Goal: Information Seeking & Learning: Check status

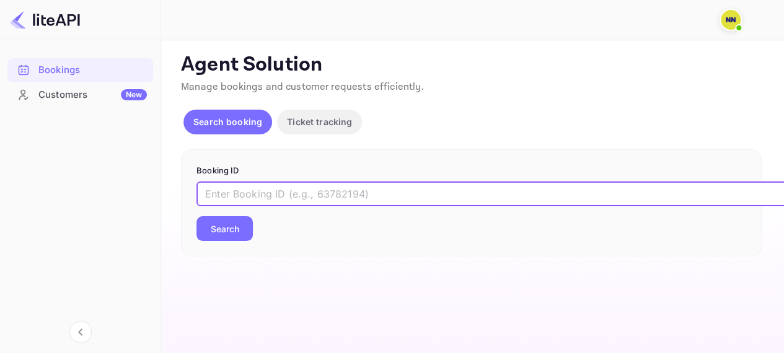
paste input "8850703"
type input "8850703"
click at [215, 236] on button "Search" at bounding box center [225, 228] width 56 height 25
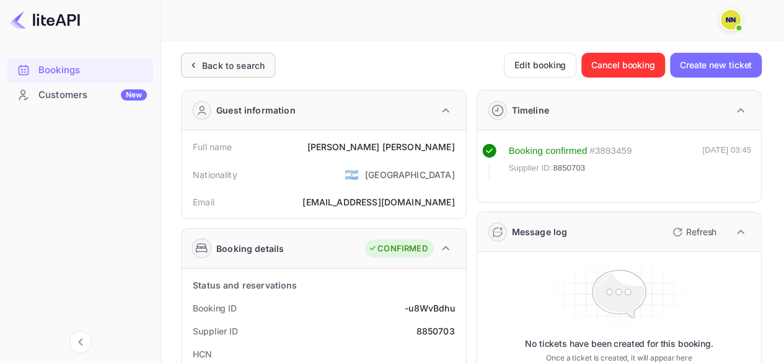
click at [226, 73] on div "Back to search" at bounding box center [228, 65] width 94 height 25
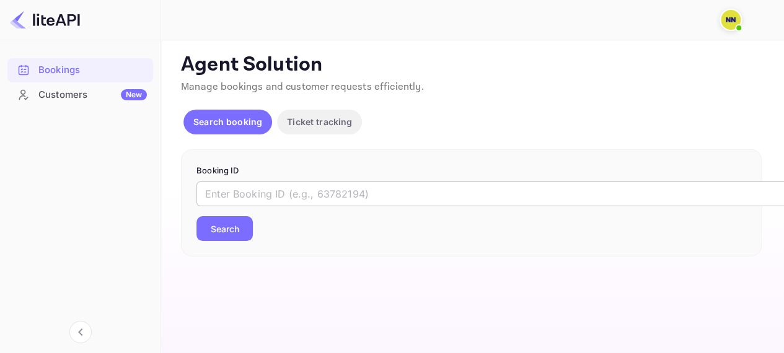
click at [257, 205] on input "text" at bounding box center [507, 194] width 620 height 25
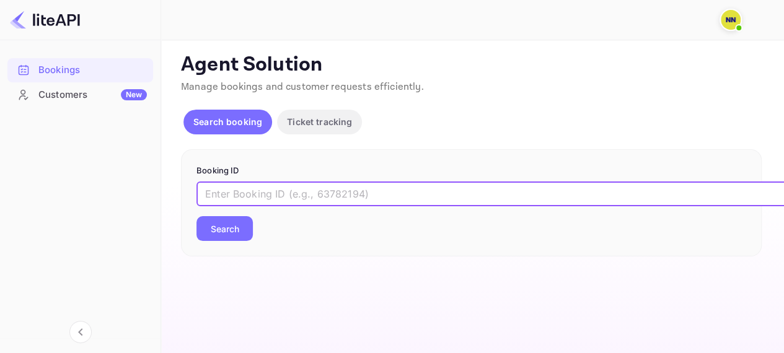
paste input "9128852"
type input "9128852"
click at [228, 236] on button "Search" at bounding box center [225, 228] width 56 height 25
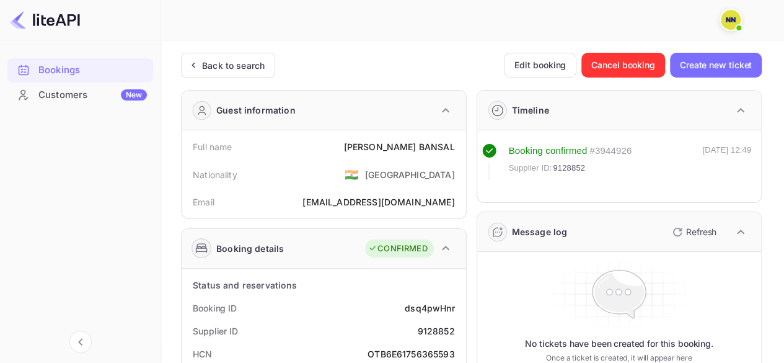
scroll to position [124, 0]
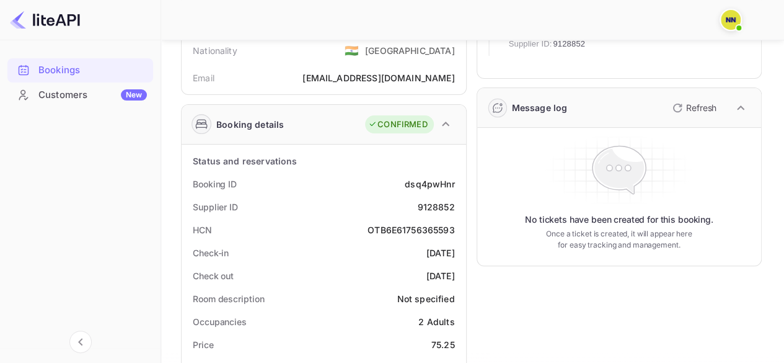
click at [394, 231] on div "OTB6E61756365593" at bounding box center [411, 229] width 87 height 13
copy div "OTB6E61756365593"
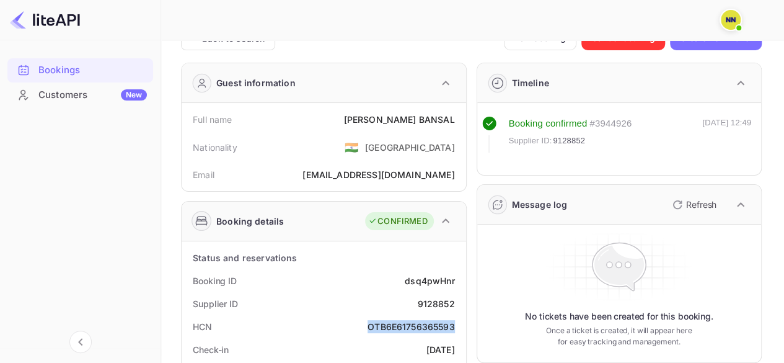
scroll to position [0, 0]
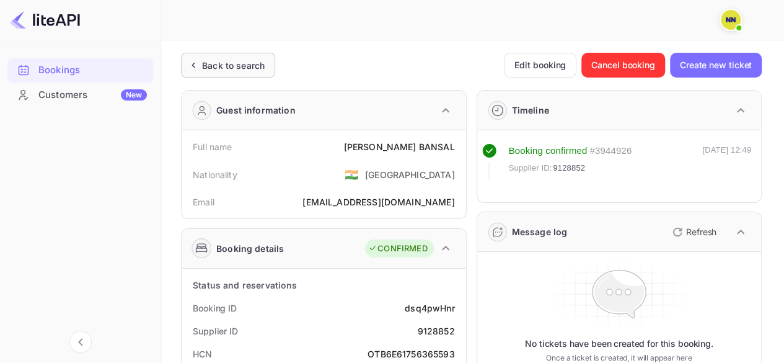
click at [216, 66] on div "Back to search" at bounding box center [233, 65] width 63 height 13
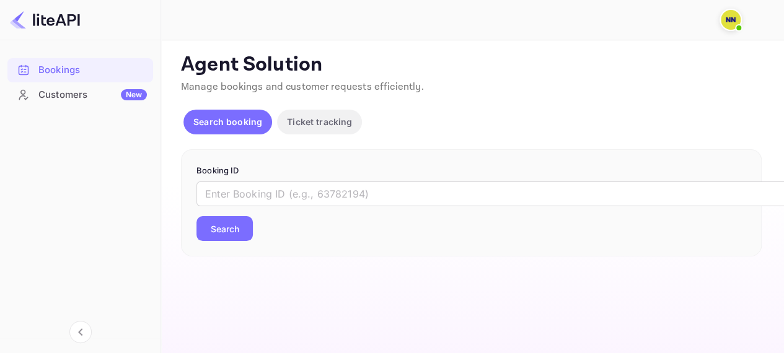
click at [221, 180] on form "Booking ID ​ Search" at bounding box center [472, 203] width 550 height 77
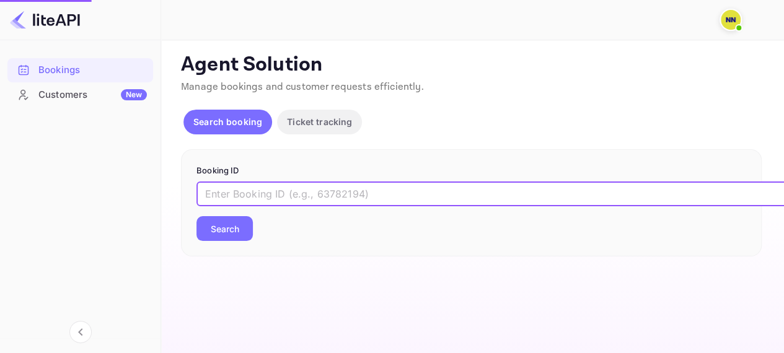
click at [237, 189] on input "text" at bounding box center [507, 194] width 620 height 25
paste input "8912516"
type input "8912516"
click at [232, 231] on button "Search" at bounding box center [225, 228] width 56 height 25
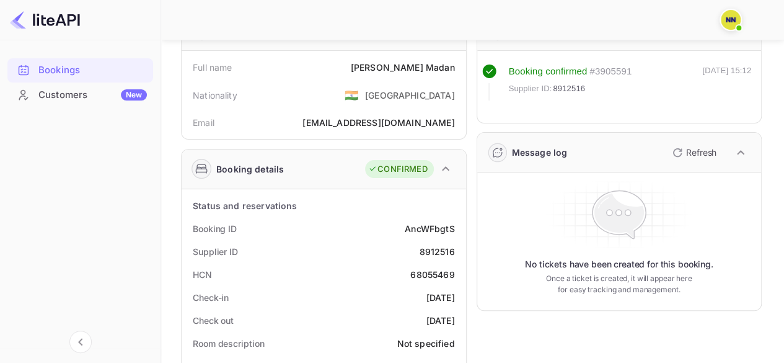
scroll to position [124, 0]
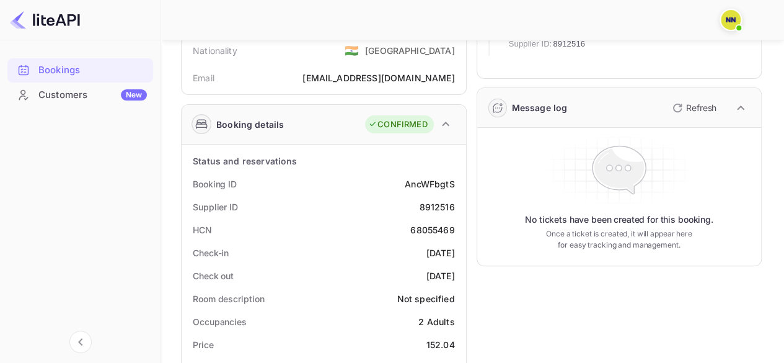
click at [428, 231] on div "68055469" at bounding box center [432, 229] width 44 height 13
copy div "68055469"
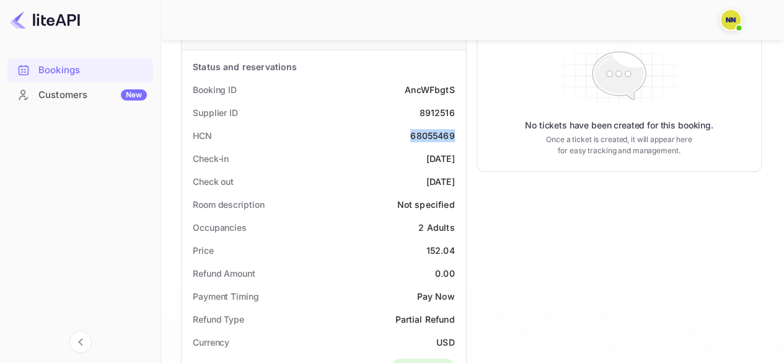
scroll to position [186, 0]
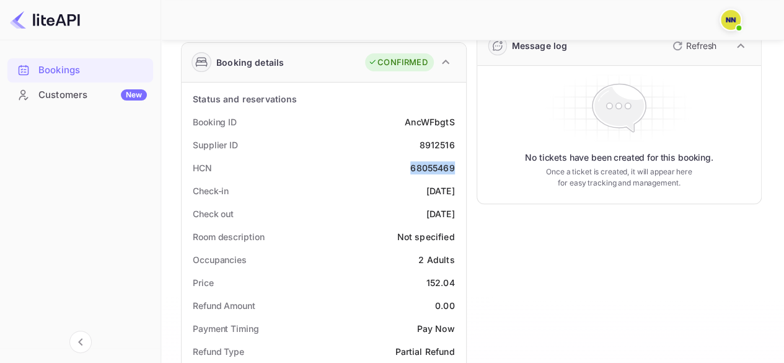
copy div "68055469"
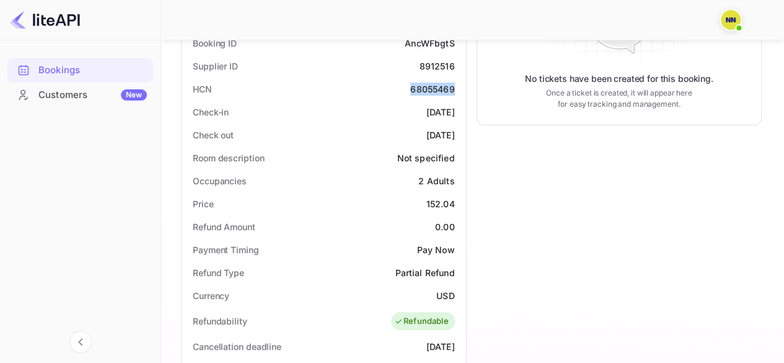
scroll to position [248, 0]
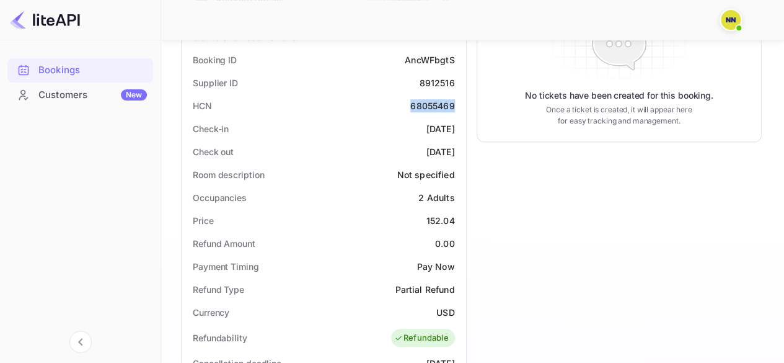
copy div "68055469"
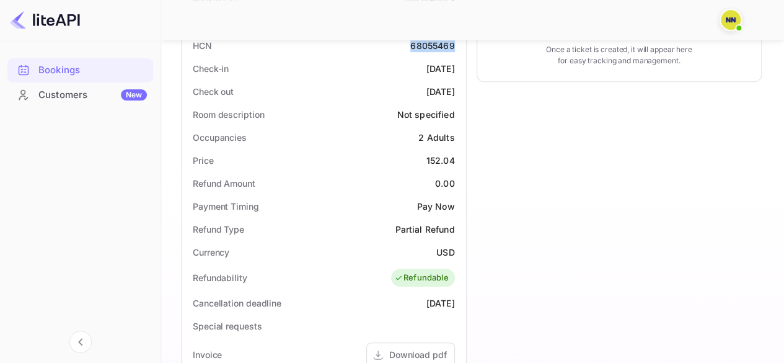
scroll to position [239, 0]
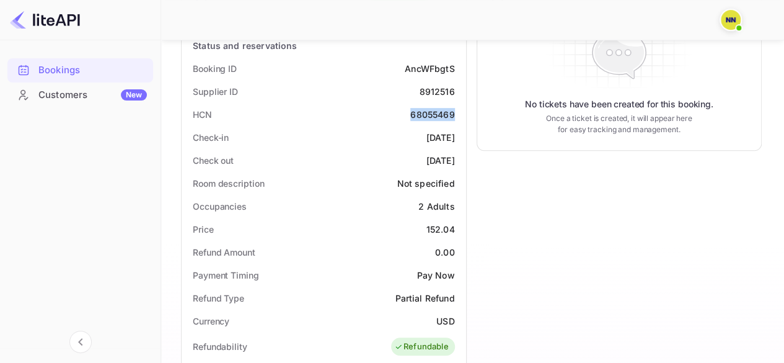
copy div "68055469"
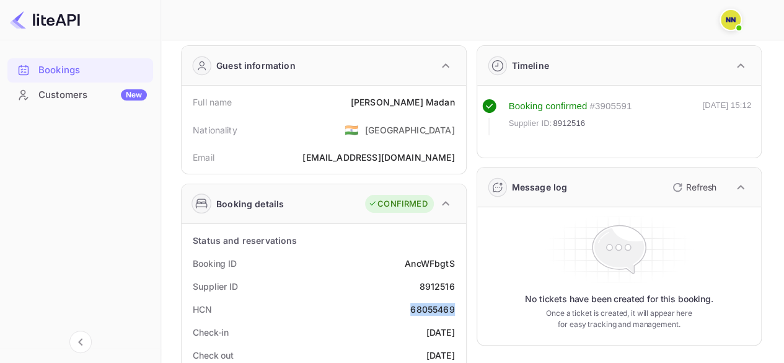
scroll to position [0, 0]
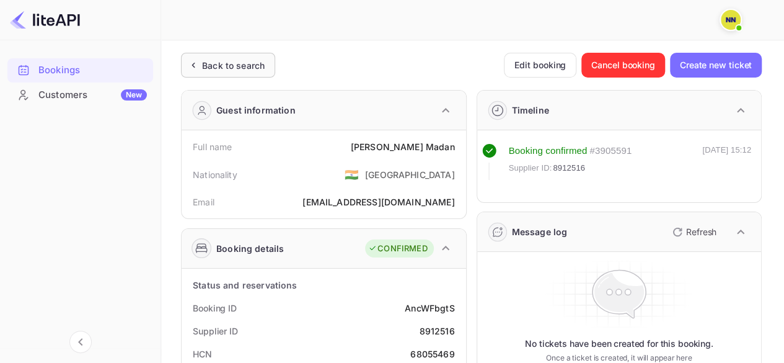
click at [219, 73] on div "Back to search" at bounding box center [228, 65] width 94 height 25
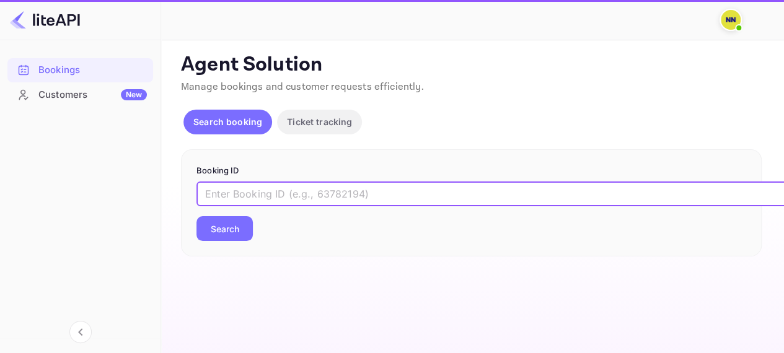
click at [262, 184] on input "text" at bounding box center [507, 194] width 620 height 25
paste input "8706389"
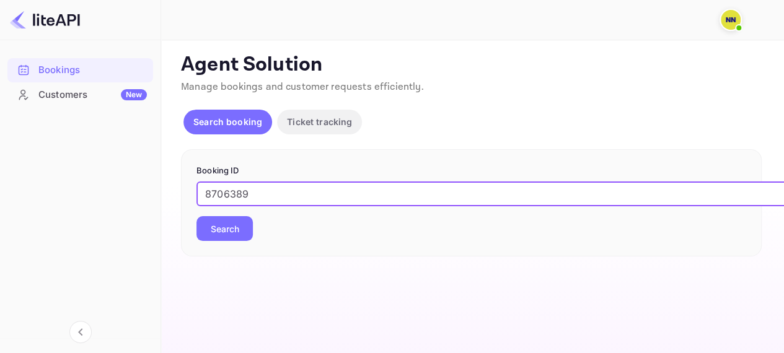
type input "8706389"
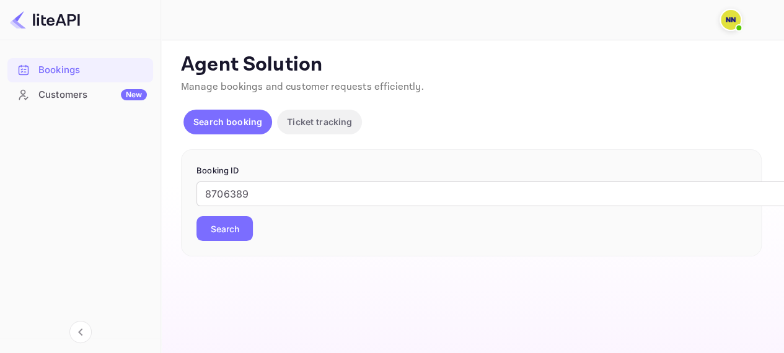
click at [237, 221] on button "Search" at bounding box center [225, 228] width 56 height 25
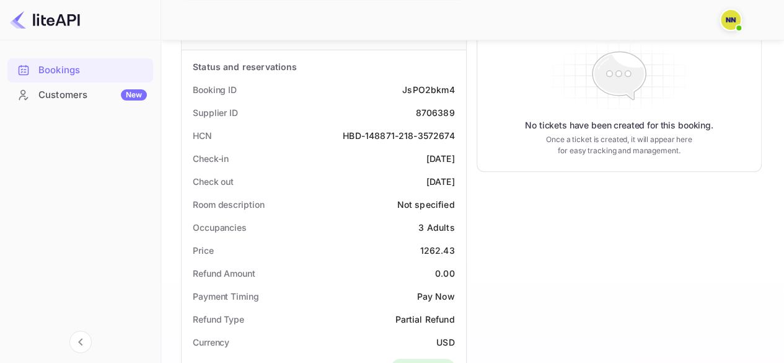
scroll to position [177, 0]
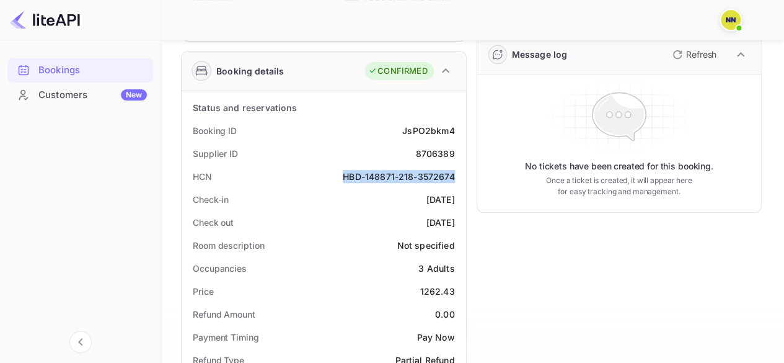
drag, startPoint x: 340, startPoint y: 175, endPoint x: 456, endPoint y: 174, distance: 116.6
click at [456, 174] on div "HCN HBD-148871-218-3572674" at bounding box center [324, 176] width 275 height 23
copy div "HBD-148871-218-3572674"
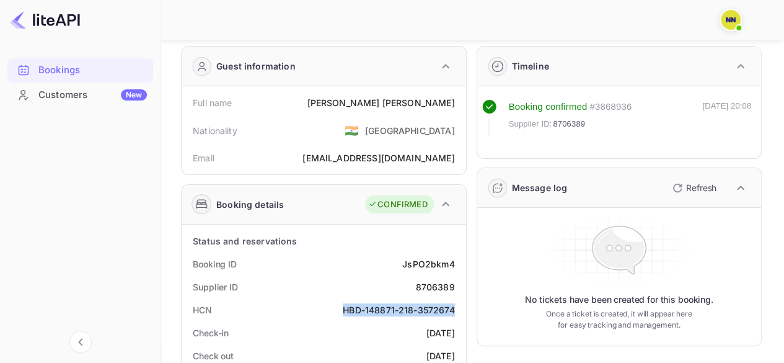
scroll to position [0, 0]
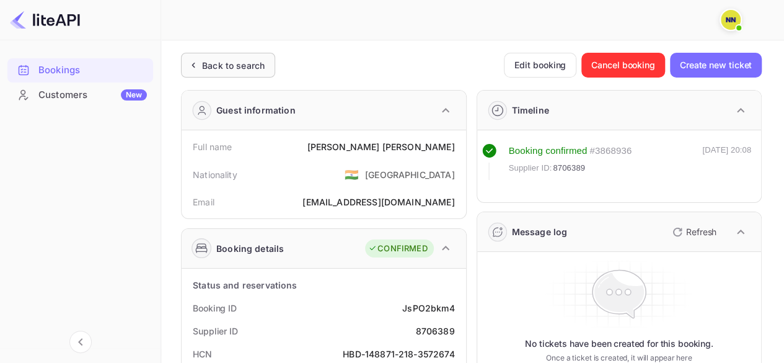
click at [203, 76] on div "Back to search" at bounding box center [228, 65] width 94 height 25
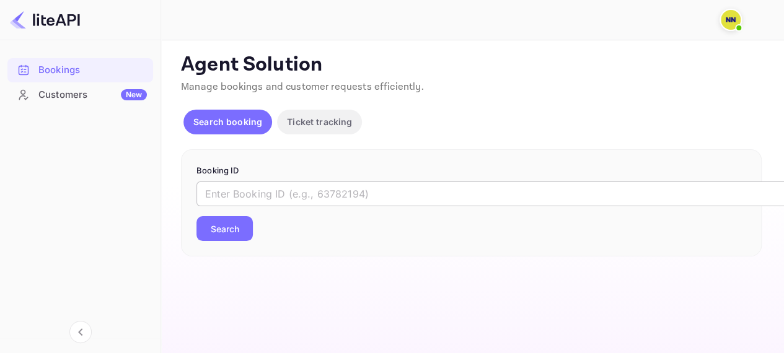
click at [224, 187] on input "text" at bounding box center [507, 194] width 620 height 25
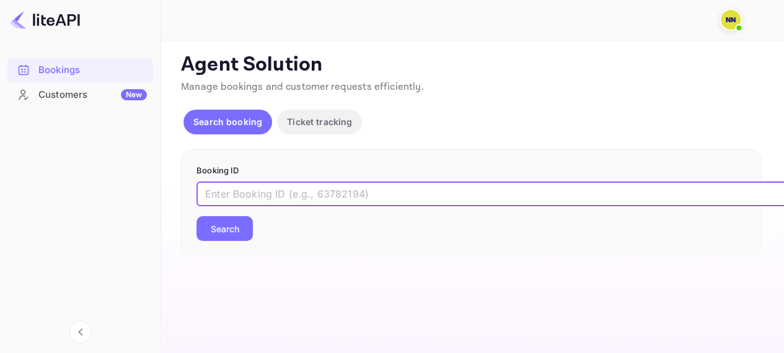
paste input "9224192"
type input "9224192"
click at [250, 240] on div "Search" at bounding box center [225, 228] width 56 height 25
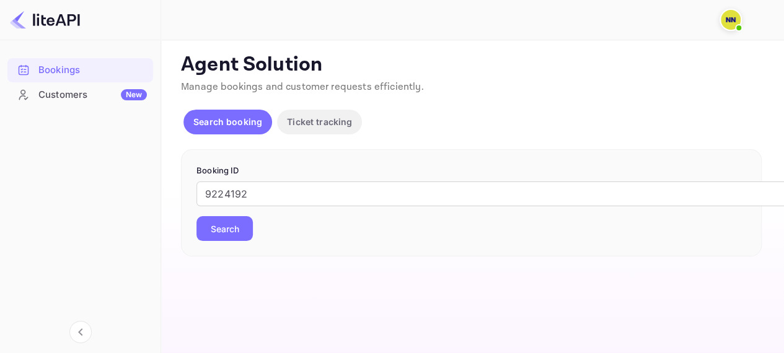
drag, startPoint x: 238, startPoint y: 220, endPoint x: 250, endPoint y: 234, distance: 18.9
click at [240, 221] on button "Search" at bounding box center [225, 228] width 56 height 25
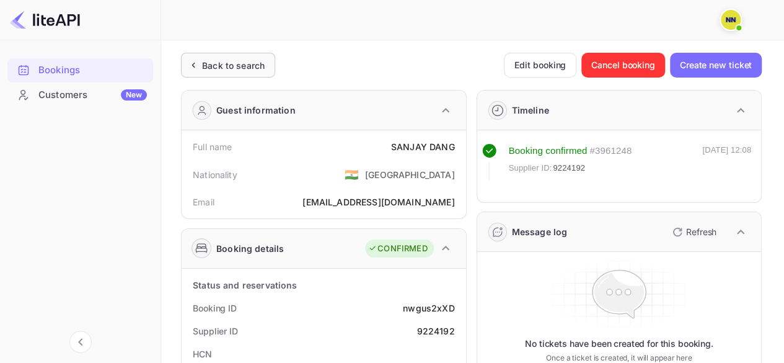
click at [189, 55] on div "Back to search" at bounding box center [228, 65] width 94 height 25
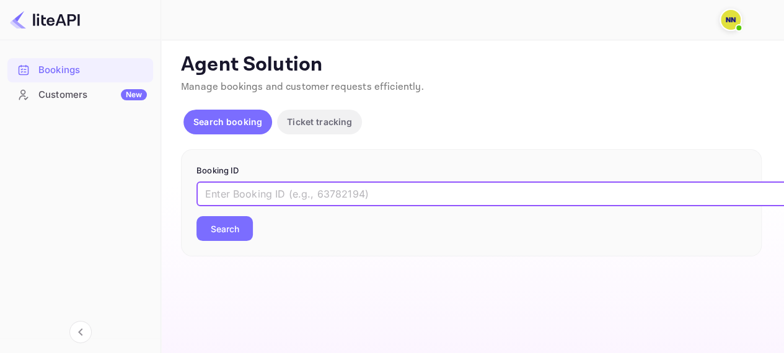
click at [248, 190] on input "text" at bounding box center [507, 194] width 620 height 25
paste input "9205051"
type input "9205051"
click at [233, 231] on button "Search" at bounding box center [225, 228] width 56 height 25
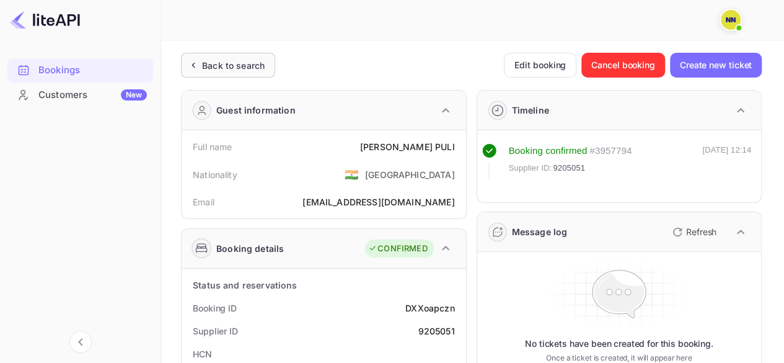
click at [208, 60] on div "Back to search" at bounding box center [233, 65] width 63 height 13
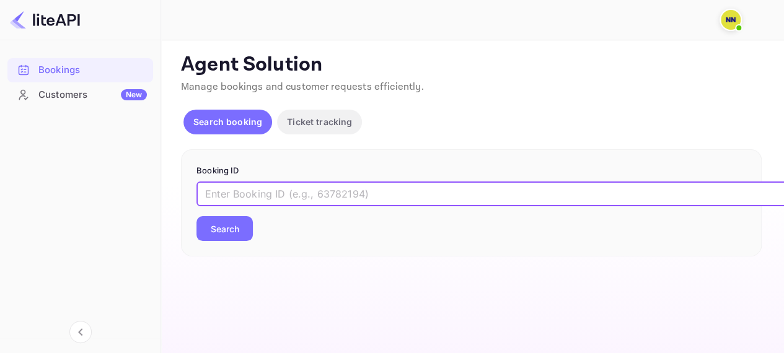
click at [282, 182] on input "text" at bounding box center [507, 194] width 620 height 25
paste input "9154510"
type input "9154510"
click at [250, 218] on button "Search" at bounding box center [225, 228] width 56 height 25
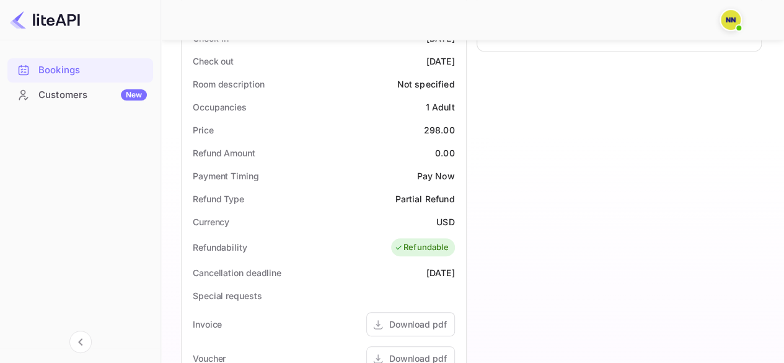
scroll to position [248, 0]
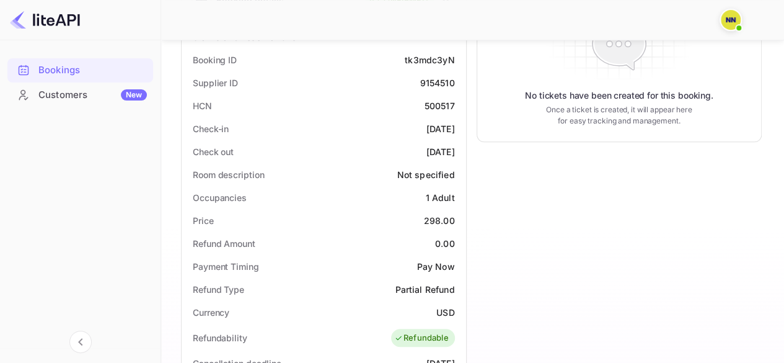
click at [433, 106] on div "500517" at bounding box center [440, 105] width 30 height 13
copy div "500517"
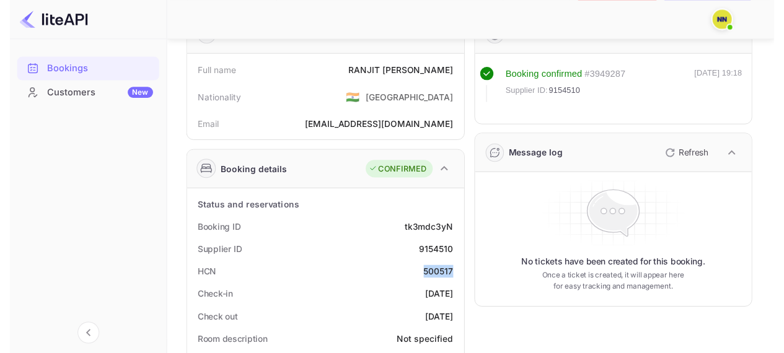
scroll to position [0, 0]
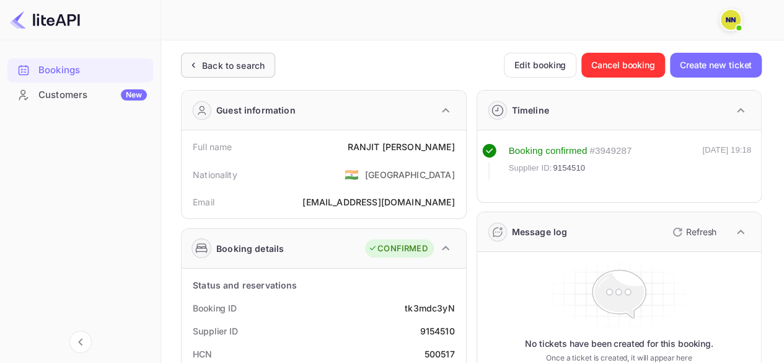
click at [198, 68] on icon at bounding box center [193, 65] width 13 height 12
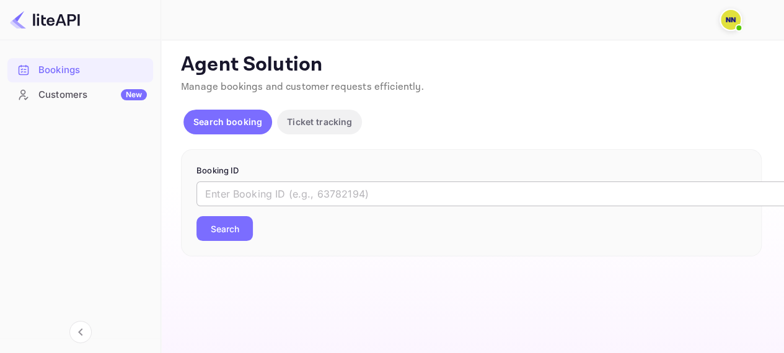
click at [249, 195] on input "text" at bounding box center [507, 194] width 620 height 25
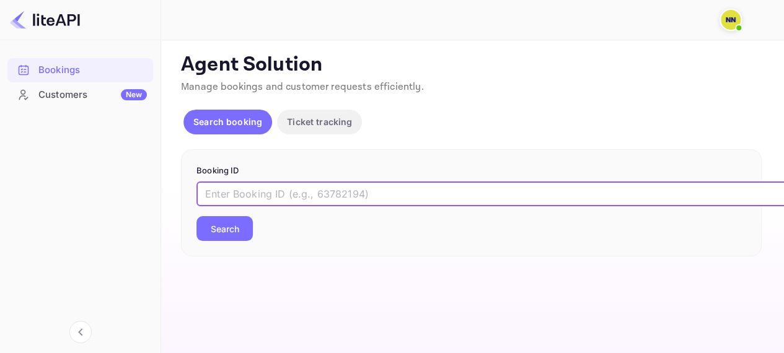
paste input "9151887"
type input "9151887"
click at [212, 237] on button "Search" at bounding box center [225, 228] width 56 height 25
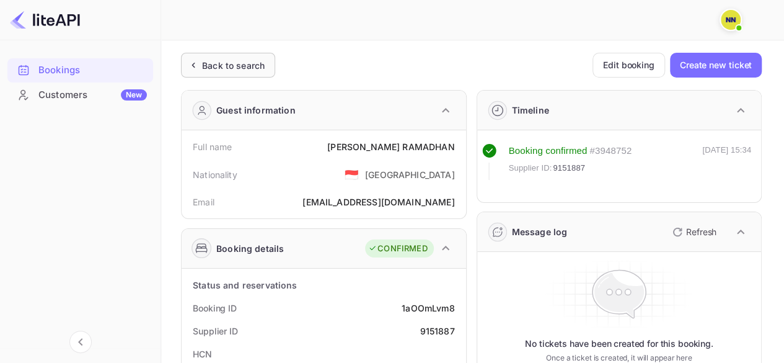
click at [215, 69] on div "Back to search" at bounding box center [233, 65] width 63 height 13
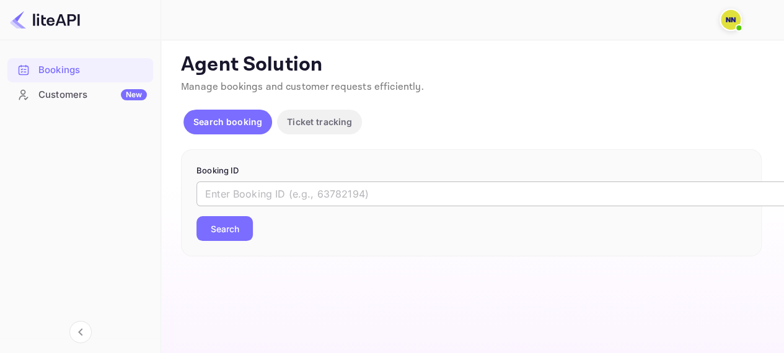
click at [273, 194] on input "text" at bounding box center [507, 194] width 620 height 25
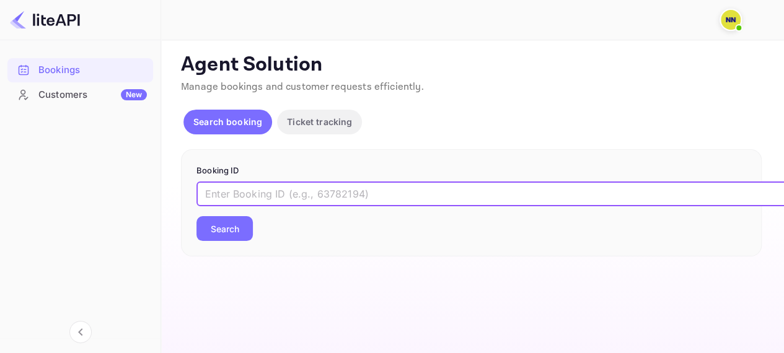
paste input "9100933"
type input "9100933"
click at [249, 229] on button "Search" at bounding box center [225, 228] width 56 height 25
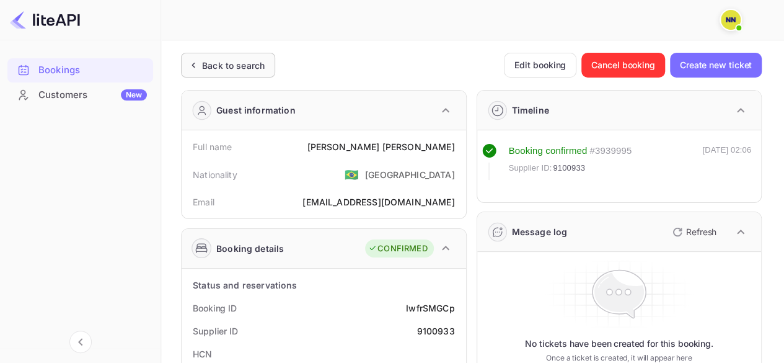
click at [208, 58] on div "Back to search" at bounding box center [228, 65] width 94 height 25
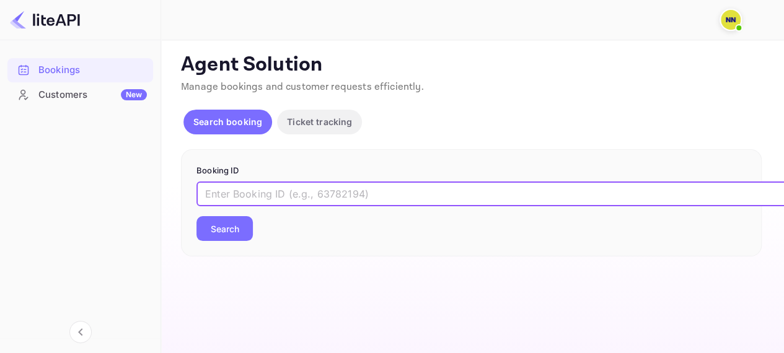
click at [281, 187] on input "text" at bounding box center [507, 194] width 620 height 25
paste input "9094126"
type input "9094126"
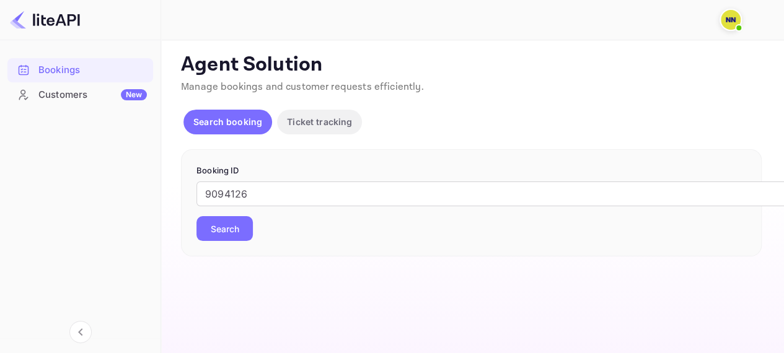
drag, startPoint x: 237, startPoint y: 217, endPoint x: 252, endPoint y: 216, distance: 14.3
click at [237, 219] on button "Search" at bounding box center [225, 228] width 56 height 25
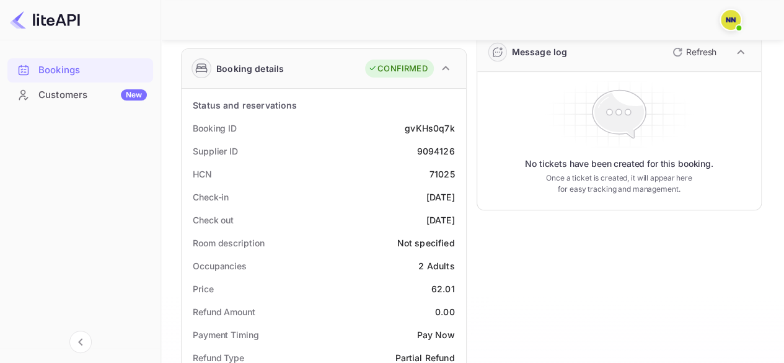
scroll to position [124, 0]
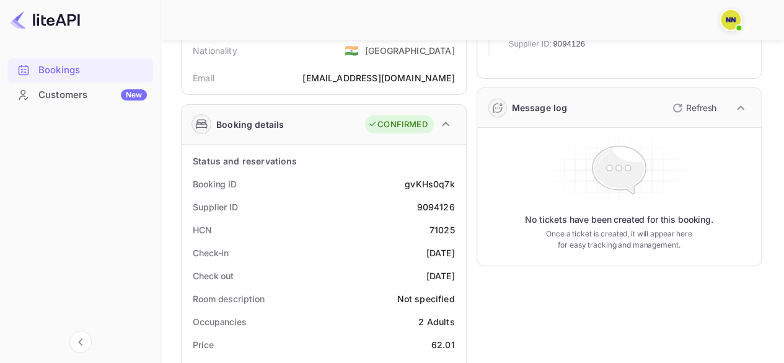
drag, startPoint x: 437, startPoint y: 237, endPoint x: 436, endPoint y: 231, distance: 6.2
click at [437, 237] on div "HCN 71025" at bounding box center [324, 229] width 275 height 23
click at [436, 223] on div "71025" at bounding box center [442, 229] width 25 height 13
copy div "71025"
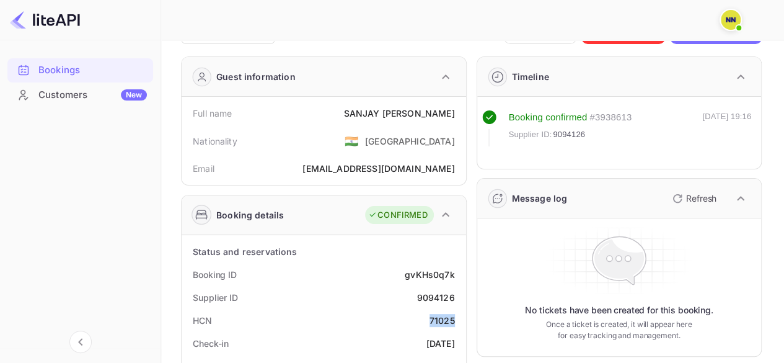
scroll to position [0, 0]
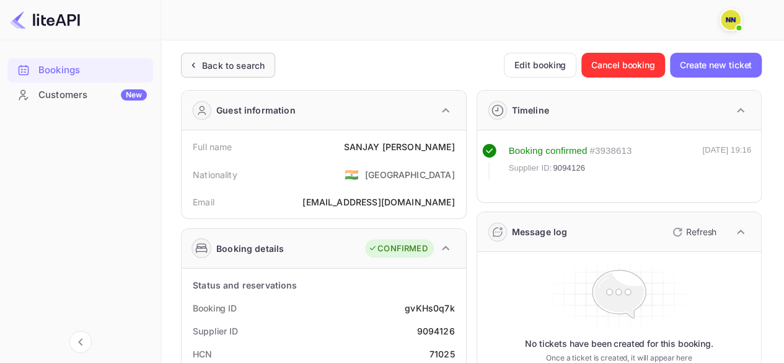
click at [219, 74] on div "Back to search" at bounding box center [228, 65] width 94 height 25
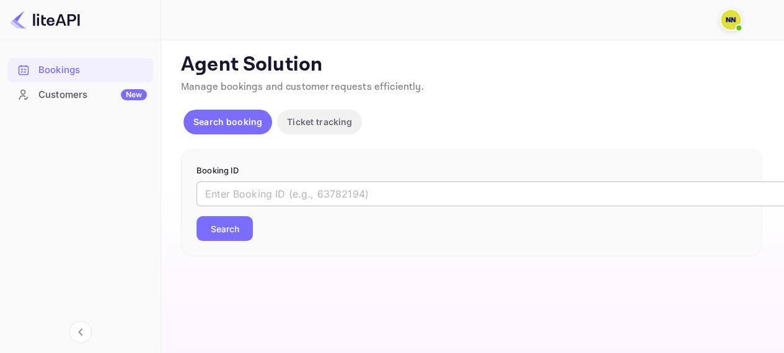
click at [234, 184] on input "text" at bounding box center [507, 194] width 620 height 25
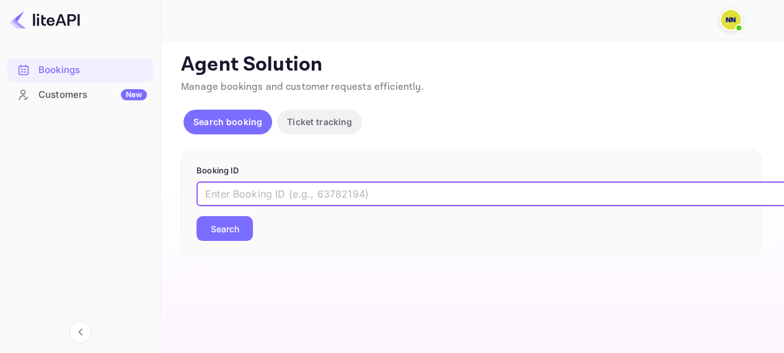
paste input "8952912"
type input "8952912"
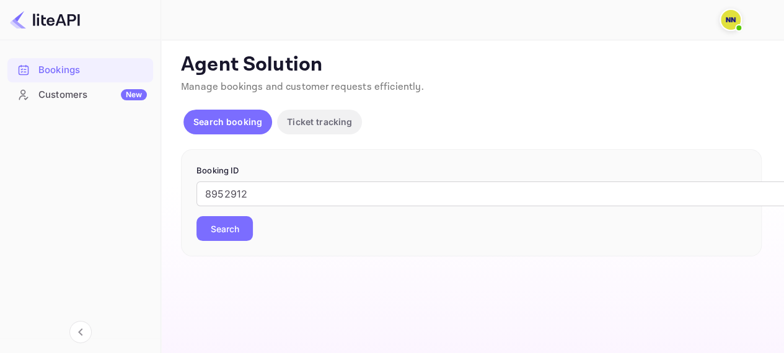
click at [237, 216] on button "Search" at bounding box center [225, 228] width 56 height 25
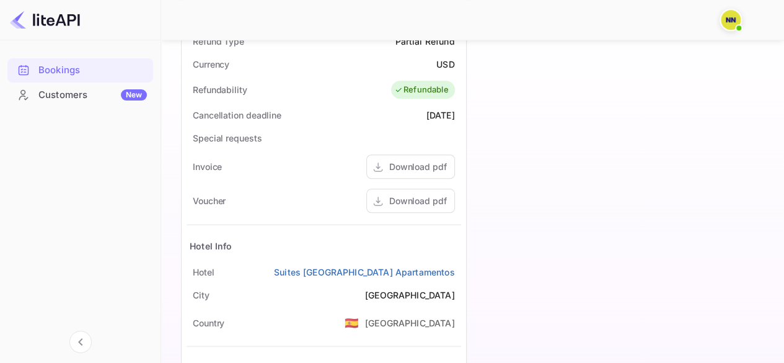
scroll to position [248, 0]
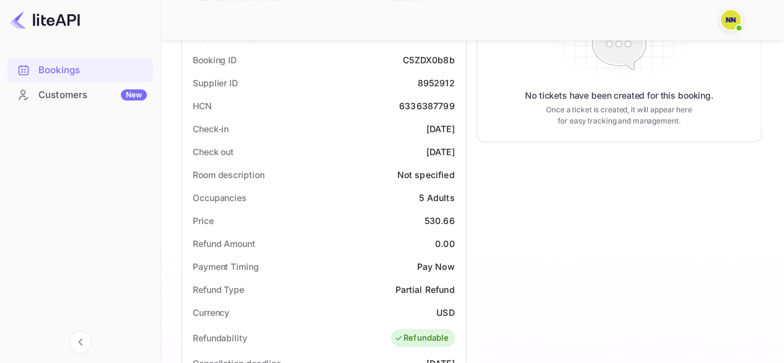
click at [425, 113] on div "HCN 6336387799" at bounding box center [324, 105] width 275 height 23
click at [420, 97] on div "HCN 6336387799" at bounding box center [324, 105] width 275 height 23
copy div "6336387799"
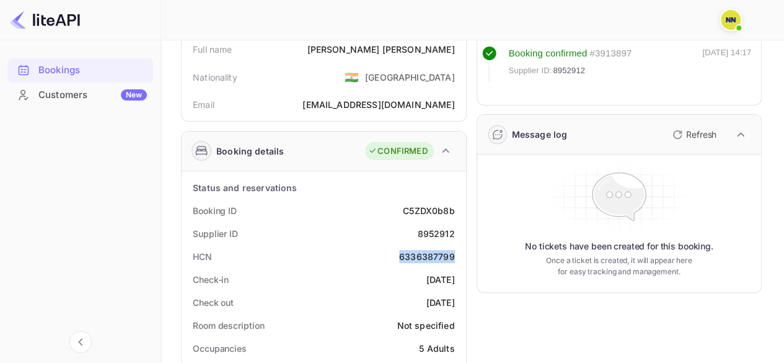
scroll to position [0, 0]
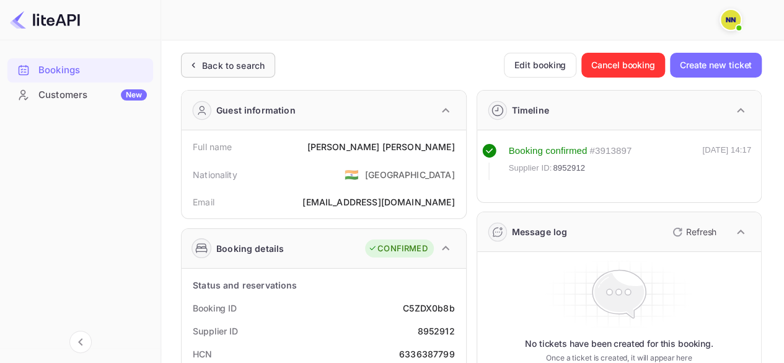
click at [202, 72] on div "Back to search" at bounding box center [228, 65] width 94 height 25
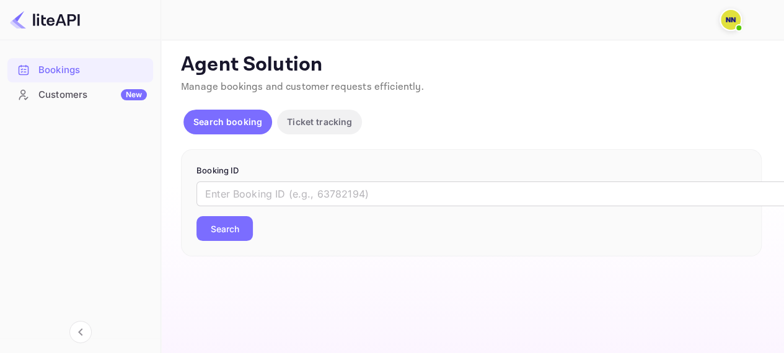
click at [285, 208] on div "​ Search" at bounding box center [472, 212] width 550 height 60
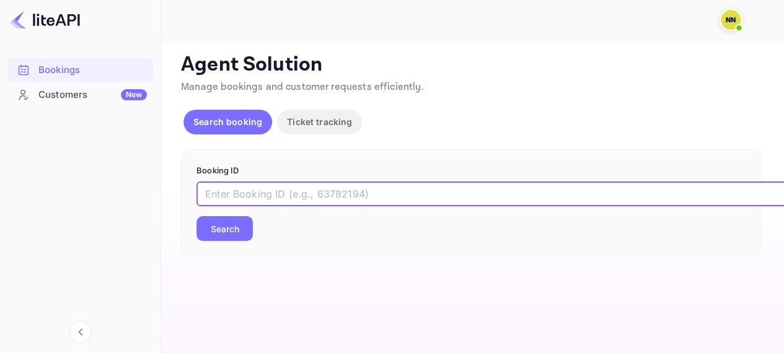
click at [284, 187] on input "text" at bounding box center [507, 194] width 620 height 25
paste input "7941557"
type input "7941557"
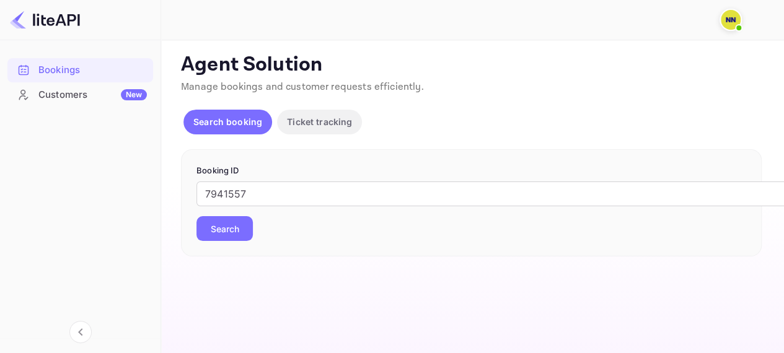
click at [229, 229] on button "Search" at bounding box center [225, 228] width 56 height 25
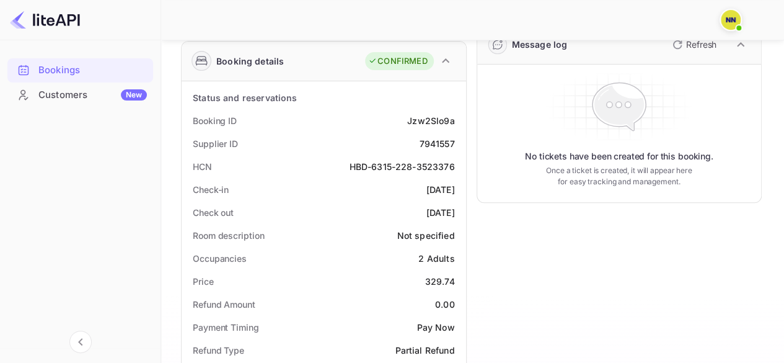
scroll to position [115, 0]
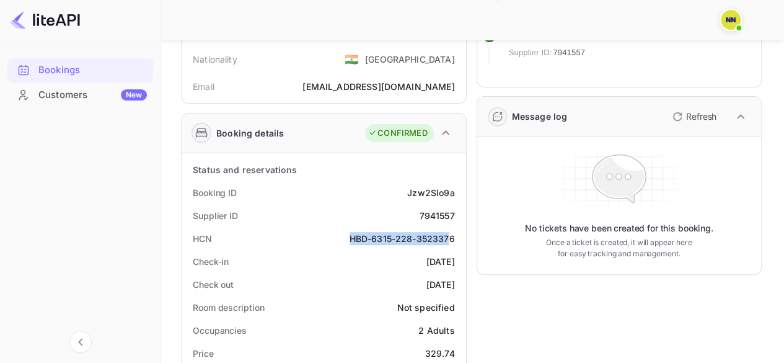
drag, startPoint x: 350, startPoint y: 235, endPoint x: 451, endPoint y: 239, distance: 101.1
click at [451, 239] on div "HBD-6315-228-3523376" at bounding box center [402, 238] width 105 height 13
copy div "HBD-6315-228-3523376"
drag, startPoint x: 453, startPoint y: 239, endPoint x: 352, endPoint y: 237, distance: 100.4
click at [352, 237] on div "HBD-6315-228-3523376" at bounding box center [402, 238] width 105 height 13
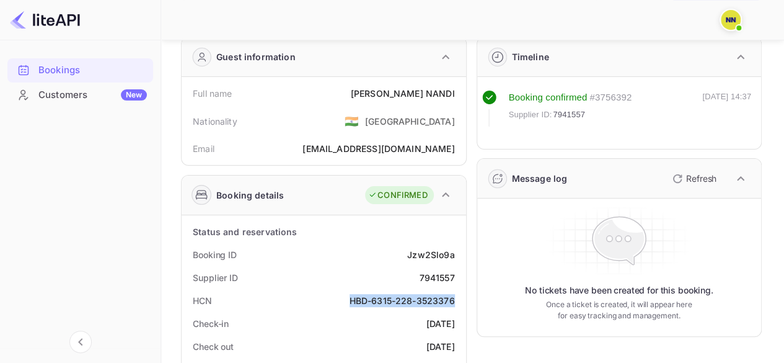
scroll to position [0, 0]
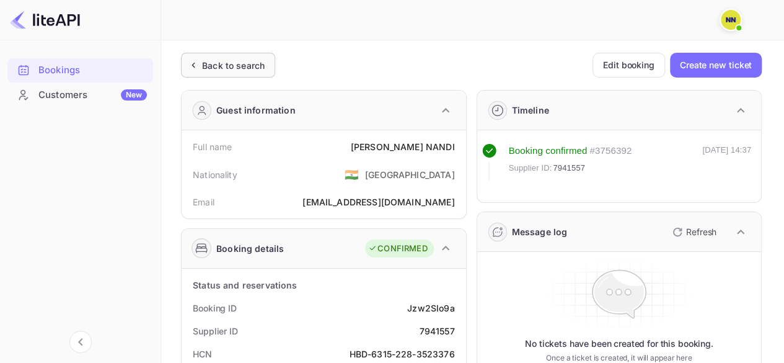
click at [220, 58] on div "Back to search" at bounding box center [228, 65] width 94 height 25
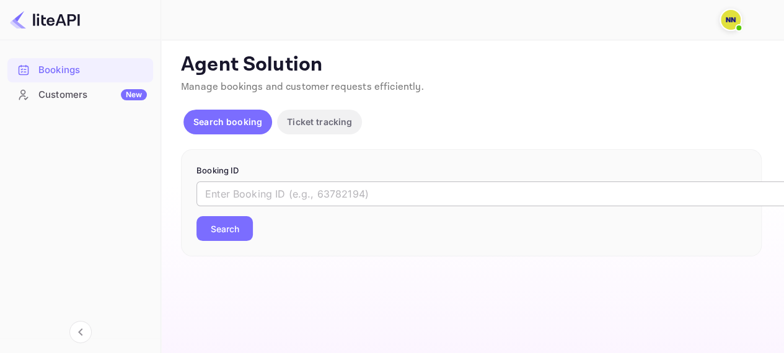
click at [278, 184] on input "text" at bounding box center [507, 194] width 620 height 25
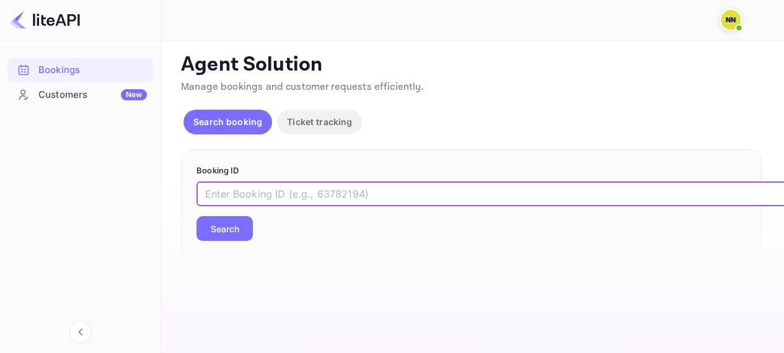
paste input "9190983"
type input "9190983"
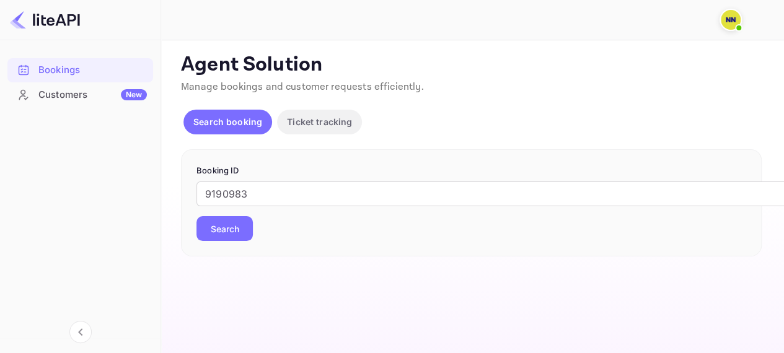
click at [246, 224] on button "Search" at bounding box center [225, 228] width 56 height 25
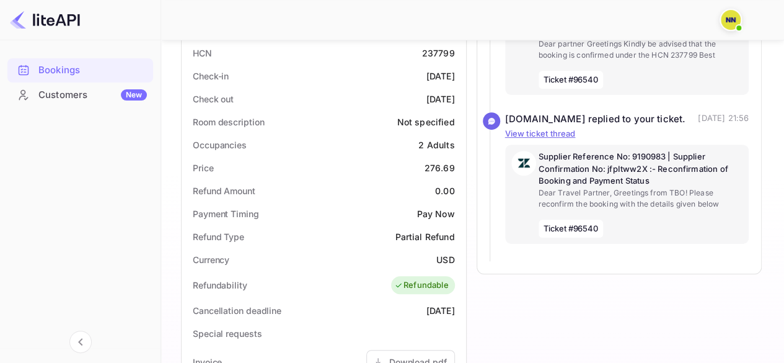
scroll to position [248, 0]
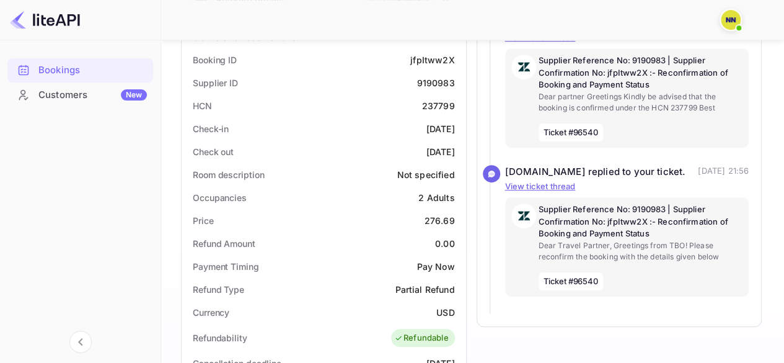
click at [434, 106] on div "237799" at bounding box center [438, 105] width 33 height 13
copy div "237799"
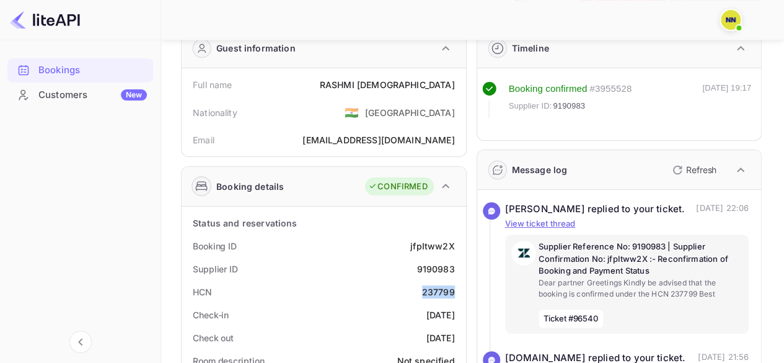
scroll to position [0, 0]
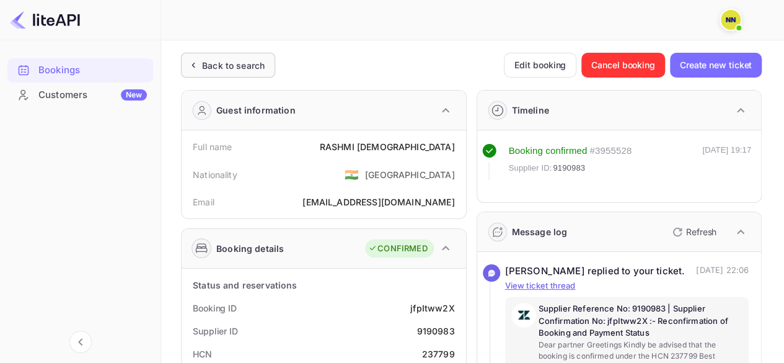
click at [196, 66] on icon at bounding box center [193, 65] width 13 height 12
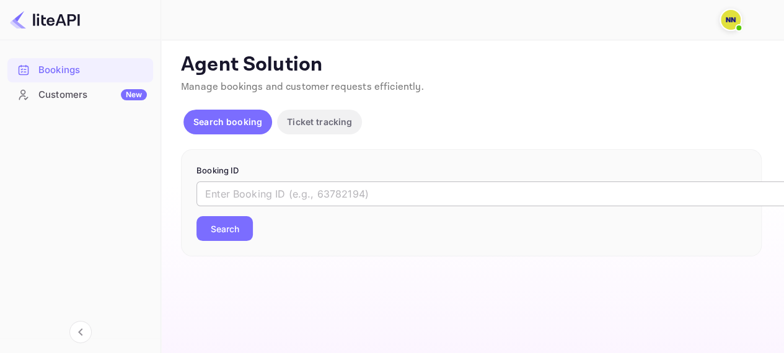
click at [260, 194] on input "text" at bounding box center [507, 194] width 620 height 25
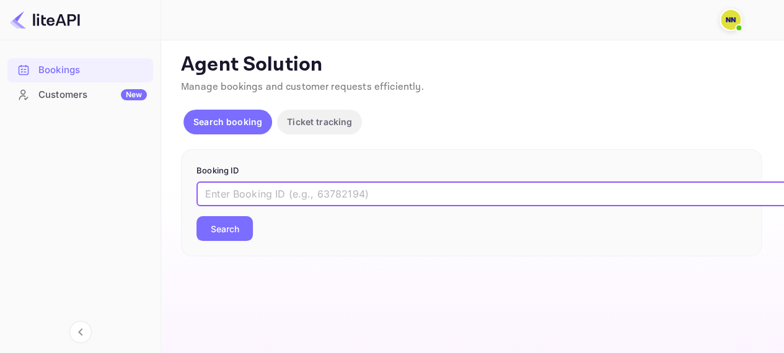
paste input "9174342"
type input "9174342"
click at [239, 229] on button "Search" at bounding box center [225, 228] width 56 height 25
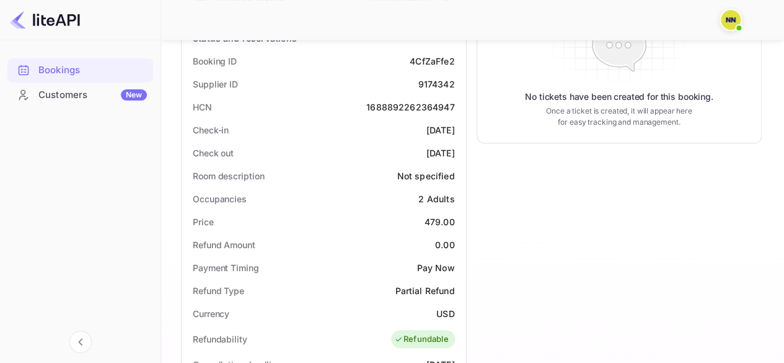
scroll to position [186, 0]
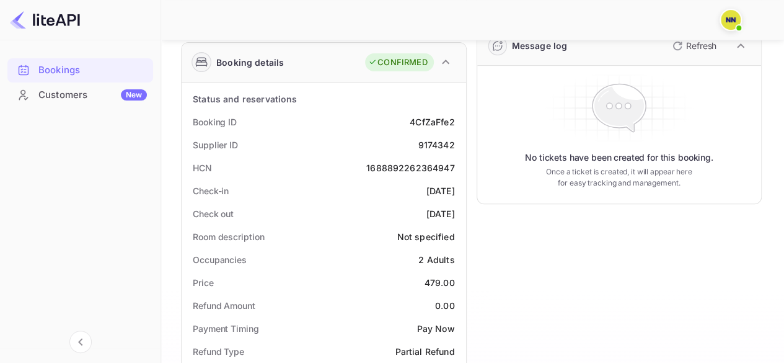
click at [404, 154] on div "Supplier ID 9174342" at bounding box center [324, 144] width 275 height 23
click at [405, 168] on div "1688892262364947" at bounding box center [410, 167] width 88 height 13
copy div "1688892262364947"
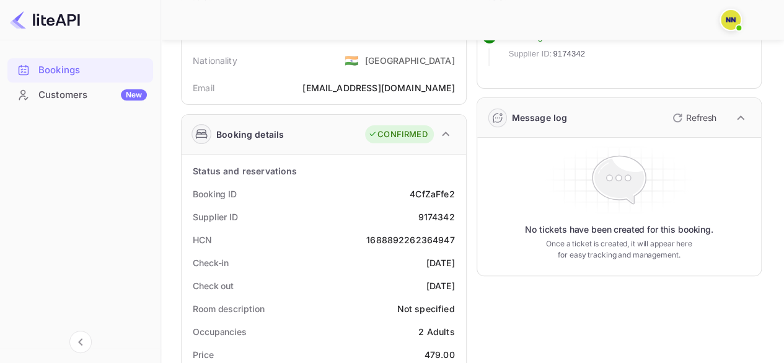
scroll to position [124, 0]
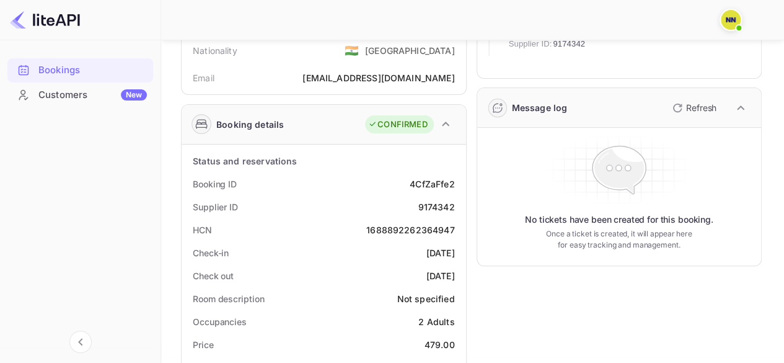
click at [395, 232] on div "1688892262364947" at bounding box center [410, 229] width 88 height 13
copy div "1688892262364947"
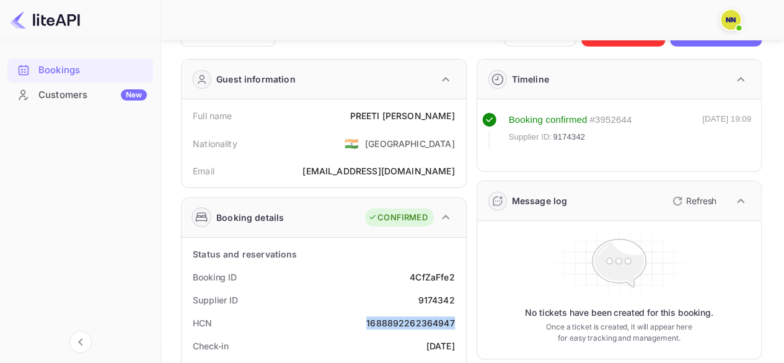
scroll to position [0, 0]
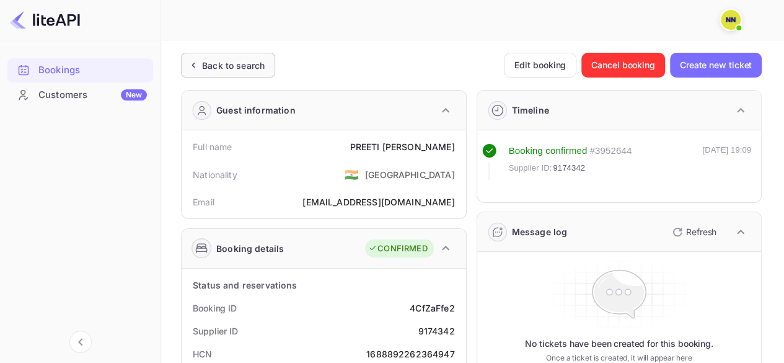
click at [191, 69] on icon at bounding box center [193, 65] width 13 height 12
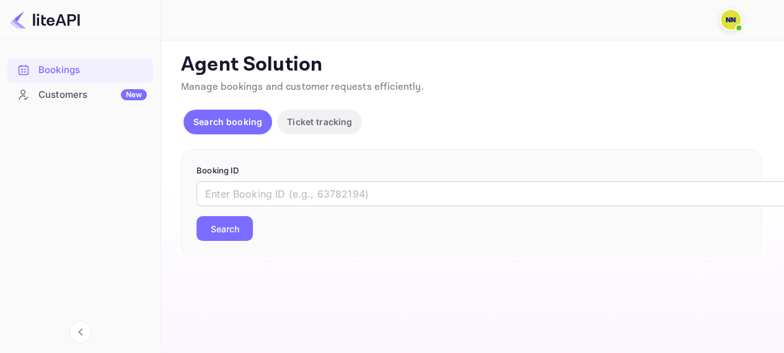
click at [255, 207] on div "​ Search" at bounding box center [472, 212] width 550 height 60
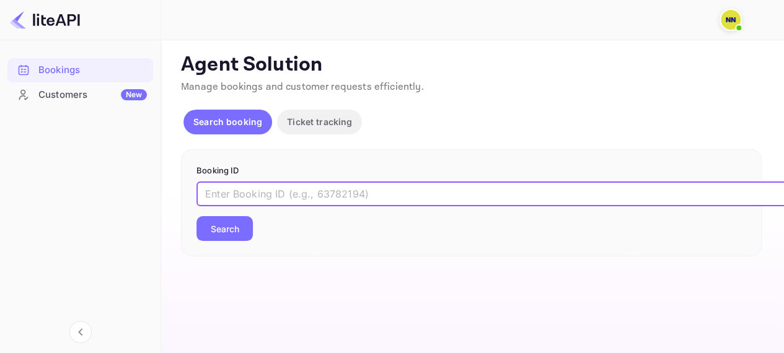
click at [252, 197] on input "text" at bounding box center [507, 194] width 620 height 25
paste input "9173038"
type input "9173038"
click at [238, 223] on button "Search" at bounding box center [225, 228] width 56 height 25
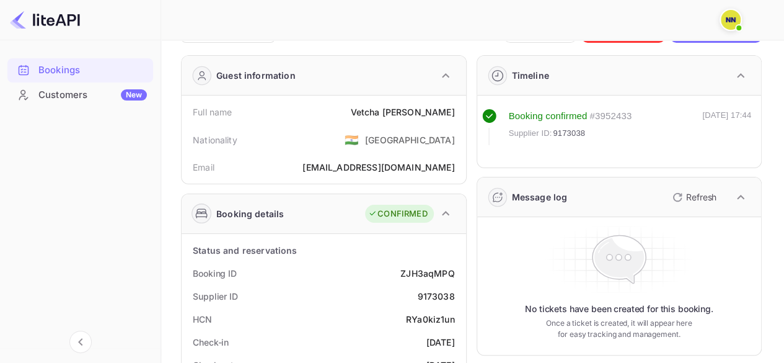
scroll to position [186, 0]
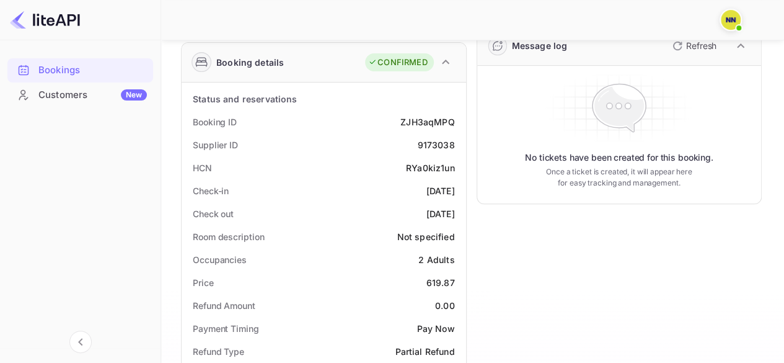
click at [438, 164] on div "RYa0kiz1un" at bounding box center [430, 167] width 49 height 13
copy div "RYa0kiz1un"
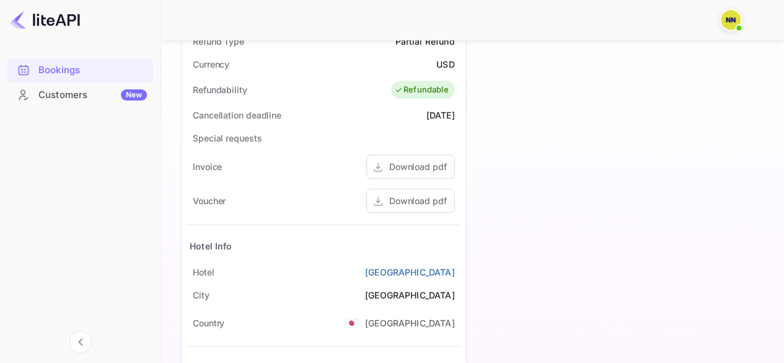
scroll to position [248, 0]
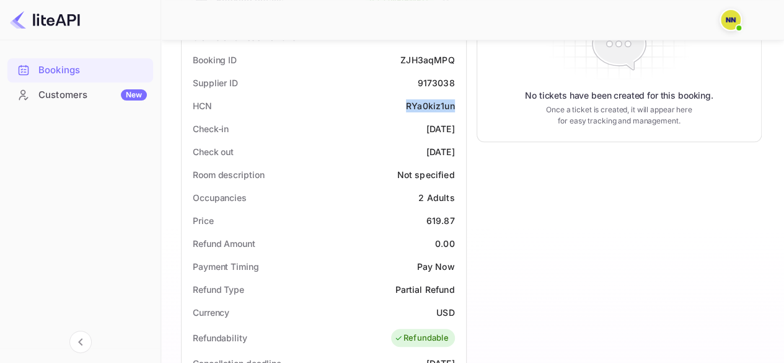
copy div "RYa0kiz1un"
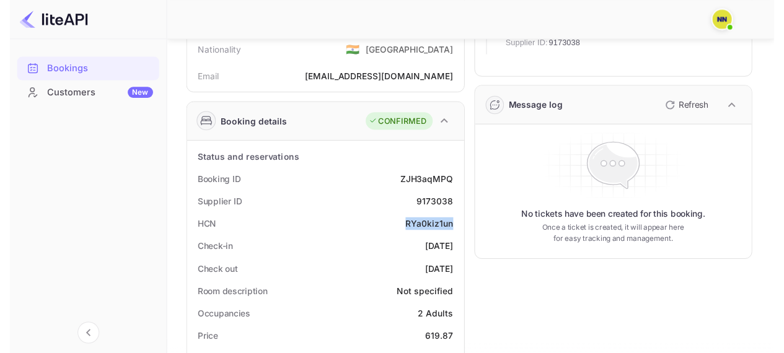
scroll to position [0, 0]
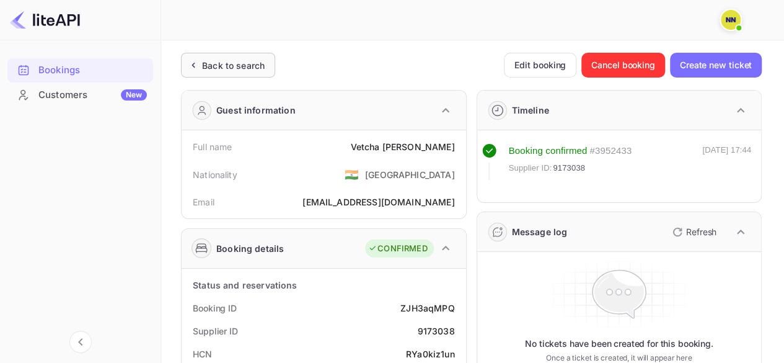
click at [198, 66] on icon at bounding box center [193, 65] width 13 height 12
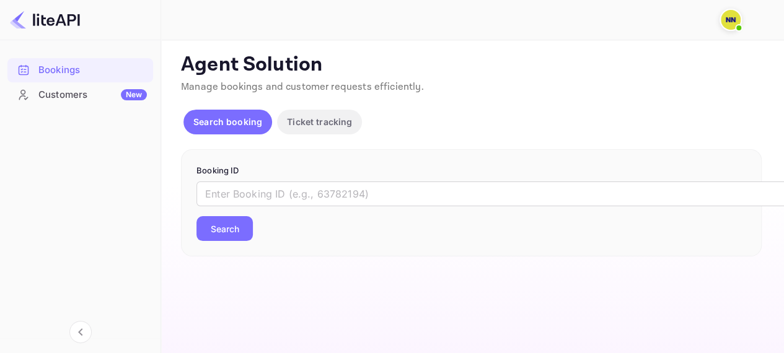
click at [244, 175] on p "Booking ID" at bounding box center [472, 171] width 550 height 12
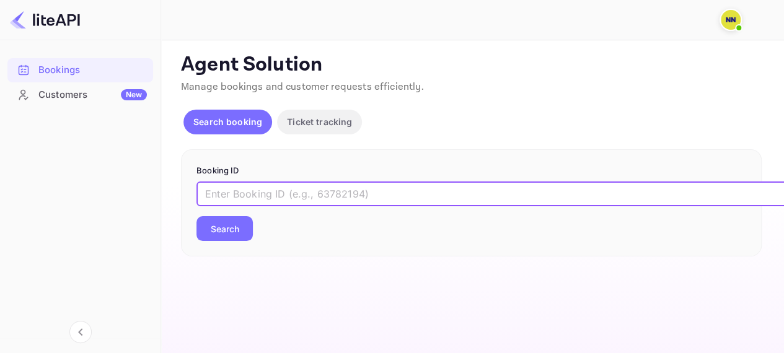
click at [245, 192] on input "text" at bounding box center [507, 194] width 620 height 25
paste input "9076432"
type input "9076432"
click at [231, 232] on button "Search" at bounding box center [225, 228] width 56 height 25
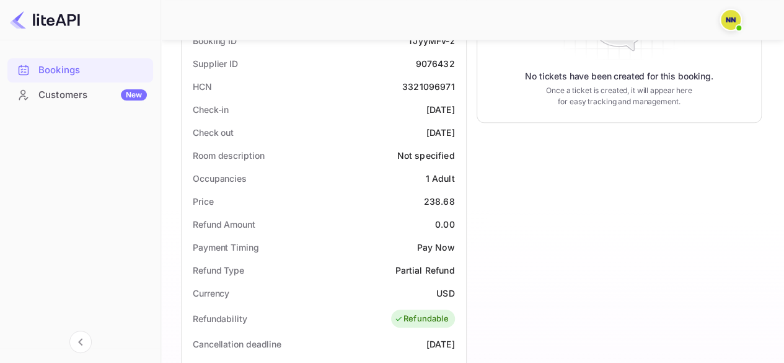
scroll to position [186, 0]
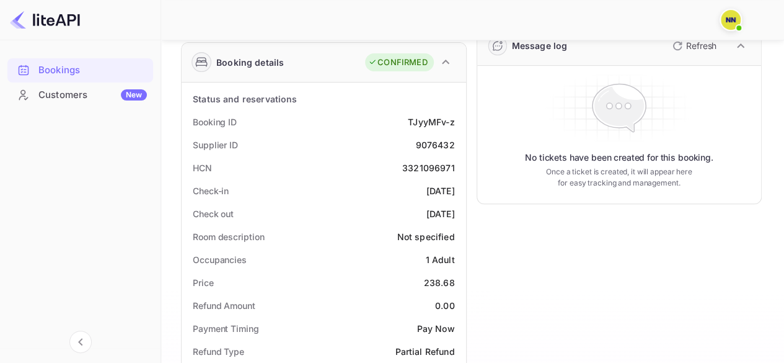
click at [429, 167] on div "3321096971" at bounding box center [428, 167] width 53 height 13
copy div "3321096971"
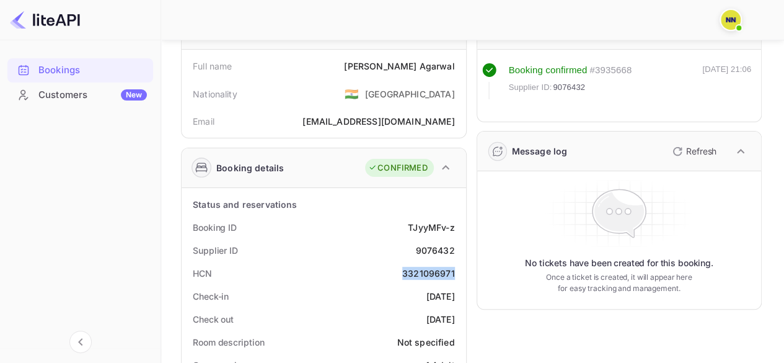
scroll to position [0, 0]
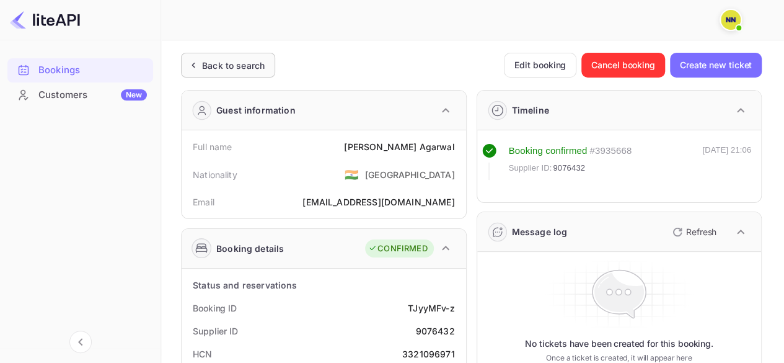
click at [198, 69] on icon at bounding box center [193, 65] width 13 height 12
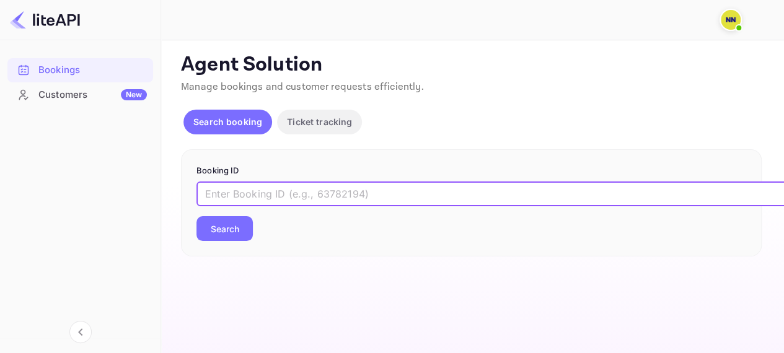
click at [232, 196] on input "text" at bounding box center [507, 194] width 620 height 25
paste input "8910193"
type input "8910193"
click at [242, 231] on button "Search" at bounding box center [225, 228] width 56 height 25
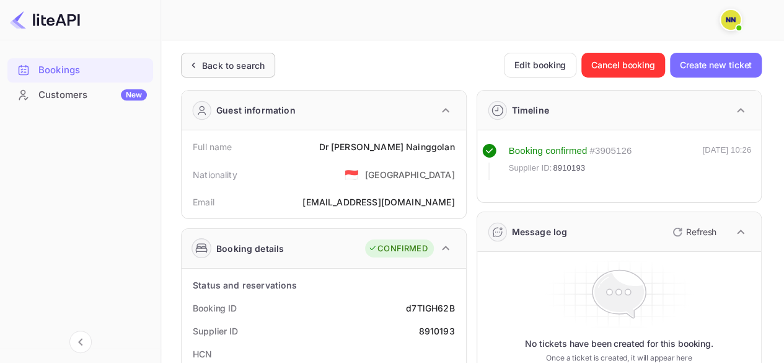
click at [213, 71] on div "Back to search" at bounding box center [233, 65] width 63 height 13
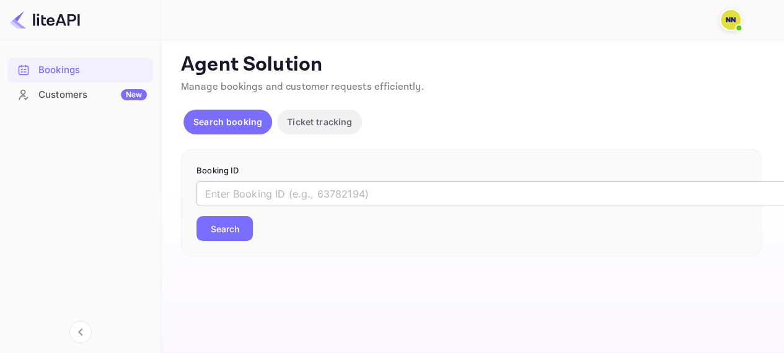
click at [292, 187] on input "text" at bounding box center [507, 194] width 620 height 25
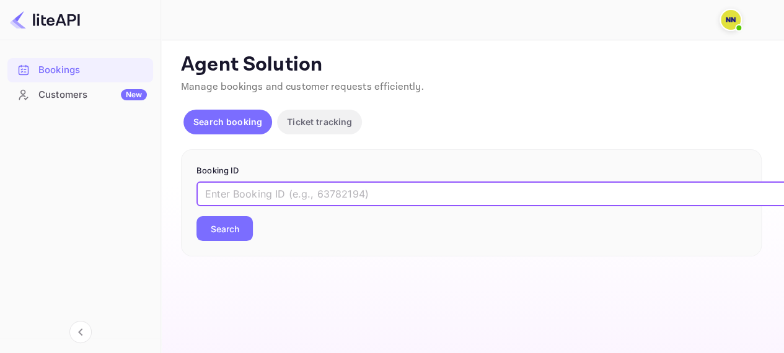
paste input "8037853"
type input "8037853"
click at [237, 224] on button "Search" at bounding box center [225, 228] width 56 height 25
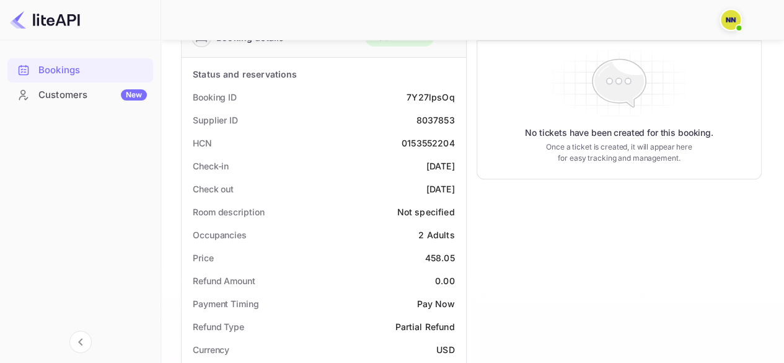
scroll to position [128, 0]
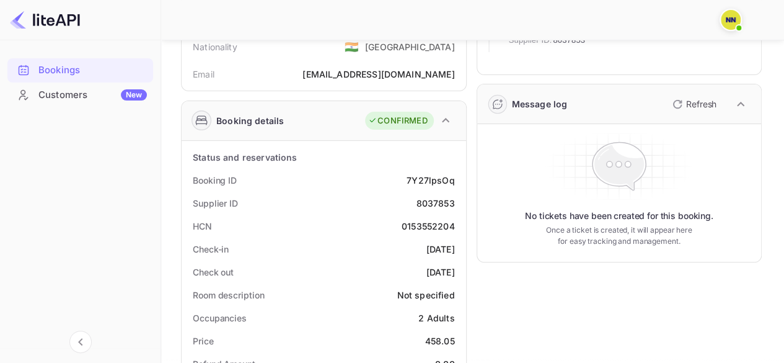
click at [423, 226] on div "0153552204" at bounding box center [428, 225] width 53 height 13
copy div "0153552204"
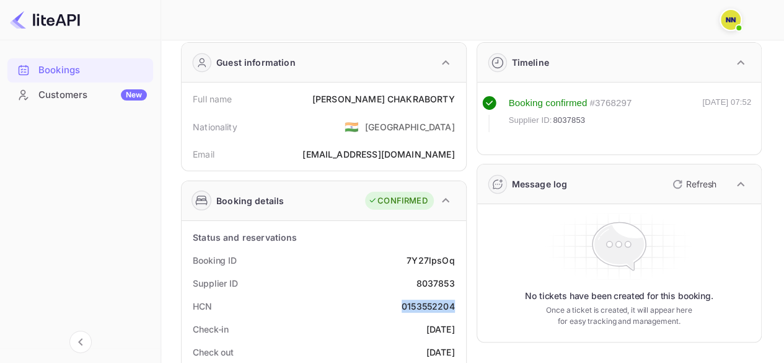
scroll to position [0, 0]
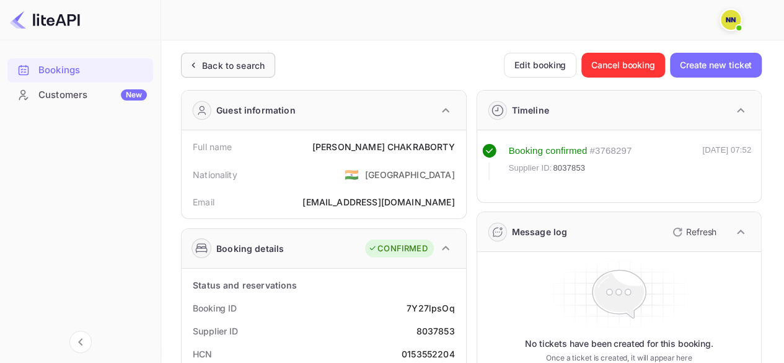
click at [198, 66] on icon at bounding box center [193, 65] width 13 height 12
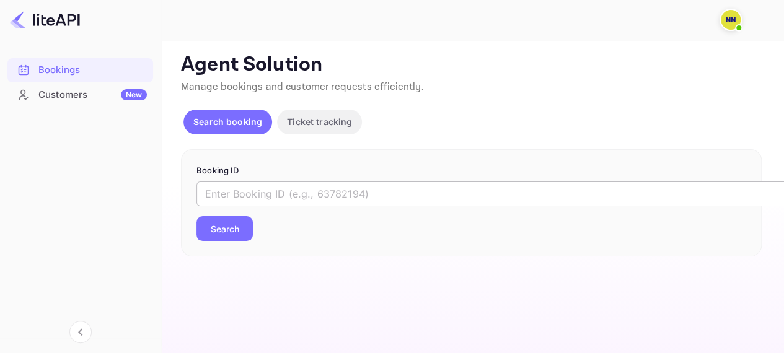
click at [286, 183] on input "text" at bounding box center [507, 194] width 620 height 25
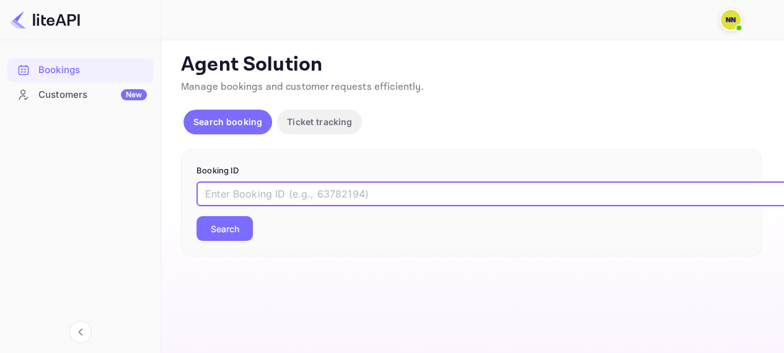
paste input "9005229"
type input "9005229"
click at [249, 226] on button "Search" at bounding box center [225, 228] width 56 height 25
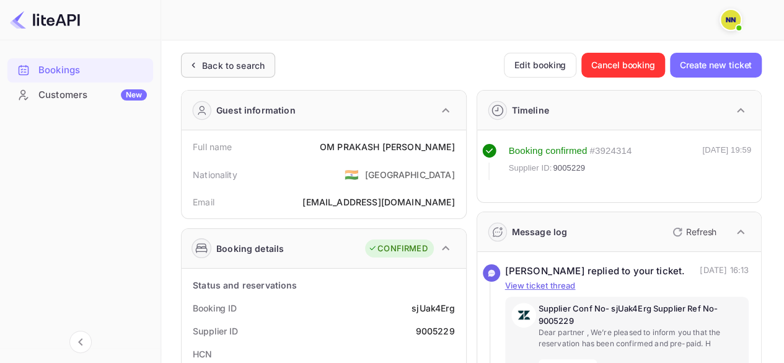
click at [228, 68] on div "Back to search" at bounding box center [233, 65] width 63 height 13
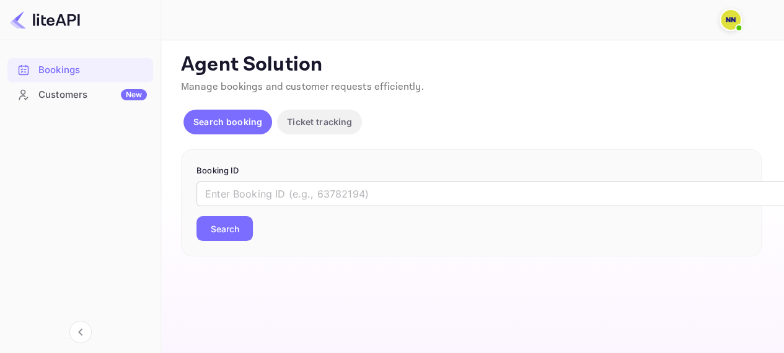
click at [258, 180] on form "Booking ID ​ Search" at bounding box center [472, 203] width 550 height 77
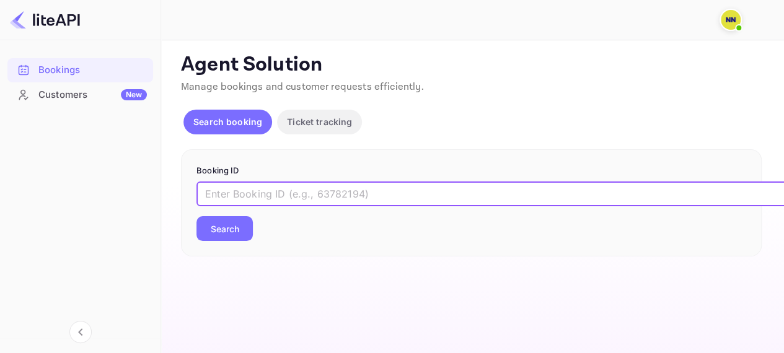
click at [257, 199] on input "text" at bounding box center [507, 194] width 620 height 25
paste input "9005193"
type input "9005193"
click at [236, 228] on button "Search" at bounding box center [225, 228] width 56 height 25
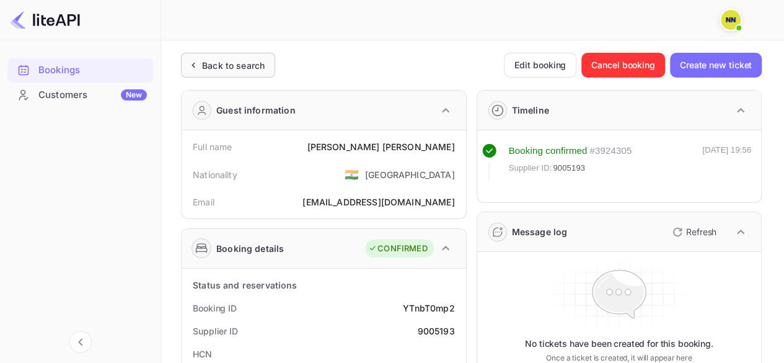
click at [211, 54] on div "Back to search" at bounding box center [228, 65] width 94 height 25
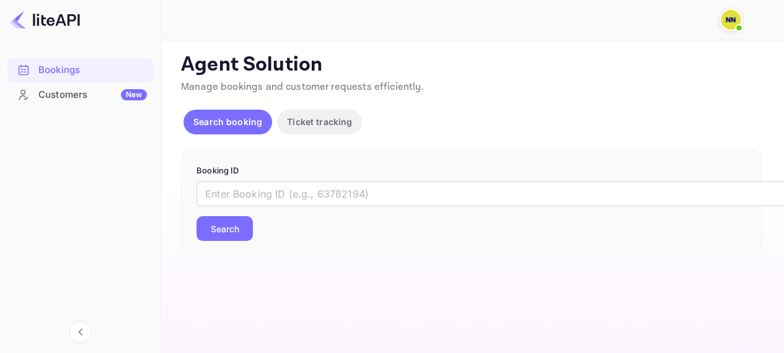
click at [302, 178] on form "Booking ID ​ Search" at bounding box center [472, 203] width 550 height 77
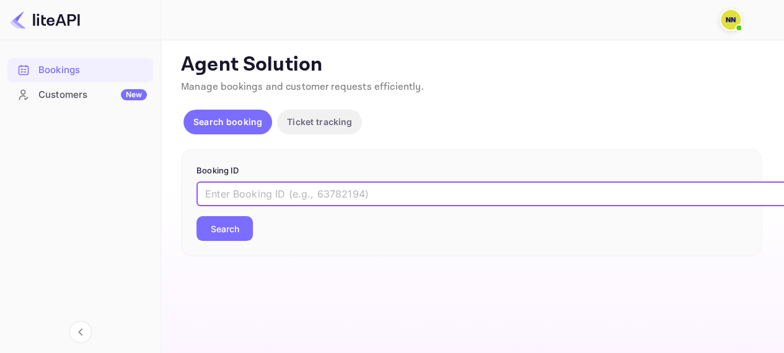
click at [301, 195] on input "text" at bounding box center [507, 194] width 620 height 25
paste input "9210131"
type input "9210131"
click at [213, 244] on div "Booking ID 9210131 ​ Search" at bounding box center [471, 203] width 581 height 108
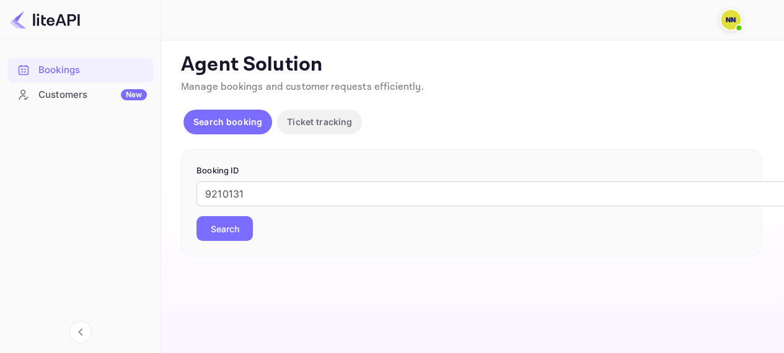
drag, startPoint x: 221, startPoint y: 235, endPoint x: 362, endPoint y: 170, distance: 155.4
click at [221, 234] on button "Search" at bounding box center [225, 228] width 56 height 25
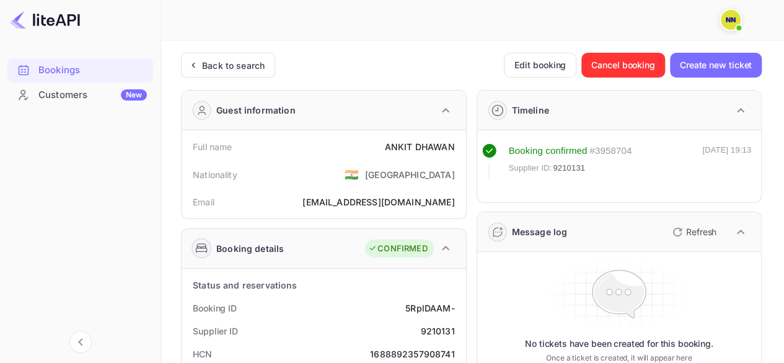
click at [404, 349] on div "1688892357908741" at bounding box center [412, 353] width 84 height 13
copy div "1688892357908741"
click at [237, 58] on div "Back to search" at bounding box center [228, 65] width 94 height 25
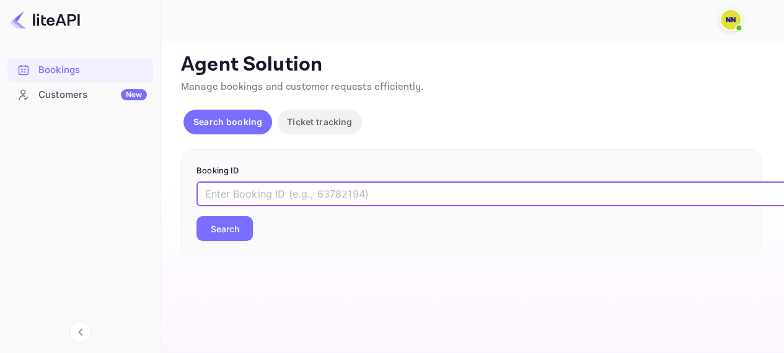
click at [259, 184] on input "text" at bounding box center [507, 194] width 620 height 25
paste input "9195480"
type input "9195480"
drag, startPoint x: 241, startPoint y: 221, endPoint x: 241, endPoint y: 228, distance: 6.8
click at [241, 221] on button "Search" at bounding box center [225, 228] width 56 height 25
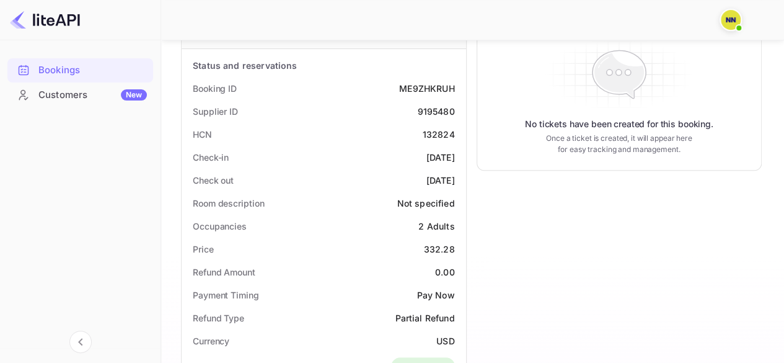
scroll to position [177, 0]
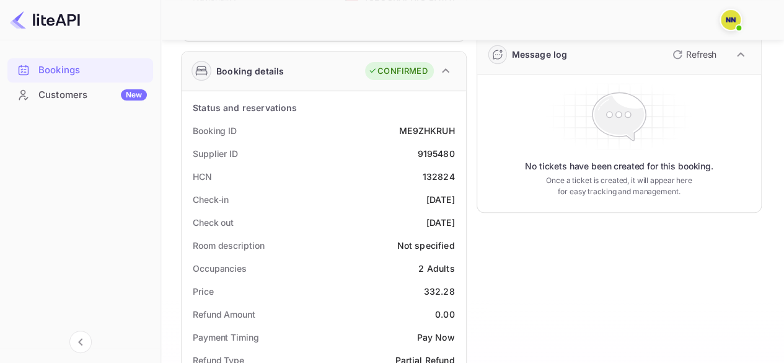
click at [432, 170] on div "132824" at bounding box center [439, 176] width 32 height 13
copy div "132824"
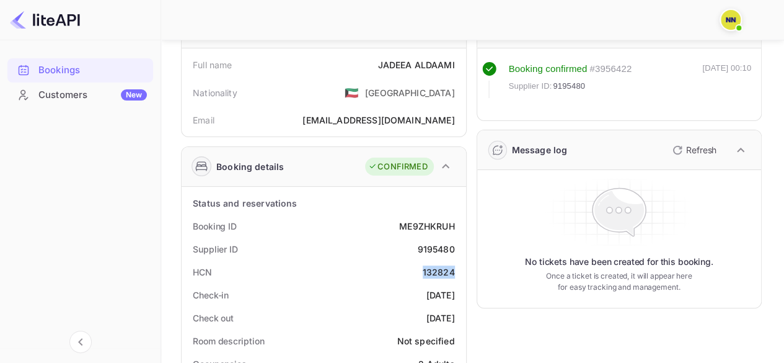
scroll to position [0, 0]
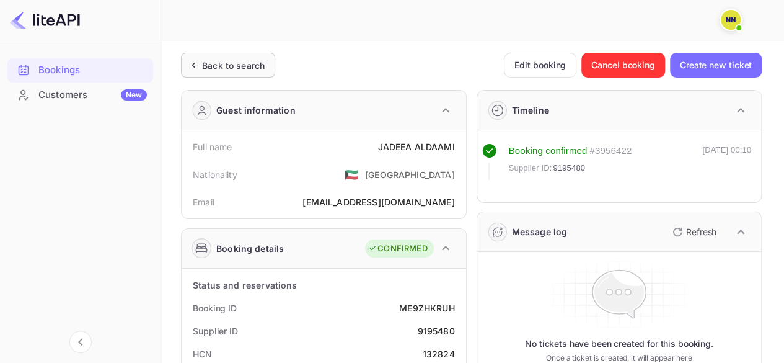
drag, startPoint x: 179, startPoint y: 63, endPoint x: 195, endPoint y: 66, distance: 17.1
drag, startPoint x: 195, startPoint y: 66, endPoint x: 167, endPoint y: 3, distance: 69.4
click at [196, 66] on icon at bounding box center [193, 65] width 13 height 12
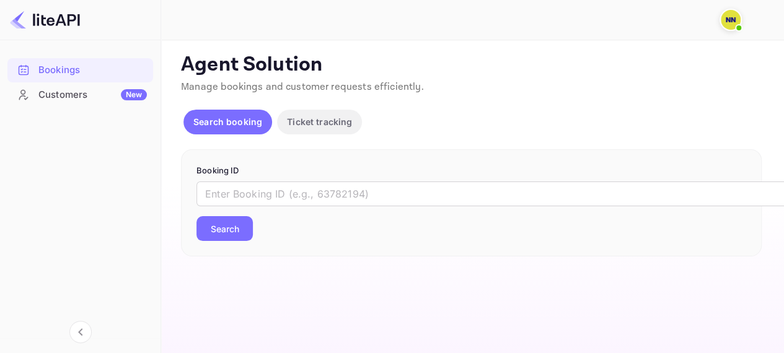
click at [236, 211] on div "​ Search" at bounding box center [472, 212] width 550 height 60
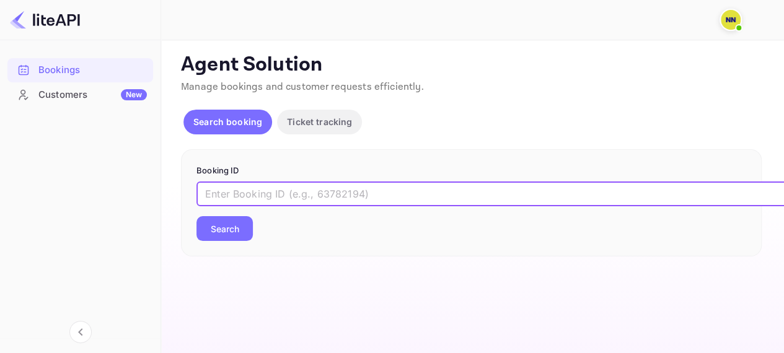
click at [234, 198] on input "text" at bounding box center [507, 194] width 620 height 25
paste input "8986936"
type input "8986936"
click at [239, 219] on button "Search" at bounding box center [225, 228] width 56 height 25
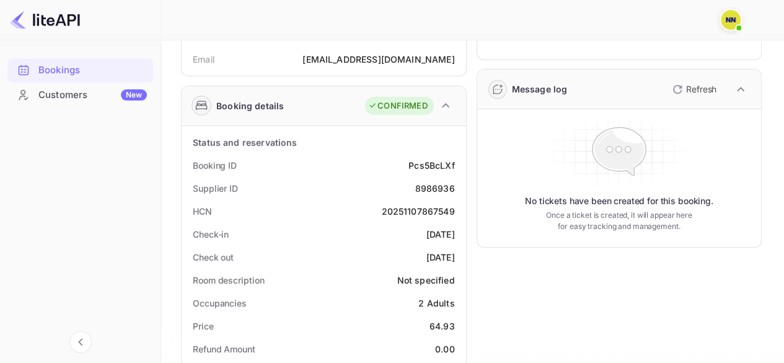
scroll to position [248, 0]
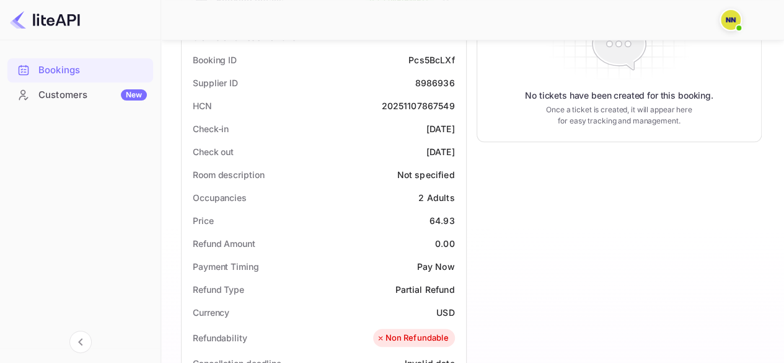
click at [426, 99] on div "20251107867549" at bounding box center [417, 105] width 73 height 13
copy div "20251107867549"
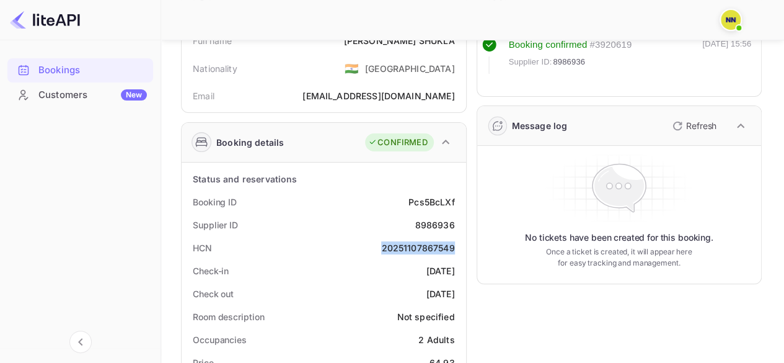
scroll to position [0, 0]
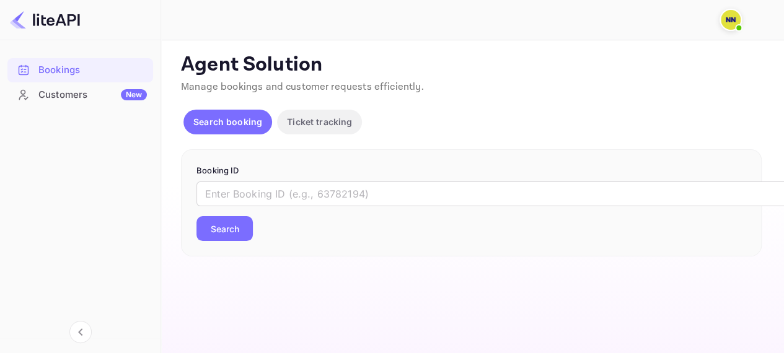
click at [296, 177] on form "Booking ID ​ Search" at bounding box center [472, 203] width 550 height 77
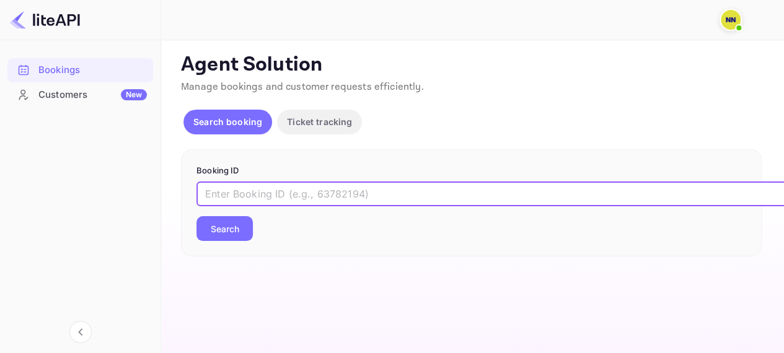
click at [300, 195] on input "text" at bounding box center [507, 194] width 620 height 25
paste input "8912370"
type input "8912370"
drag, startPoint x: 240, startPoint y: 223, endPoint x: 250, endPoint y: 224, distance: 10.6
click at [240, 224] on button "Search" at bounding box center [225, 228] width 56 height 25
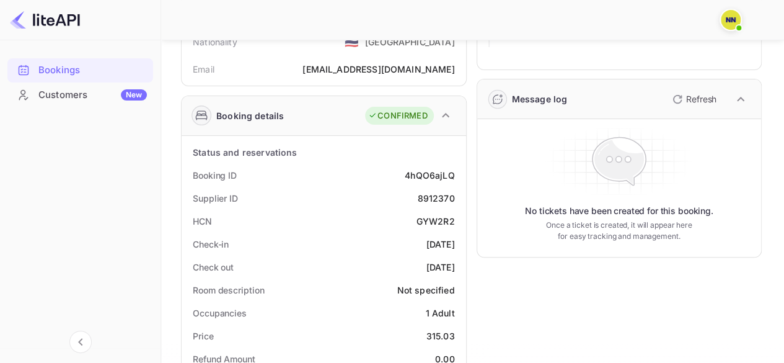
scroll to position [186, 0]
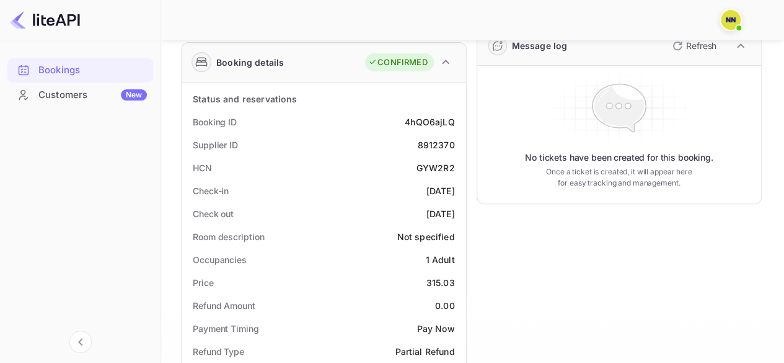
click at [435, 166] on div "GYW2R2" at bounding box center [436, 167] width 38 height 13
copy div "GYW2R2"
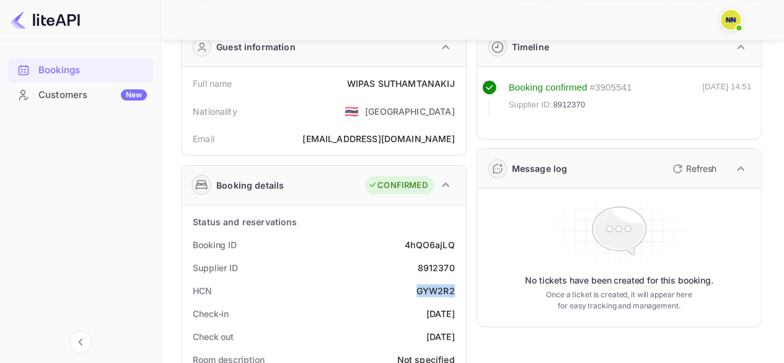
scroll to position [62, 0]
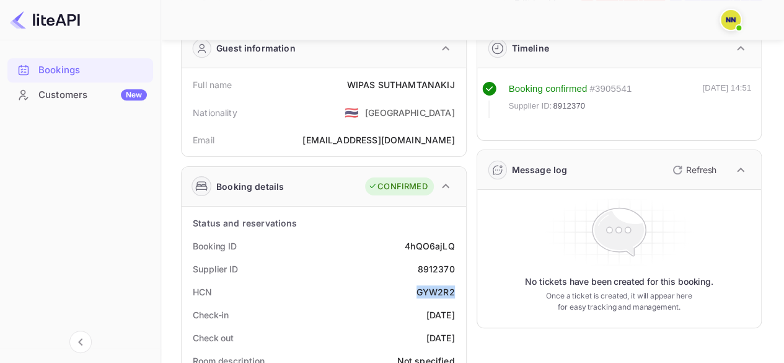
copy div "GYW2R2"
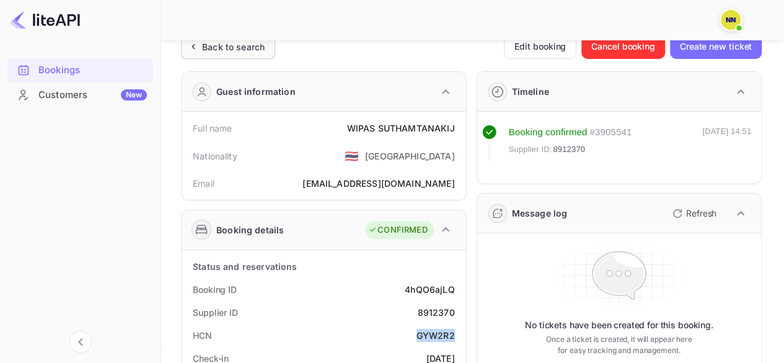
scroll to position [0, 0]
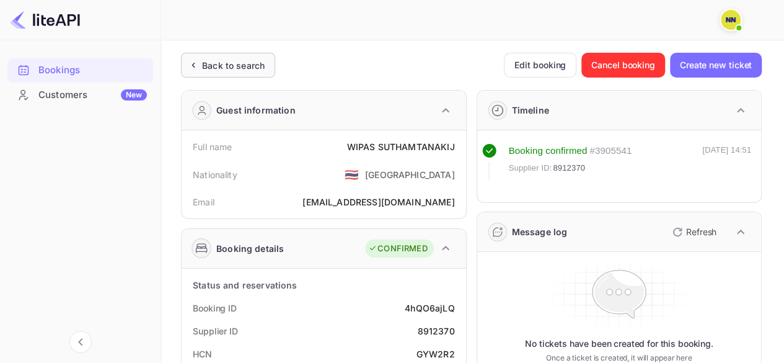
click at [198, 68] on icon at bounding box center [193, 65] width 13 height 12
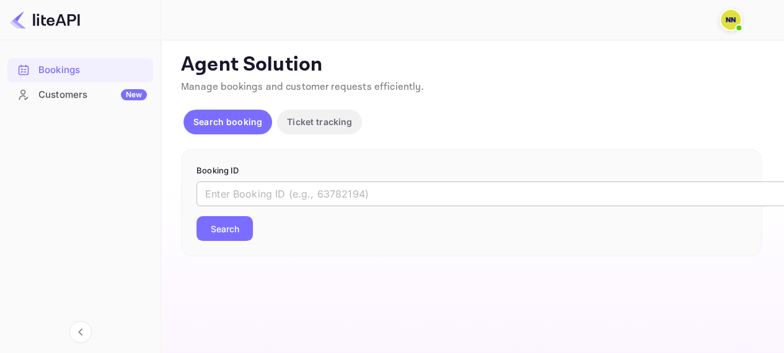
click at [275, 193] on input "text" at bounding box center [507, 194] width 620 height 25
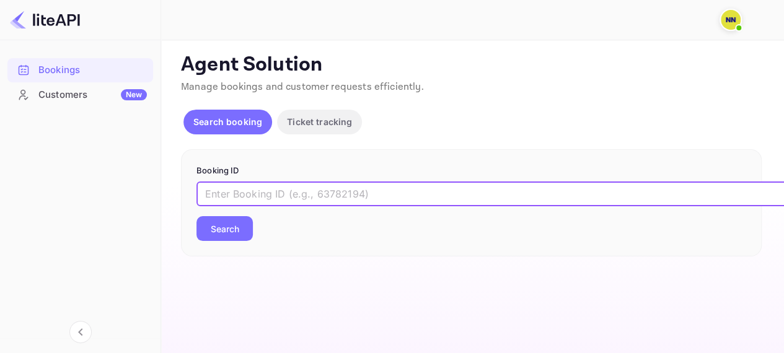
paste input "8850703"
type input "8850703"
click at [238, 225] on button "Search" at bounding box center [225, 228] width 56 height 25
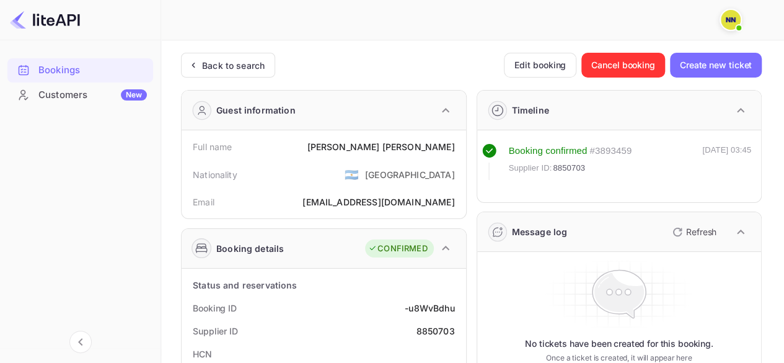
click at [217, 61] on div "Back to search" at bounding box center [233, 65] width 63 height 13
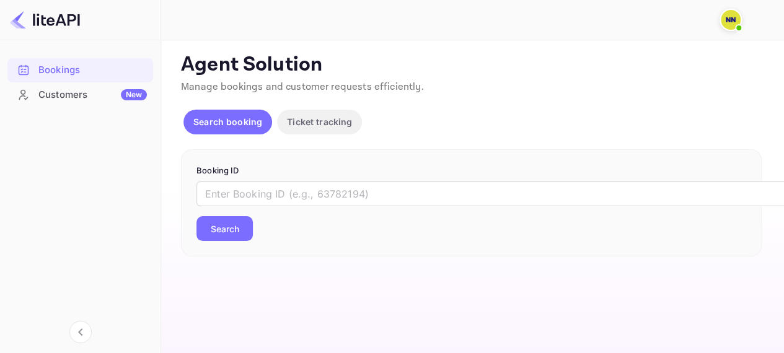
click at [250, 209] on div "​ Search" at bounding box center [472, 212] width 550 height 60
click at [247, 199] on input "text" at bounding box center [507, 194] width 620 height 25
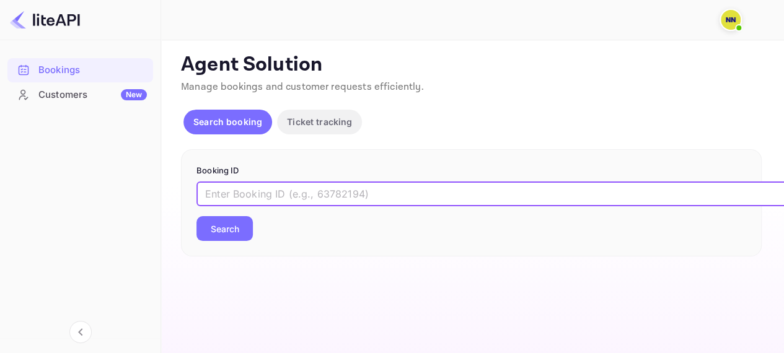
paste input "8442956"
type input "8442956"
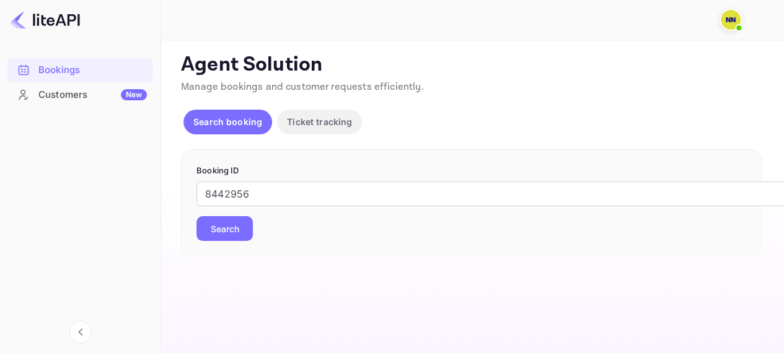
click at [236, 233] on button "Search" at bounding box center [225, 228] width 56 height 25
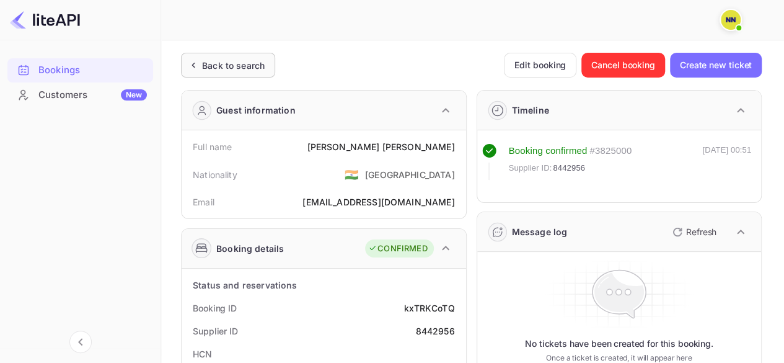
click at [229, 69] on div "Back to search" at bounding box center [233, 65] width 63 height 13
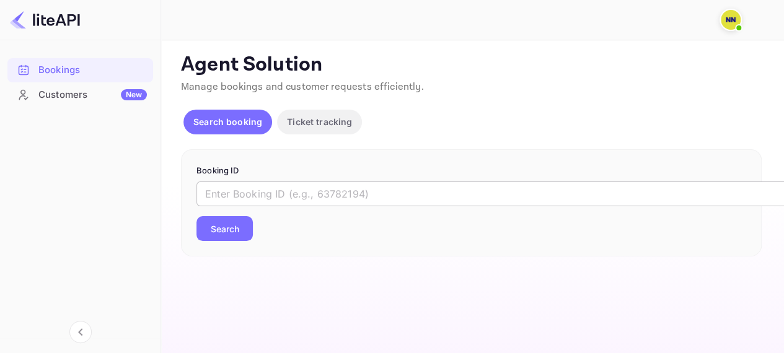
click at [279, 204] on input "text" at bounding box center [507, 194] width 620 height 25
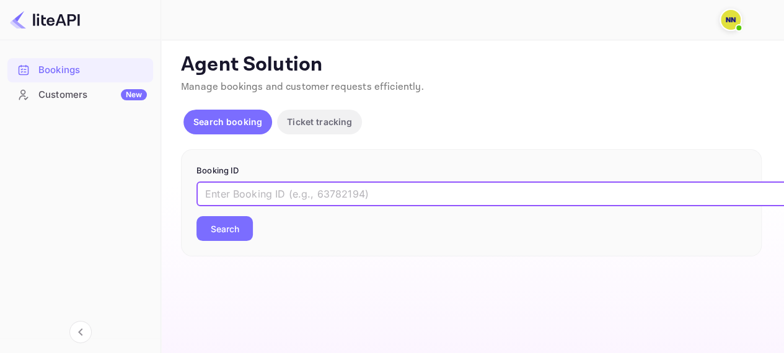
paste input "8243545"
type input "8243545"
click at [228, 228] on button "Search" at bounding box center [225, 228] width 56 height 25
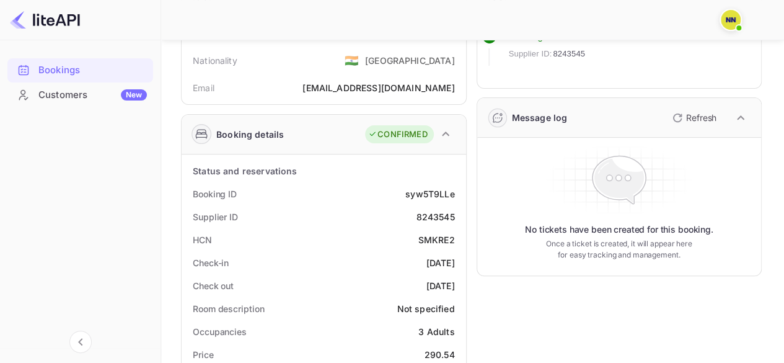
scroll to position [186, 0]
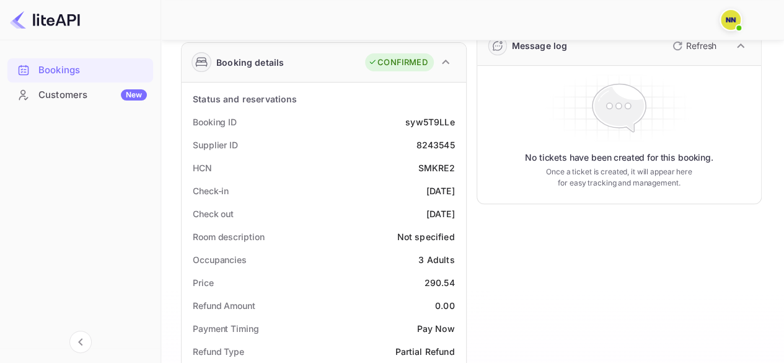
click at [429, 167] on div "SMKRE2" at bounding box center [436, 167] width 37 height 13
copy div "SMKRE2"
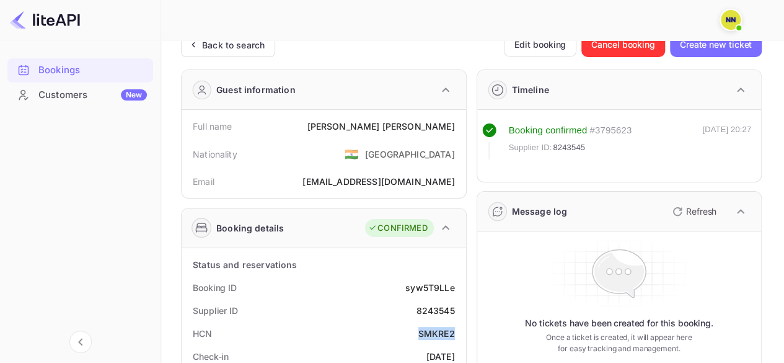
scroll to position [0, 0]
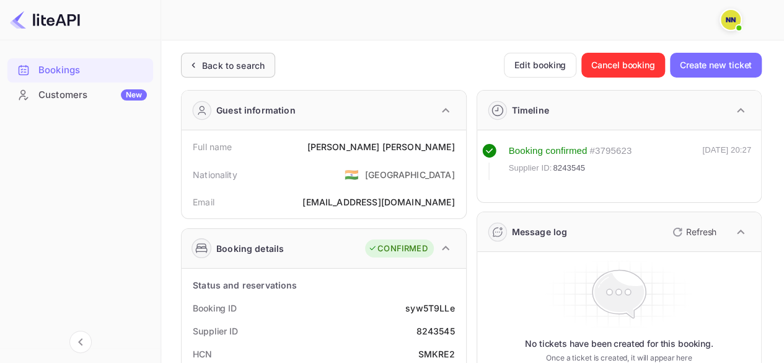
click at [201, 63] on div "Back to search" at bounding box center [226, 65] width 78 height 13
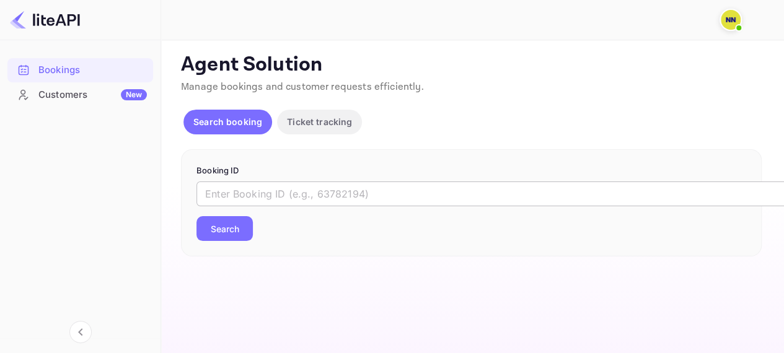
click at [279, 182] on input "text" at bounding box center [507, 194] width 620 height 25
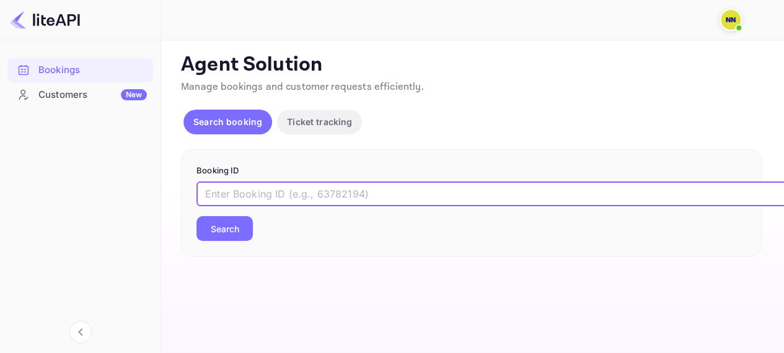
paste input "7973250"
type input "7973250"
click at [240, 237] on button "Search" at bounding box center [225, 228] width 56 height 25
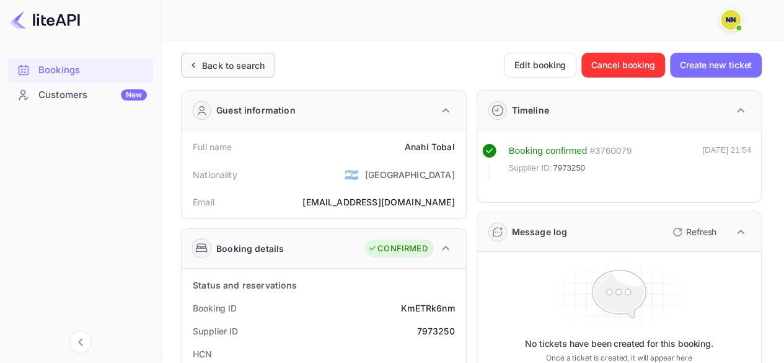
click at [221, 71] on div "Back to search" at bounding box center [233, 65] width 63 height 13
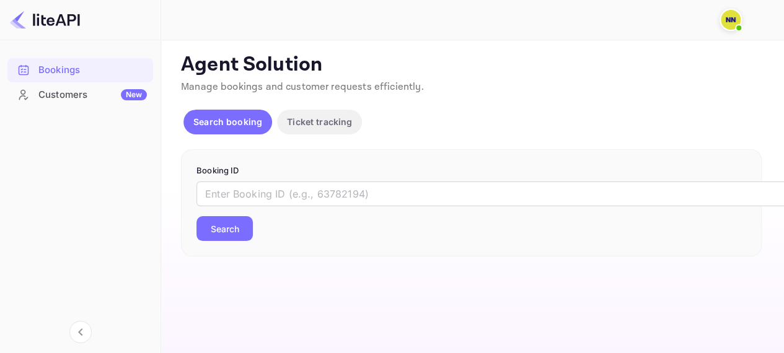
click at [303, 180] on form "Booking ID ​ Search" at bounding box center [472, 203] width 550 height 77
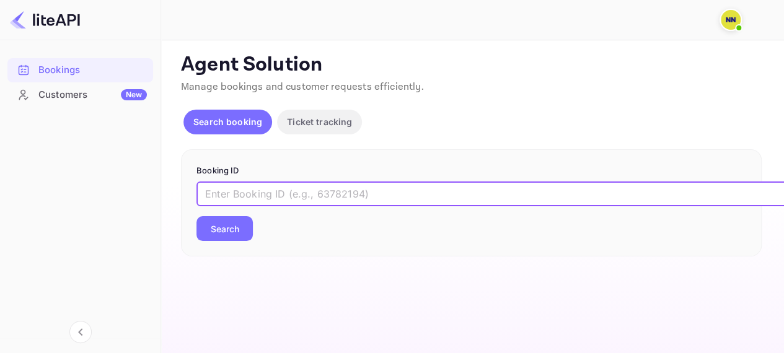
click at [307, 194] on input "text" at bounding box center [507, 194] width 620 height 25
paste input "7377395"
type input "7377395"
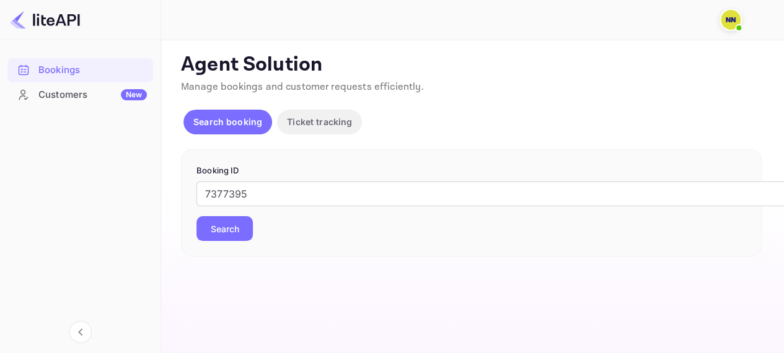
click at [218, 229] on button "Search" at bounding box center [225, 228] width 56 height 25
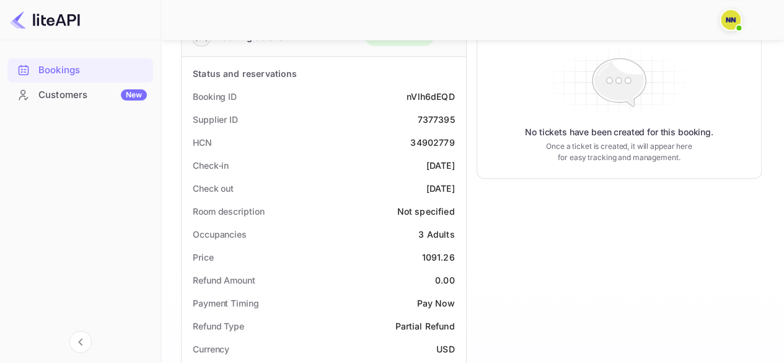
scroll to position [124, 0]
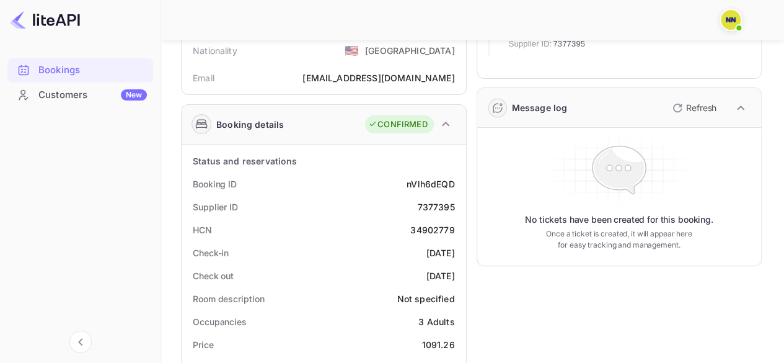
click at [437, 234] on div "34902779" at bounding box center [432, 229] width 44 height 13
copy div "34902779"
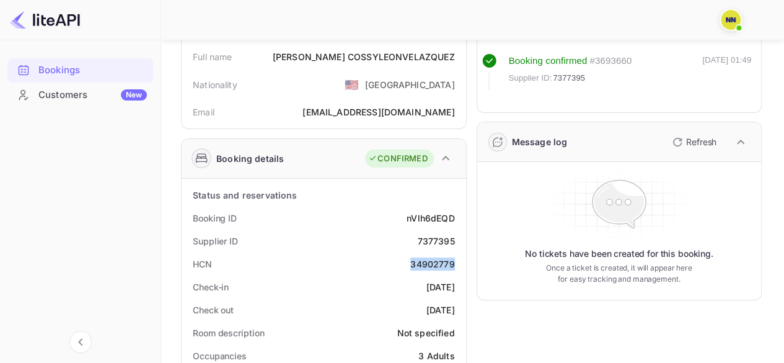
scroll to position [0, 0]
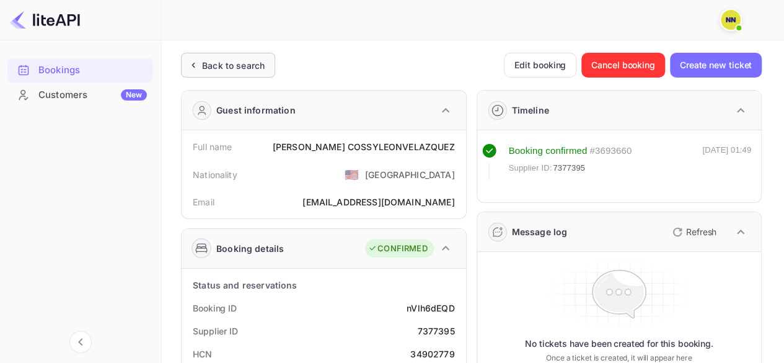
click at [199, 54] on div "Back to search" at bounding box center [228, 65] width 94 height 25
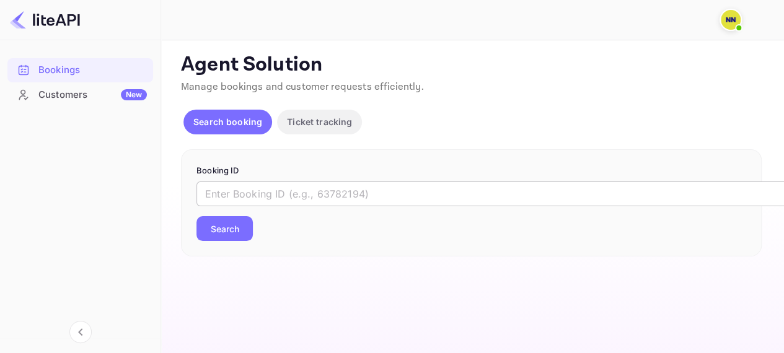
click at [233, 194] on input "text" at bounding box center [507, 194] width 620 height 25
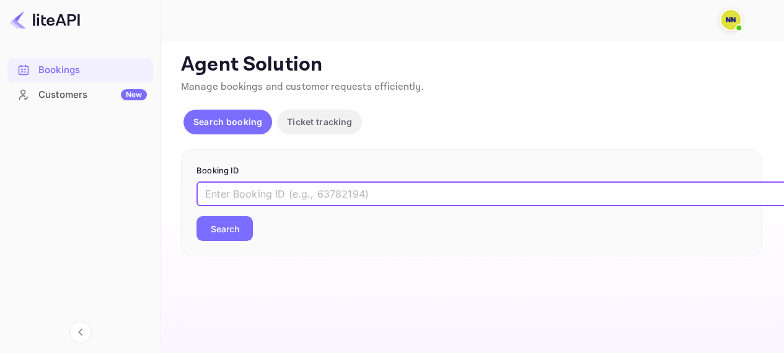
paste input "9207141"
type input "9207141"
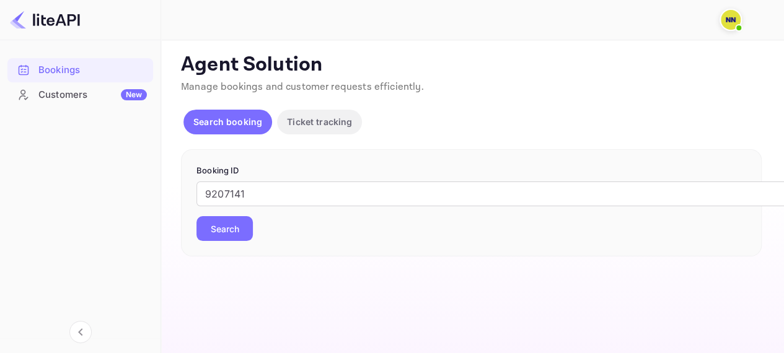
click at [229, 229] on button "Search" at bounding box center [225, 228] width 56 height 25
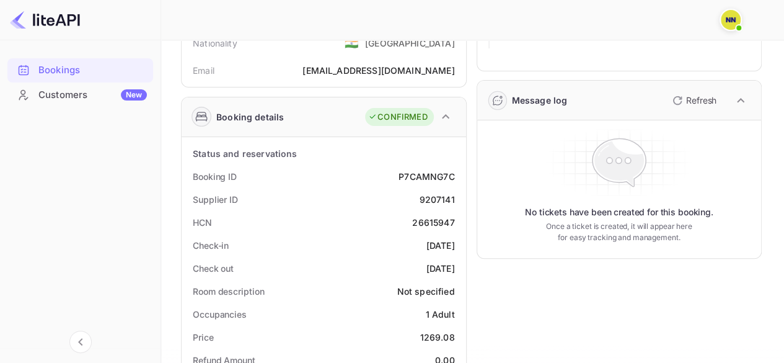
scroll to position [186, 0]
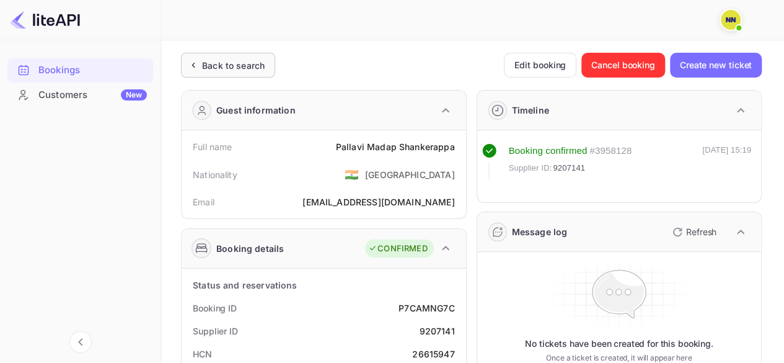
click at [193, 59] on icon at bounding box center [193, 65] width 13 height 12
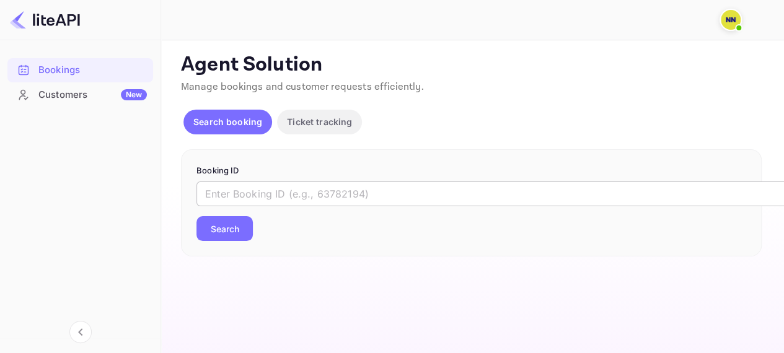
click at [237, 205] on input "text" at bounding box center [507, 194] width 620 height 25
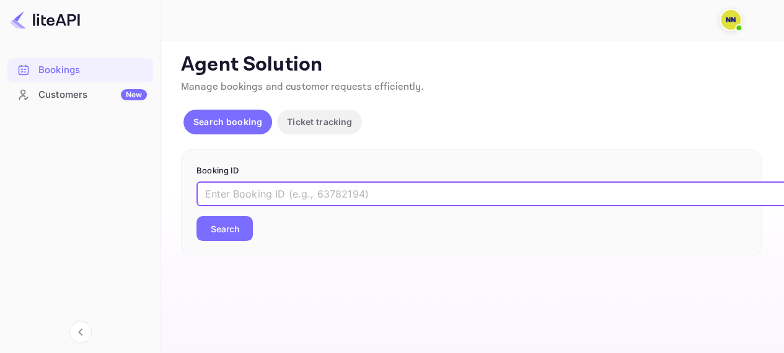
paste input "9152198"
type input "9152198"
click at [239, 229] on button "Search" at bounding box center [225, 228] width 56 height 25
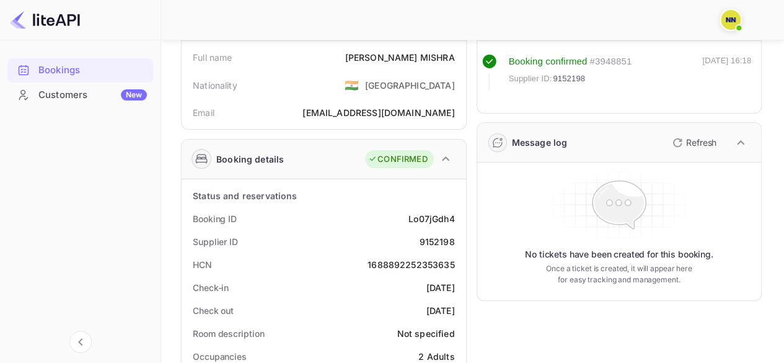
scroll to position [186, 0]
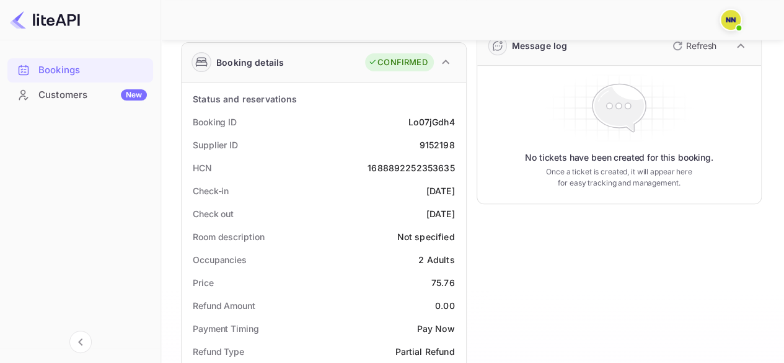
click at [407, 166] on div "1688892252353635" at bounding box center [411, 167] width 87 height 13
copy div "1688892252353635"
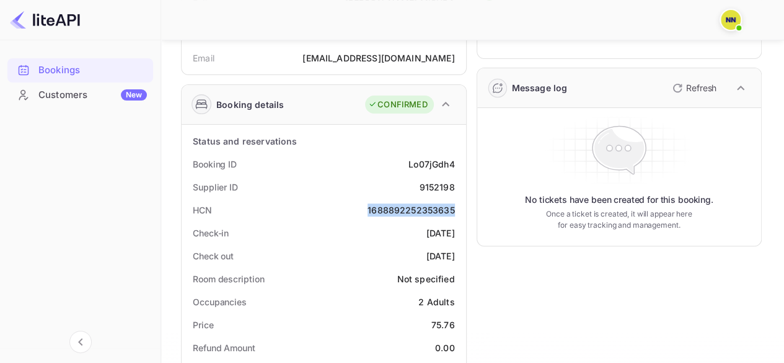
scroll to position [0, 0]
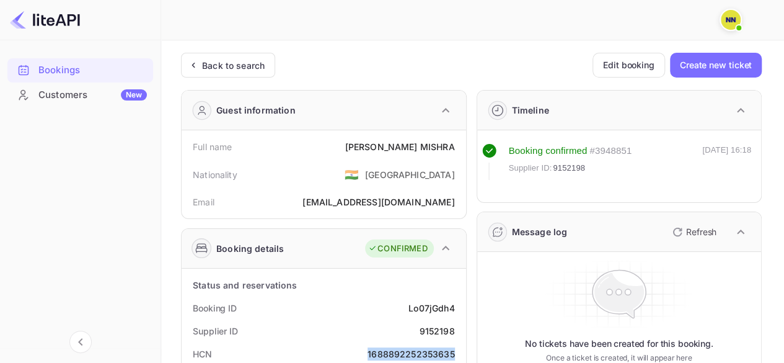
copy div "1688892252353635"
click at [224, 63] on div "Back to search" at bounding box center [233, 65] width 63 height 13
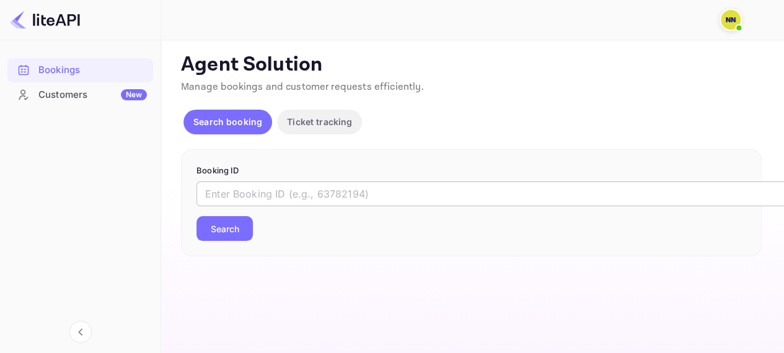
click at [223, 198] on input "text" at bounding box center [507, 194] width 620 height 25
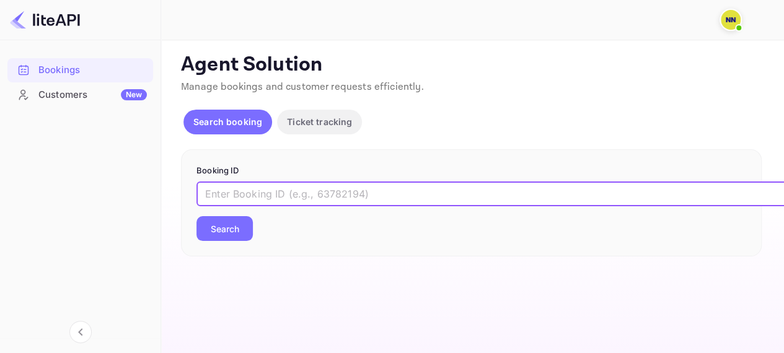
paste input "9135188"
type input "9135188"
click at [237, 225] on button "Search" at bounding box center [225, 228] width 56 height 25
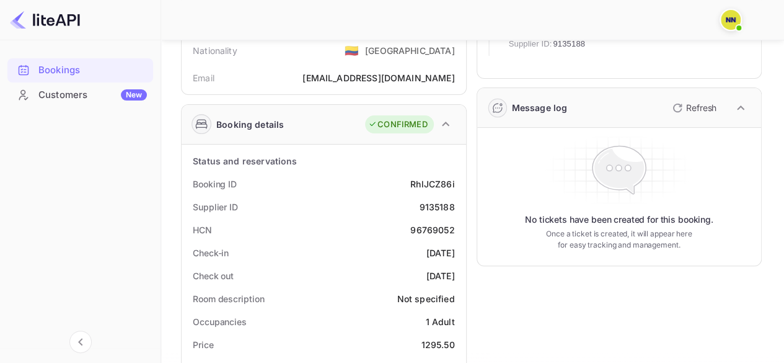
click at [439, 231] on div "96769052" at bounding box center [432, 229] width 44 height 13
copy div "96769052"
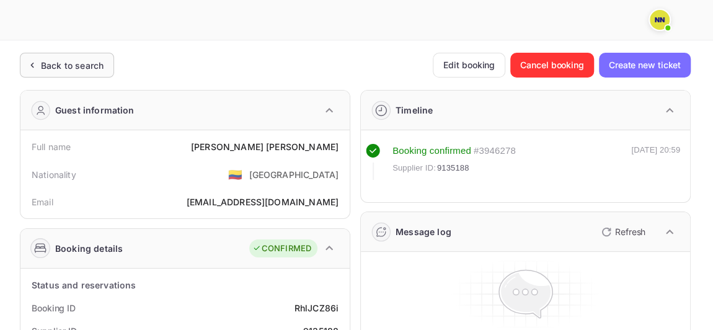
click at [84, 64] on div "Back to search" at bounding box center [72, 65] width 63 height 13
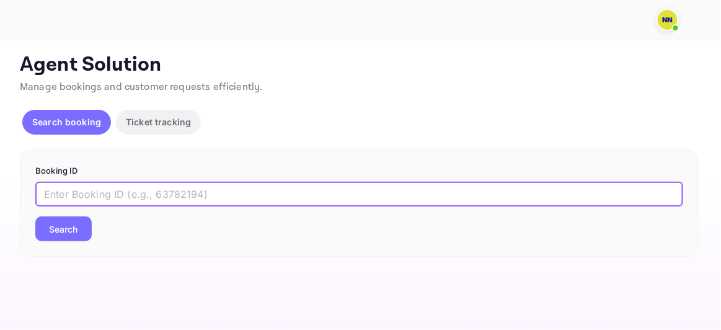
click at [211, 187] on input "text" at bounding box center [359, 194] width 648 height 25
paste input "9134754"
type input "9134754"
click at [82, 219] on button "Search" at bounding box center [63, 228] width 56 height 25
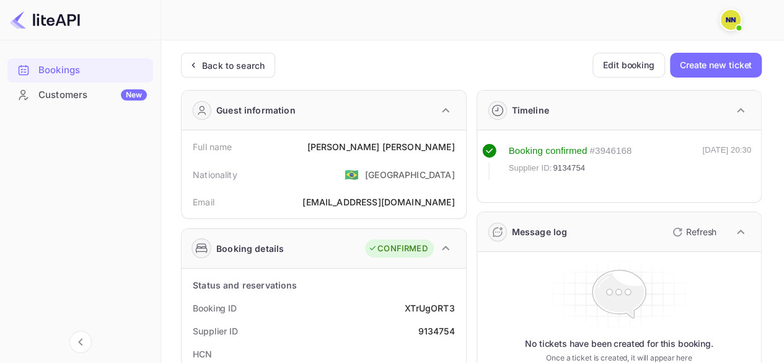
click at [210, 61] on div "Back to search" at bounding box center [233, 65] width 63 height 13
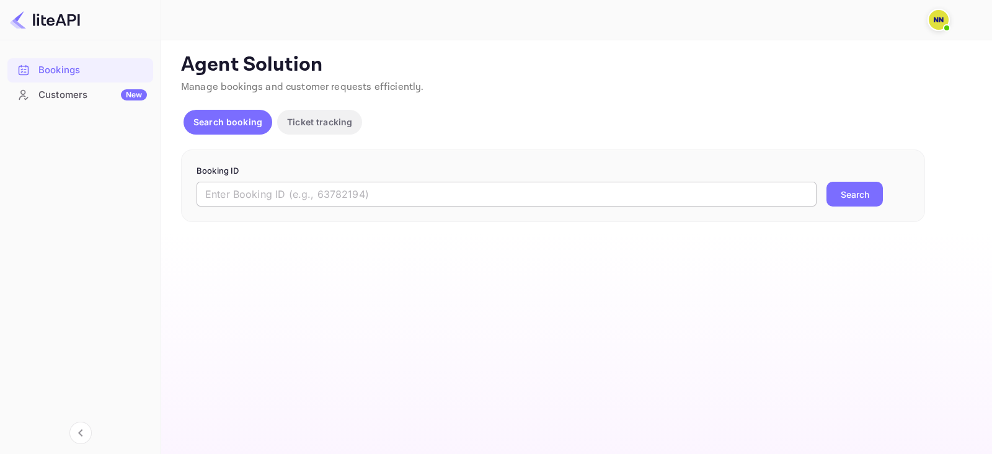
click at [298, 190] on input "text" at bounding box center [507, 194] width 620 height 25
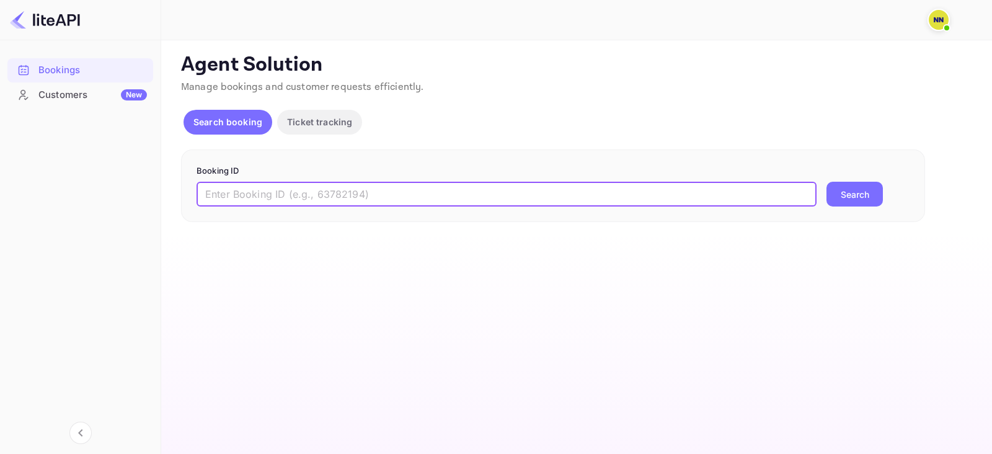
paste input "9060093"
type input "9060093"
click at [784, 186] on button "Search" at bounding box center [854, 194] width 56 height 25
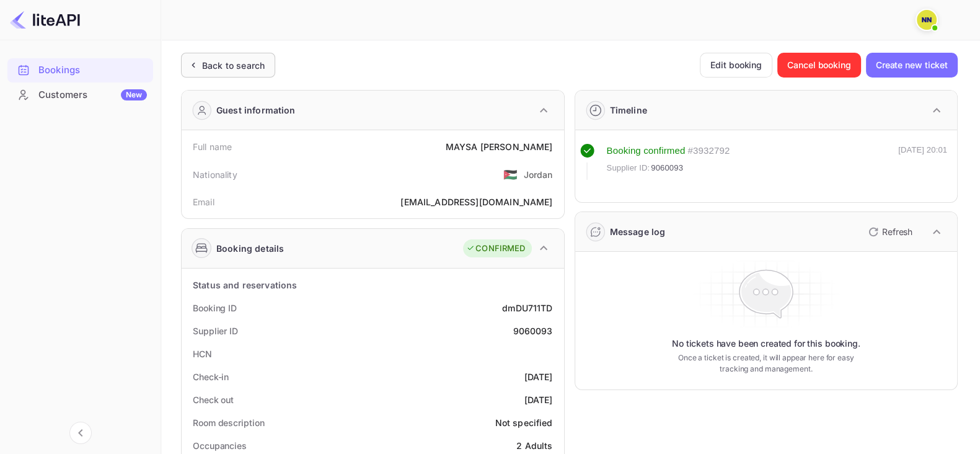
click at [220, 53] on div "Back to search" at bounding box center [228, 65] width 94 height 25
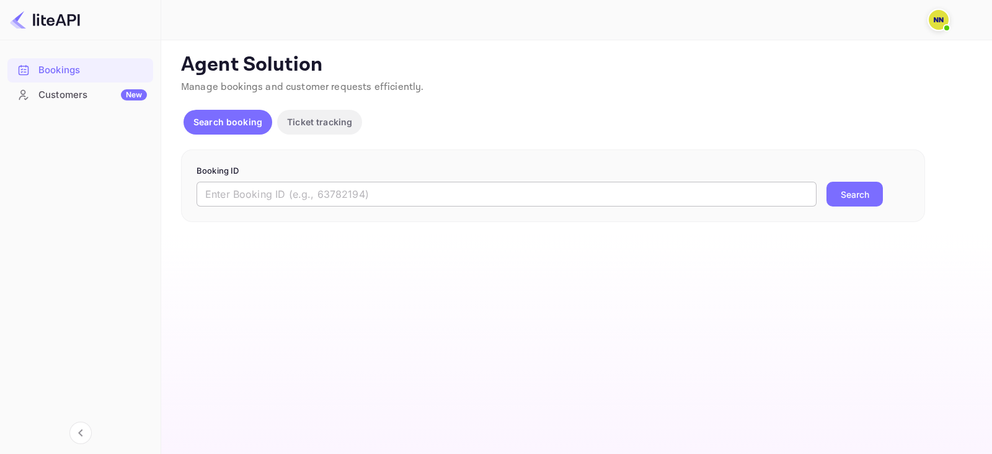
click at [350, 200] on input "text" at bounding box center [507, 194] width 620 height 25
paste input "9026847"
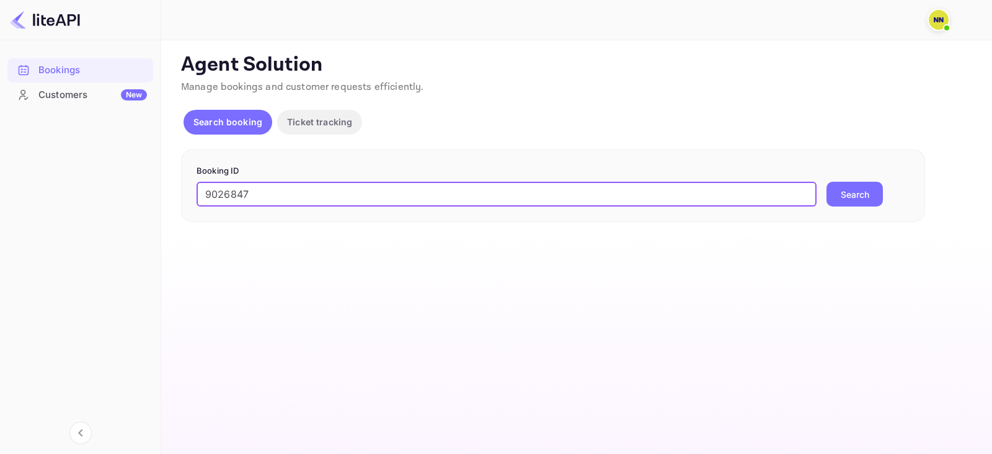
type input "9026847"
click at [784, 182] on button "Search" at bounding box center [854, 194] width 56 height 25
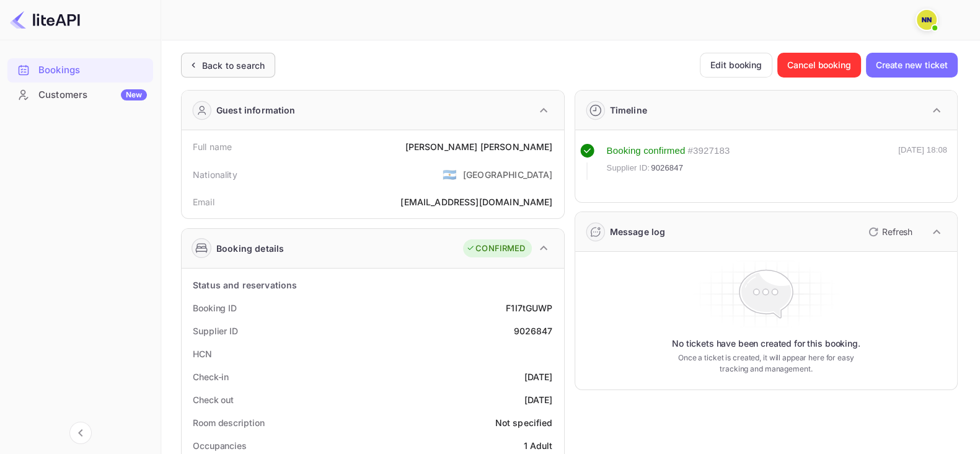
click at [228, 69] on div "Back to search" at bounding box center [233, 65] width 63 height 13
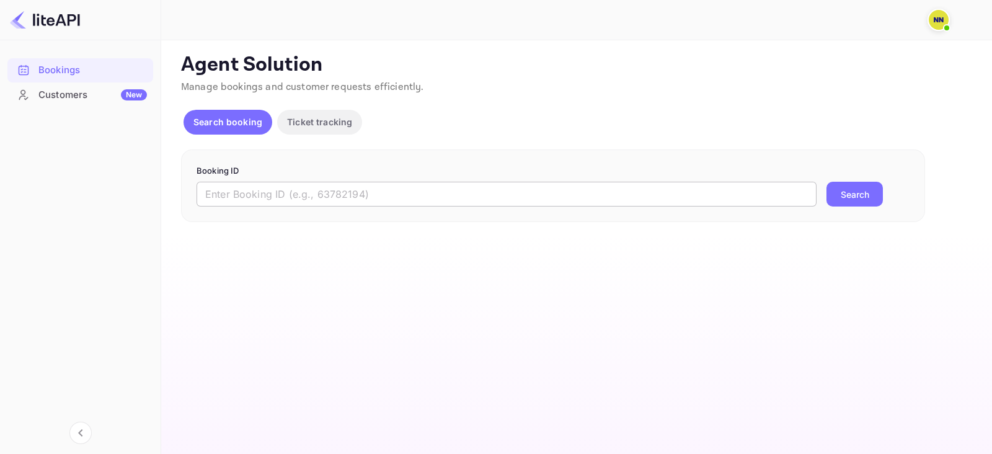
drag, startPoint x: 330, startPoint y: 166, endPoint x: 330, endPoint y: 184, distance: 18.6
click at [330, 175] on p "Booking ID" at bounding box center [553, 171] width 713 height 12
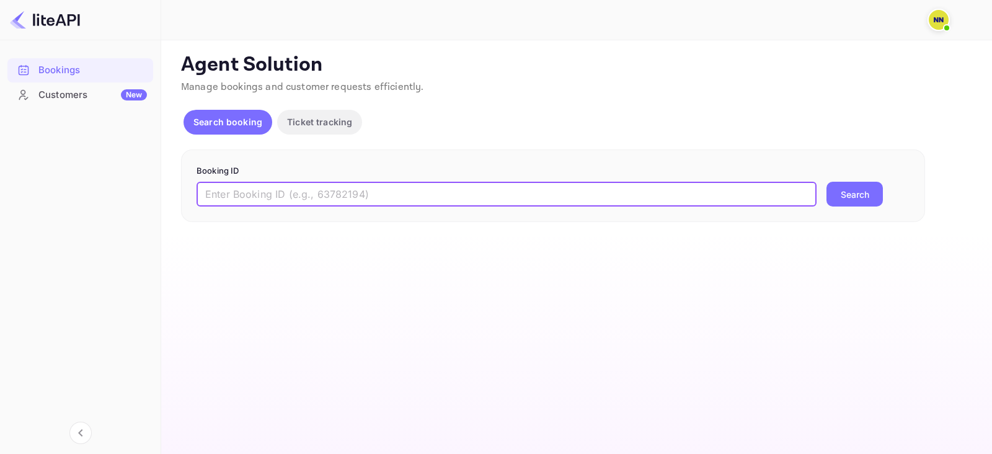
click at [330, 185] on input "text" at bounding box center [507, 194] width 620 height 25
paste input "8912612"
type input "8912612"
click at [784, 197] on button "Search" at bounding box center [854, 194] width 56 height 25
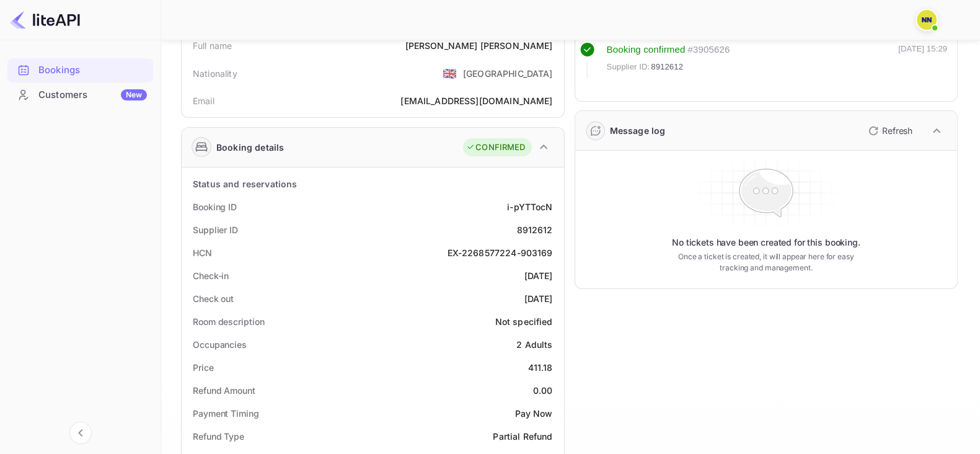
scroll to position [77, 0]
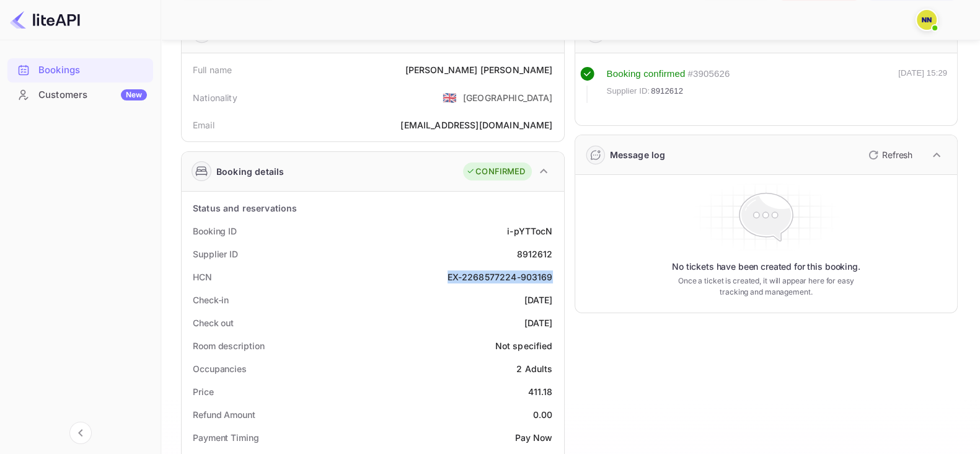
drag, startPoint x: 448, startPoint y: 277, endPoint x: 551, endPoint y: 275, distance: 102.9
click at [551, 275] on div "EX-2268577224-903169" at bounding box center [500, 276] width 105 height 13
copy div "EX-2268577224-903169"
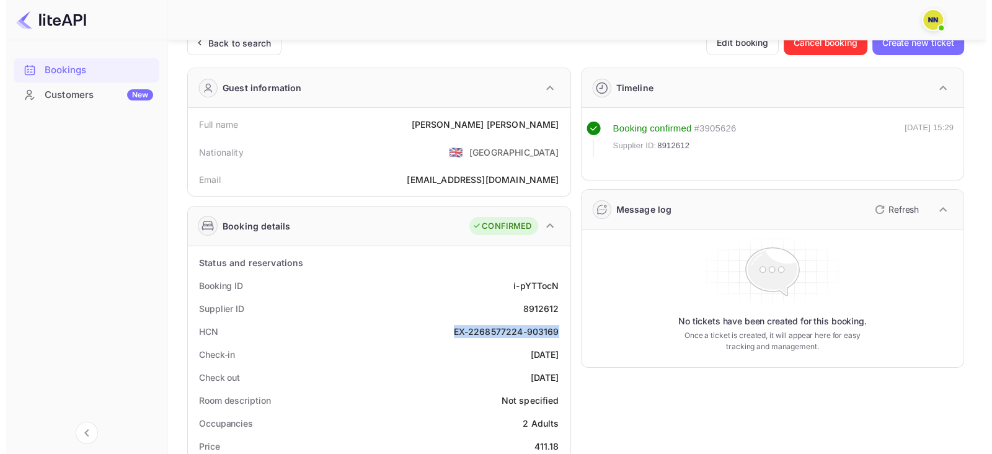
scroll to position [0, 0]
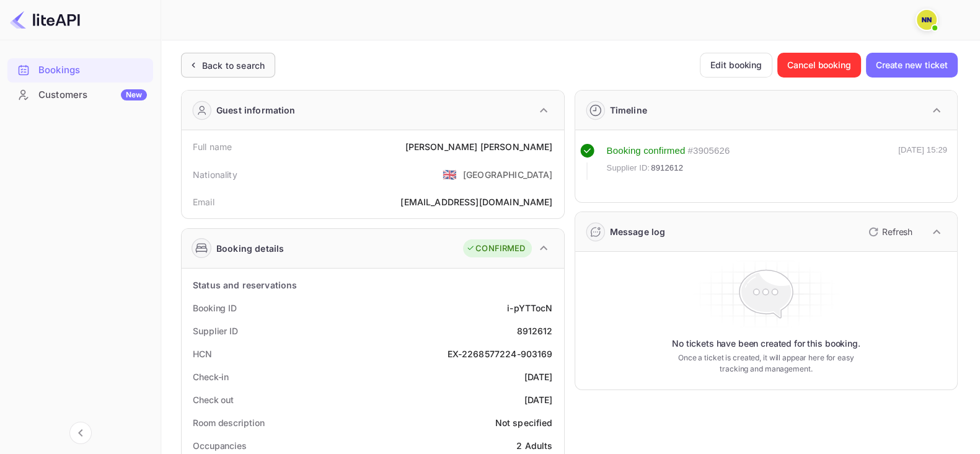
click at [242, 65] on div "Back to search" at bounding box center [233, 65] width 63 height 13
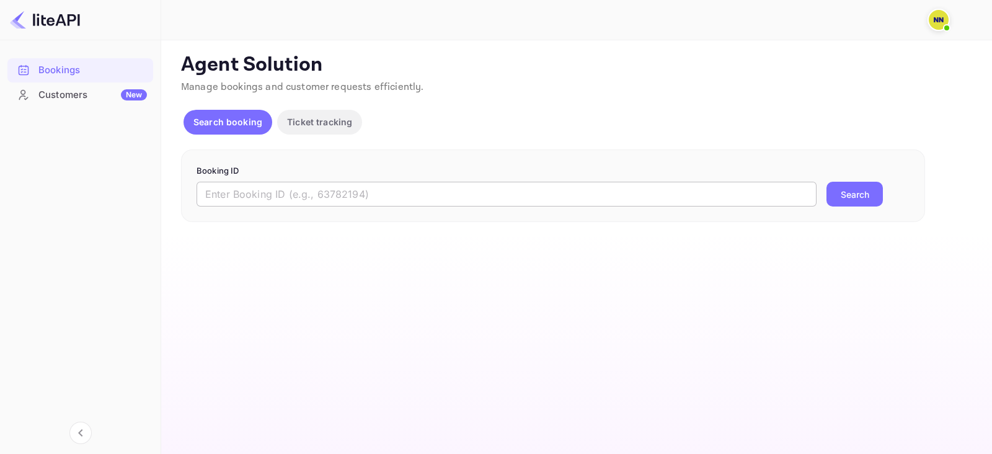
click at [478, 190] on input "text" at bounding box center [507, 194] width 620 height 25
paste input "8912062"
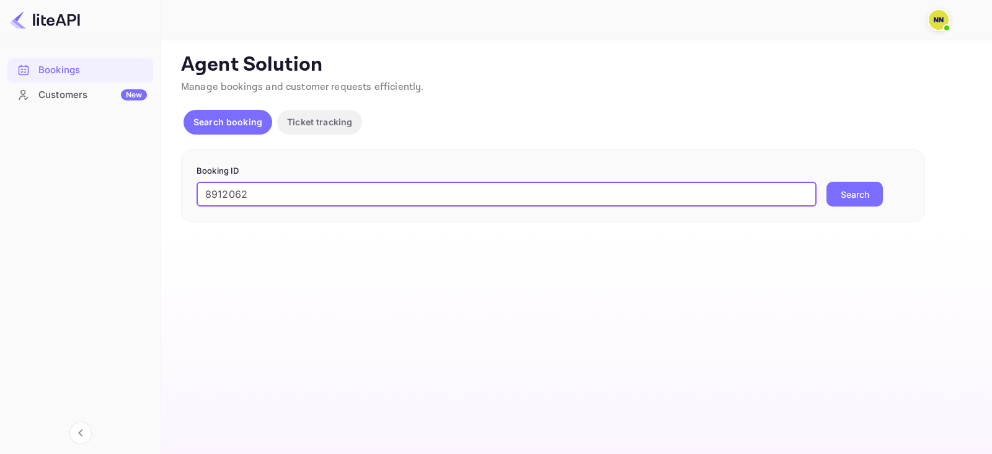
drag, startPoint x: 806, startPoint y: 198, endPoint x: 819, endPoint y: 197, distance: 13.0
click at [784, 198] on input "8912062" at bounding box center [507, 194] width 620 height 25
type input "8912062"
click at [784, 190] on button "Search" at bounding box center [854, 194] width 56 height 25
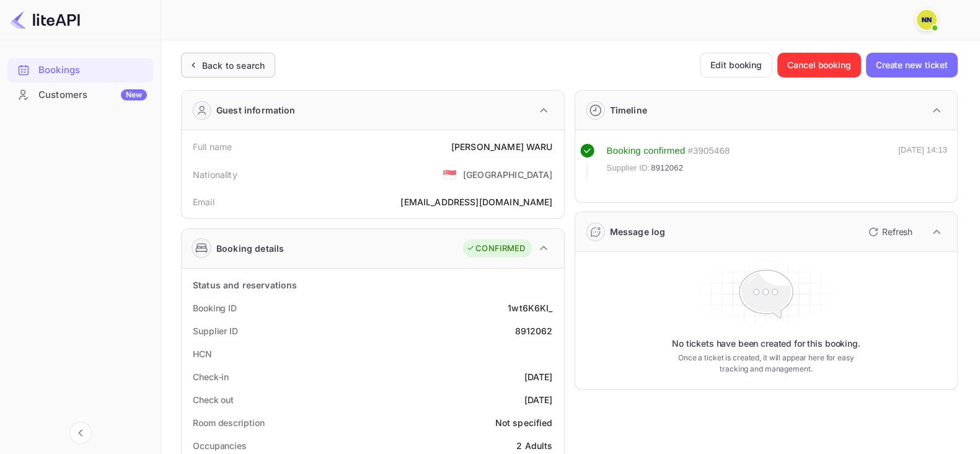
click at [229, 60] on div "Back to search" at bounding box center [233, 65] width 63 height 13
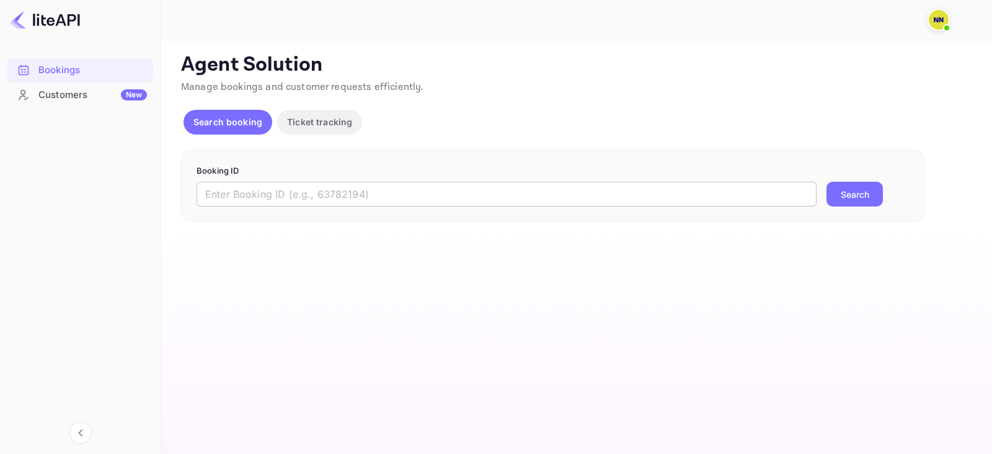
click at [668, 184] on input "text" at bounding box center [507, 194] width 620 height 25
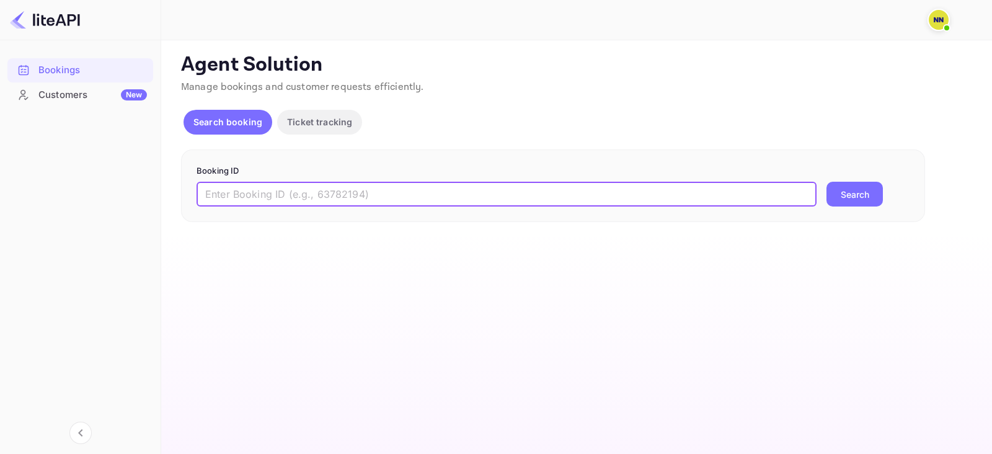
paste input "8785576"
type input "8785576"
click at [858, 194] on button "Search" at bounding box center [854, 194] width 56 height 25
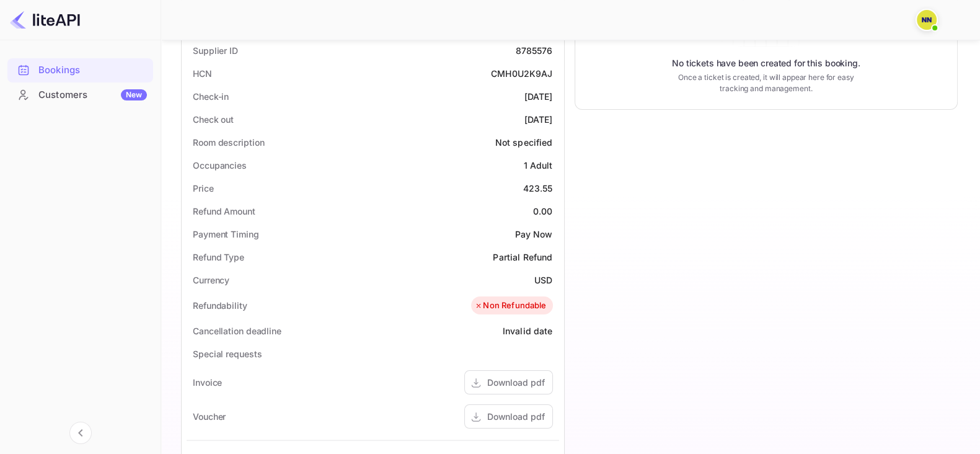
scroll to position [211, 0]
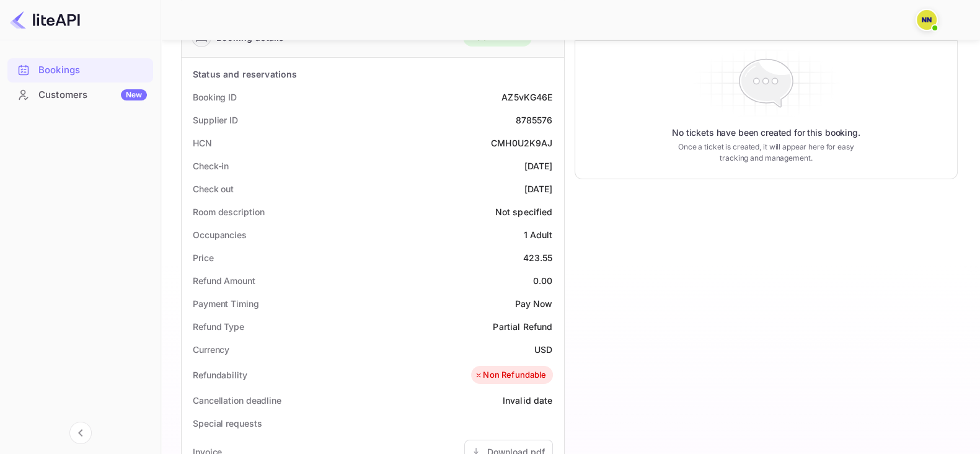
click at [523, 143] on div "CMH0U2K9AJ" at bounding box center [522, 142] width 62 height 13
copy div "CMH0U2K9AJ"
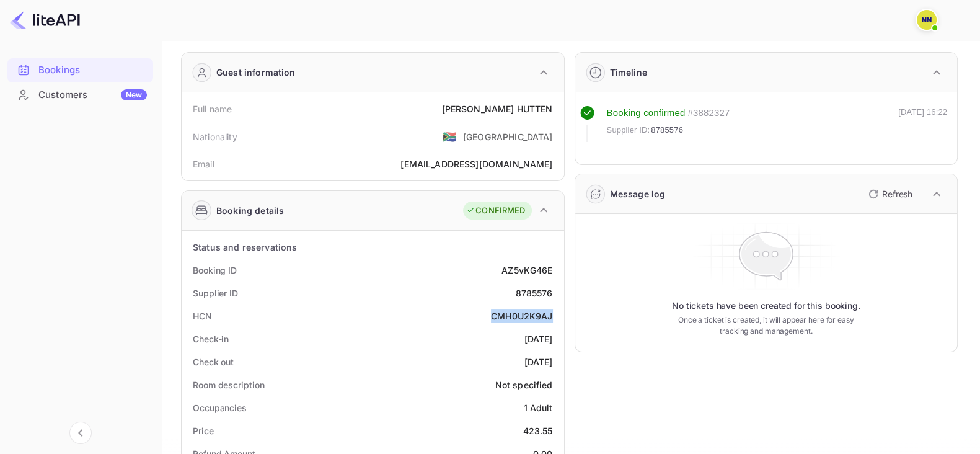
scroll to position [0, 0]
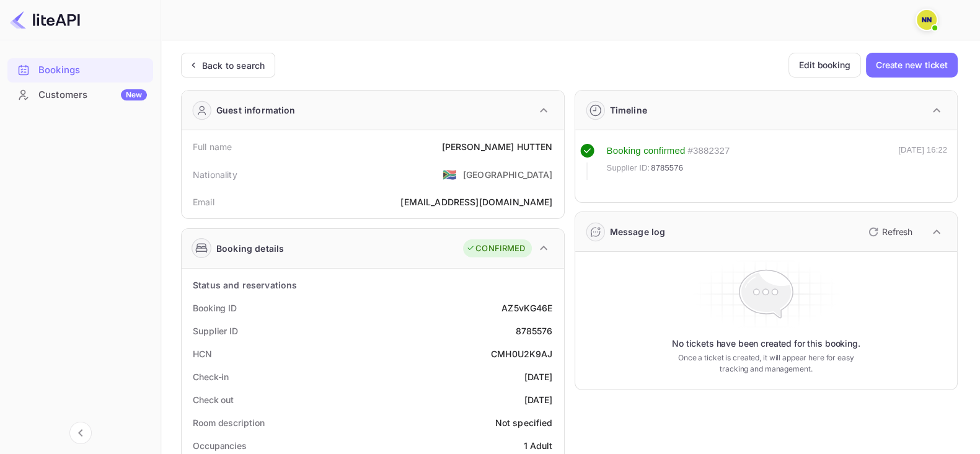
click at [208, 74] on div "Back to search" at bounding box center [228, 65] width 94 height 25
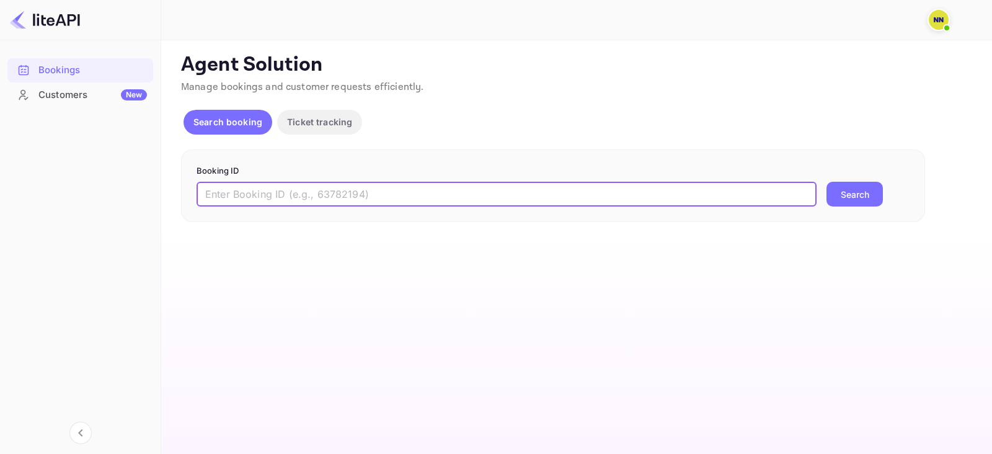
click at [325, 197] on input "text" at bounding box center [507, 194] width 620 height 25
paste input "8743803"
type input "8743803"
click at [859, 190] on button "Search" at bounding box center [854, 194] width 56 height 25
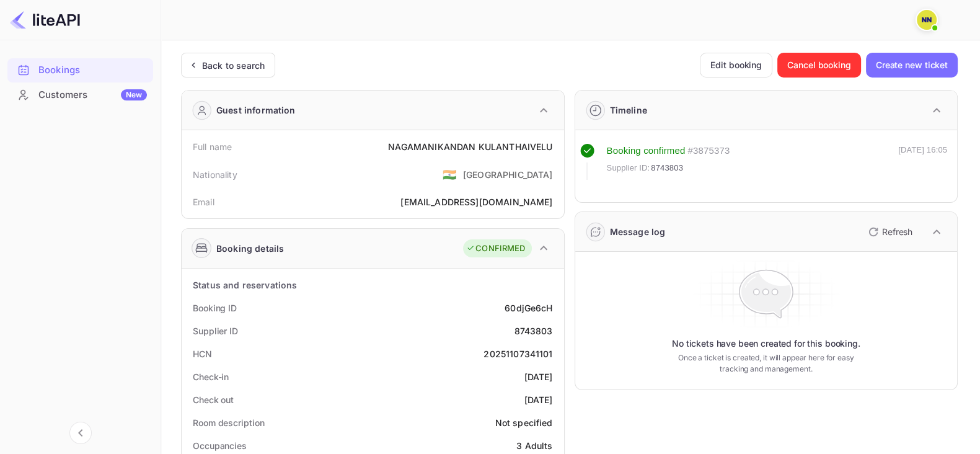
click at [505, 352] on div "20251107341101" at bounding box center [518, 353] width 69 height 13
copy div "20251107341101"
click at [212, 68] on div "Back to search" at bounding box center [233, 65] width 63 height 13
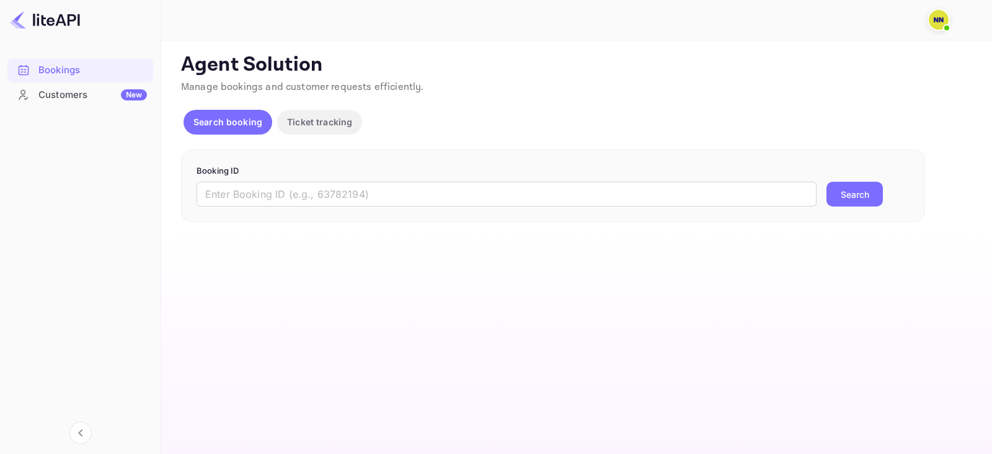
click at [291, 177] on form "Booking ID ​ Search" at bounding box center [553, 186] width 713 height 42
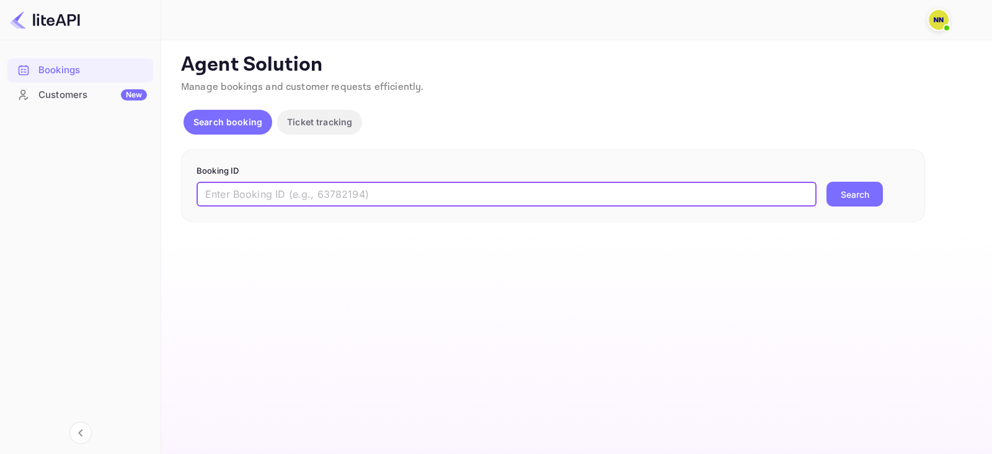
click at [283, 190] on input "text" at bounding box center [507, 194] width 620 height 25
paste input "8250731"
type input "8250731"
click at [880, 197] on button "Search" at bounding box center [854, 194] width 56 height 25
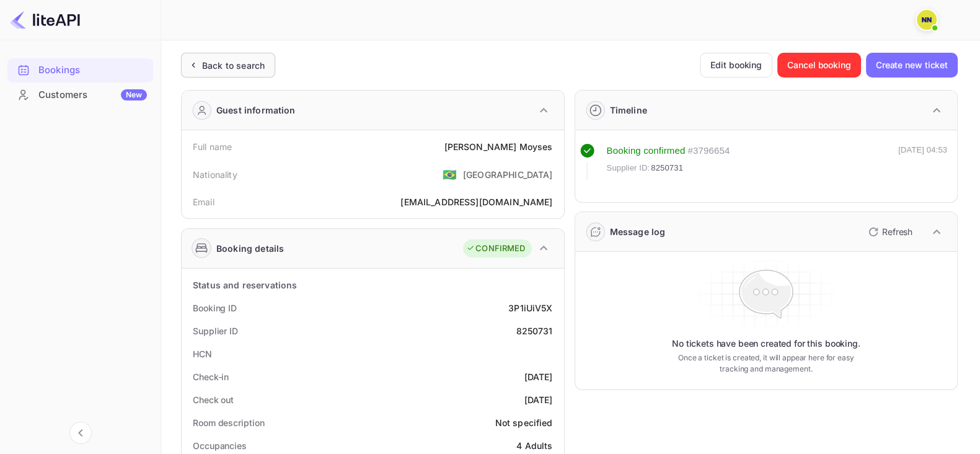
click at [204, 68] on div "Back to search" at bounding box center [233, 65] width 63 height 13
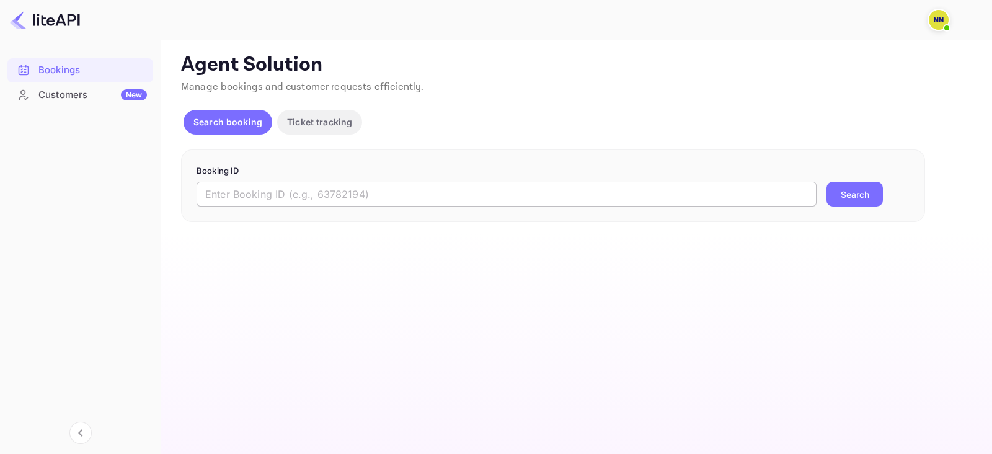
click at [337, 190] on input "text" at bounding box center [507, 194] width 620 height 25
paste input "8059561"
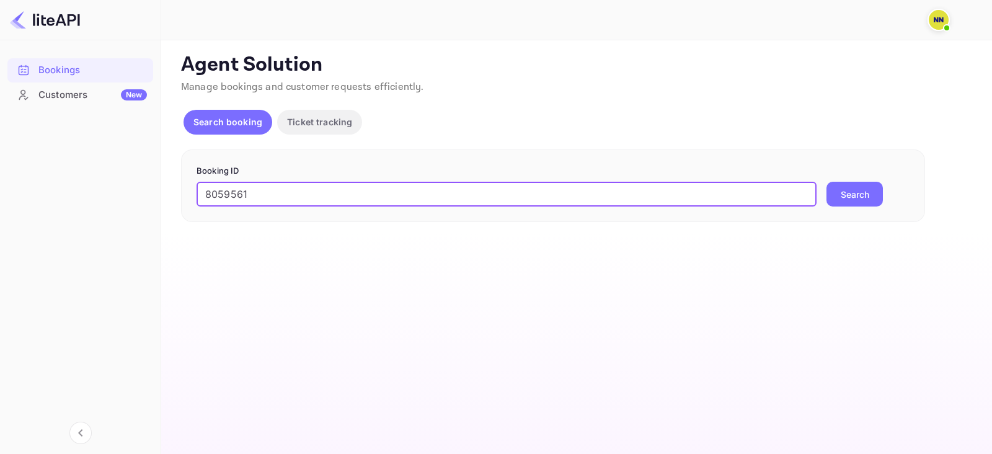
type input "8059561"
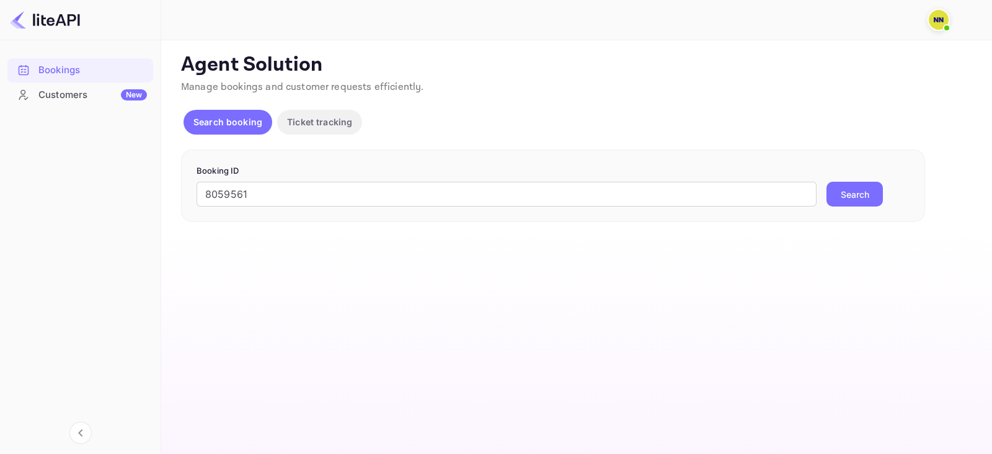
click at [872, 186] on button "Search" at bounding box center [854, 194] width 56 height 25
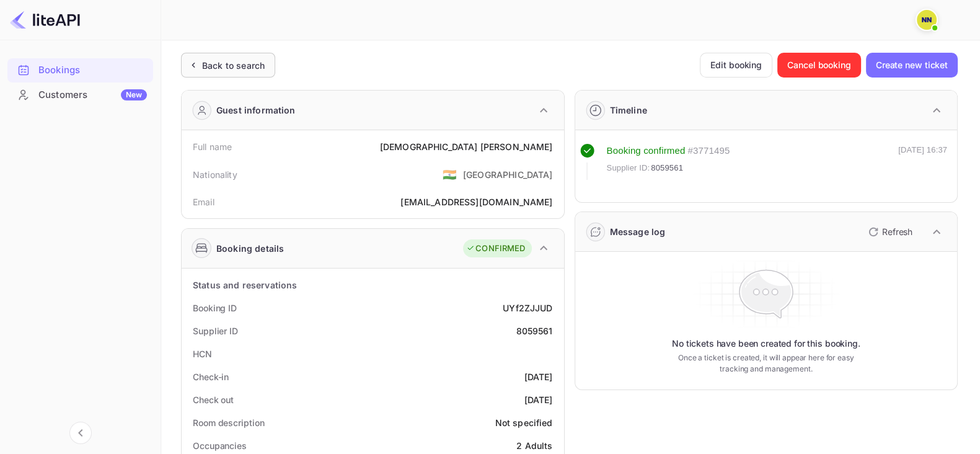
click at [205, 59] on div "Back to search" at bounding box center [233, 65] width 63 height 13
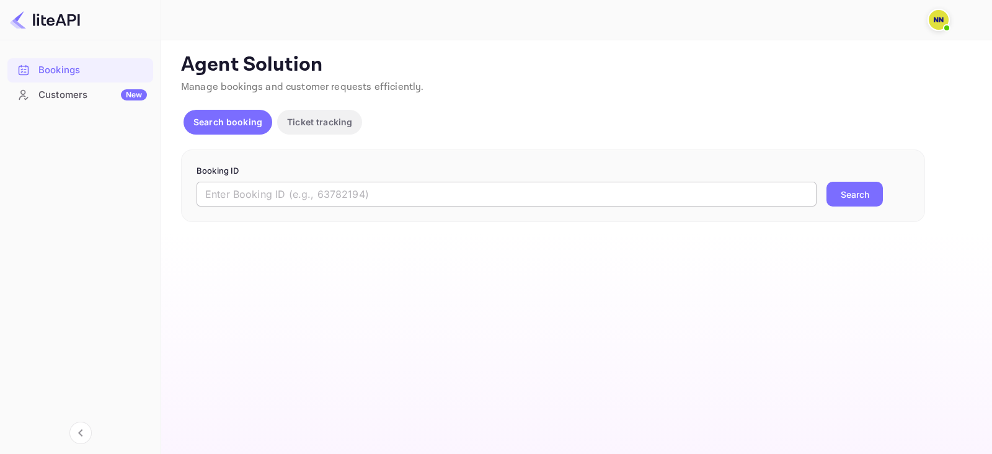
click at [353, 192] on input "text" at bounding box center [507, 194] width 620 height 25
paste input "7981903"
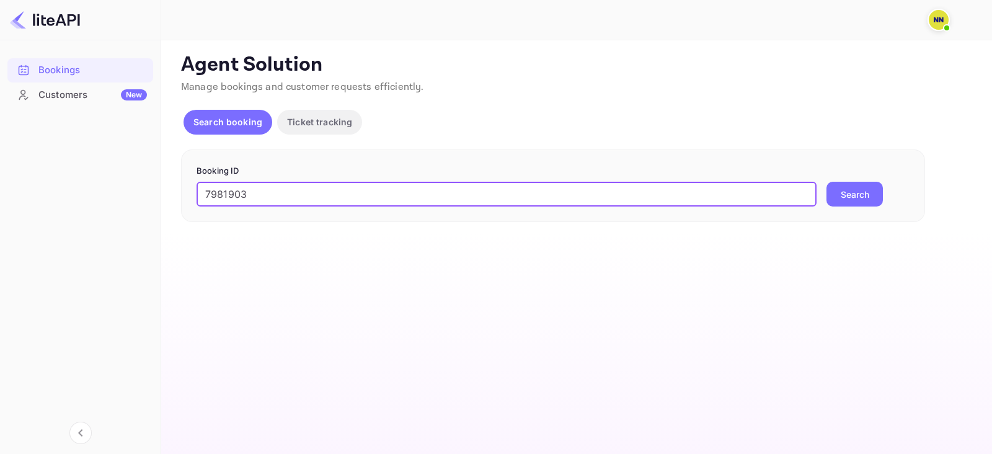
type input "7981903"
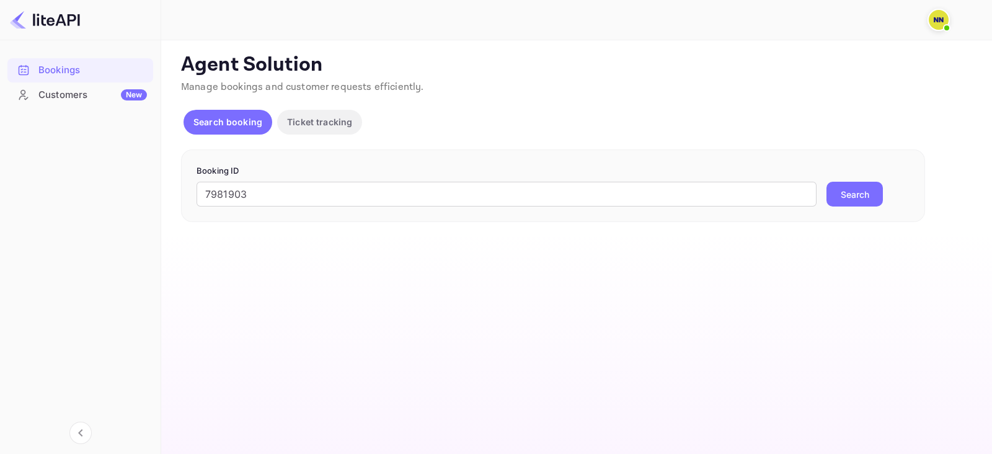
drag, startPoint x: 843, startPoint y: 194, endPoint x: 803, endPoint y: 453, distance: 261.7
click at [843, 194] on button "Search" at bounding box center [854, 194] width 56 height 25
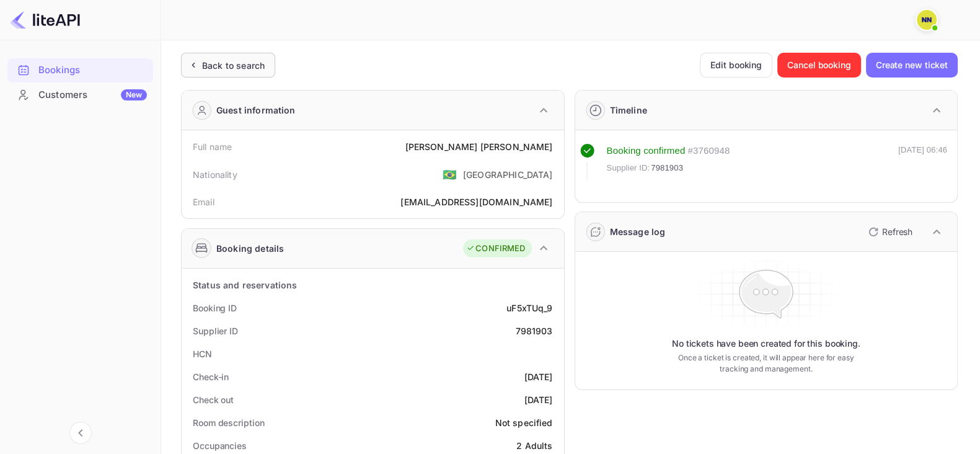
click at [240, 66] on div "Back to search" at bounding box center [233, 65] width 63 height 13
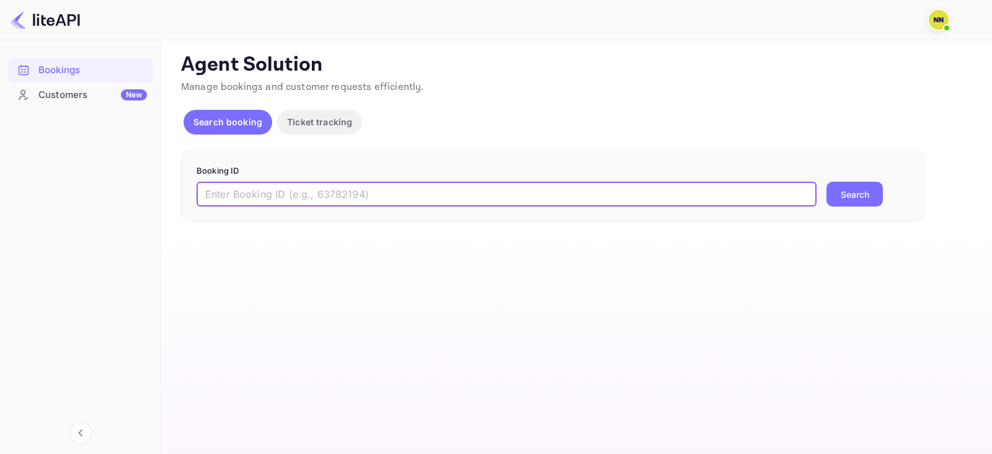
click at [310, 193] on input "text" at bounding box center [507, 194] width 620 height 25
paste input "7870103"
type input "7870103"
click at [855, 196] on button "Search" at bounding box center [854, 194] width 56 height 25
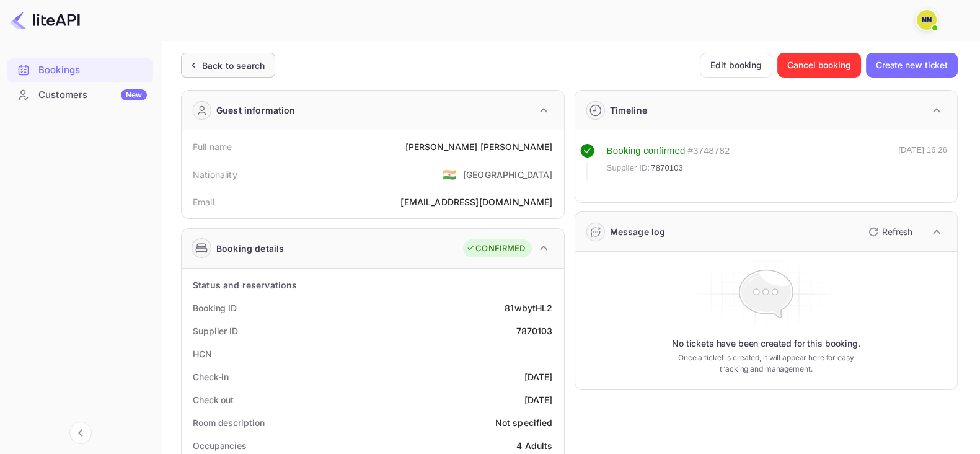
click at [205, 57] on div "Back to search" at bounding box center [228, 65] width 94 height 25
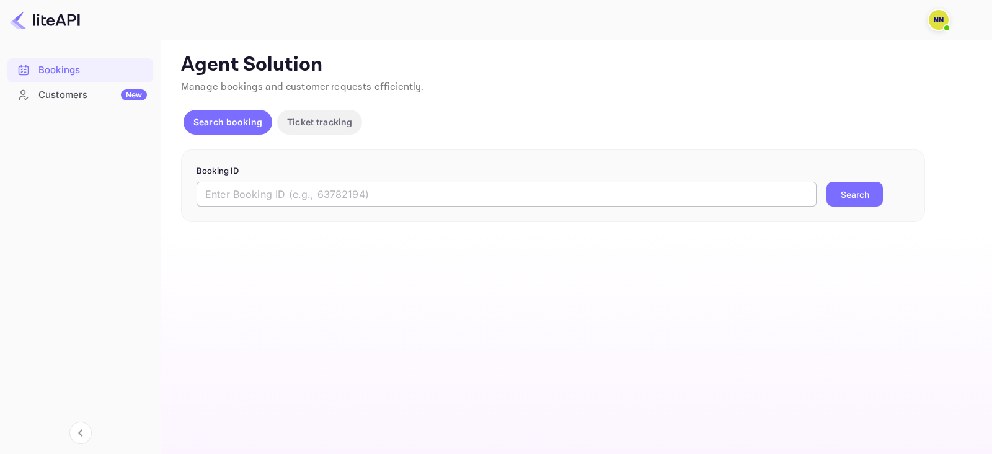
click at [259, 197] on input "text" at bounding box center [507, 194] width 620 height 25
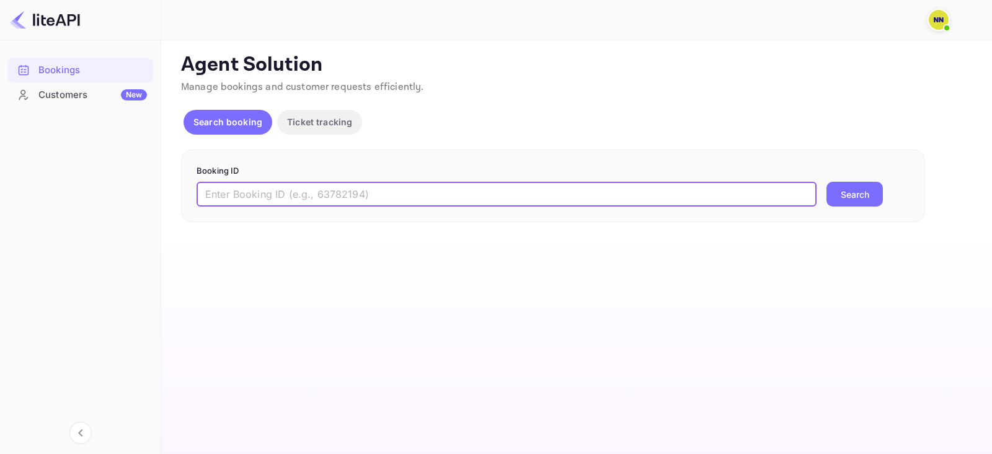
paste input "7646341"
type input "7646341"
click at [861, 201] on button "Search" at bounding box center [854, 194] width 56 height 25
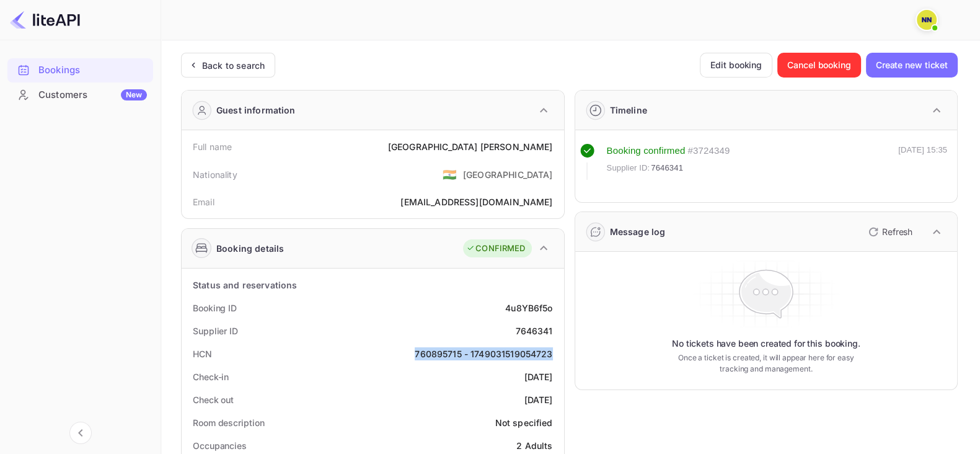
copy div "760895715 - 1749031519054723"
drag, startPoint x: 415, startPoint y: 355, endPoint x: 551, endPoint y: 348, distance: 136.6
click at [551, 348] on div "760895715 - 1749031519054723" at bounding box center [484, 353] width 138 height 13
click at [206, 73] on div "Back to search" at bounding box center [228, 65] width 94 height 25
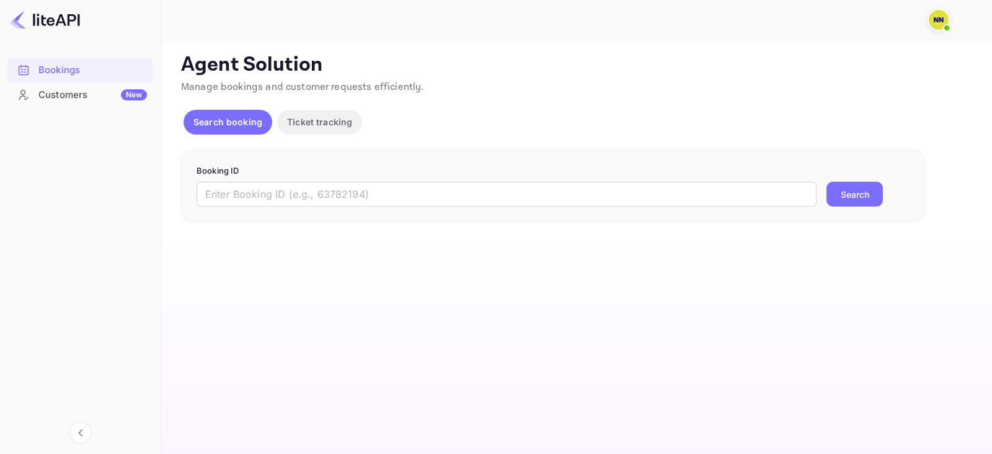
click at [250, 169] on p "Booking ID" at bounding box center [553, 171] width 713 height 12
drag, startPoint x: 253, startPoint y: 190, endPoint x: 270, endPoint y: 190, distance: 16.7
click at [254, 190] on input "text" at bounding box center [507, 194] width 620 height 25
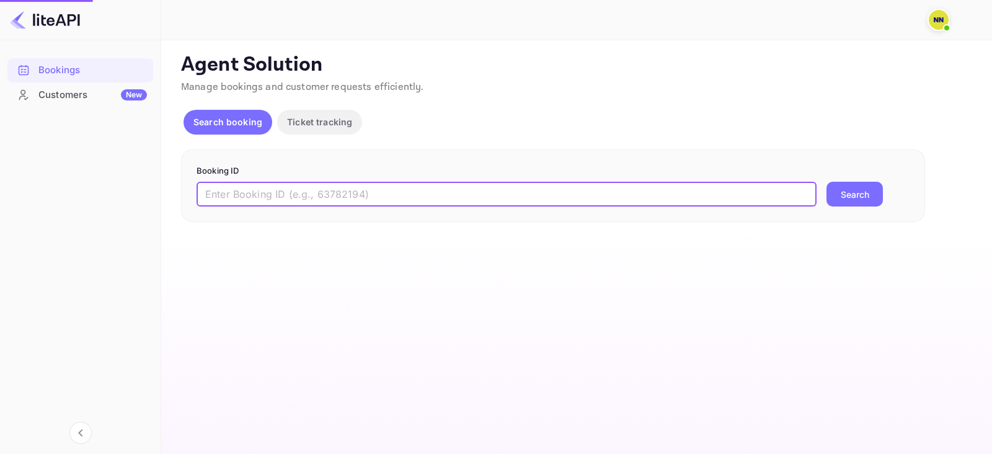
paste input "7433654"
type input "7433654"
click at [851, 196] on button "Search" at bounding box center [854, 194] width 56 height 25
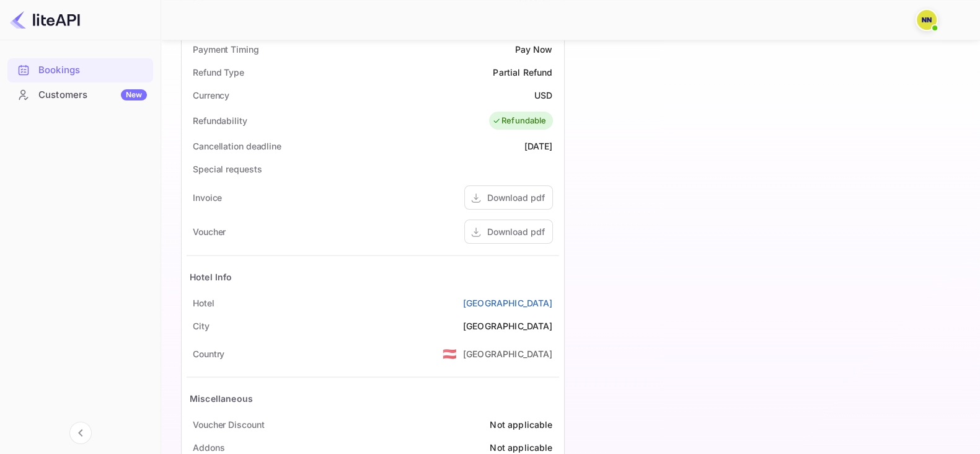
scroll to position [154, 0]
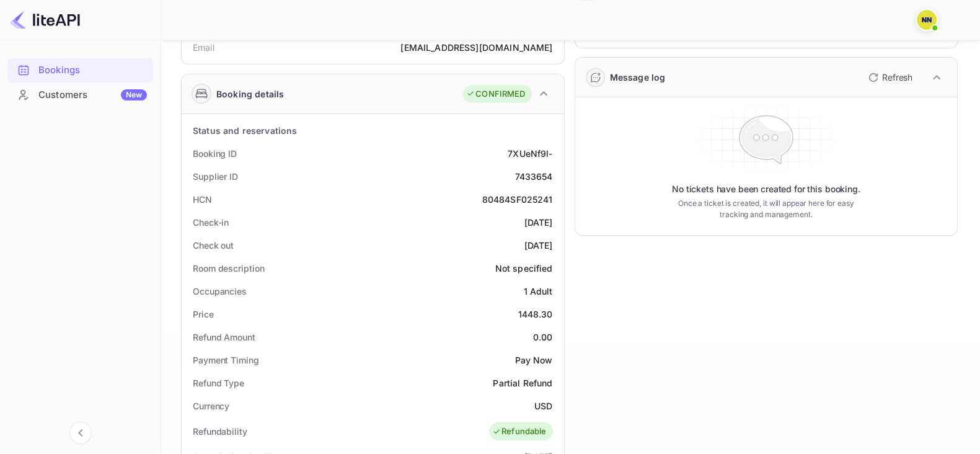
click at [518, 201] on div "80484SF025241" at bounding box center [517, 199] width 71 height 13
copy div "80484SF025241"
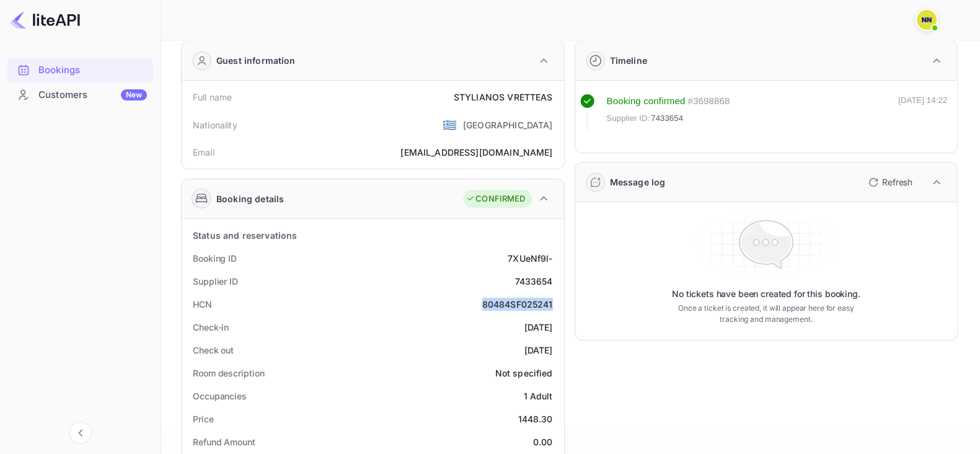
scroll to position [0, 0]
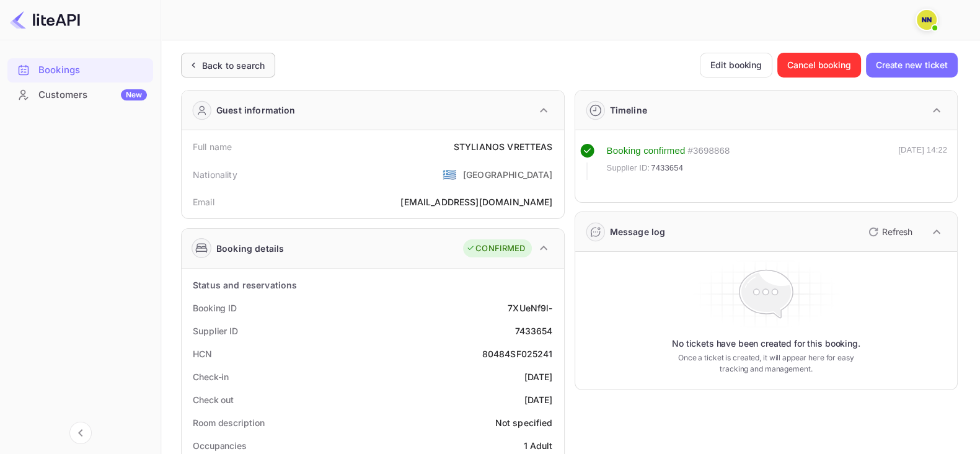
click at [246, 64] on div "Back to search" at bounding box center [233, 65] width 63 height 13
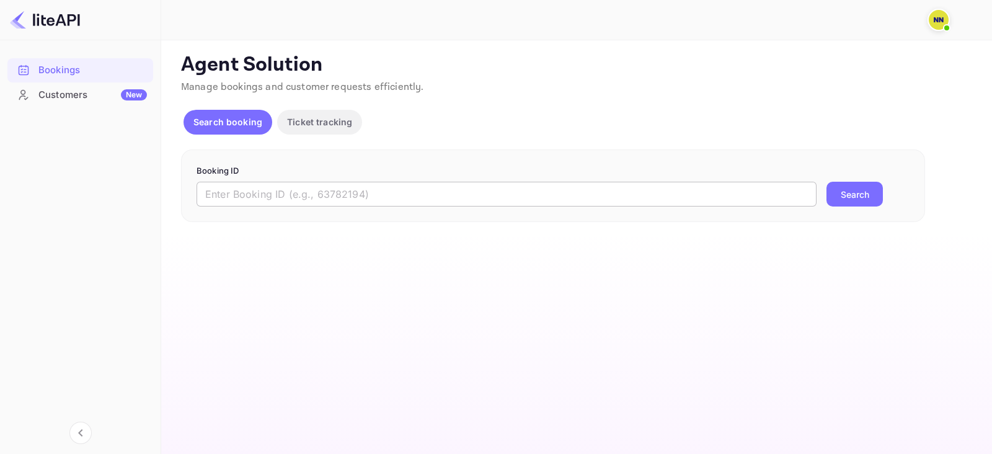
click at [327, 195] on input "text" at bounding box center [507, 194] width 620 height 25
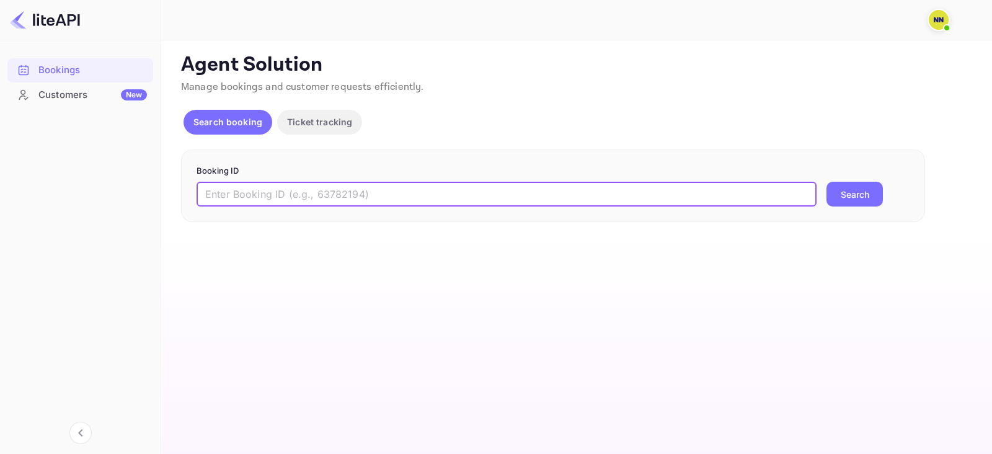
paste input "7359104"
type input "7359104"
click at [838, 197] on button "Search" at bounding box center [854, 194] width 56 height 25
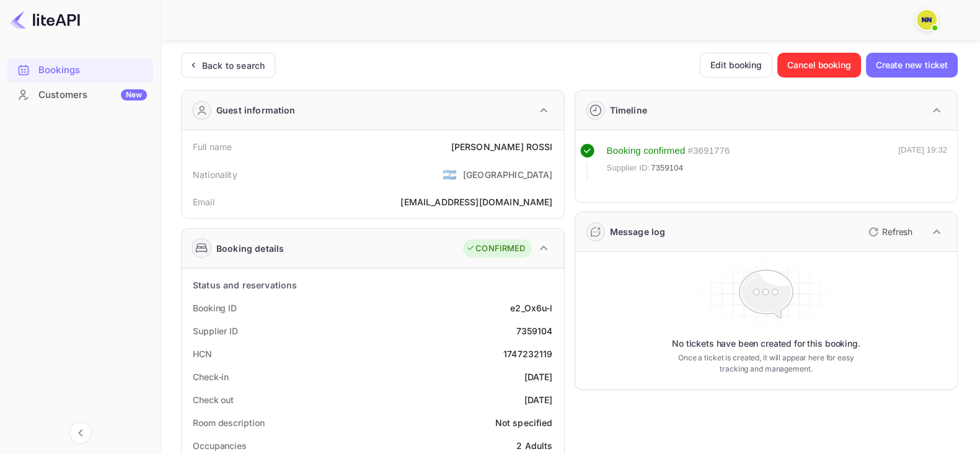
scroll to position [77, 0]
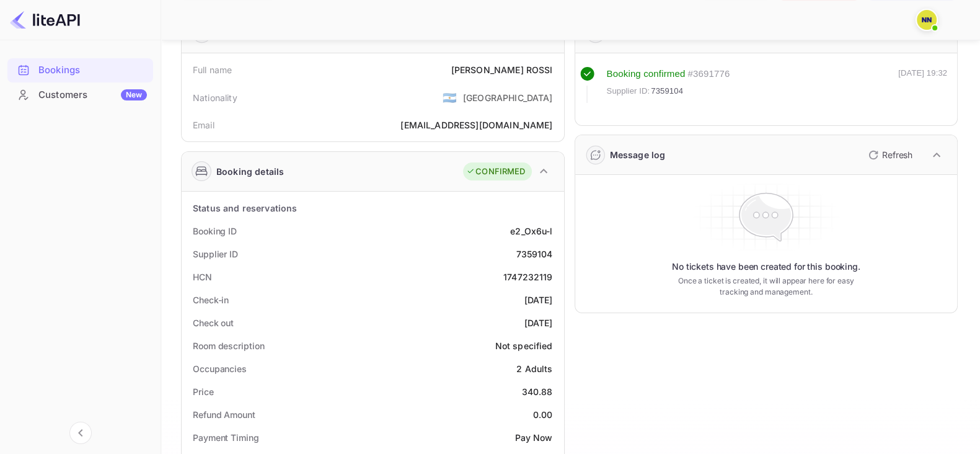
click at [536, 277] on div "1747232119" at bounding box center [528, 276] width 50 height 13
copy div "1747232119"
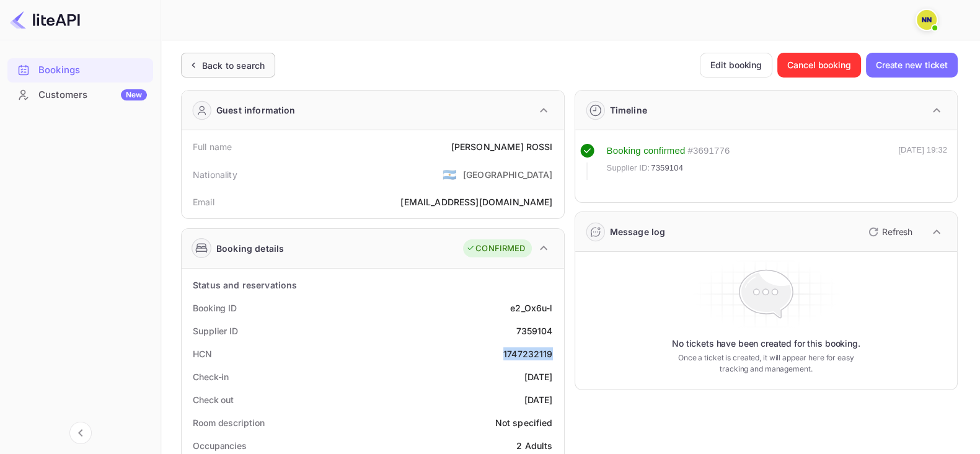
scroll to position [0, 0]
click at [204, 71] on div "Back to search" at bounding box center [228, 65] width 94 height 25
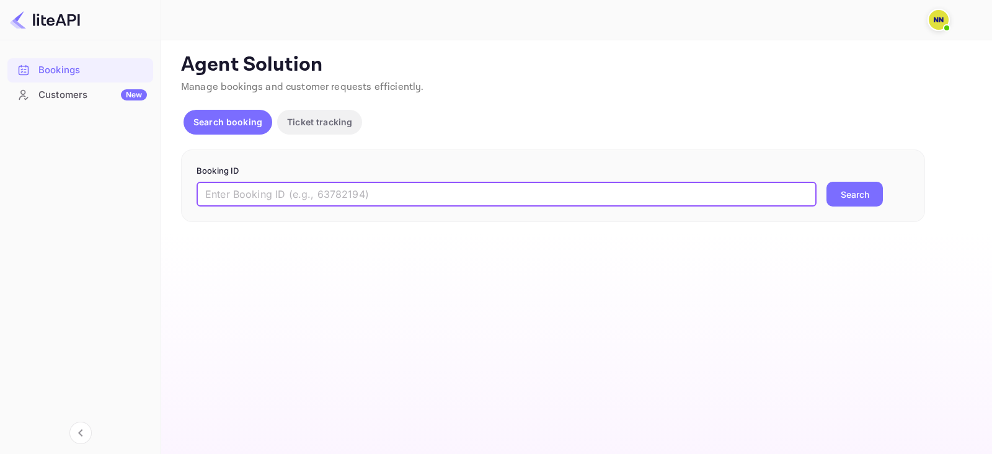
click at [365, 192] on input "text" at bounding box center [507, 194] width 620 height 25
paste input "7346830"
type input "7346830"
drag, startPoint x: 836, startPoint y: 197, endPoint x: 720, endPoint y: 119, distance: 139.8
click at [837, 197] on button "Search" at bounding box center [854, 194] width 56 height 25
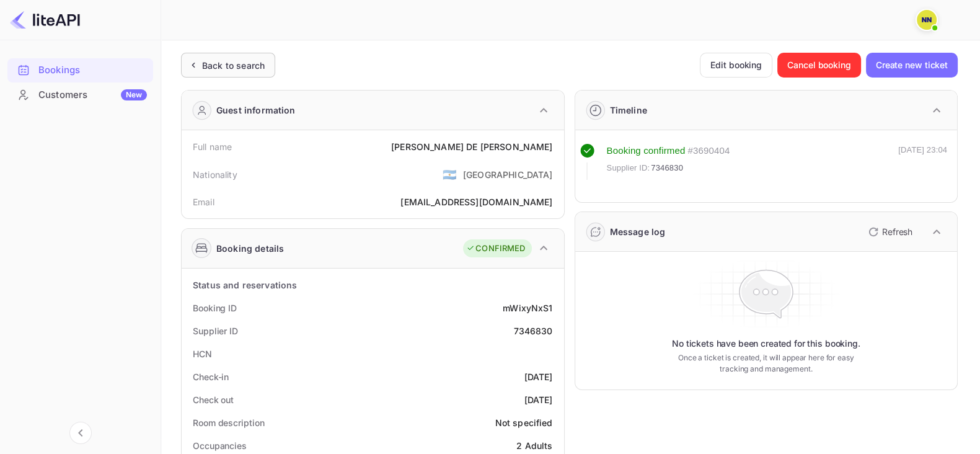
click at [219, 64] on div "Back to search" at bounding box center [233, 65] width 63 height 13
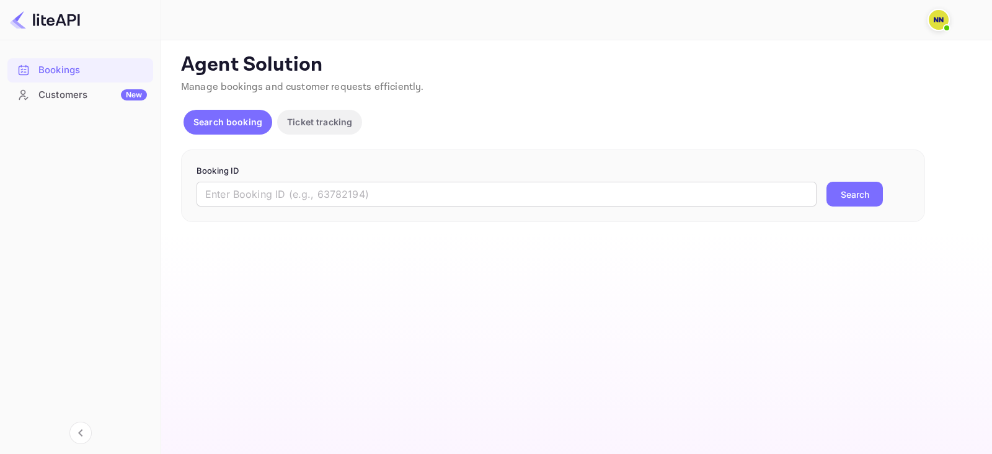
click at [288, 176] on p "Booking ID" at bounding box center [553, 171] width 713 height 12
click at [347, 200] on input "text" at bounding box center [507, 194] width 620 height 25
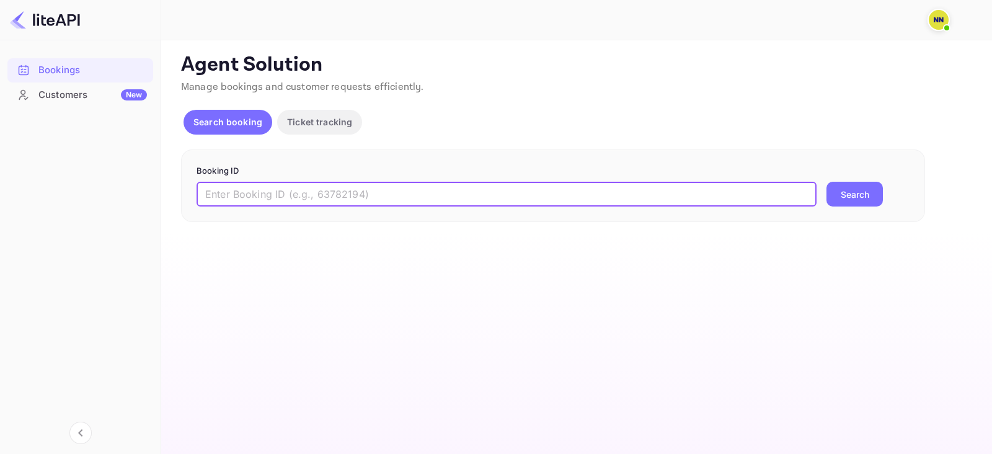
paste input "6849640"
type input "6849640"
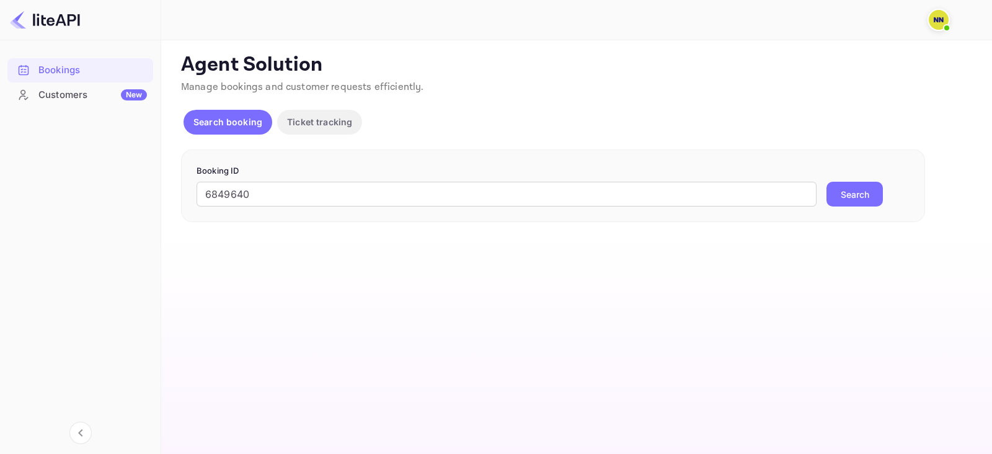
click at [852, 182] on button "Search" at bounding box center [854, 194] width 56 height 25
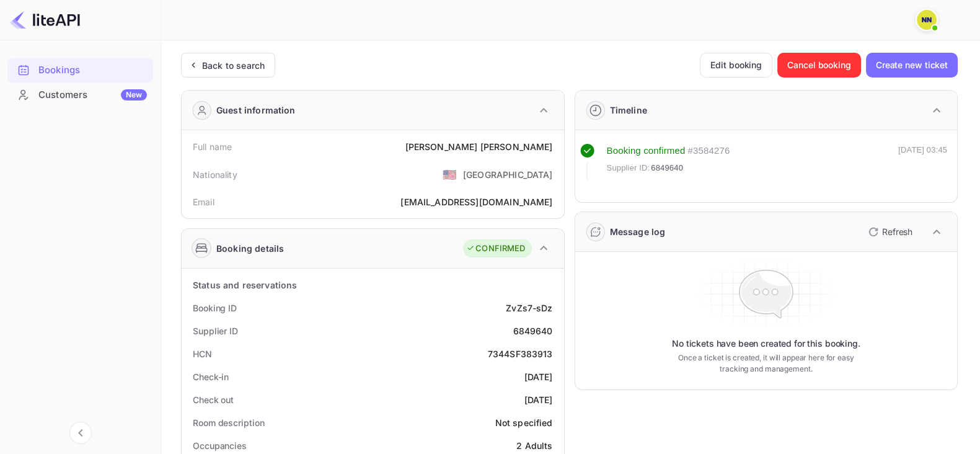
click at [509, 347] on div "7344SF383913" at bounding box center [520, 353] width 65 height 13
copy div "7344SF383913"
click at [226, 63] on div "Back to search" at bounding box center [233, 65] width 63 height 13
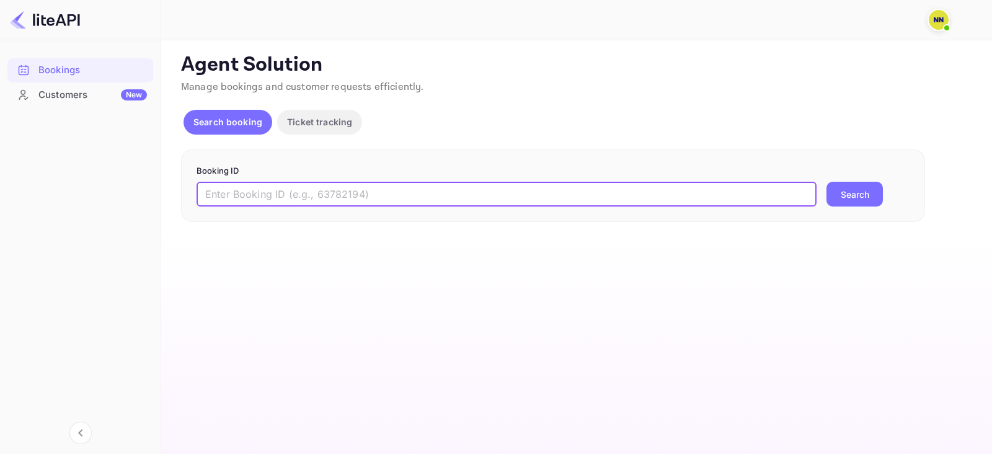
click at [319, 190] on input "text" at bounding box center [507, 194] width 620 height 25
paste input "6838114"
type input "6838114"
click at [829, 193] on button "Search" at bounding box center [854, 194] width 56 height 25
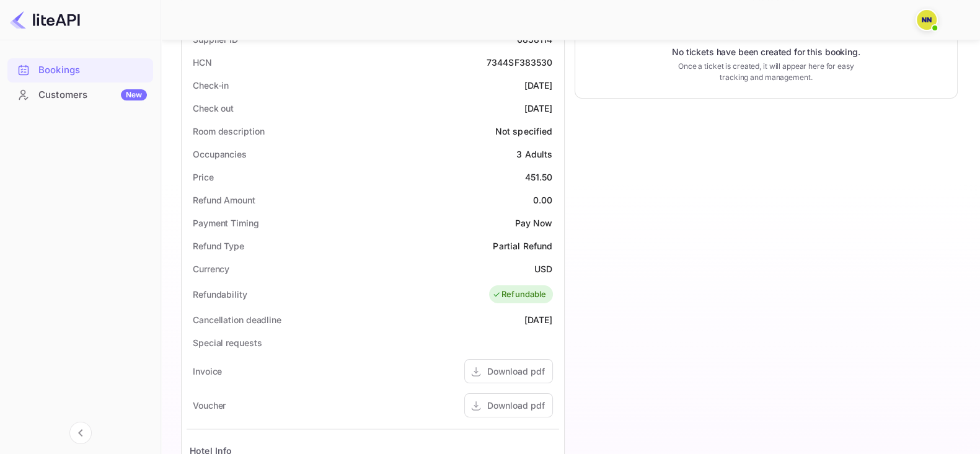
scroll to position [232, 0]
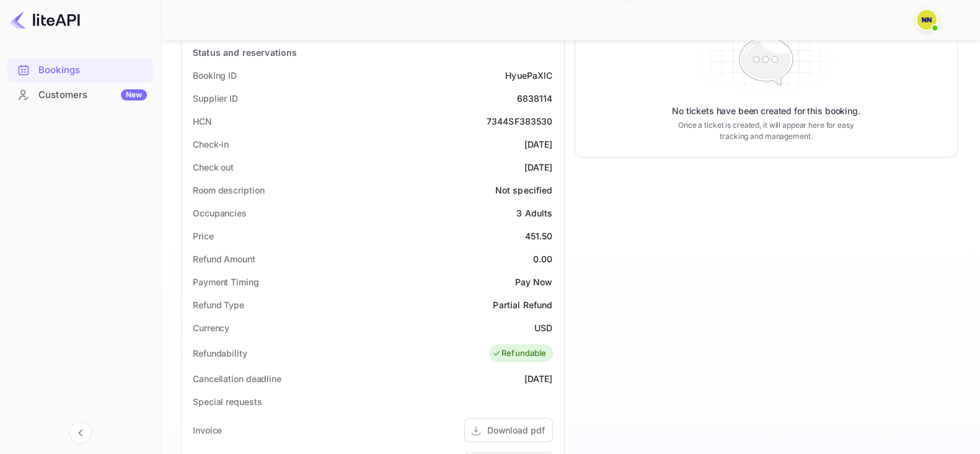
click at [512, 133] on div "Check-in 2025-09-14" at bounding box center [373, 144] width 373 height 23
click at [509, 119] on div "7344SF383530" at bounding box center [520, 121] width 66 height 13
copy div "7344SF383530"
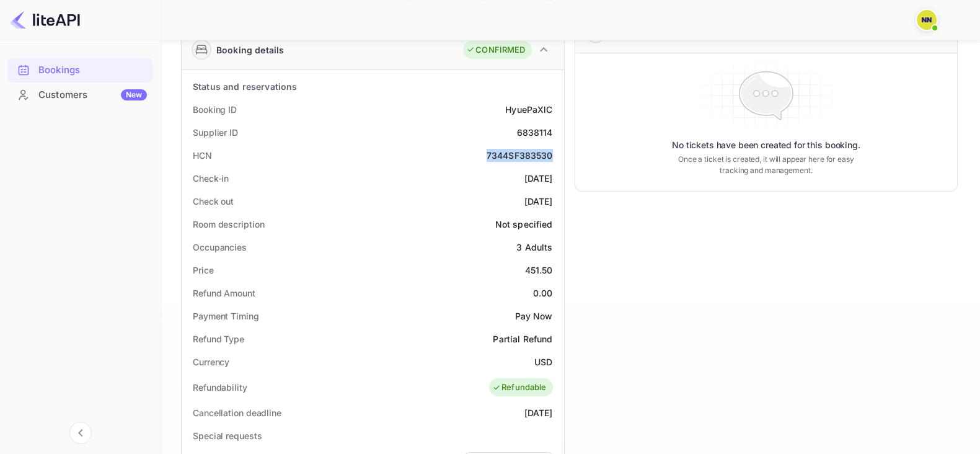
scroll to position [0, 0]
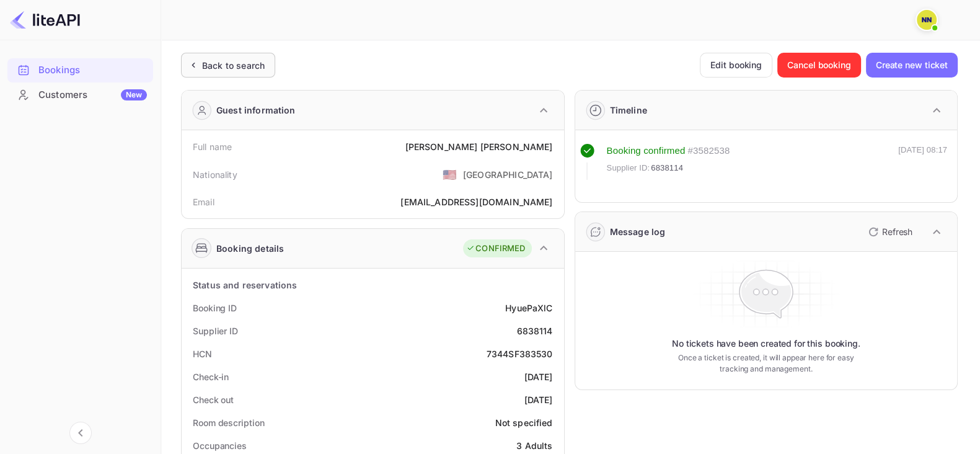
click at [232, 66] on div "Back to search" at bounding box center [233, 65] width 63 height 13
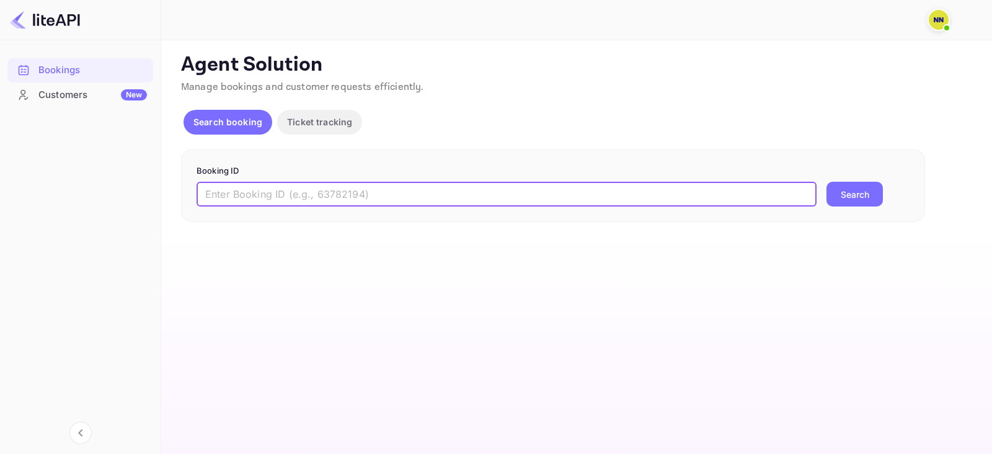
click at [290, 203] on input "text" at bounding box center [507, 194] width 620 height 25
paste input "9248893"
type input "9248893"
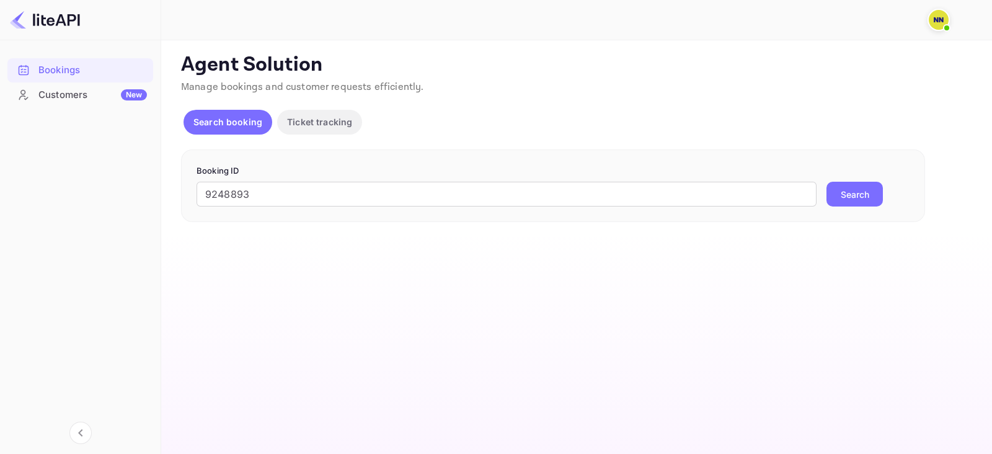
click at [874, 208] on div "Booking ID 9248893 ​ Search" at bounding box center [553, 185] width 744 height 73
click at [875, 206] on button "Search" at bounding box center [854, 194] width 56 height 25
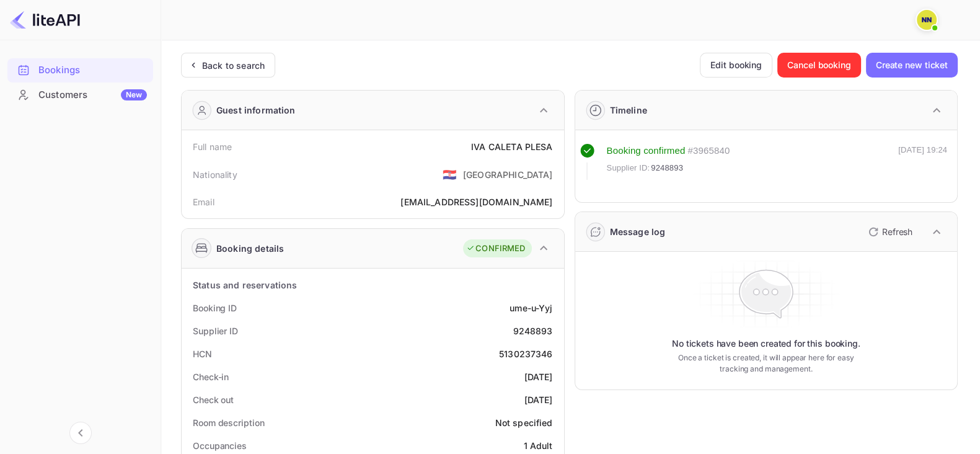
click at [525, 350] on div "5130237346" at bounding box center [526, 353] width 54 height 13
copy div "5130237346"
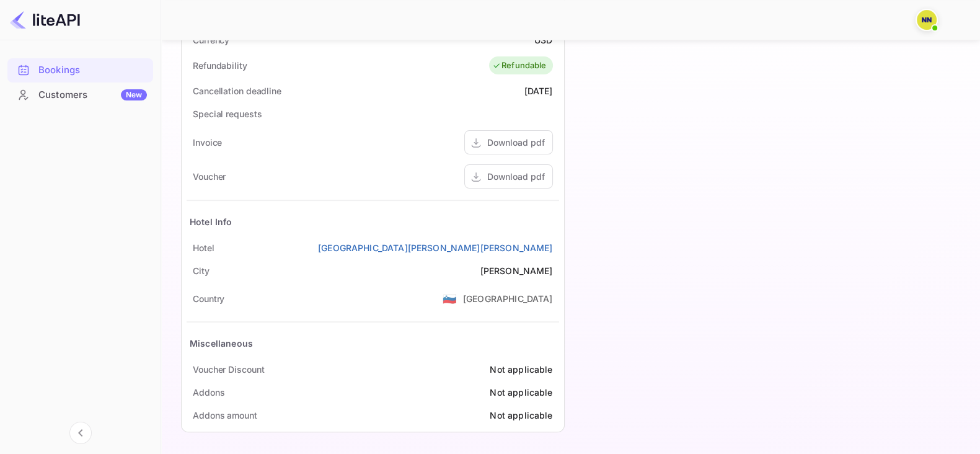
scroll to position [133, 0]
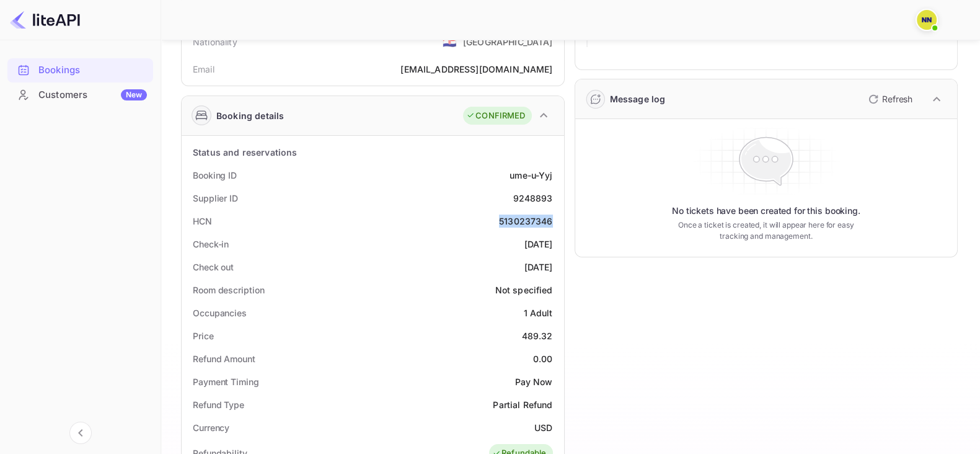
copy div "5130237346"
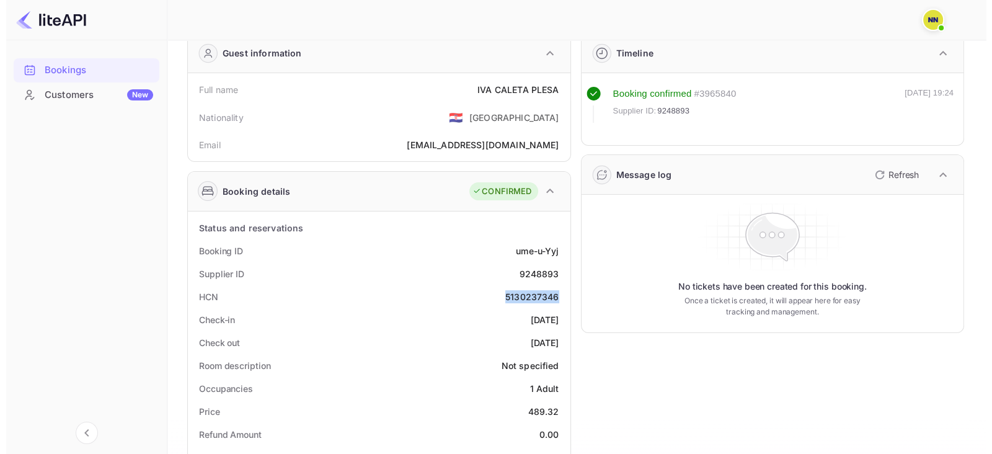
scroll to position [0, 0]
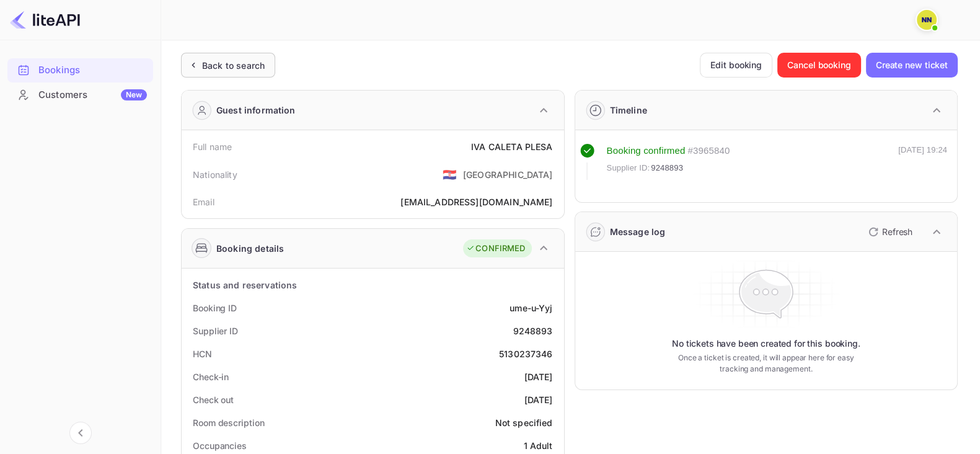
click at [208, 68] on div "Back to search" at bounding box center [233, 65] width 63 height 13
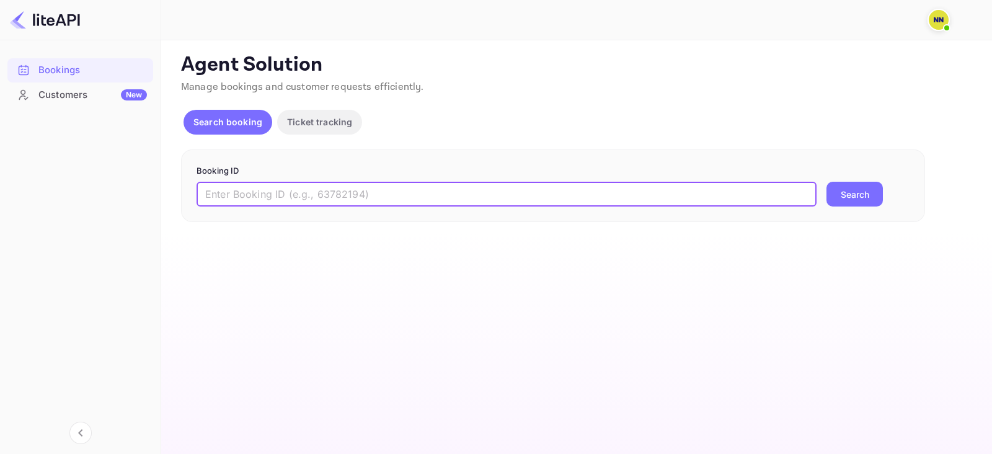
drag, startPoint x: 282, startPoint y: 190, endPoint x: 546, endPoint y: 234, distance: 267.1
click at [282, 189] on input "text" at bounding box center [507, 194] width 620 height 25
paste input "9247201"
type input "9247201"
click at [845, 193] on button "Search" at bounding box center [854, 194] width 56 height 25
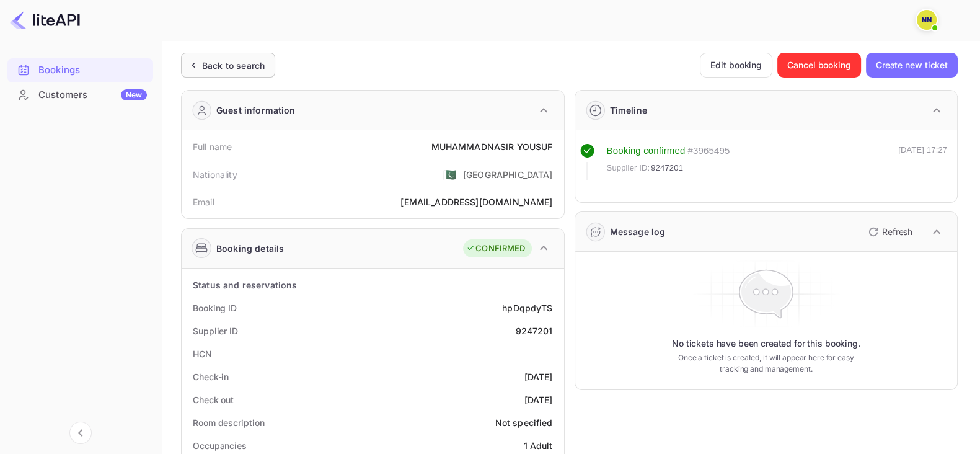
click at [184, 75] on div "Back to search" at bounding box center [228, 65] width 94 height 25
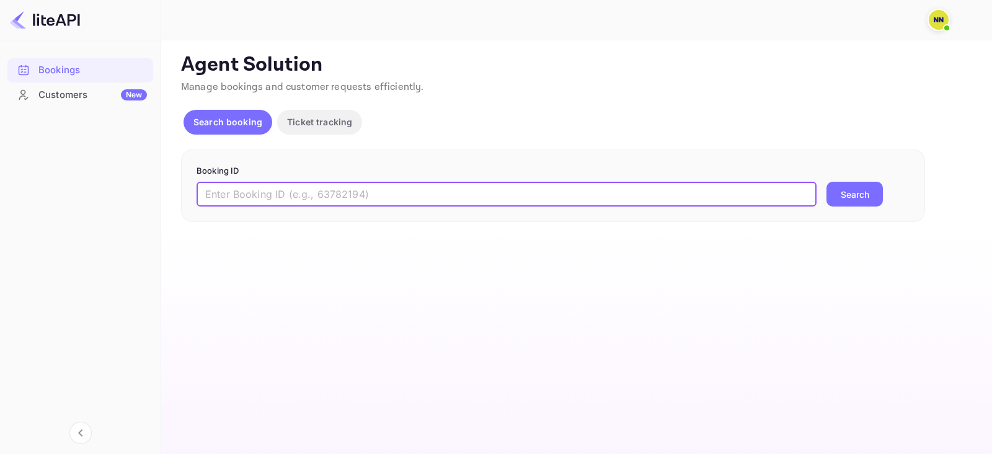
click at [298, 187] on input "text" at bounding box center [507, 194] width 620 height 25
paste input "9246562"
type input "9246562"
click at [866, 190] on button "Search" at bounding box center [854, 194] width 56 height 25
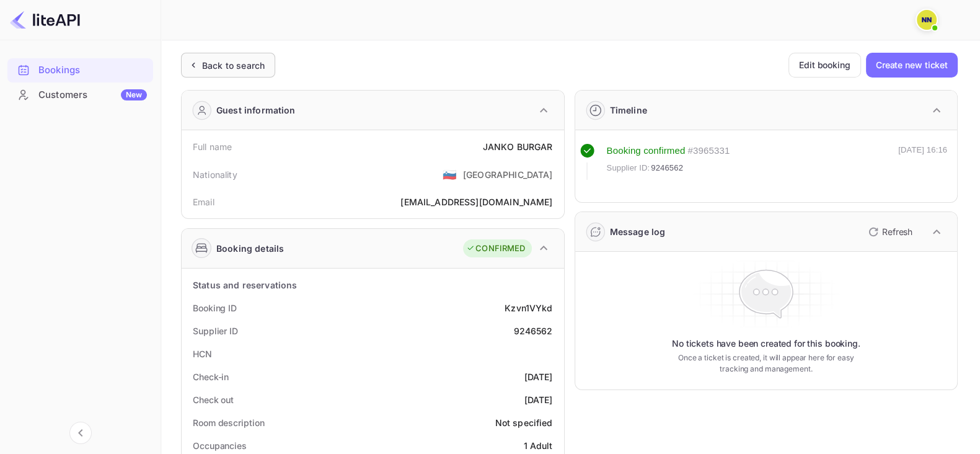
click at [255, 62] on div "Back to search" at bounding box center [233, 65] width 63 height 13
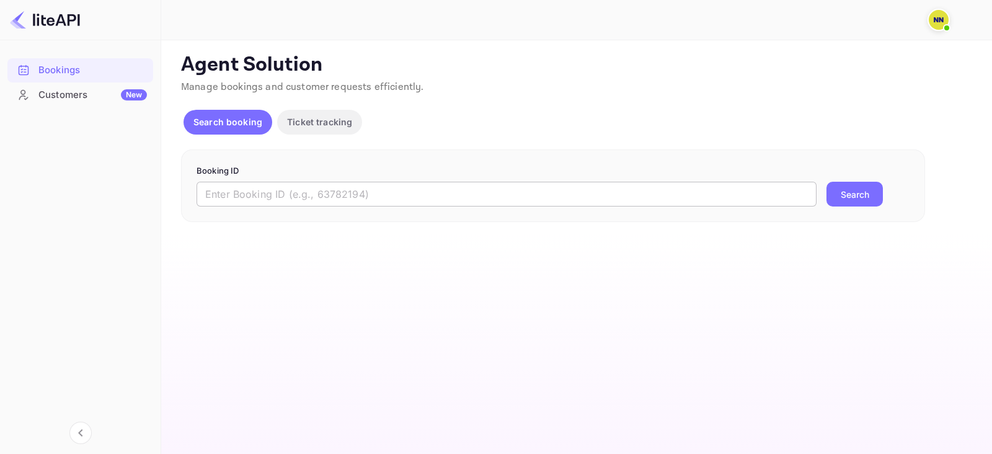
click at [314, 187] on input "text" at bounding box center [507, 194] width 620 height 25
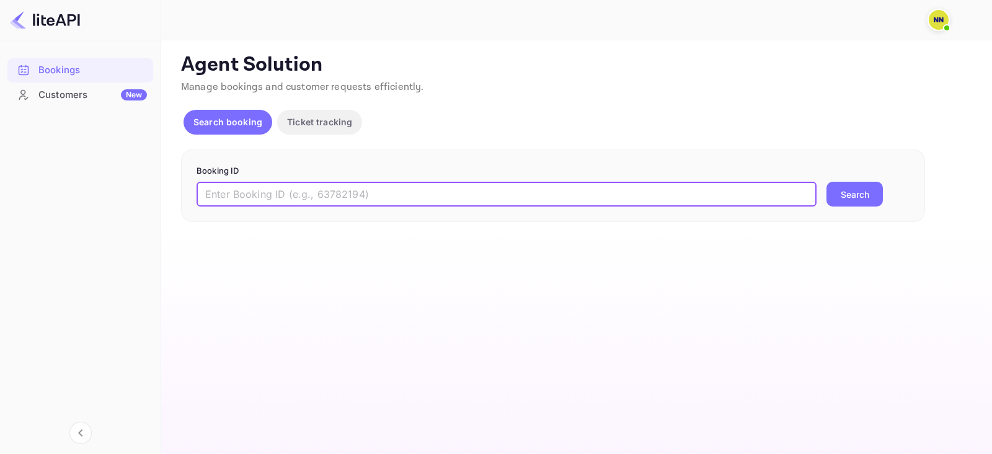
paste input "9226060"
type input "9226060"
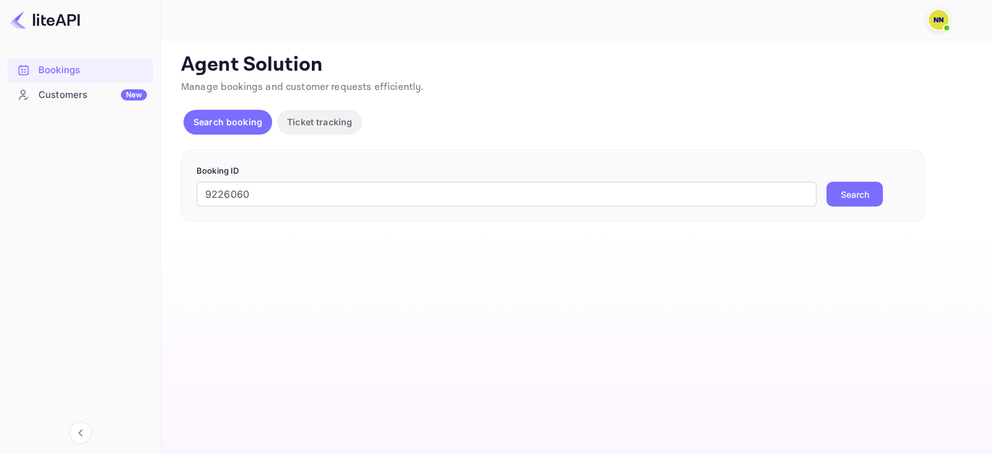
click at [852, 188] on button "Search" at bounding box center [854, 194] width 56 height 25
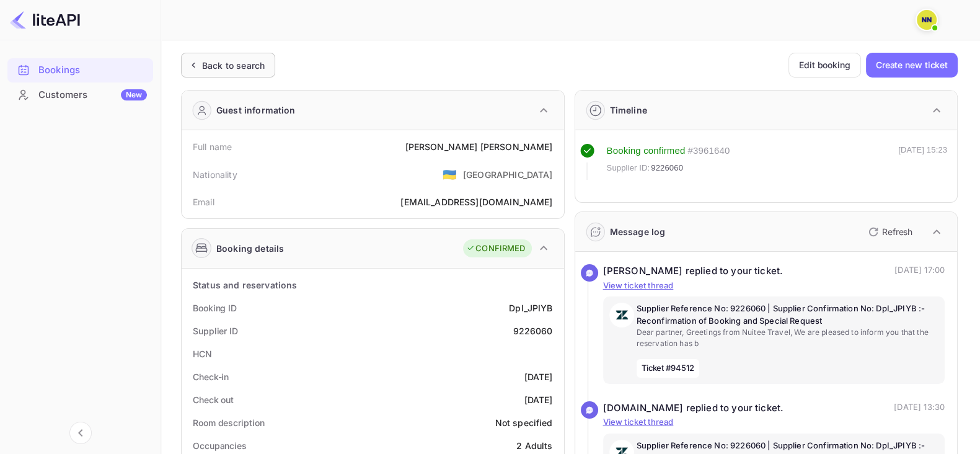
click at [205, 63] on div "Back to search" at bounding box center [233, 65] width 63 height 13
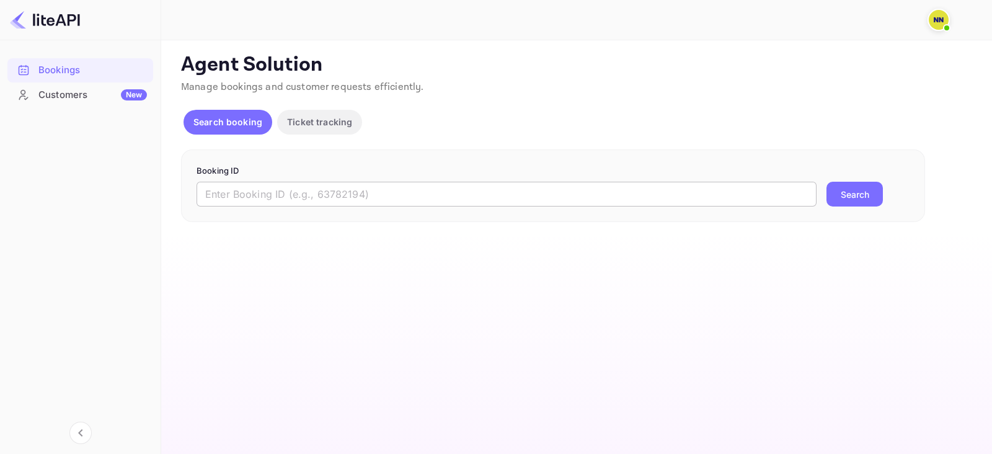
click at [299, 203] on input "text" at bounding box center [507, 194] width 620 height 25
paste input "9224812"
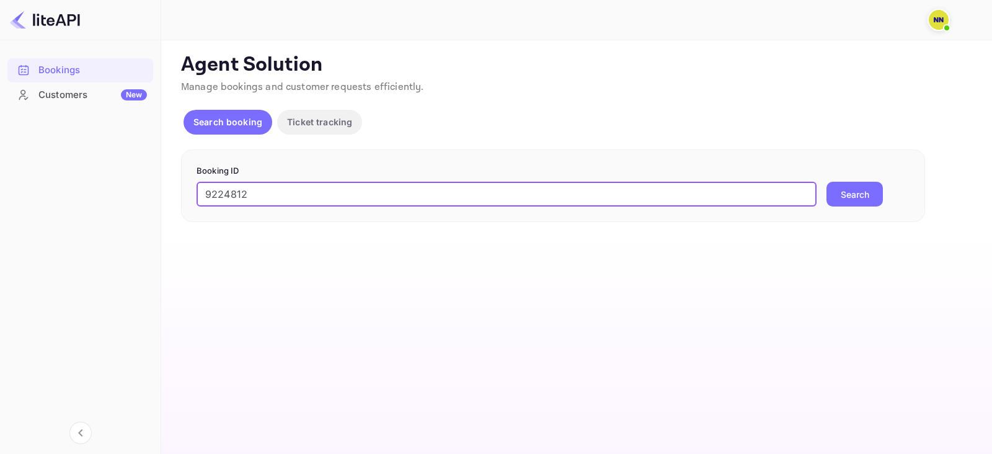
type input "9224812"
click at [843, 188] on button "Search" at bounding box center [854, 194] width 56 height 25
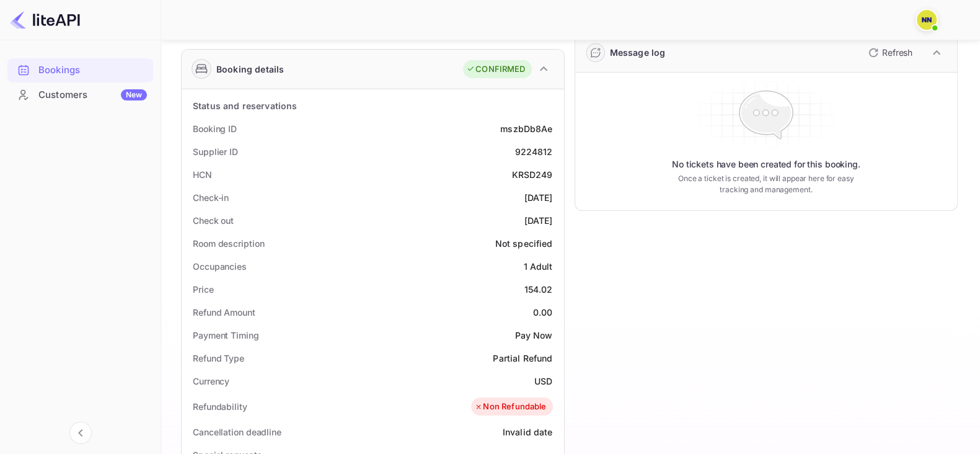
scroll to position [154, 0]
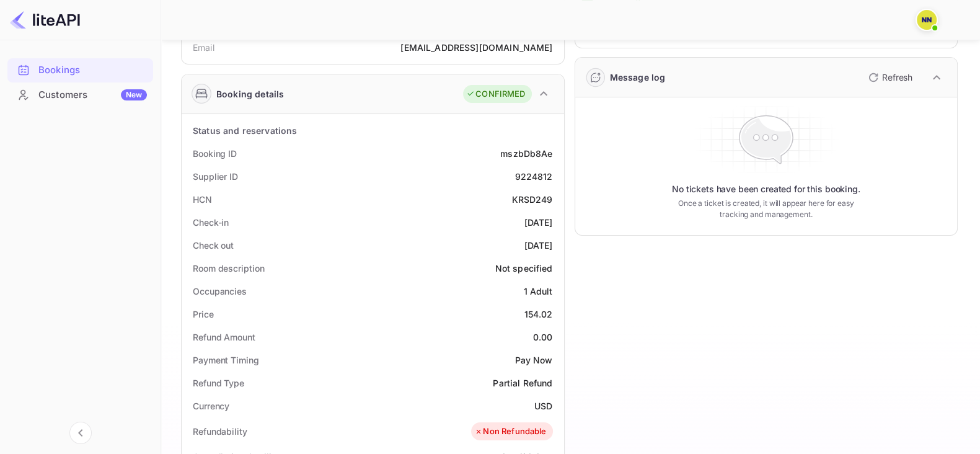
click at [528, 203] on div "KRSD249" at bounding box center [531, 199] width 41 height 13
copy div "KRSD249"
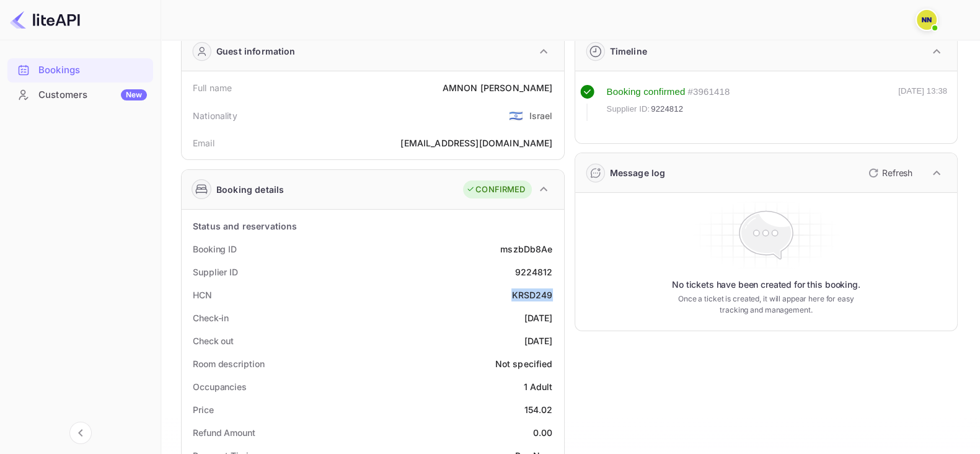
scroll to position [0, 0]
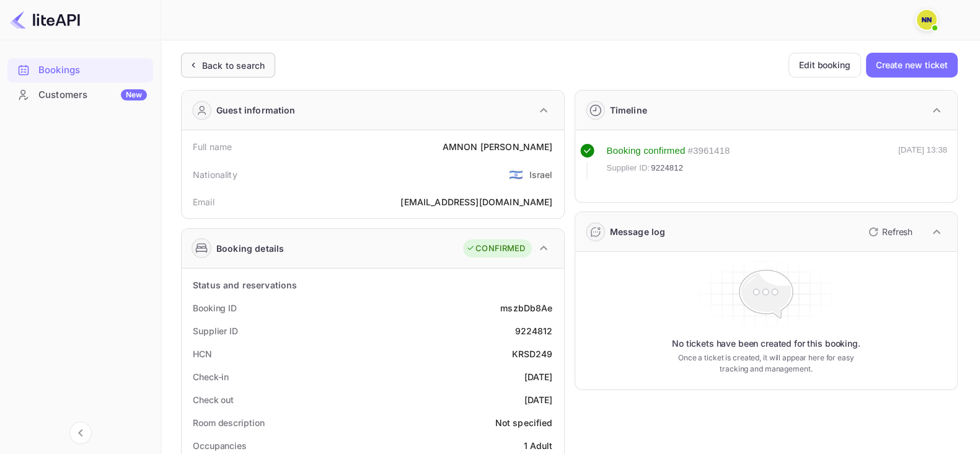
click at [232, 64] on div "Back to search" at bounding box center [233, 65] width 63 height 13
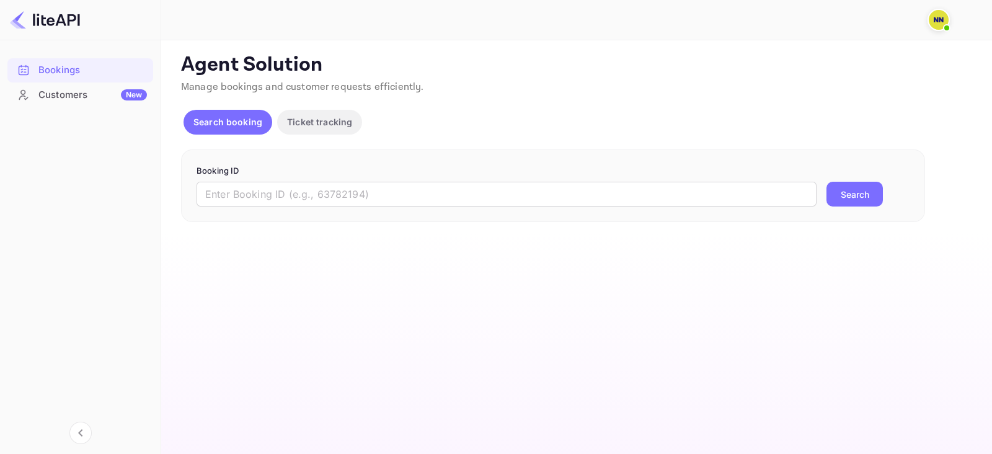
click at [314, 206] on div "Booking ID ​ Search" at bounding box center [553, 185] width 744 height 73
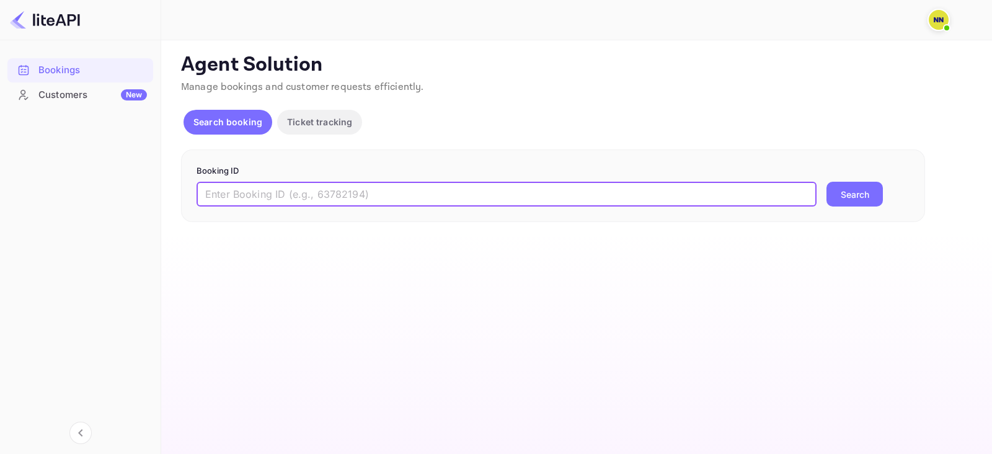
drag, startPoint x: 334, startPoint y: 193, endPoint x: 441, endPoint y: 197, distance: 107.3
click at [336, 192] on input "text" at bounding box center [507, 194] width 620 height 25
paste input "9212159"
type input "9212159"
drag, startPoint x: 843, startPoint y: 197, endPoint x: 823, endPoint y: 197, distance: 19.8
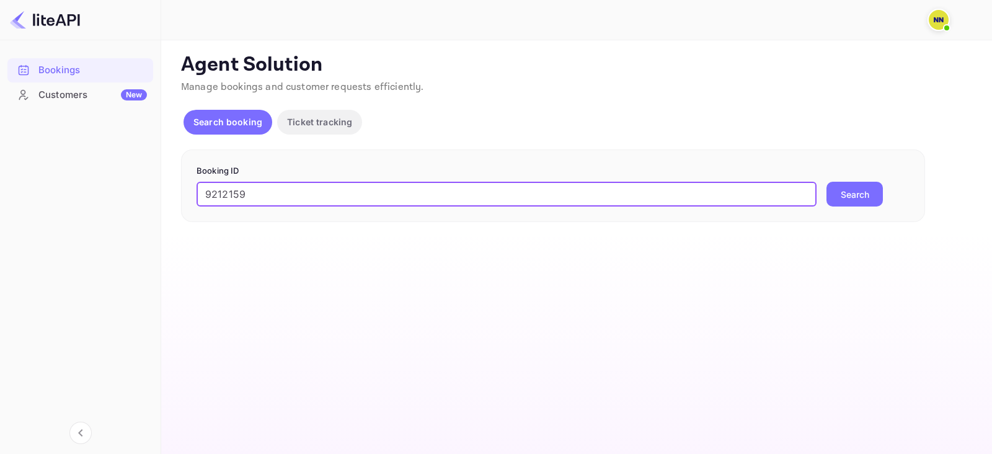
click at [846, 197] on button "Search" at bounding box center [854, 194] width 56 height 25
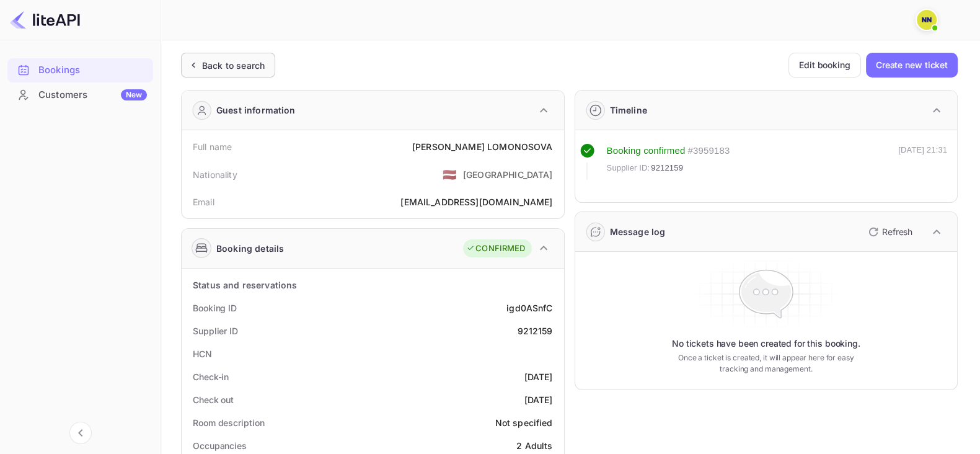
click at [246, 71] on div "Back to search" at bounding box center [233, 65] width 63 height 13
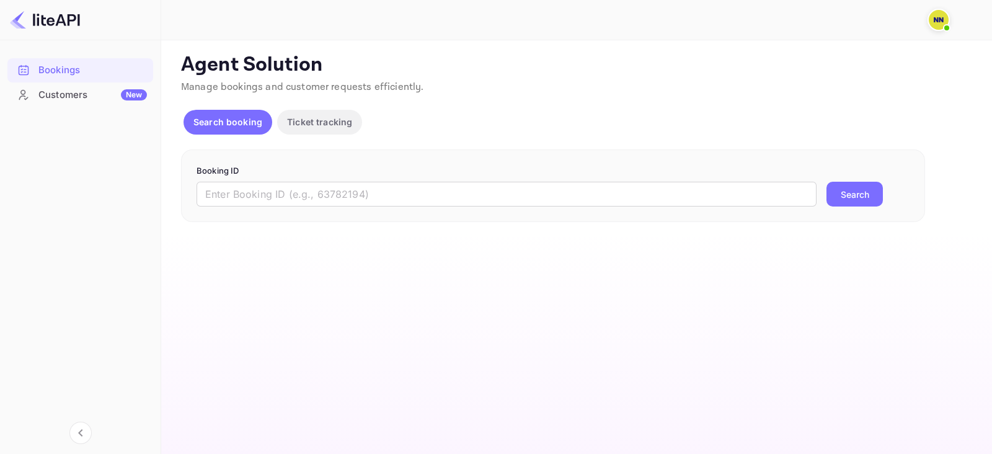
click at [386, 172] on p "Booking ID" at bounding box center [553, 171] width 713 height 12
click at [468, 218] on div "Booking ID ​ Search" at bounding box center [553, 185] width 744 height 73
click at [473, 205] on input "text" at bounding box center [507, 194] width 620 height 25
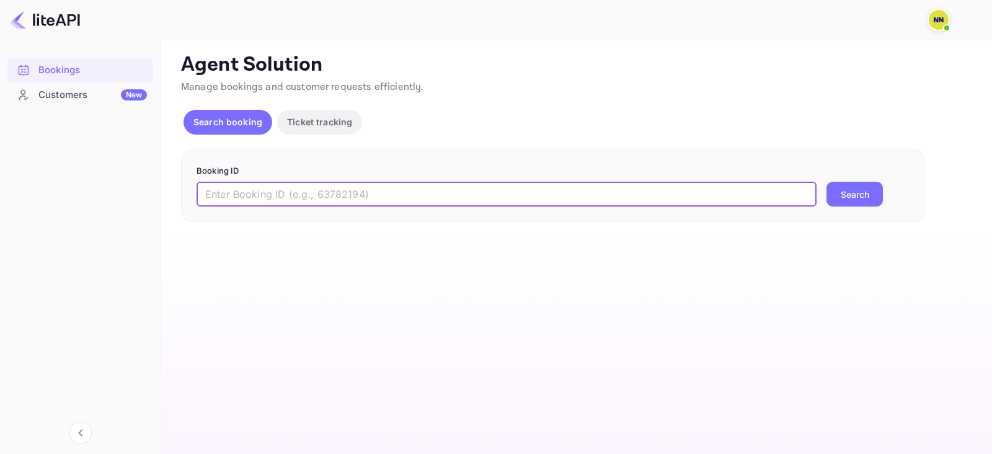
paste input "9163120"
type input "9163120"
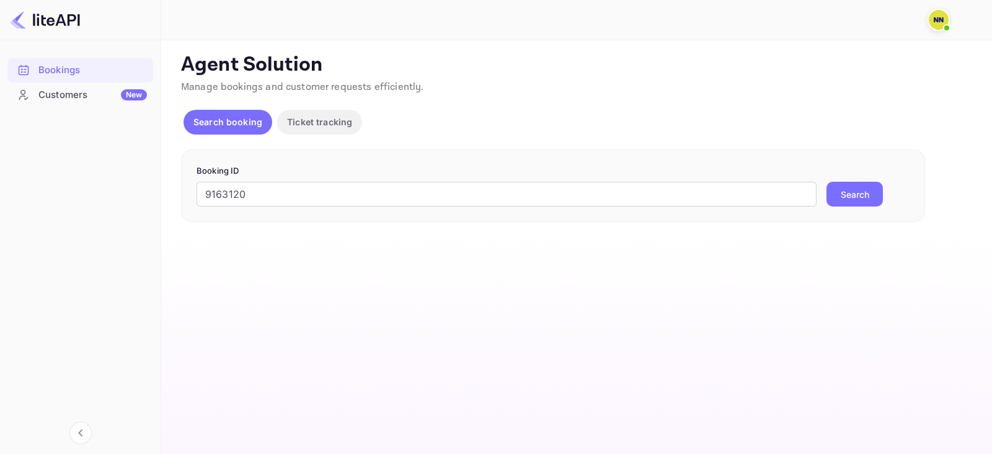
click at [865, 201] on button "Search" at bounding box center [854, 194] width 56 height 25
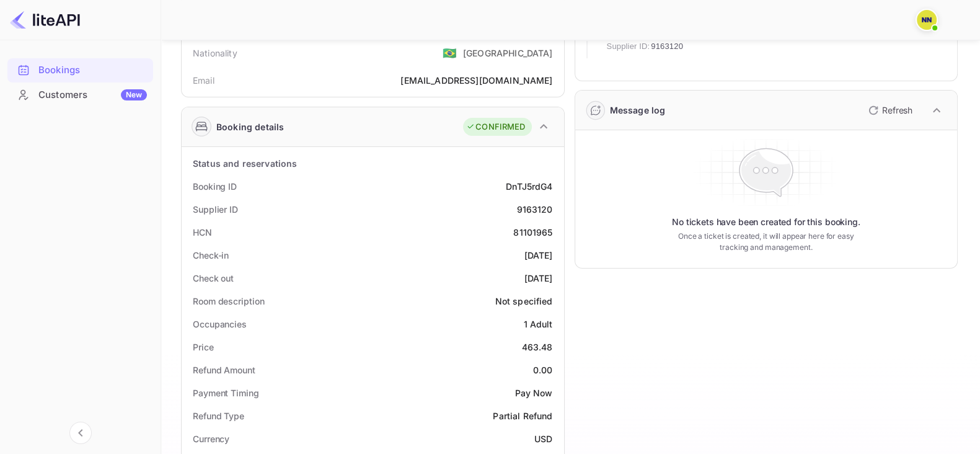
scroll to position [56, 0]
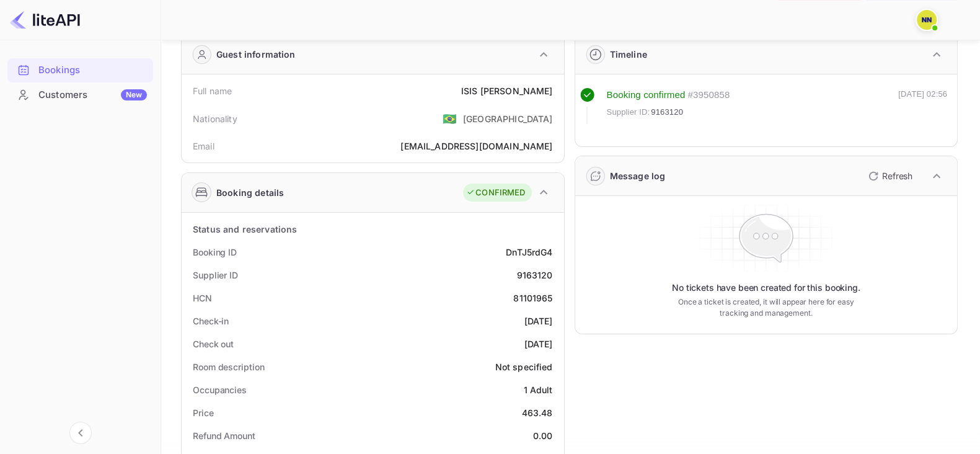
click at [527, 295] on div "81101965" at bounding box center [532, 297] width 39 height 13
copy div "81101965"
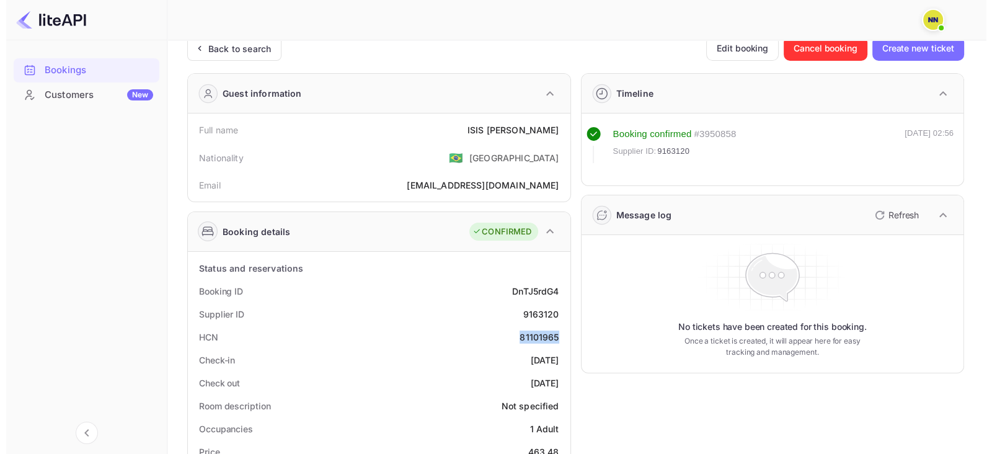
scroll to position [0, 0]
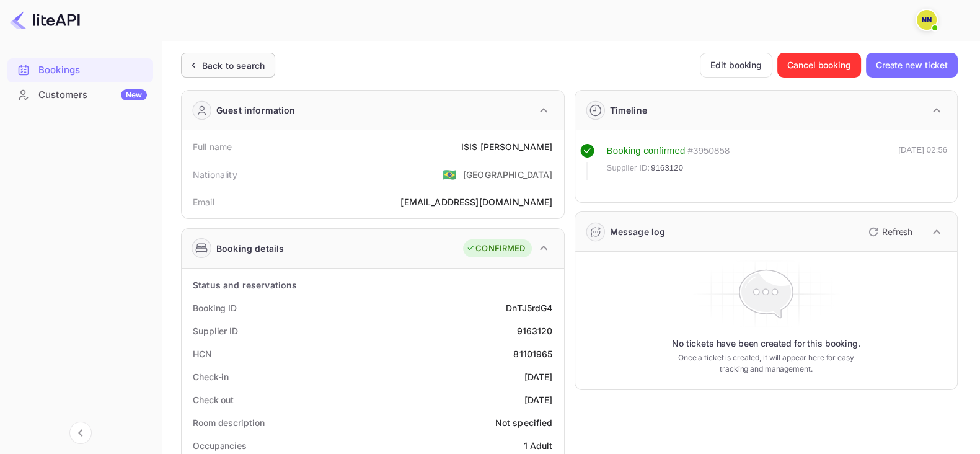
click at [236, 68] on div "Back to search" at bounding box center [233, 65] width 63 height 13
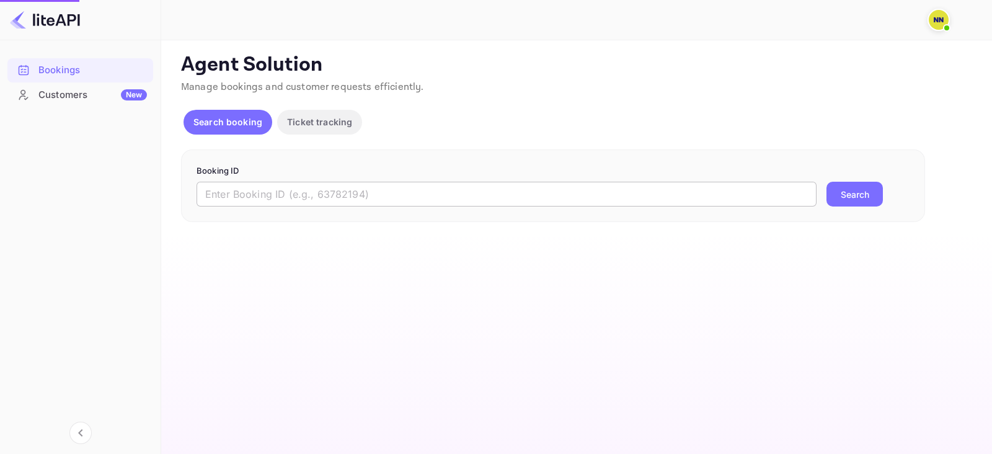
click at [277, 182] on input "text" at bounding box center [507, 194] width 620 height 25
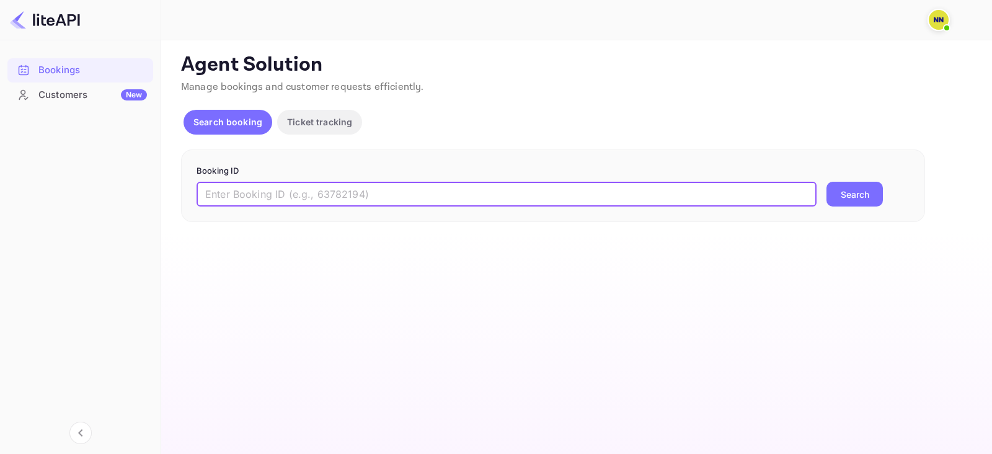
paste input "9151145"
type input "9151145"
drag, startPoint x: 865, startPoint y: 171, endPoint x: 851, endPoint y: 195, distance: 27.8
click at [865, 172] on p "Booking ID" at bounding box center [553, 171] width 713 height 12
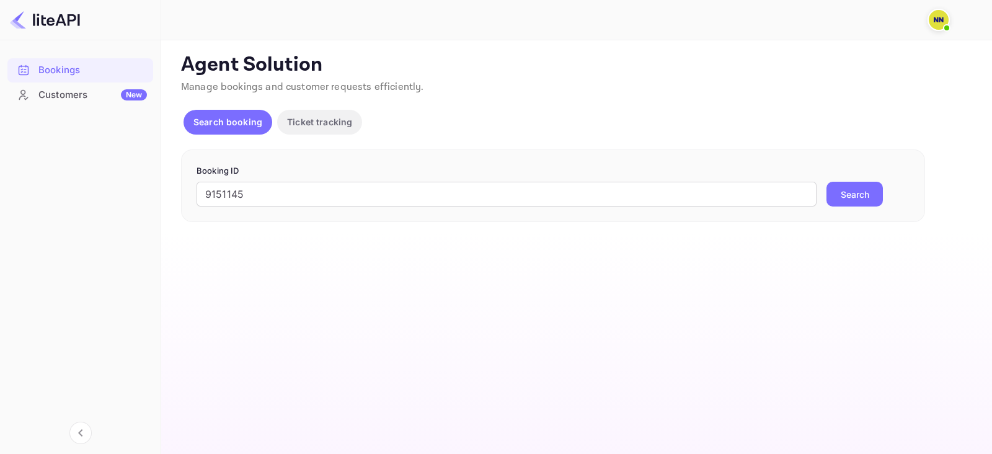
click at [851, 195] on button "Search" at bounding box center [854, 194] width 56 height 25
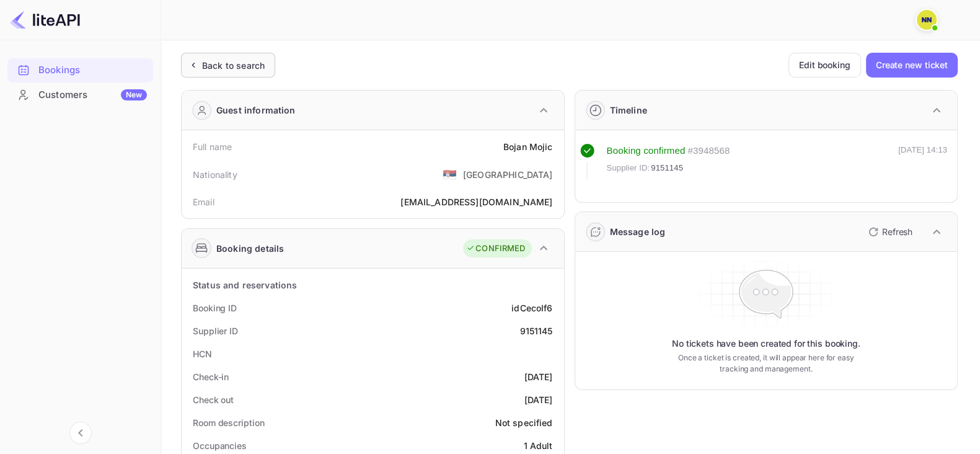
click at [208, 69] on div "Back to search" at bounding box center [233, 65] width 63 height 13
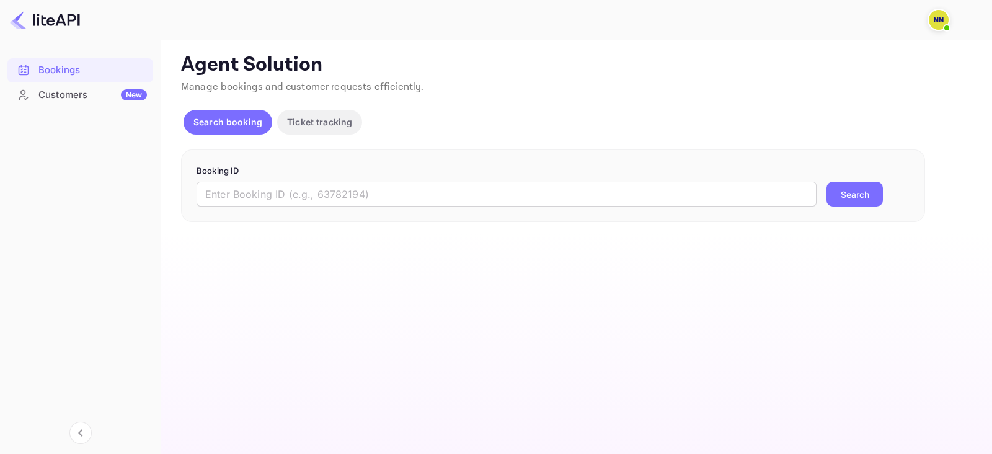
drag, startPoint x: 335, startPoint y: 181, endPoint x: 409, endPoint y: 209, distance: 79.5
click at [335, 182] on input "text" at bounding box center [507, 194] width 620 height 25
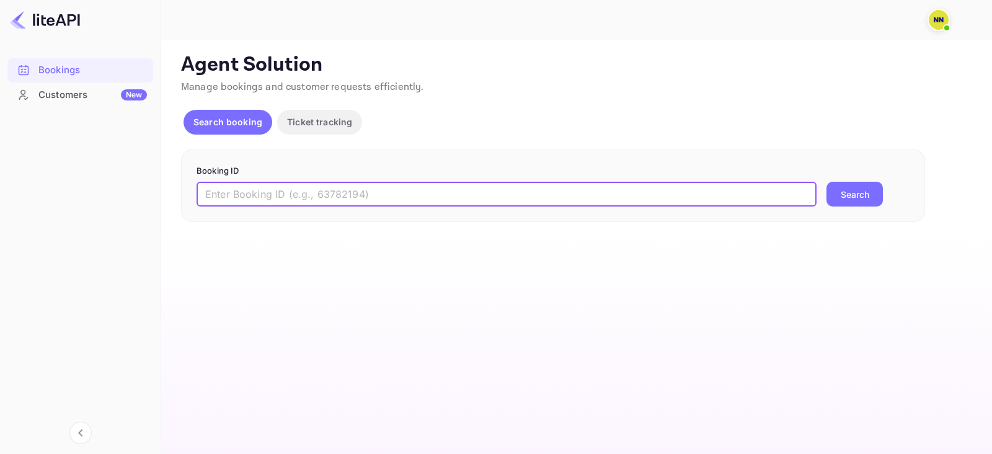
paste input "9131149"
type input "9131149"
click at [880, 188] on button "Search" at bounding box center [854, 194] width 56 height 25
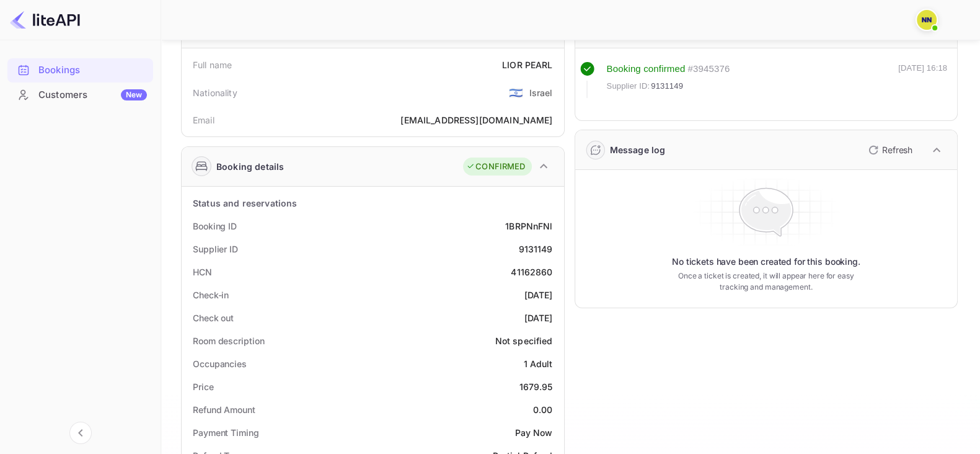
scroll to position [77, 0]
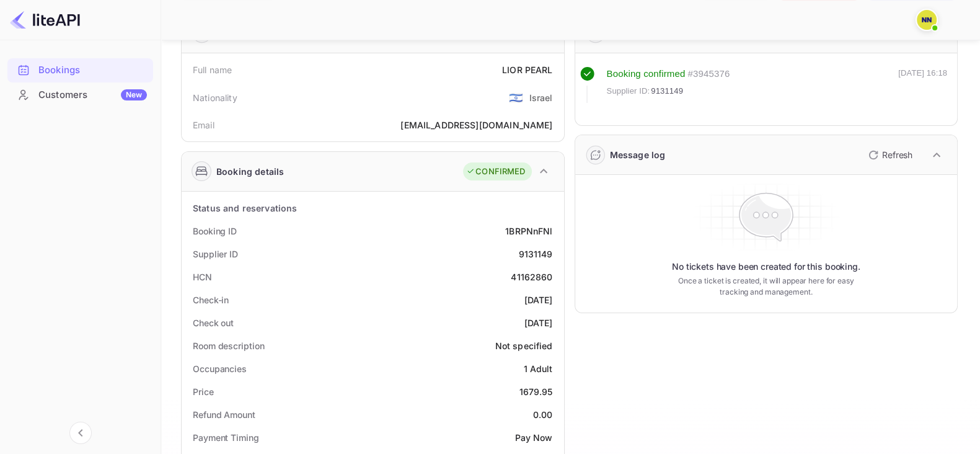
click at [524, 278] on div "41162860" at bounding box center [532, 276] width 42 height 13
copy div "41162860"
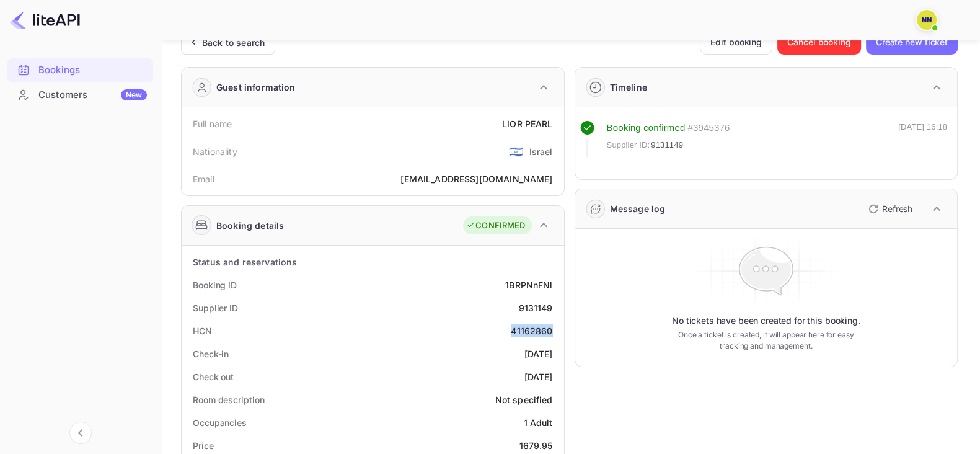
scroll to position [0, 0]
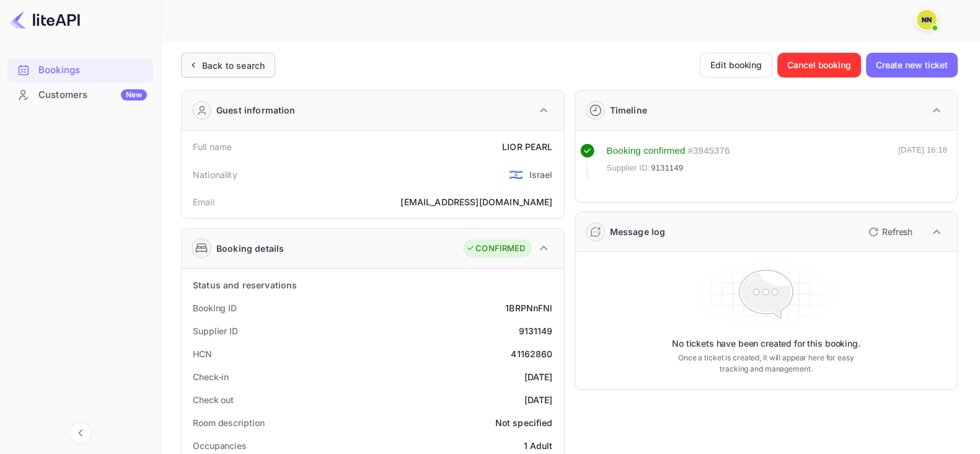
click at [198, 63] on icon at bounding box center [193, 65] width 13 height 12
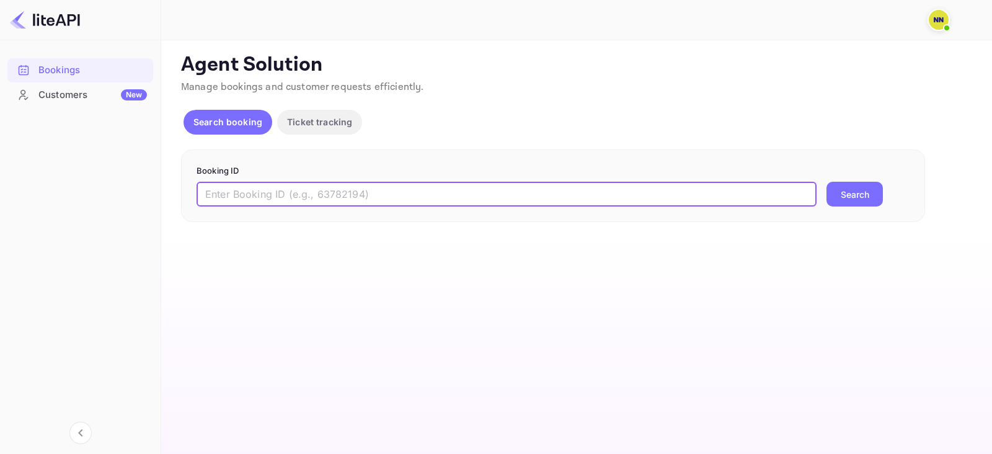
click at [285, 182] on input "text" at bounding box center [507, 194] width 620 height 25
paste input "9110961"
type input "9110961"
drag, startPoint x: 807, startPoint y: 208, endPoint x: 836, endPoint y: 200, distance: 30.4
click at [815, 208] on div "Booking ID 9110961 ​ Search" at bounding box center [553, 185] width 744 height 73
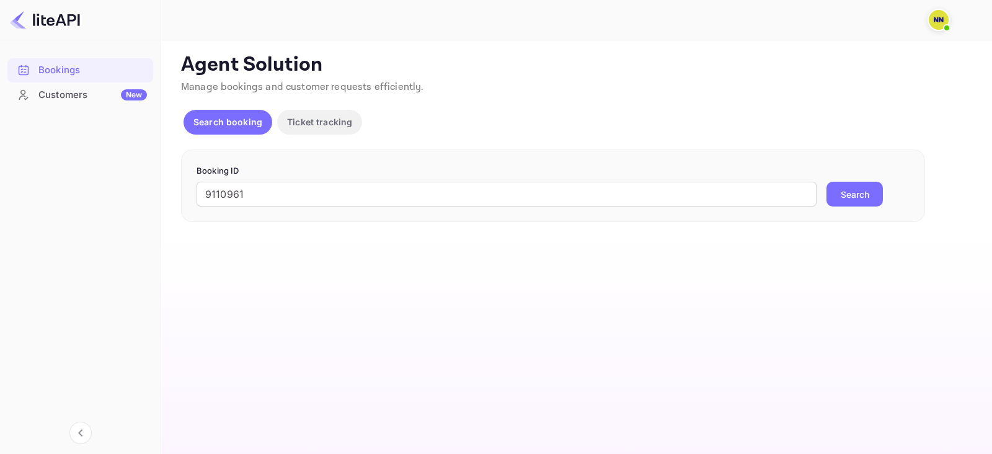
click at [840, 197] on button "Search" at bounding box center [854, 194] width 56 height 25
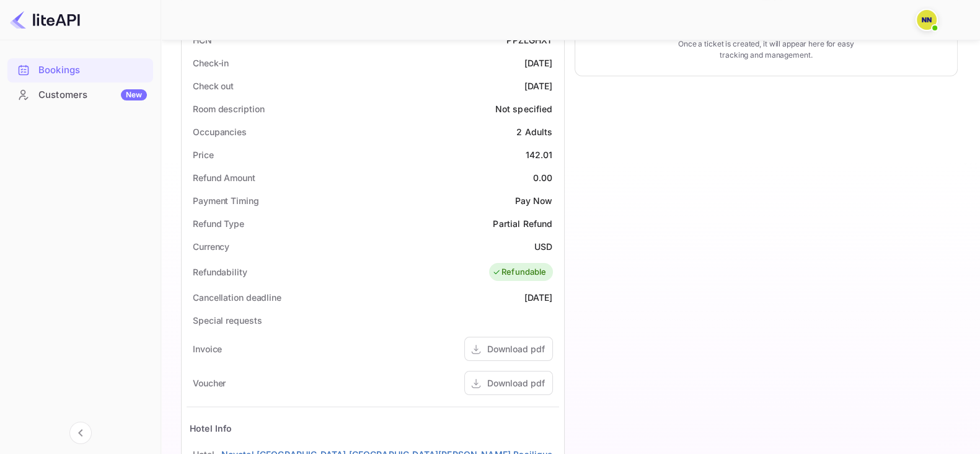
scroll to position [211, 0]
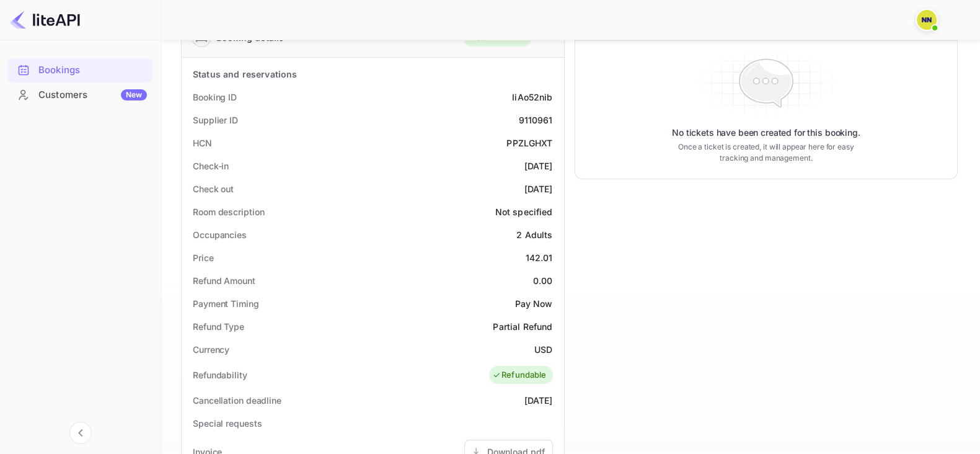
click at [533, 136] on div "PPZLGHXT" at bounding box center [530, 142] width 46 height 13
copy div "PPZLGHXT"
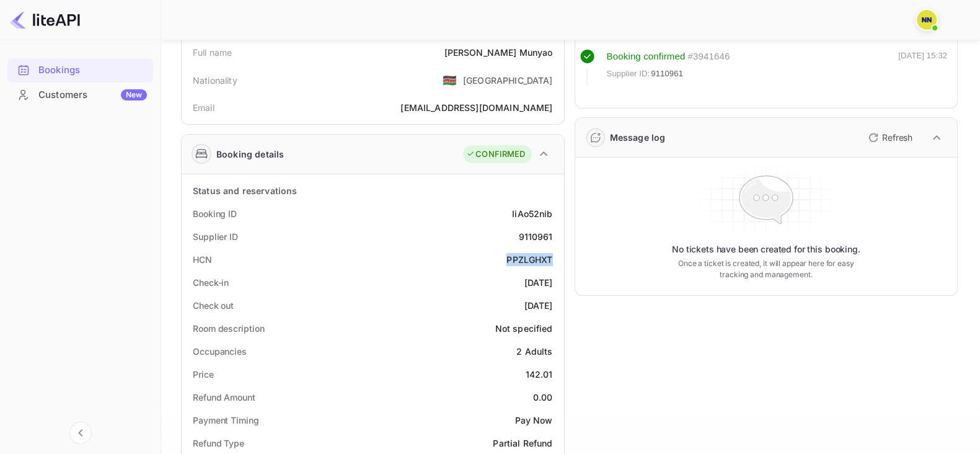
scroll to position [0, 0]
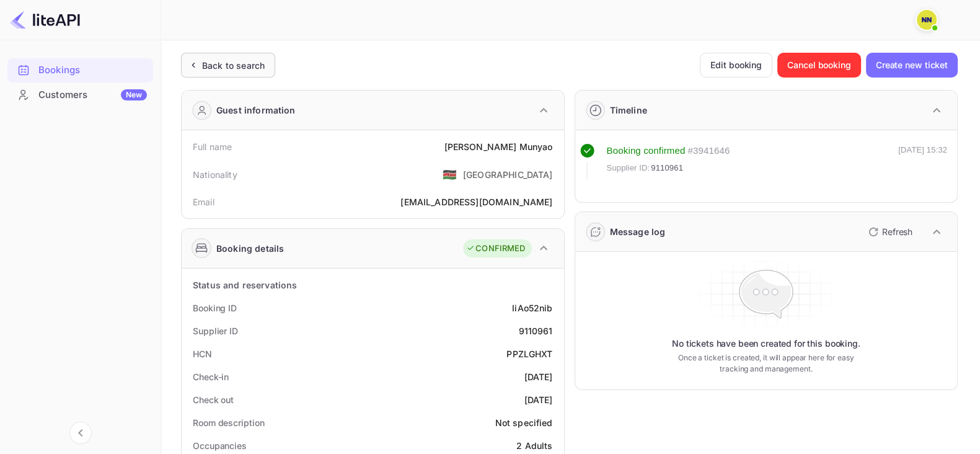
click at [234, 63] on div "Back to search" at bounding box center [233, 65] width 63 height 13
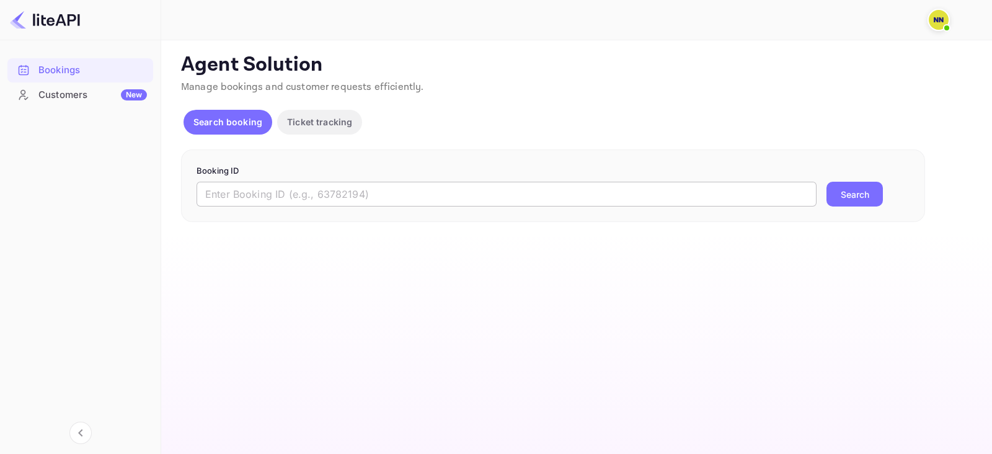
click at [263, 196] on input "text" at bounding box center [507, 194] width 620 height 25
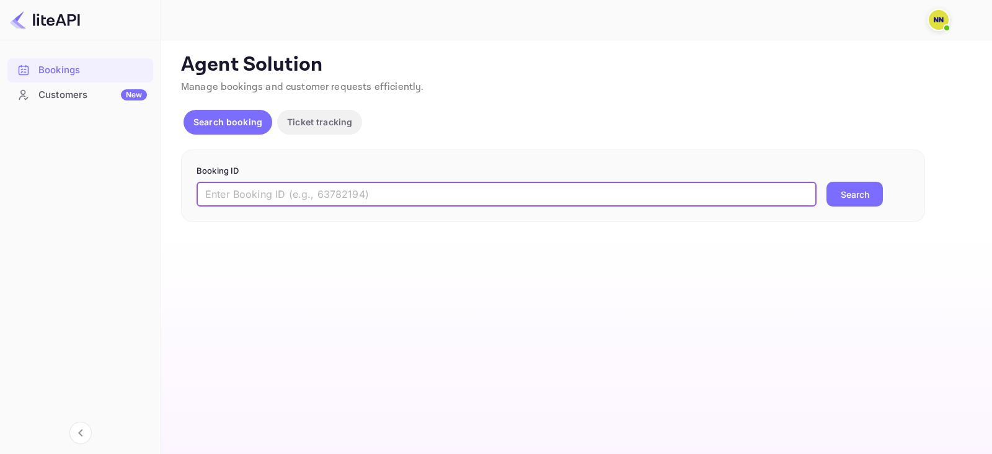
paste input "9043257"
type input "9043257"
drag, startPoint x: 823, startPoint y: 205, endPoint x: 834, endPoint y: 200, distance: 12.6
click at [825, 204] on div "9043257 ​ Search" at bounding box center [553, 194] width 713 height 25
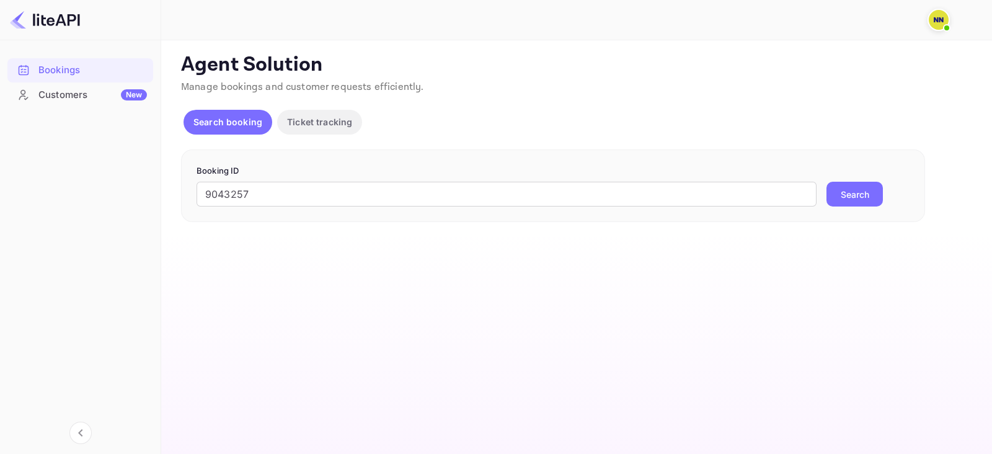
click at [841, 193] on button "Search" at bounding box center [854, 194] width 56 height 25
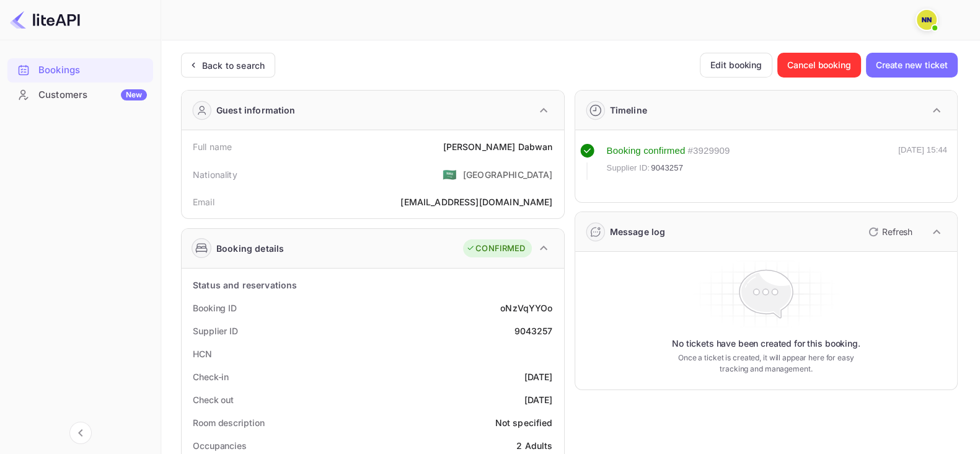
click at [233, 53] on div "Back to search" at bounding box center [228, 65] width 94 height 25
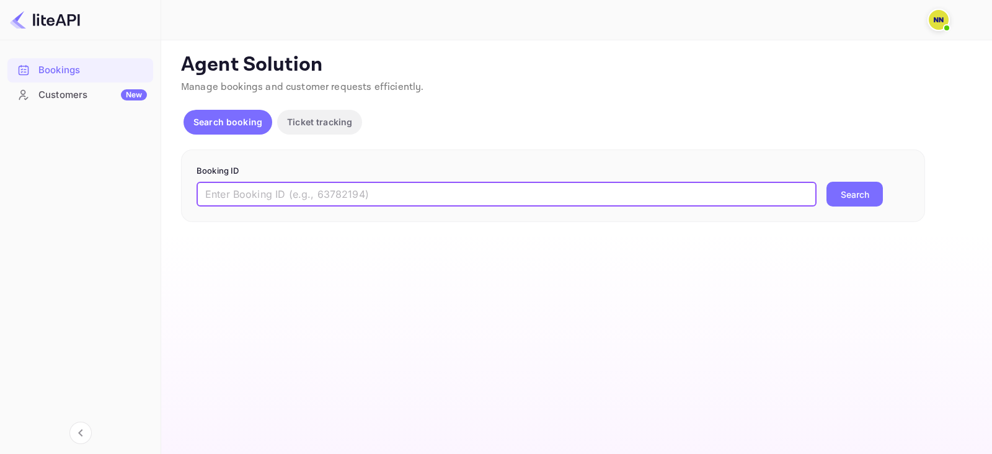
click at [340, 190] on input "text" at bounding box center [507, 194] width 620 height 25
paste input "9014737"
type input "9014737"
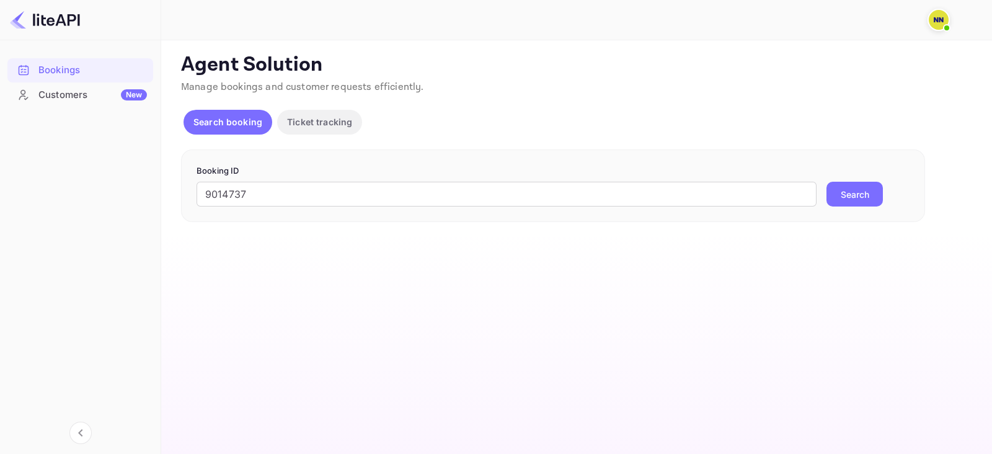
click at [862, 190] on button "Search" at bounding box center [854, 194] width 56 height 25
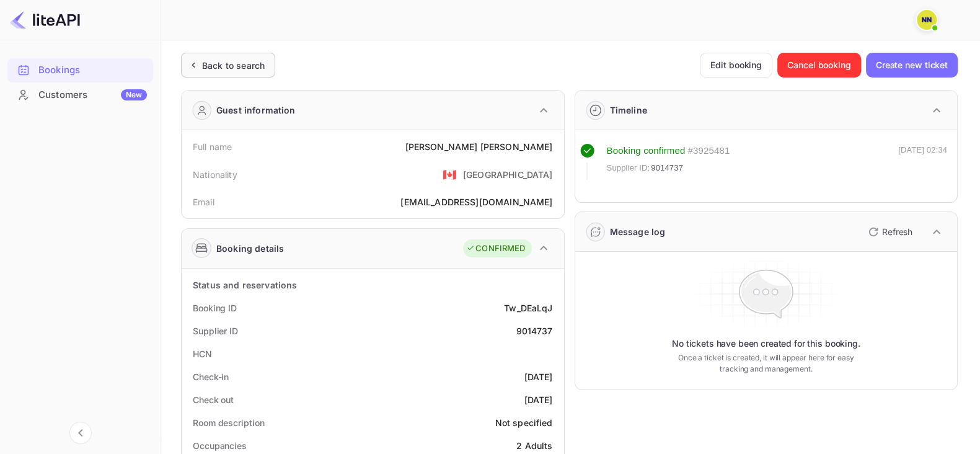
click at [263, 66] on div "Back to search" at bounding box center [233, 65] width 63 height 13
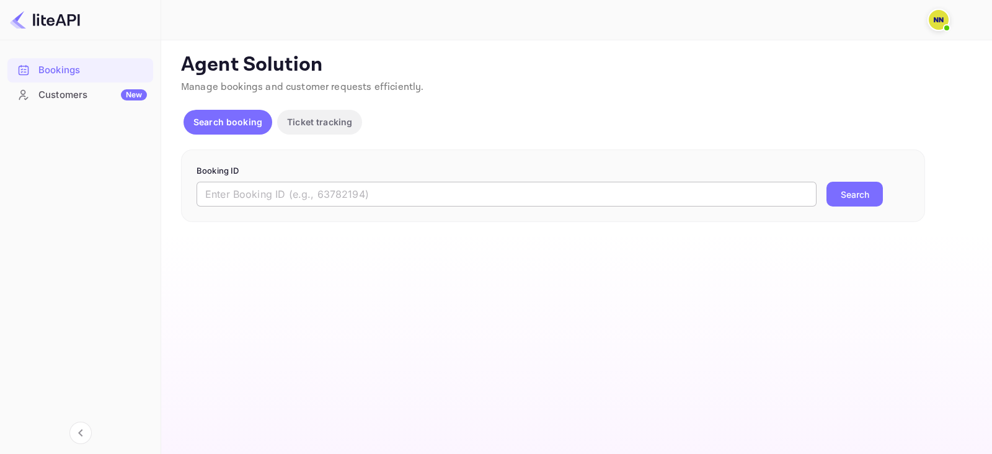
drag, startPoint x: 285, startPoint y: 172, endPoint x: 285, endPoint y: 187, distance: 15.5
click at [285, 175] on p "Booking ID" at bounding box center [553, 171] width 713 height 12
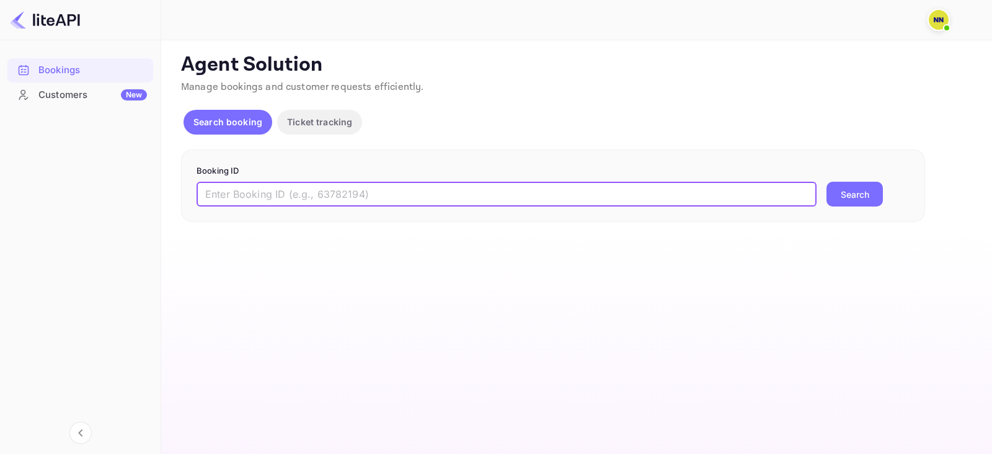
click at [285, 187] on input "text" at bounding box center [507, 194] width 620 height 25
paste input "8989518"
type input "8989518"
click at [843, 188] on button "Search" at bounding box center [854, 194] width 56 height 25
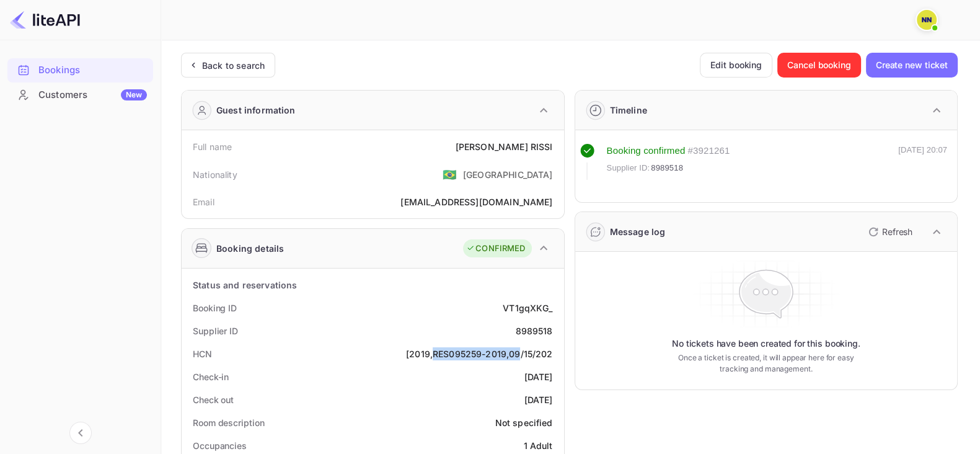
drag, startPoint x: 434, startPoint y: 347, endPoint x: 518, endPoint y: 346, distance: 84.3
click at [518, 347] on div "[2019,RES095259-2019,09/15/202" at bounding box center [479, 353] width 147 height 13
click at [493, 350] on div "[2019,RES095259-2019,09/15/202" at bounding box center [479, 353] width 147 height 13
drag, startPoint x: 434, startPoint y: 348, endPoint x: 505, endPoint y: 350, distance: 71.3
click at [505, 350] on div "[2019,RES095259-2019,09/15/202" at bounding box center [479, 353] width 147 height 13
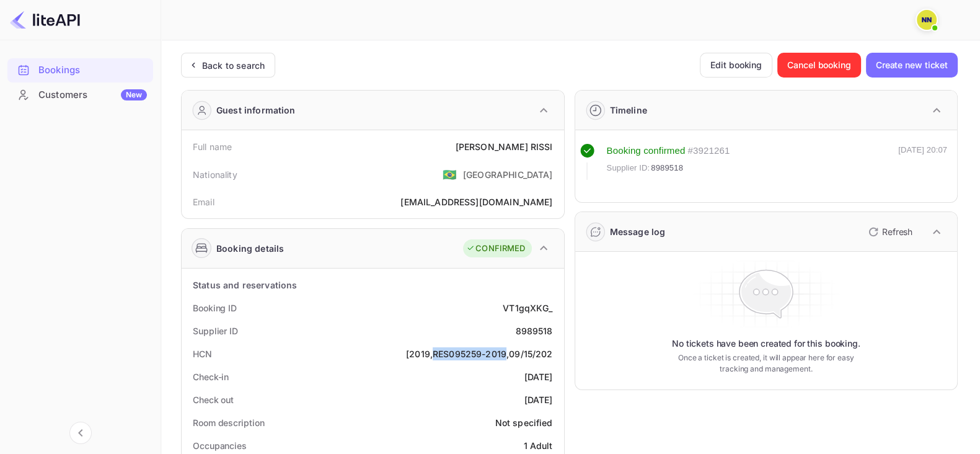
copy div "RES095259-2019"
drag, startPoint x: 169, startPoint y: 43, endPoint x: 188, endPoint y: 60, distance: 25.4
click at [188, 60] on icon at bounding box center [193, 65] width 13 height 12
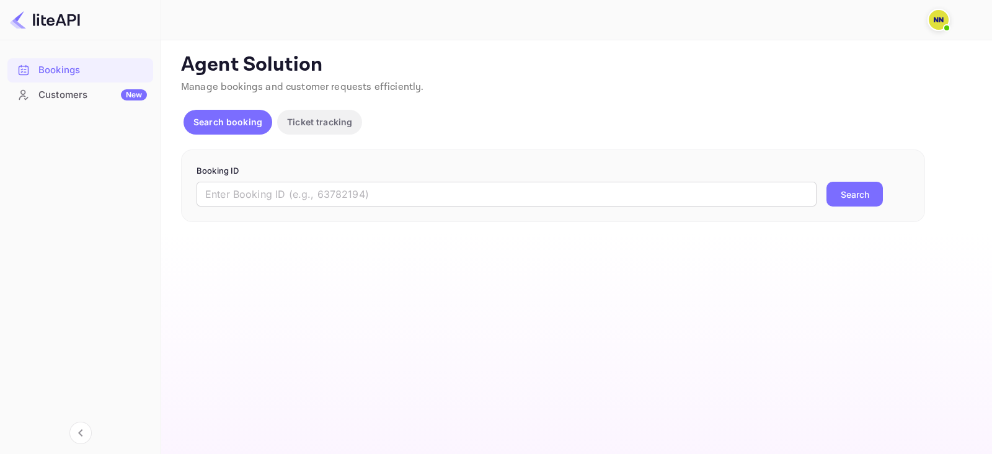
click at [281, 180] on form "Booking ID ​ Search" at bounding box center [553, 186] width 713 height 42
click at [389, 209] on div "Booking ID ​ Search" at bounding box center [553, 185] width 744 height 73
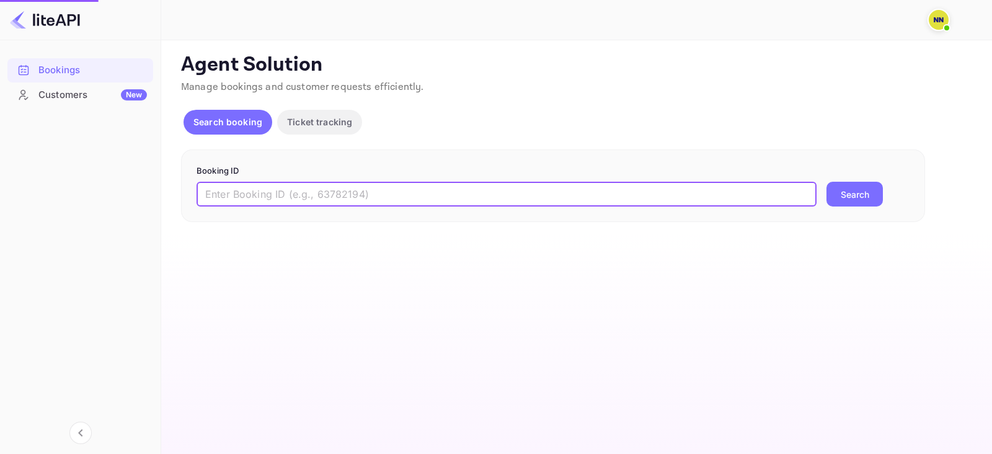
click at [403, 197] on input "text" at bounding box center [507, 194] width 620 height 25
paste input "8985089"
type input "8985089"
click at [825, 200] on div "8985089 ​ Search" at bounding box center [553, 194] width 713 height 25
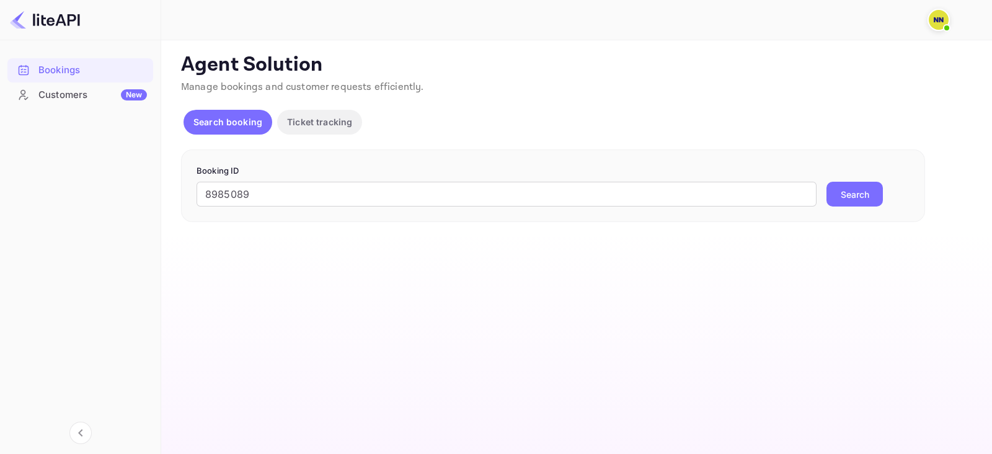
click at [831, 193] on button "Search" at bounding box center [854, 194] width 56 height 25
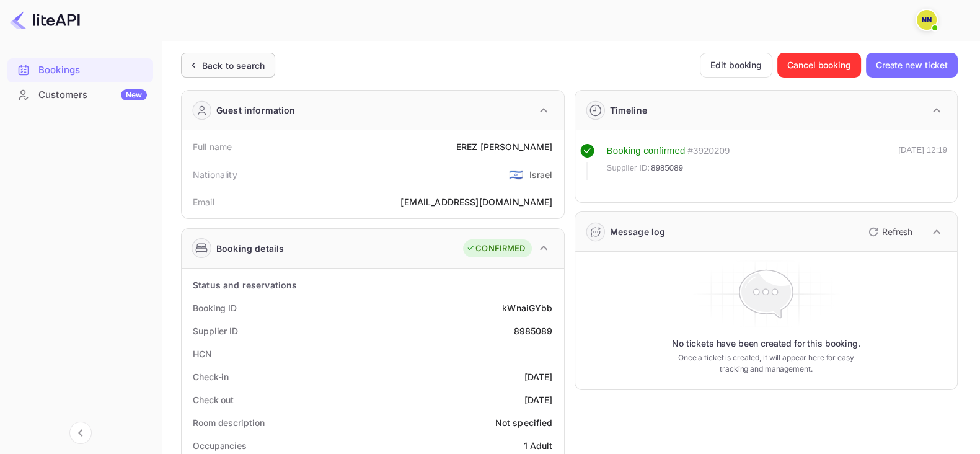
click at [226, 74] on div "Back to search" at bounding box center [228, 65] width 94 height 25
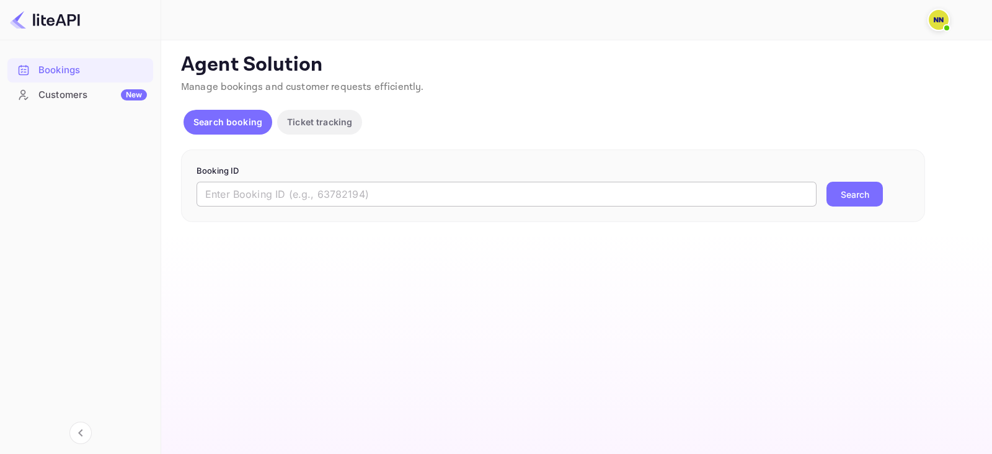
click at [296, 187] on input "text" at bounding box center [507, 194] width 620 height 25
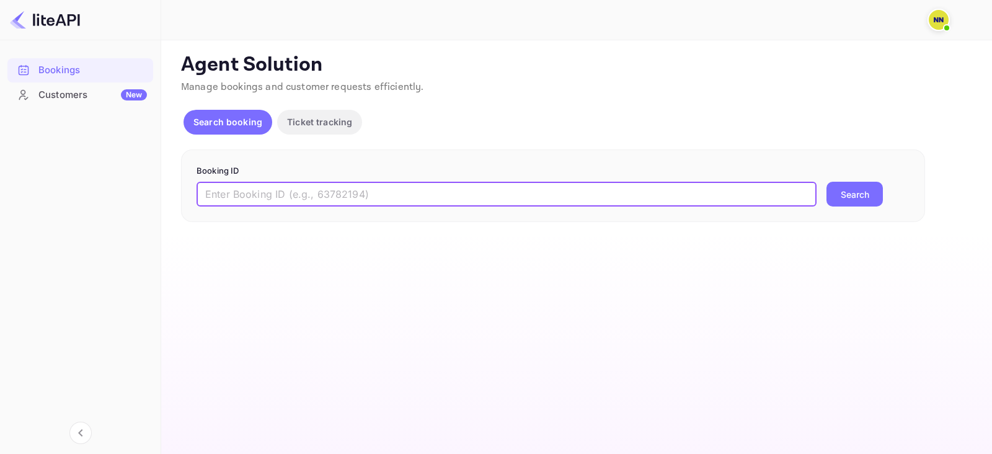
paste input "8984949"
type input "8984949"
click at [836, 197] on button "Search" at bounding box center [854, 194] width 56 height 25
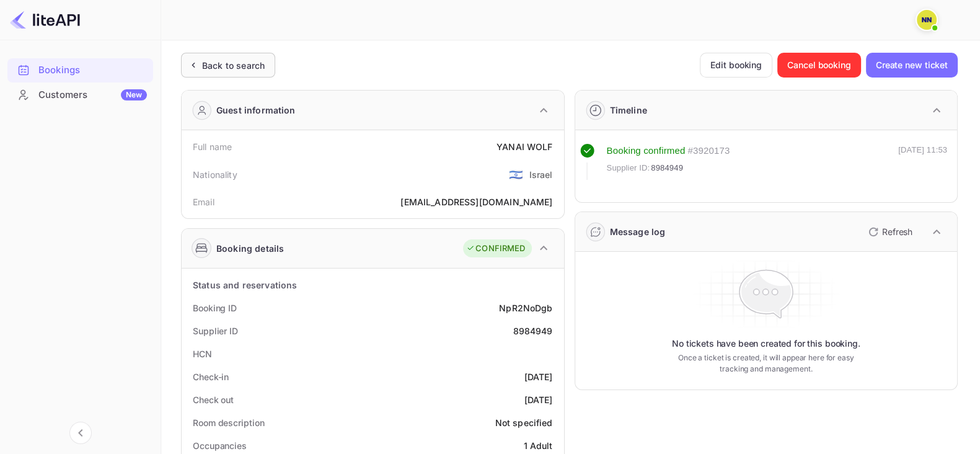
click at [257, 69] on div "Back to search" at bounding box center [233, 65] width 63 height 13
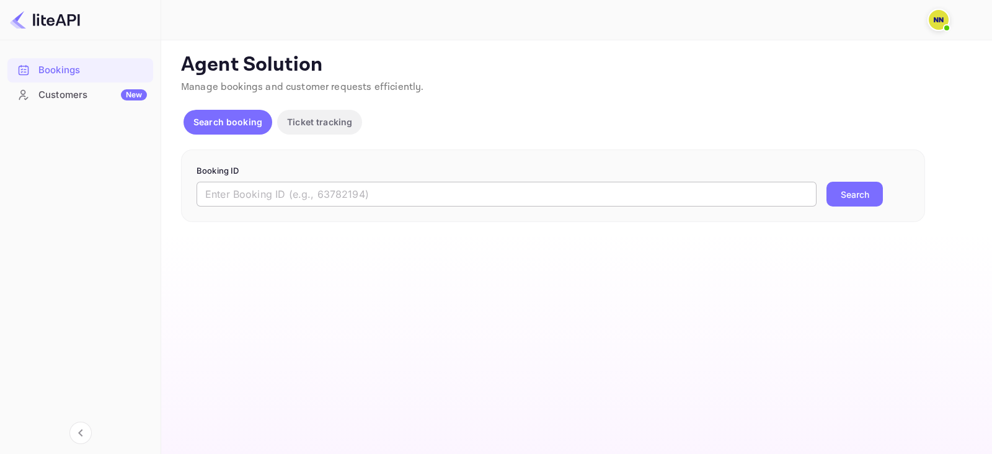
drag, startPoint x: 268, startPoint y: 211, endPoint x: 290, endPoint y: 197, distance: 25.4
click at [268, 211] on div "Booking ID ​ Search" at bounding box center [553, 185] width 744 height 73
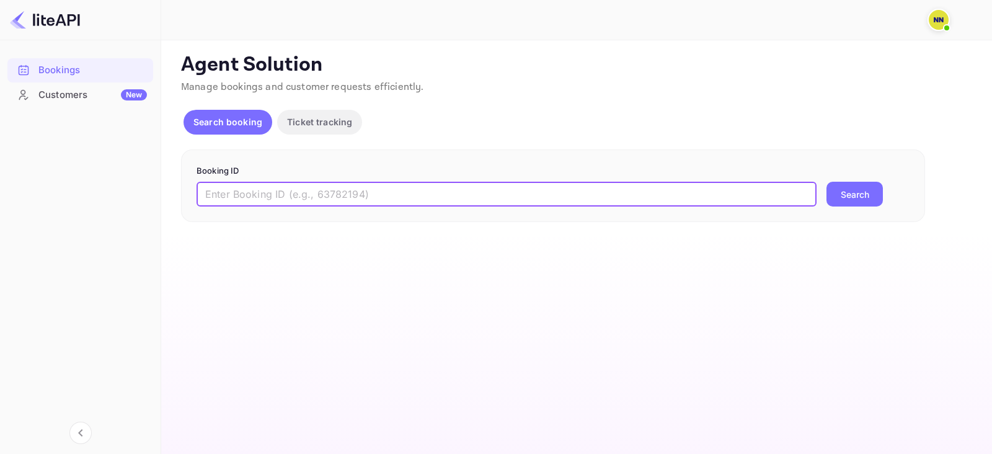
drag, startPoint x: 290, startPoint y: 197, endPoint x: 466, endPoint y: 195, distance: 176.7
click at [291, 195] on input "text" at bounding box center [507, 194] width 620 height 25
paste input "8953888"
type input "8953888"
click at [845, 192] on button "Search" at bounding box center [854, 194] width 56 height 25
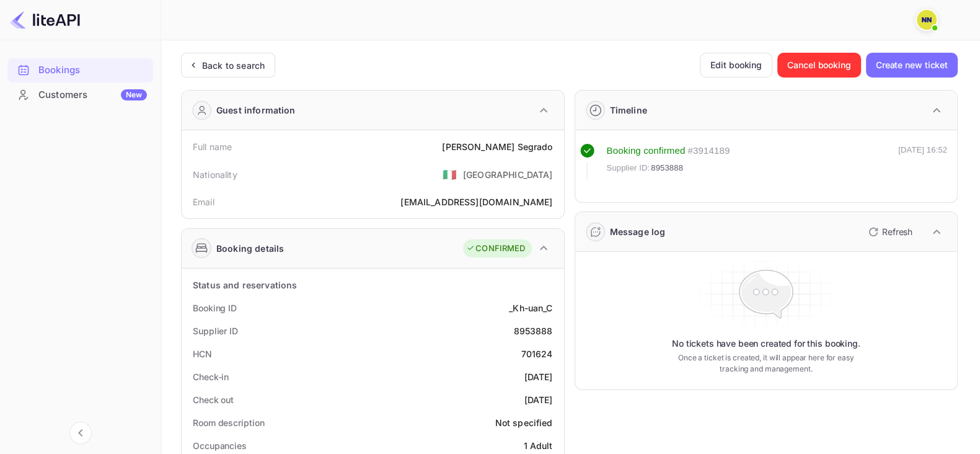
click at [535, 354] on div "701624" at bounding box center [537, 353] width 32 height 13
copy div "701624"
click at [225, 60] on div "Back to search" at bounding box center [233, 65] width 63 height 13
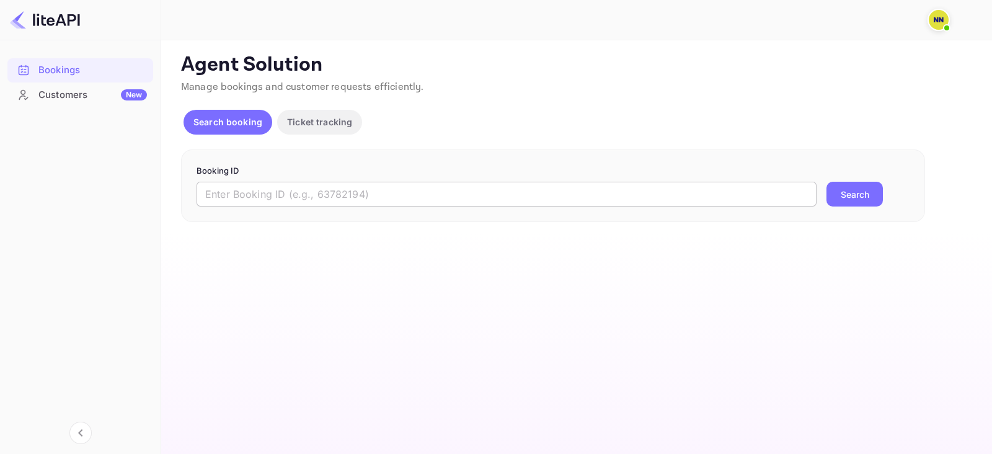
click at [309, 182] on form "Booking ID ​ Search" at bounding box center [553, 186] width 713 height 42
click at [309, 182] on input "text" at bounding box center [507, 194] width 620 height 25
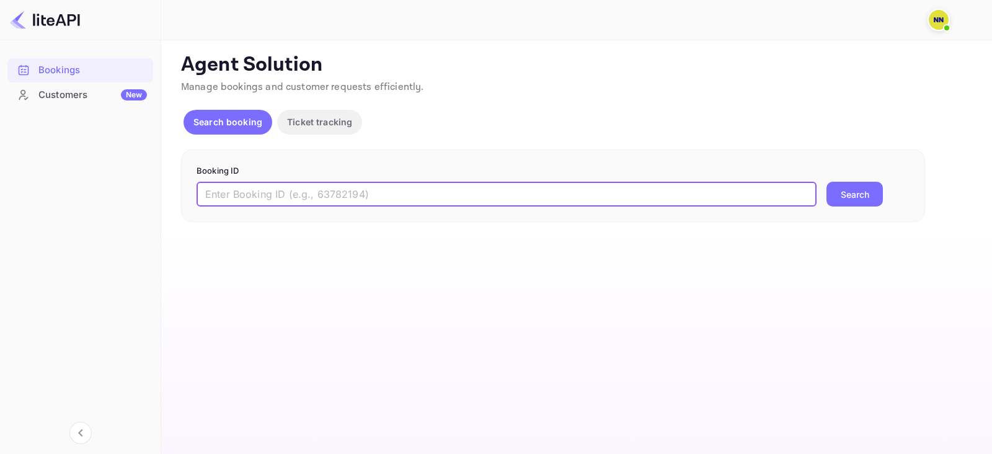
paste input "8924194"
type input "8924194"
click at [846, 180] on form "Booking ID 8924194 ​ Search" at bounding box center [553, 186] width 713 height 42
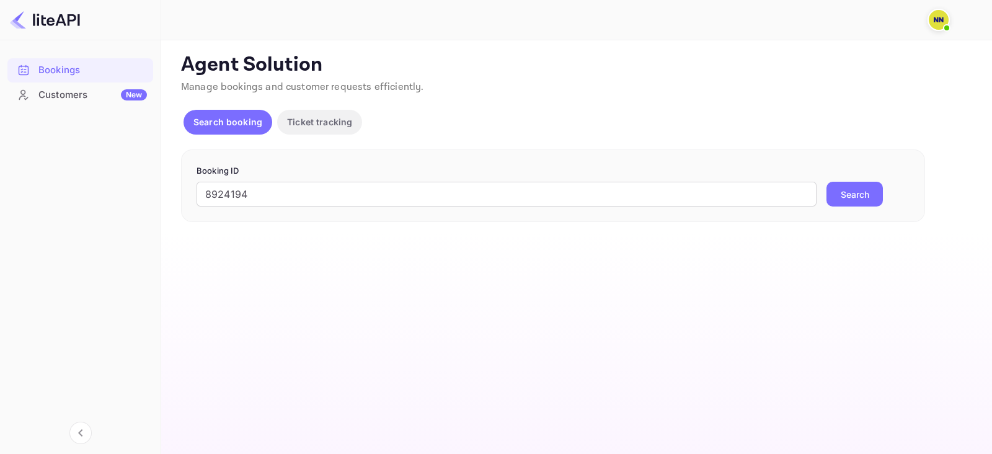
click at [854, 188] on button "Search" at bounding box center [854, 194] width 56 height 25
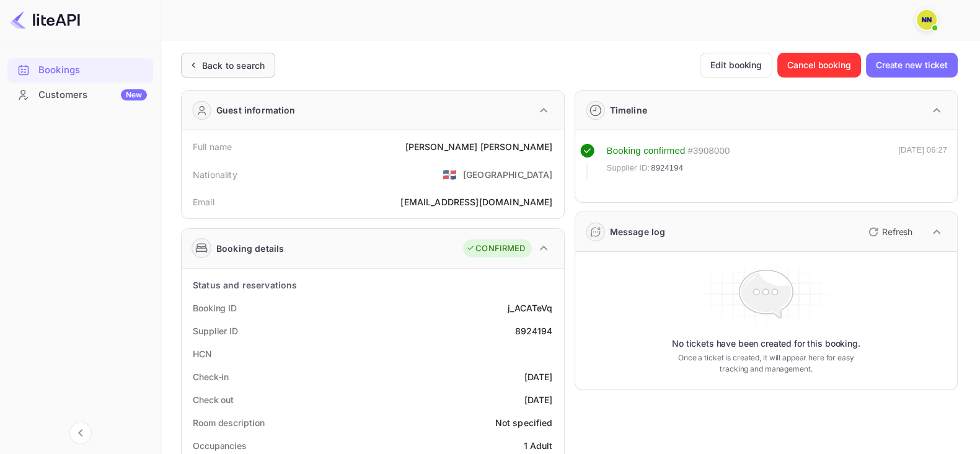
click at [212, 73] on div "Back to search" at bounding box center [228, 65] width 94 height 25
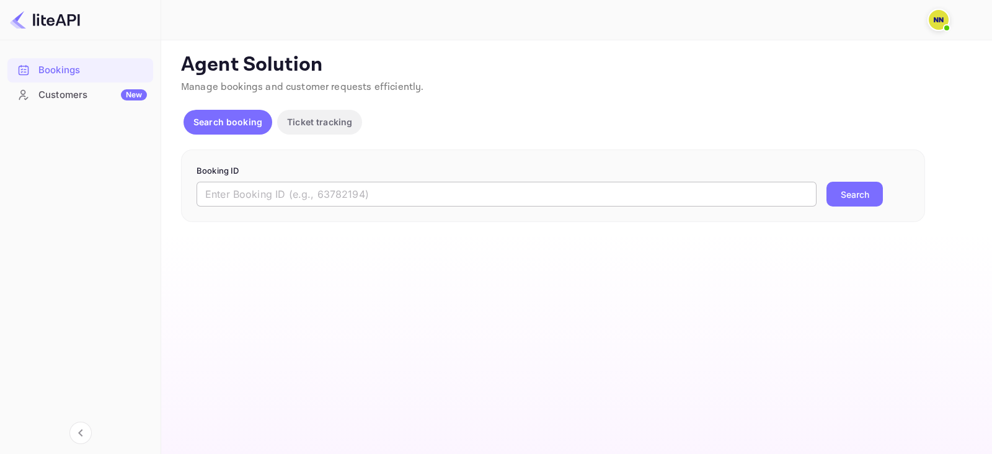
click at [350, 187] on input "text" at bounding box center [507, 194] width 620 height 25
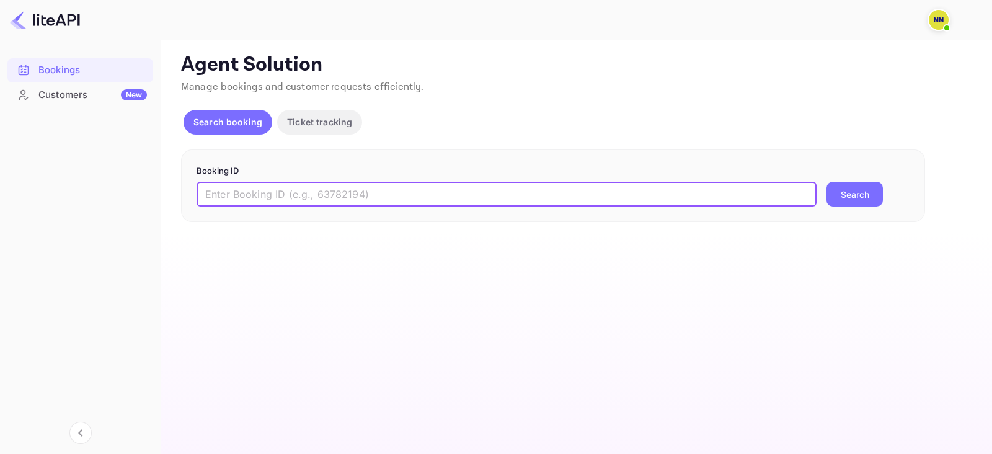
paste input "8901311"
type input "8901311"
click at [855, 192] on button "Search" at bounding box center [854, 194] width 56 height 25
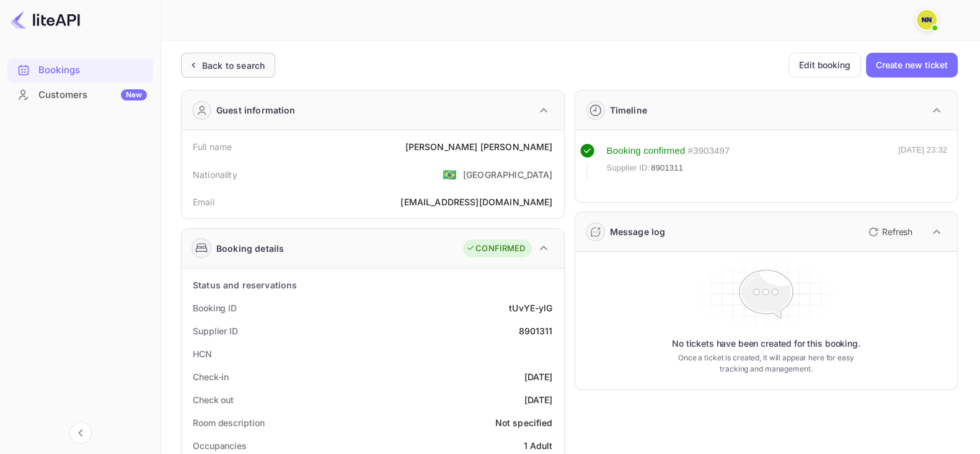
click at [206, 55] on div "Back to search" at bounding box center [228, 65] width 94 height 25
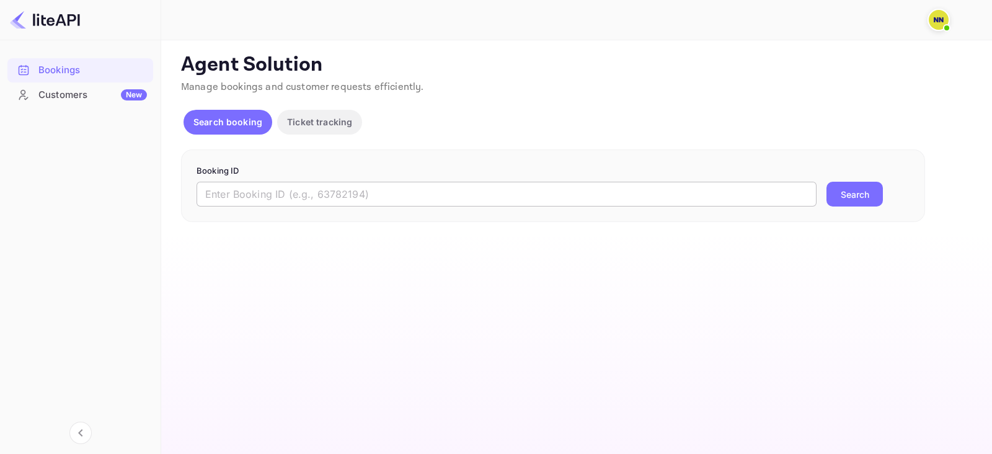
click at [271, 197] on input "text" at bounding box center [507, 194] width 620 height 25
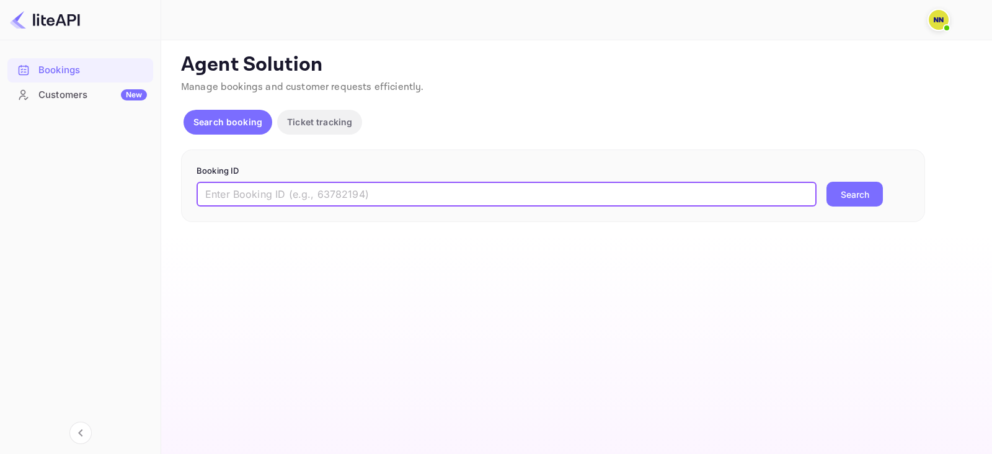
paste input "8895796"
type input "8895796"
click at [825, 196] on div "8895796 ​ Search" at bounding box center [553, 194] width 713 height 25
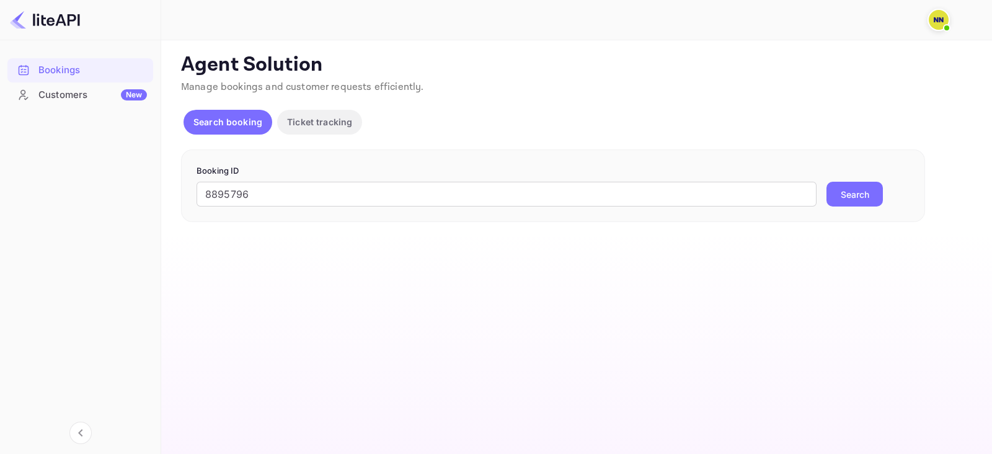
click at [852, 197] on button "Search" at bounding box center [854, 194] width 56 height 25
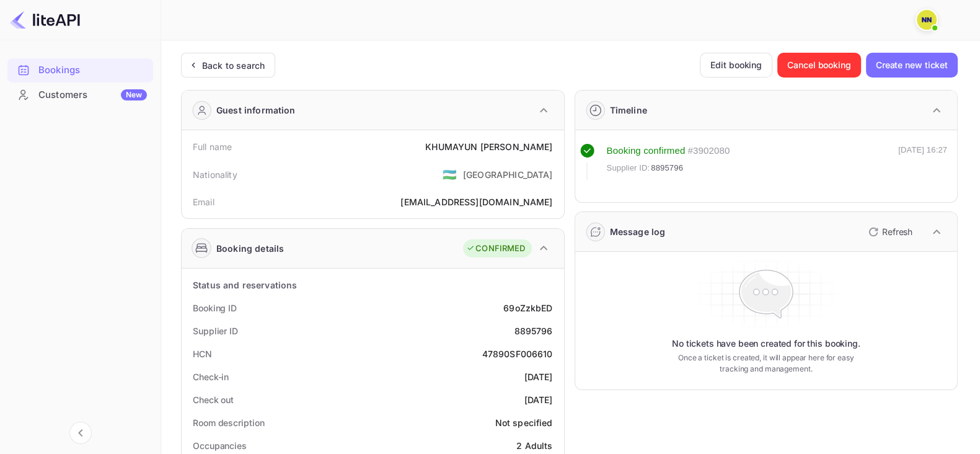
click at [508, 355] on div "47890SF006610" at bounding box center [517, 353] width 71 height 13
copy div "47890SF006610"
click at [205, 64] on div "Back to search" at bounding box center [233, 65] width 63 height 13
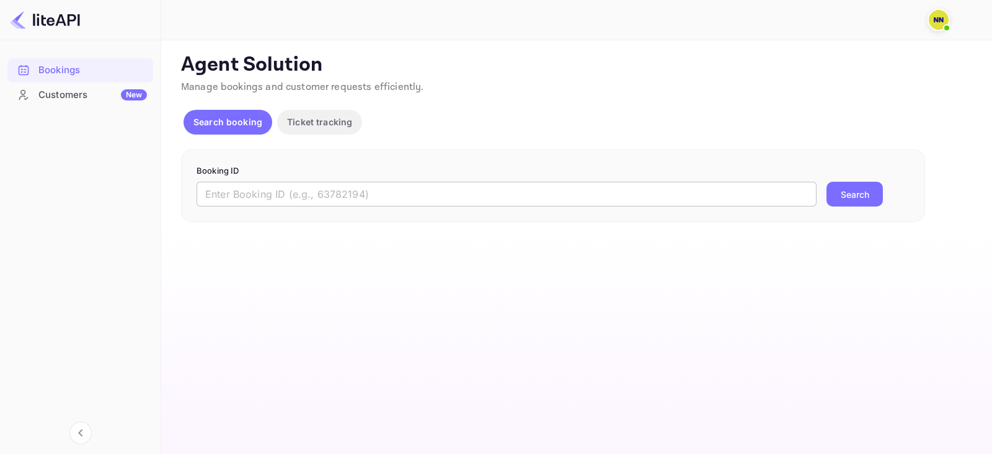
click at [288, 186] on input "text" at bounding box center [507, 194] width 620 height 25
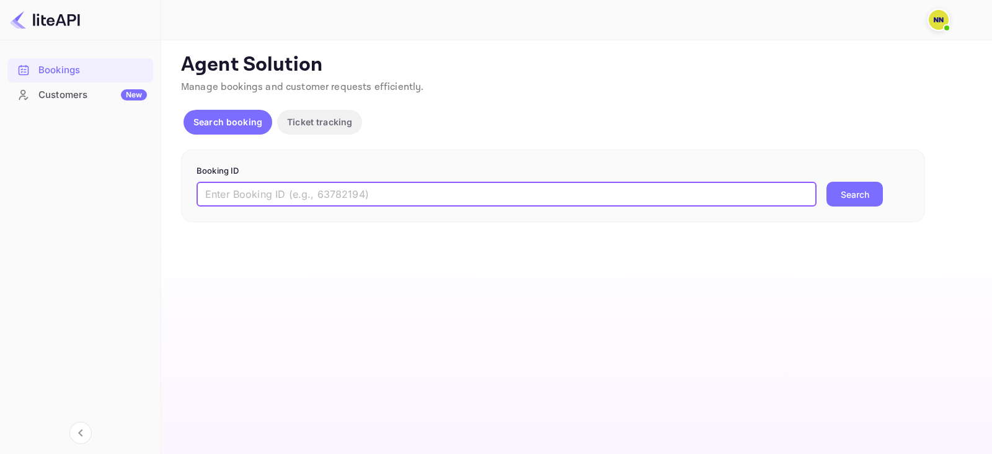
paste input "8873079"
type input "8873079"
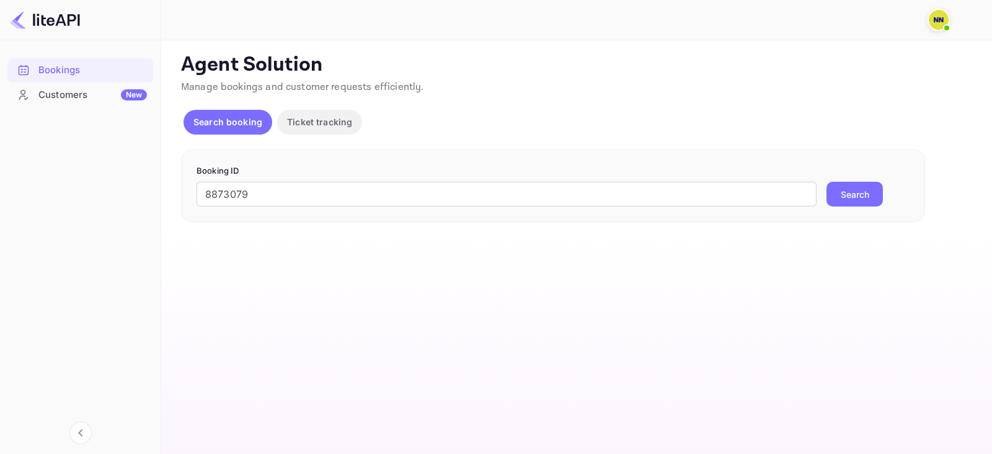
click at [849, 185] on button "Search" at bounding box center [854, 194] width 56 height 25
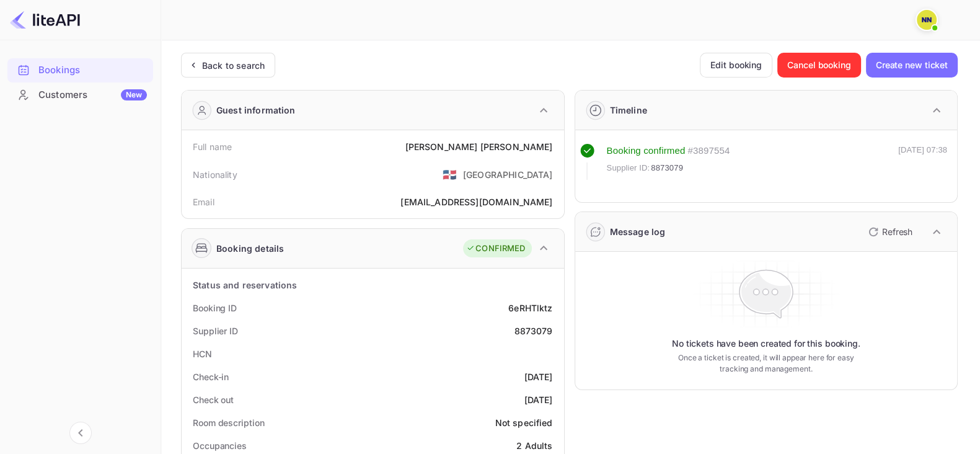
click at [213, 68] on div "Back to search" at bounding box center [233, 65] width 63 height 13
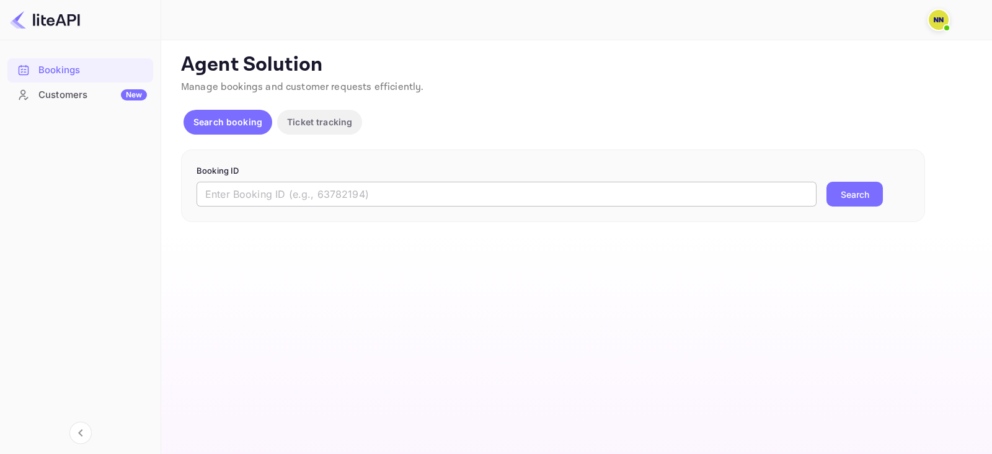
click at [294, 184] on input "text" at bounding box center [507, 194] width 620 height 25
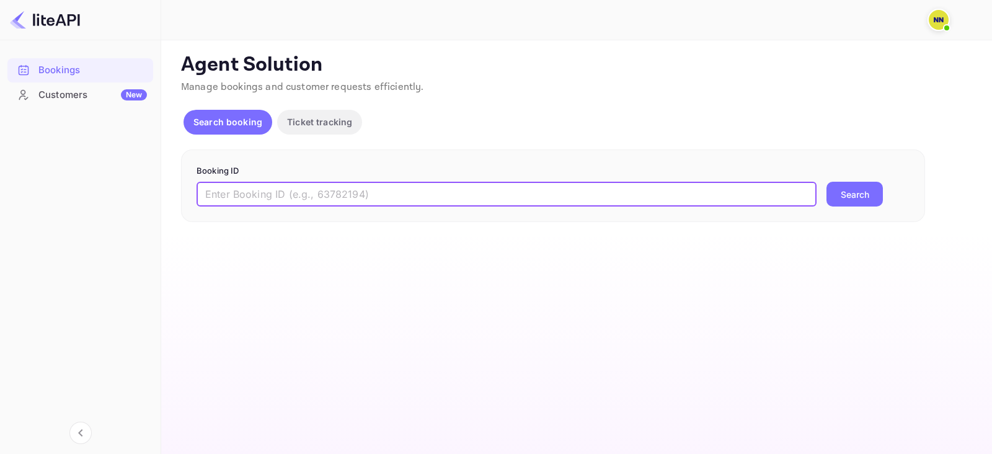
paste input "8746749"
type input "8746749"
click at [828, 188] on button "Search" at bounding box center [854, 194] width 56 height 25
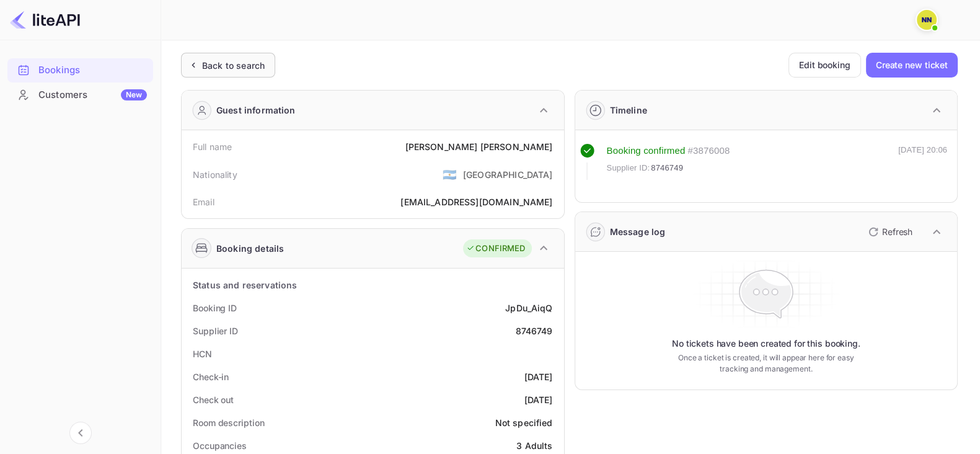
click at [223, 54] on div "Back to search" at bounding box center [228, 65] width 94 height 25
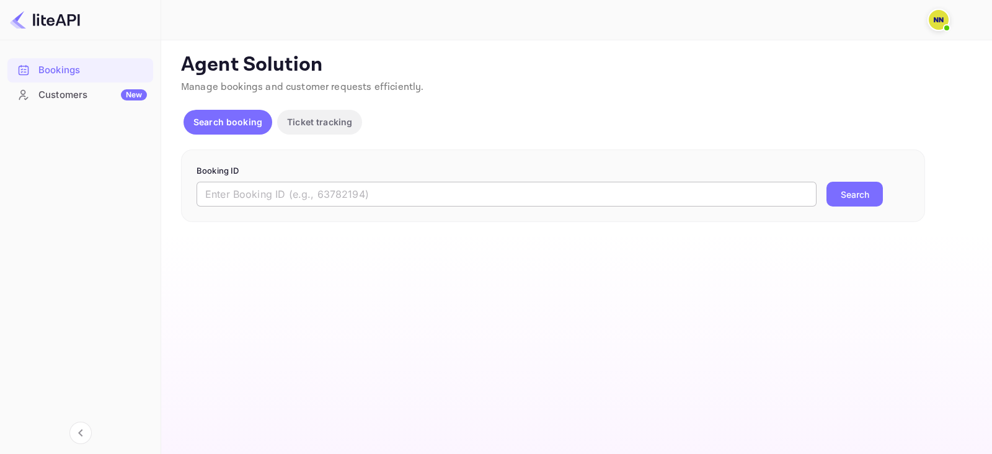
click at [257, 199] on input "text" at bounding box center [507, 194] width 620 height 25
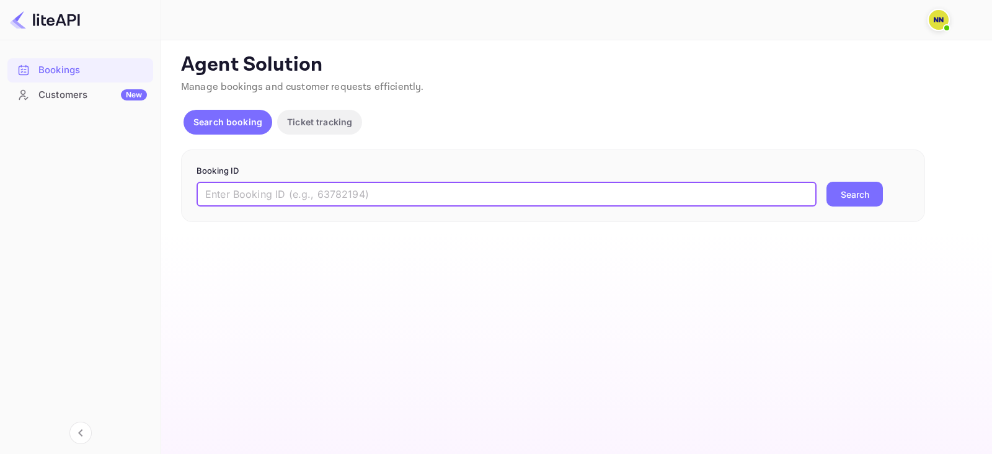
paste input "8732534"
type input "8732534"
click at [843, 191] on button "Search" at bounding box center [854, 194] width 56 height 25
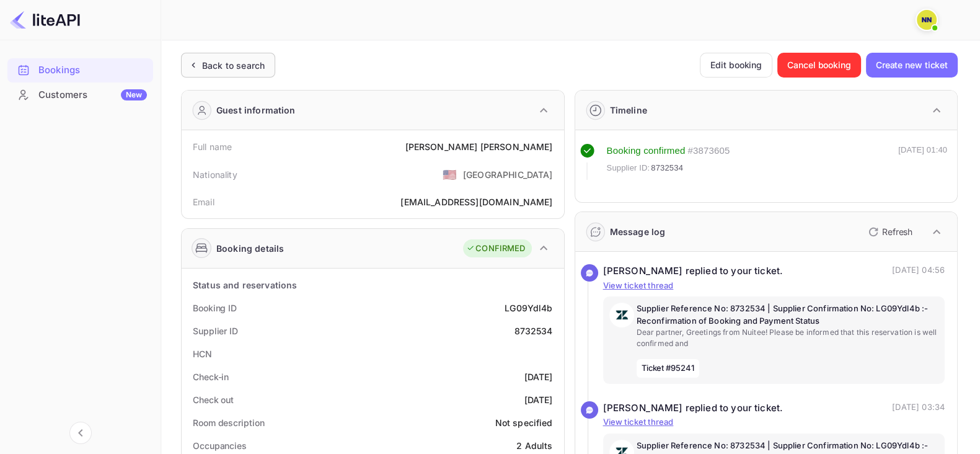
click at [221, 61] on div "Back to search" at bounding box center [233, 65] width 63 height 13
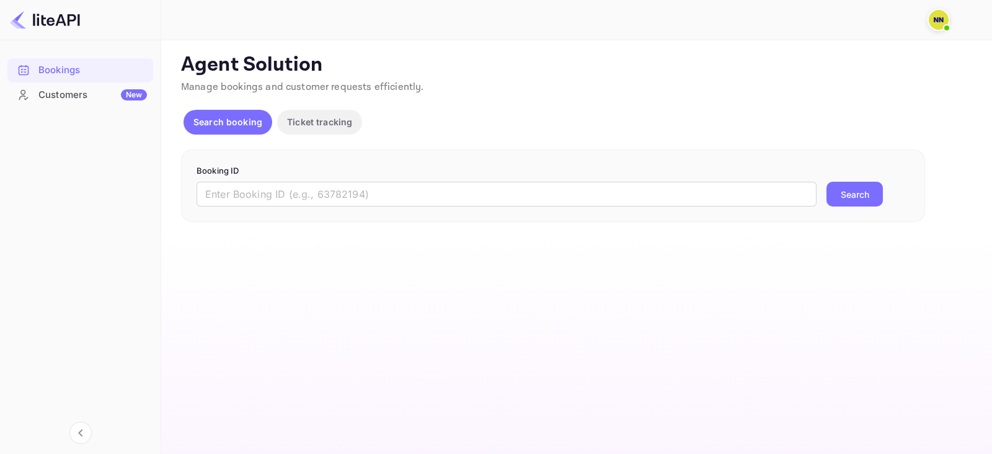
click at [288, 207] on div "Booking ID ​ Search" at bounding box center [553, 185] width 744 height 73
click at [288, 202] on input "text" at bounding box center [507, 194] width 620 height 25
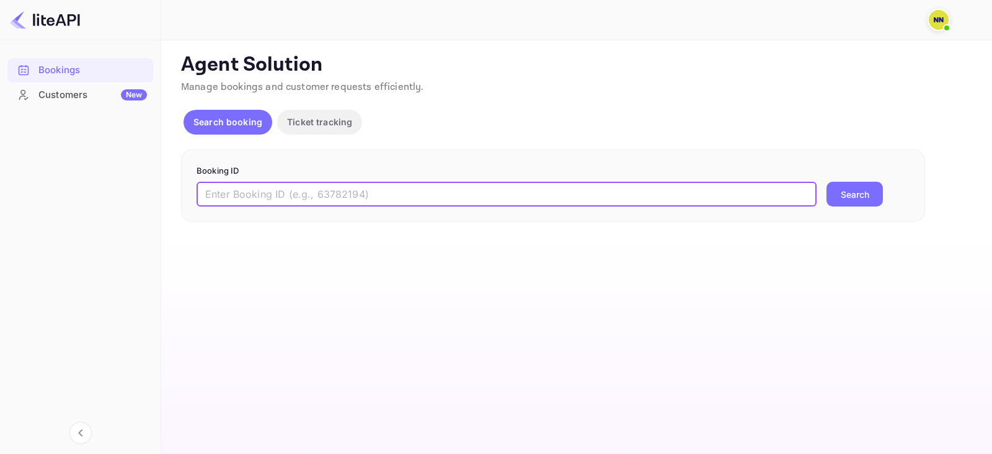
paste input "8630722"
type input "8630722"
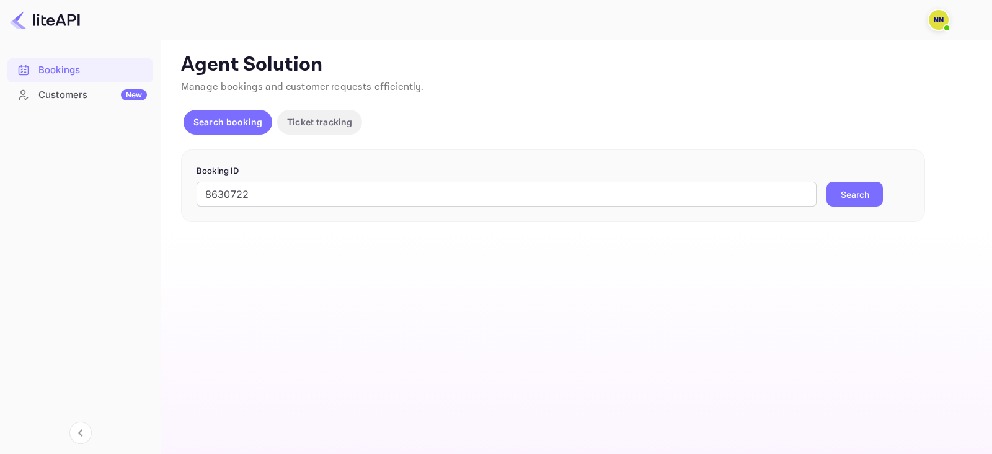
click at [838, 192] on button "Search" at bounding box center [854, 194] width 56 height 25
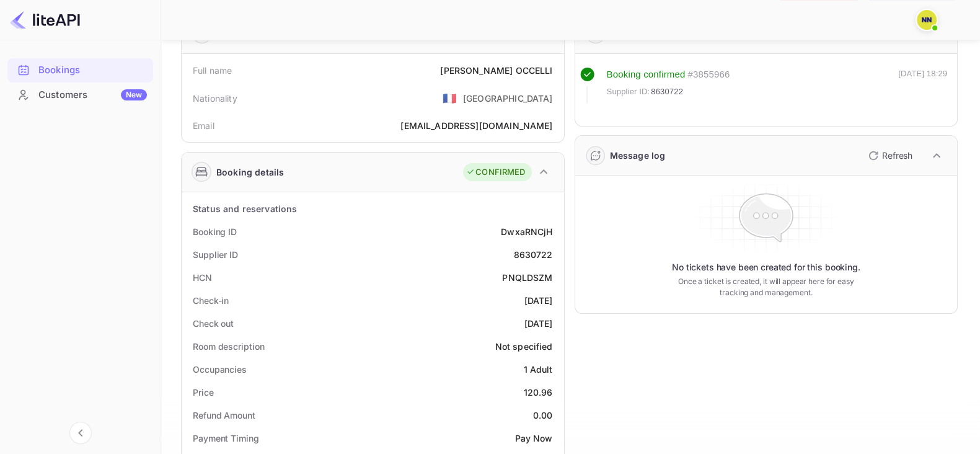
scroll to position [56, 0]
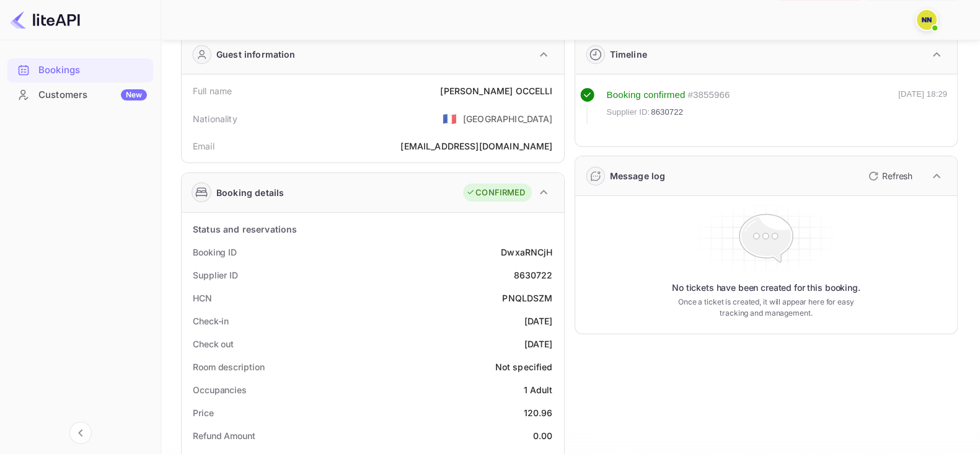
click at [525, 296] on div "PNQLDSZM" at bounding box center [527, 297] width 50 height 13
copy div "PNQLDSZM"
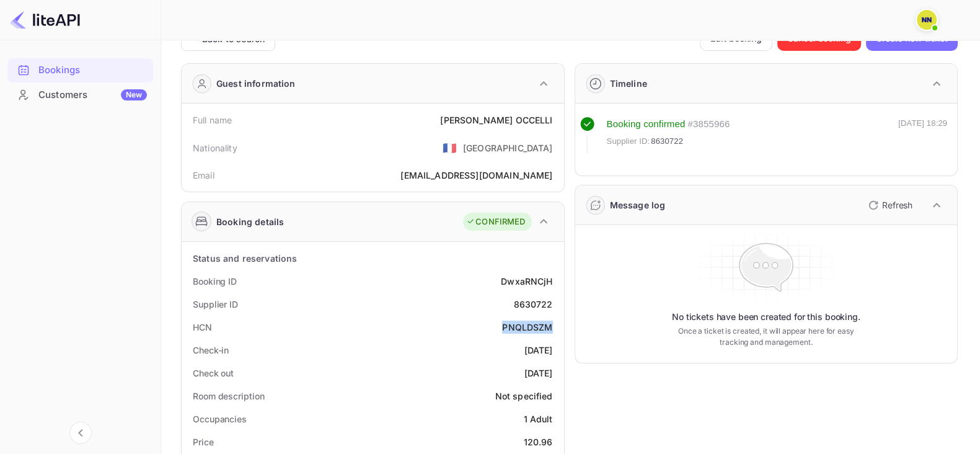
scroll to position [0, 0]
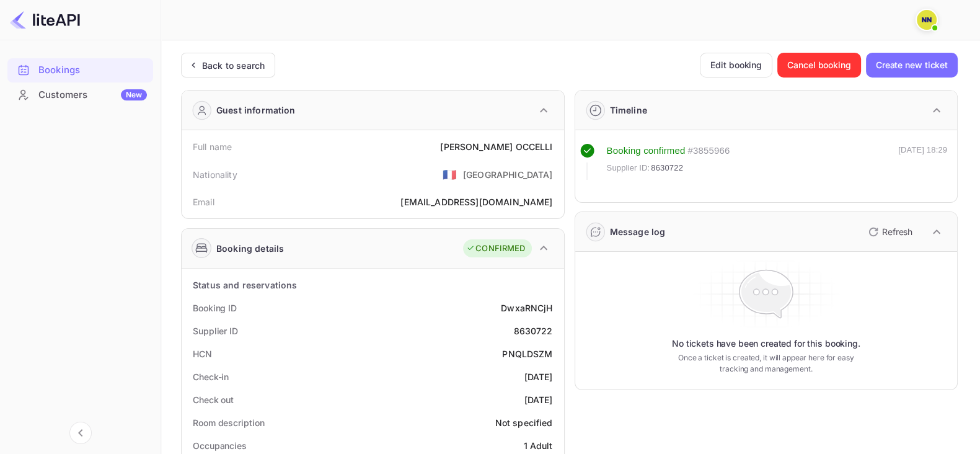
click at [232, 60] on div "Back to search" at bounding box center [233, 65] width 63 height 13
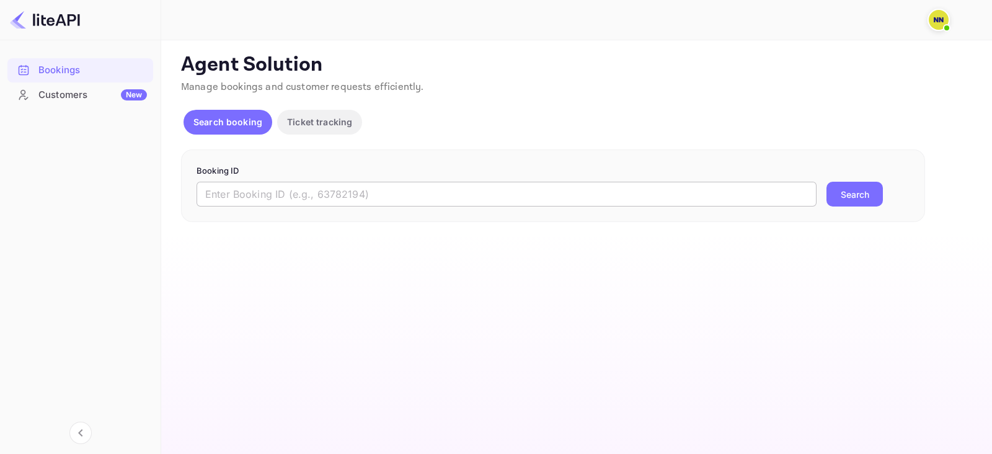
click at [270, 200] on input "text" at bounding box center [507, 194] width 620 height 25
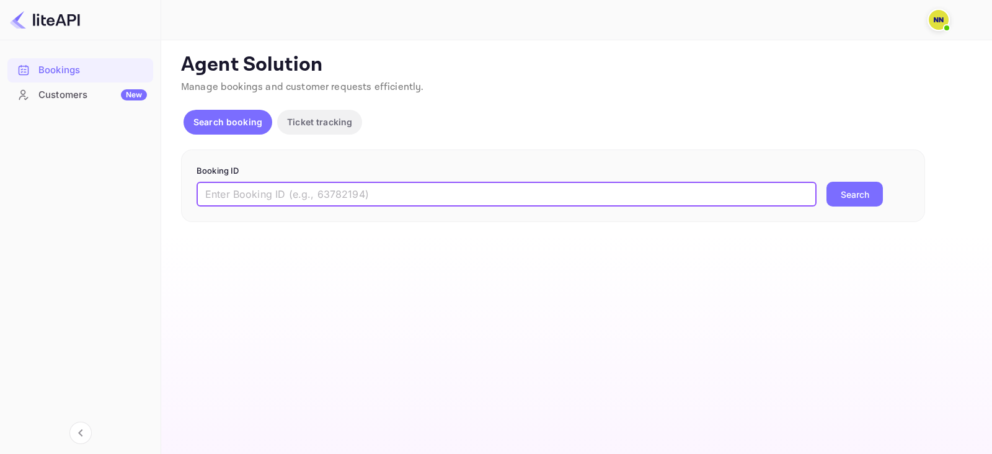
paste input "8509059"
type input "8509059"
click at [837, 188] on button "Search" at bounding box center [854, 194] width 56 height 25
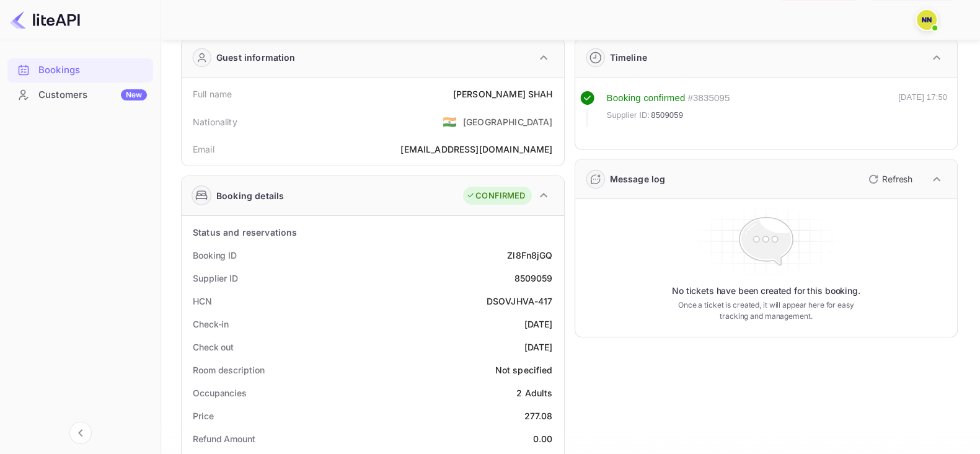
scroll to position [77, 0]
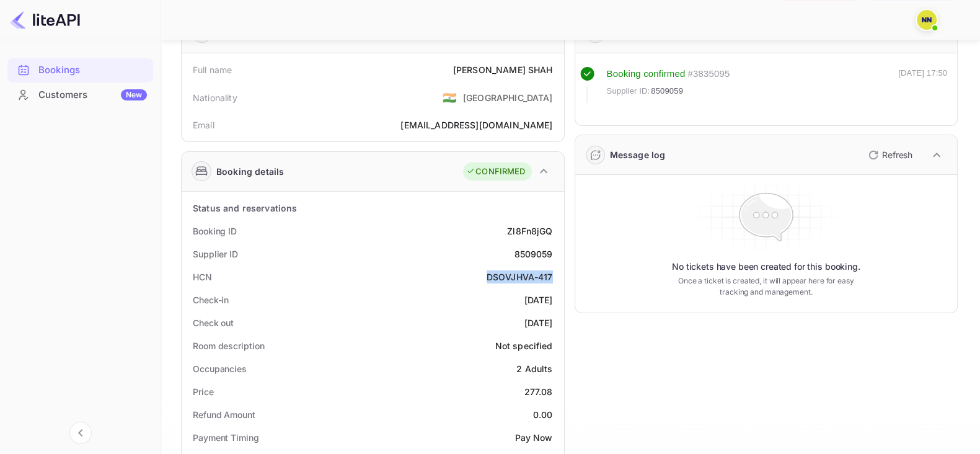
drag, startPoint x: 484, startPoint y: 277, endPoint x: 554, endPoint y: 271, distance: 70.9
click at [554, 271] on div "HCN DSOVJHVA-417" at bounding box center [373, 276] width 373 height 23
copy div "DSOVJHVA-417"
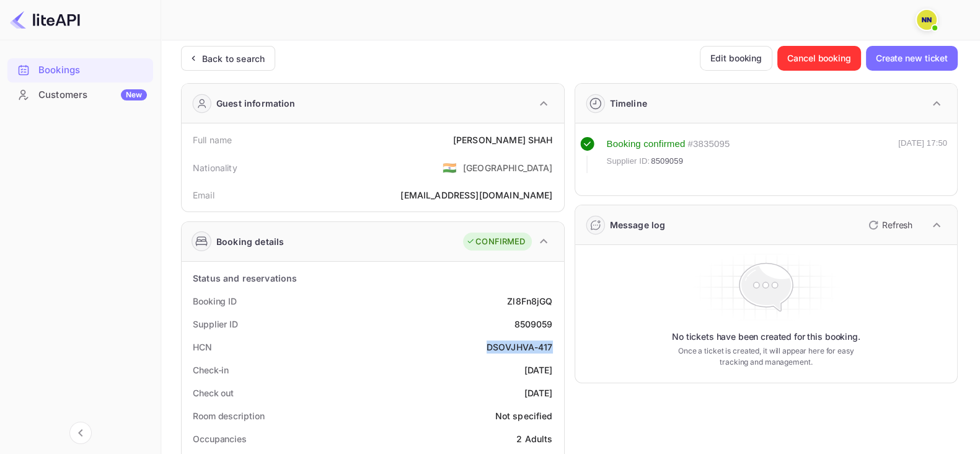
scroll to position [0, 0]
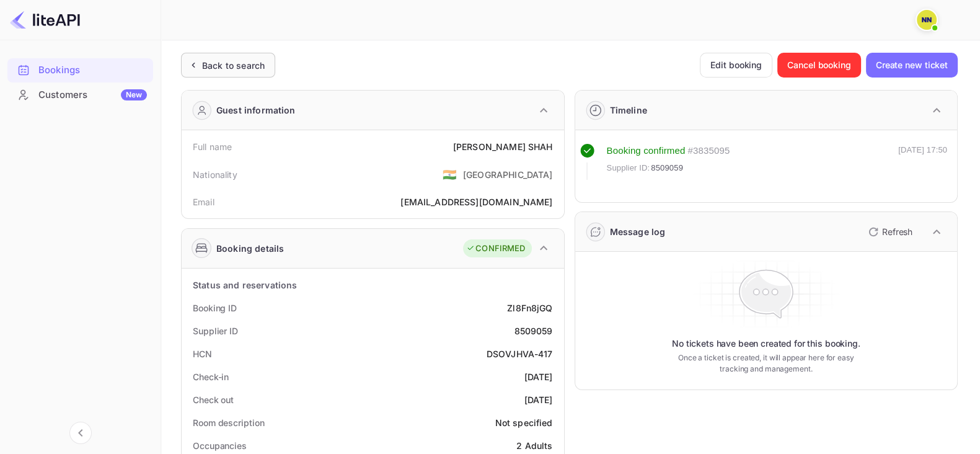
click at [209, 70] on div "Back to search" at bounding box center [233, 65] width 63 height 13
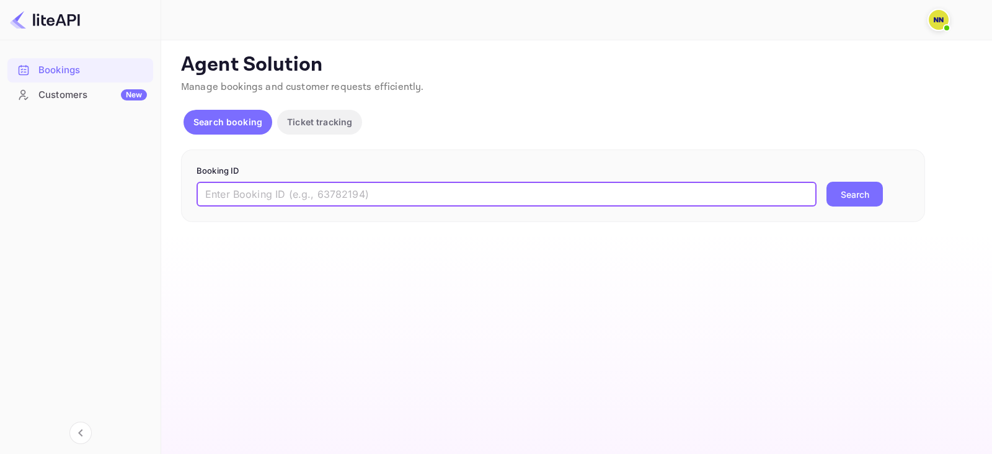
click at [260, 193] on input "text" at bounding box center [507, 194] width 620 height 25
paste input "8495612"
type input "8495612"
click at [862, 184] on button "Search" at bounding box center [854, 194] width 56 height 25
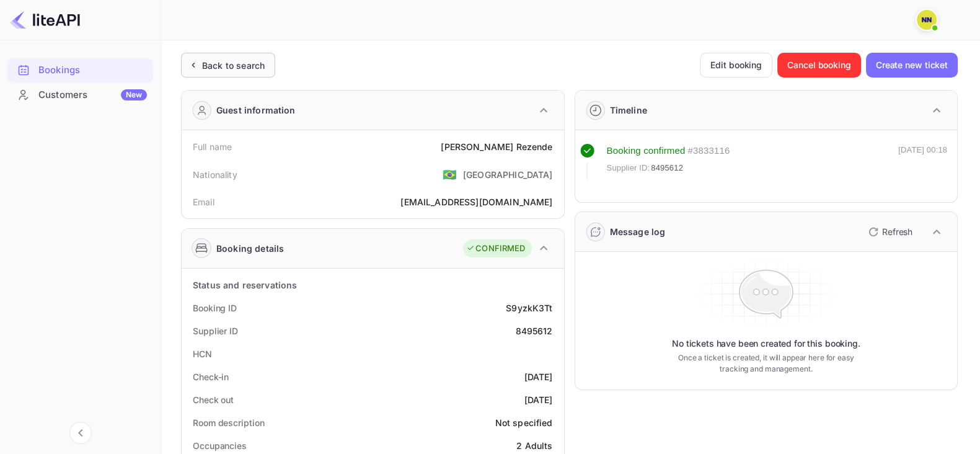
click at [248, 66] on div "Back to search" at bounding box center [233, 65] width 63 height 13
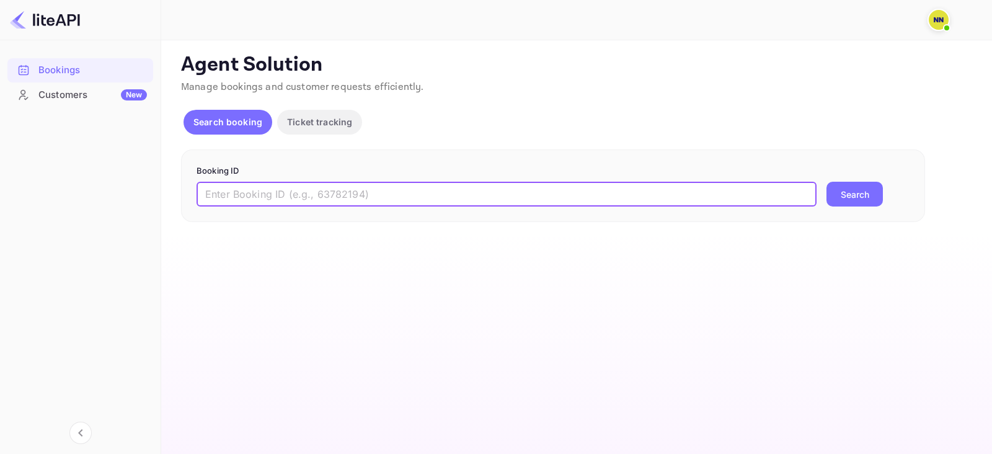
click at [298, 197] on input "text" at bounding box center [507, 194] width 620 height 25
paste input "8469650"
type input "8469650"
click at [833, 196] on button "Search" at bounding box center [854, 194] width 56 height 25
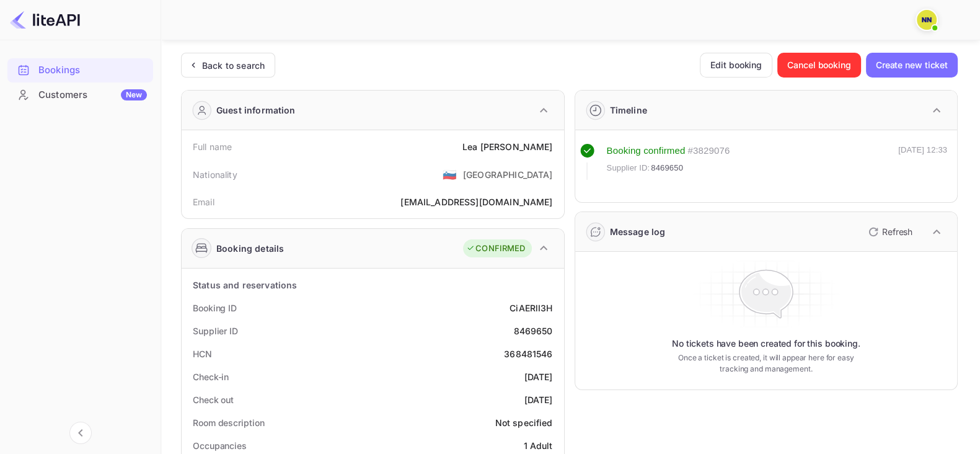
scroll to position [154, 0]
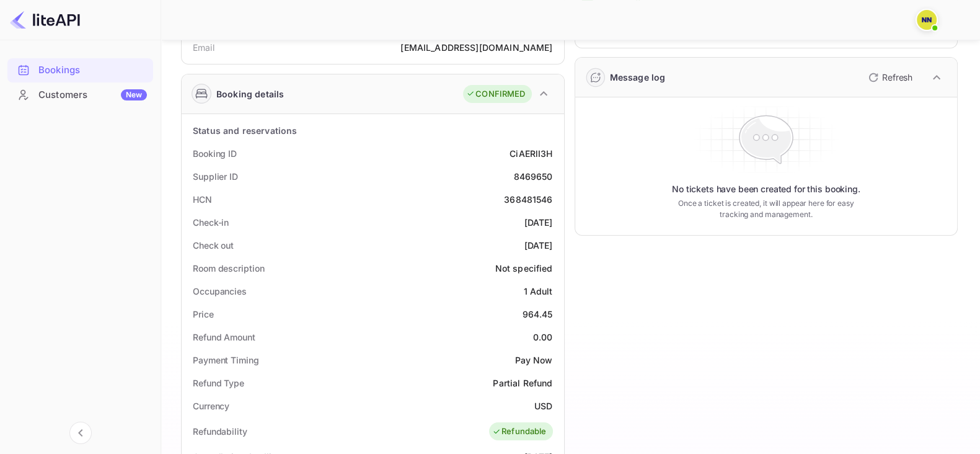
click at [527, 197] on div "368481546" at bounding box center [528, 199] width 48 height 13
copy div "368481546"
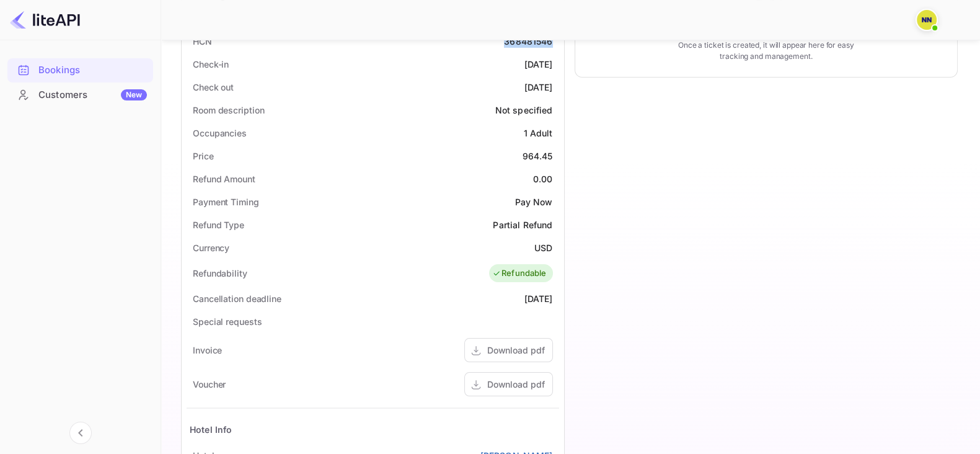
scroll to position [0, 0]
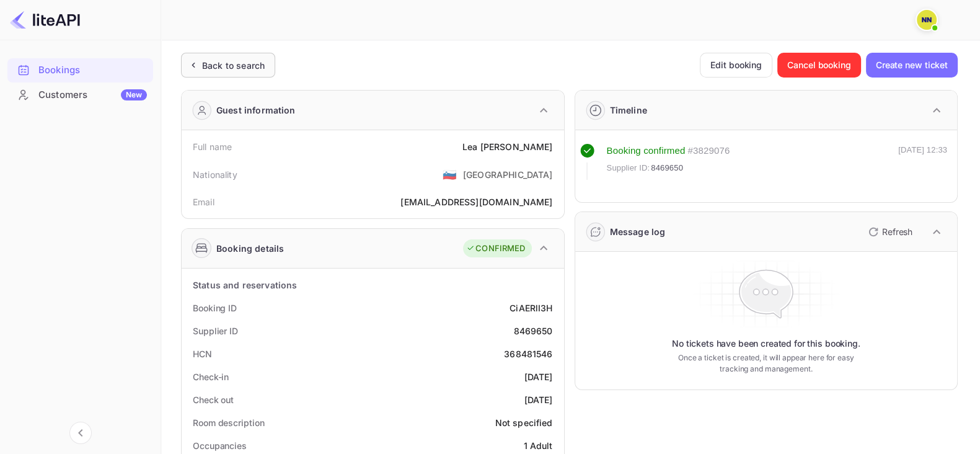
click at [226, 76] on div "Back to search" at bounding box center [228, 65] width 94 height 25
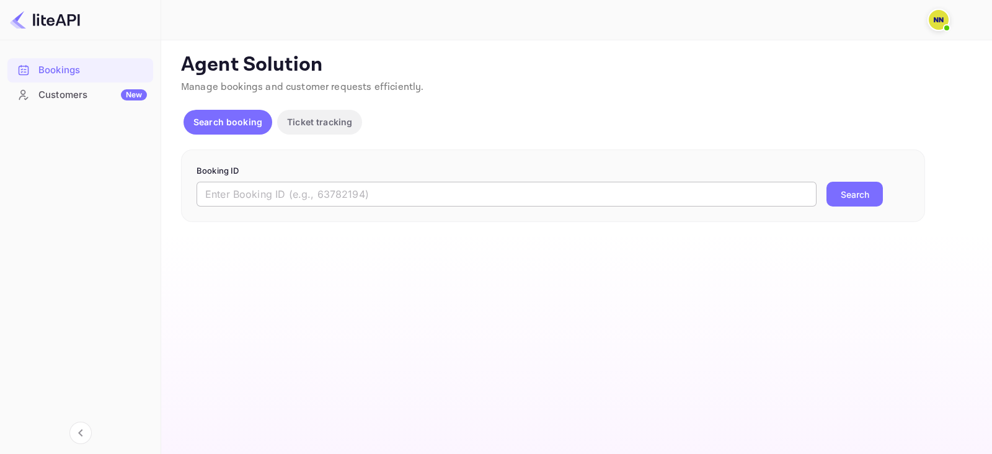
click at [249, 195] on input "text" at bounding box center [507, 194] width 620 height 25
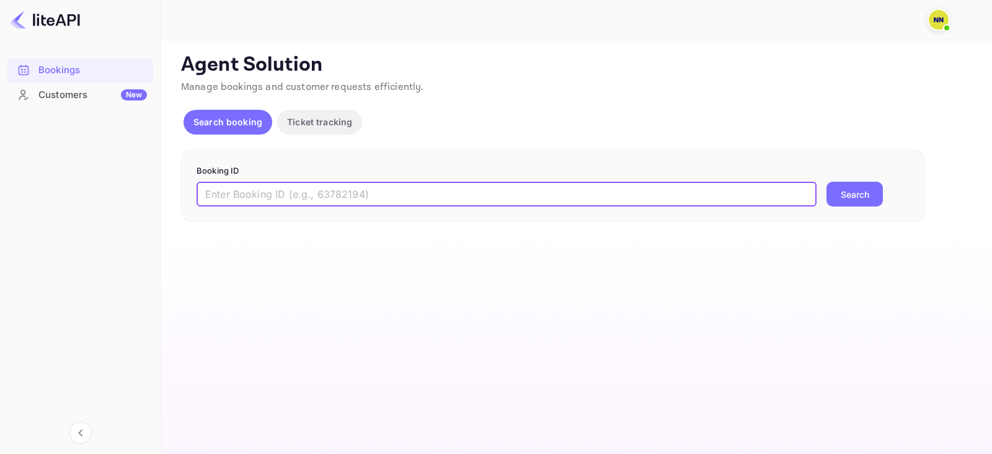
paste input "8387648"
type input "8387648"
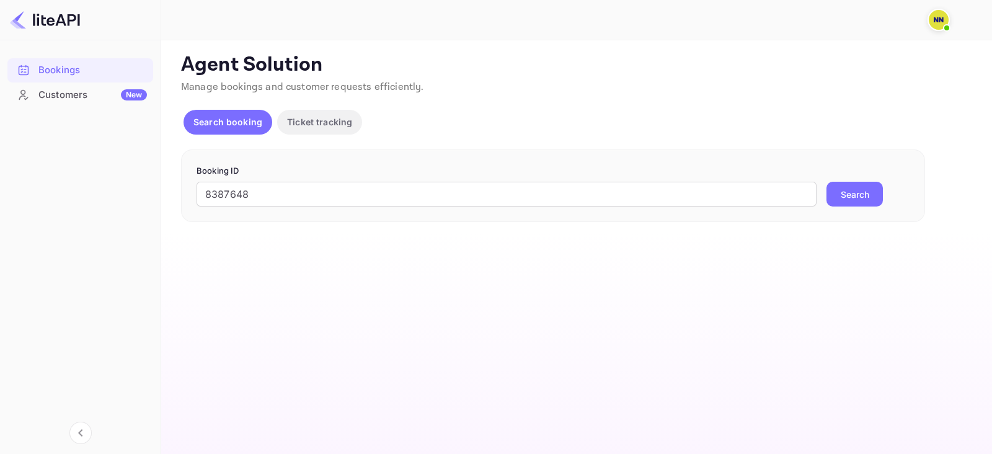
click at [859, 185] on button "Search" at bounding box center [854, 194] width 56 height 25
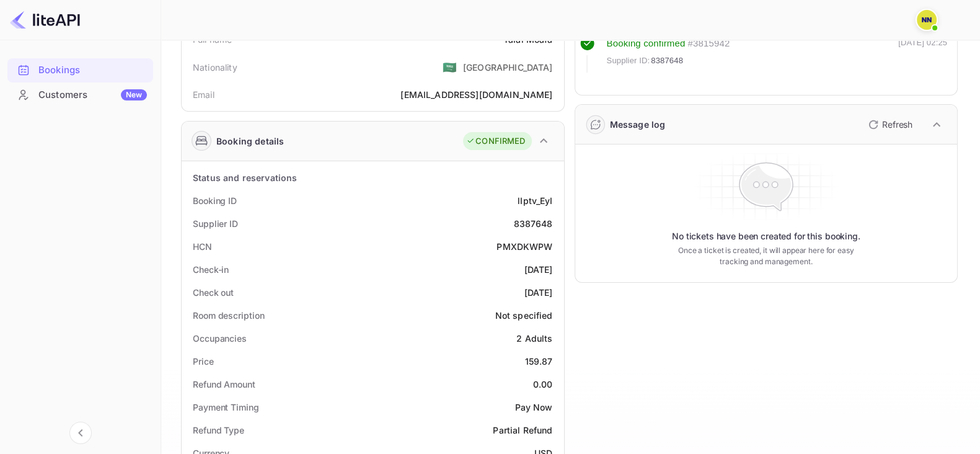
scroll to position [154, 0]
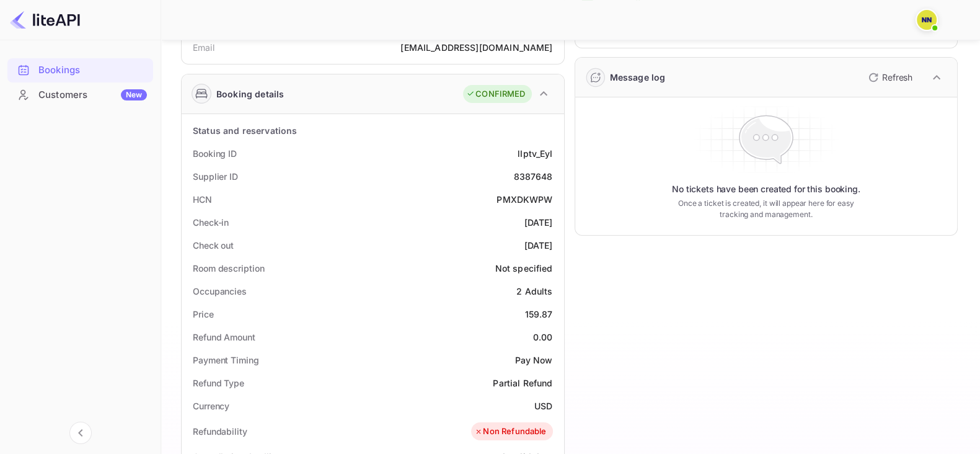
click at [523, 198] on div "PMXDKWPW" at bounding box center [525, 199] width 56 height 13
copy div "PMXDKWPW"
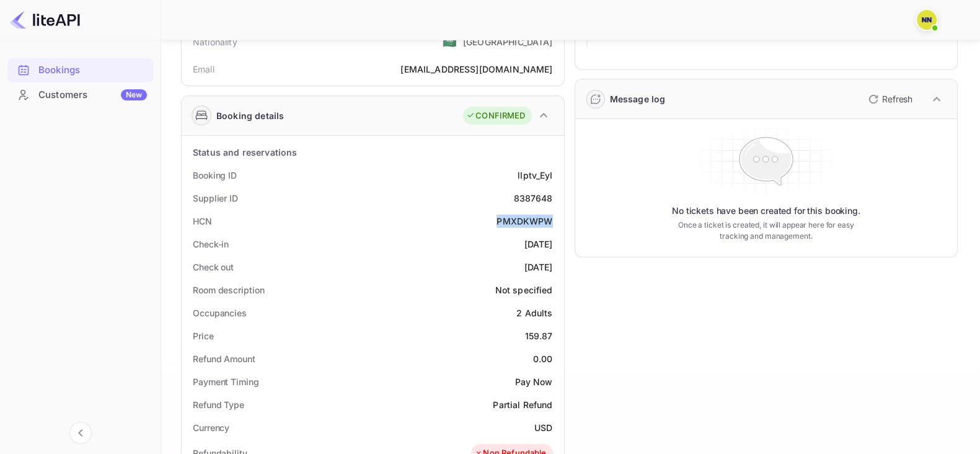
scroll to position [0, 0]
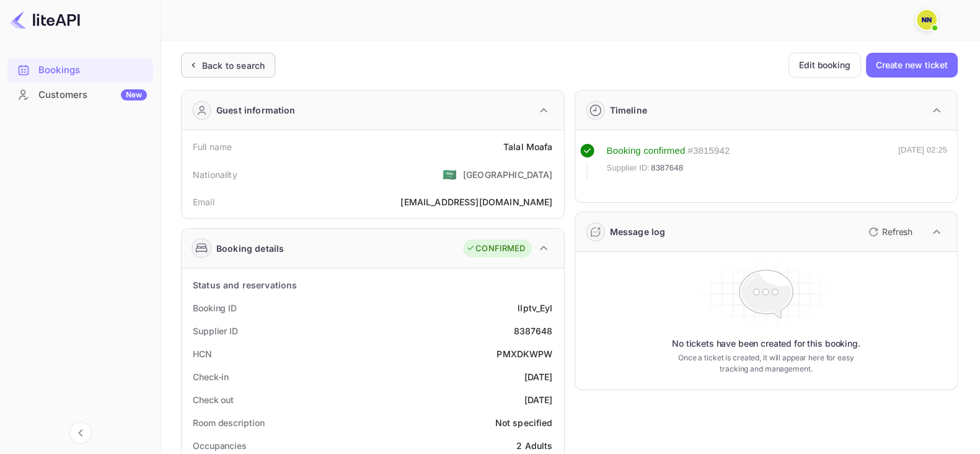
click at [211, 62] on div "Back to search" at bounding box center [233, 65] width 63 height 13
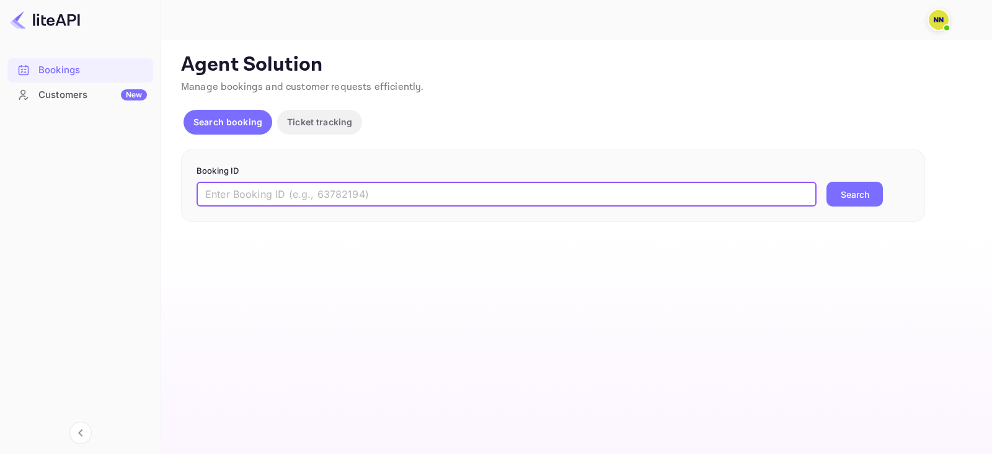
drag, startPoint x: 262, startPoint y: 182, endPoint x: 562, endPoint y: 204, distance: 300.9
click at [263, 182] on input "text" at bounding box center [507, 194] width 620 height 25
paste input "8221117"
type input "8221117"
click at [826, 189] on div "8221117 ​ Search" at bounding box center [553, 194] width 713 height 25
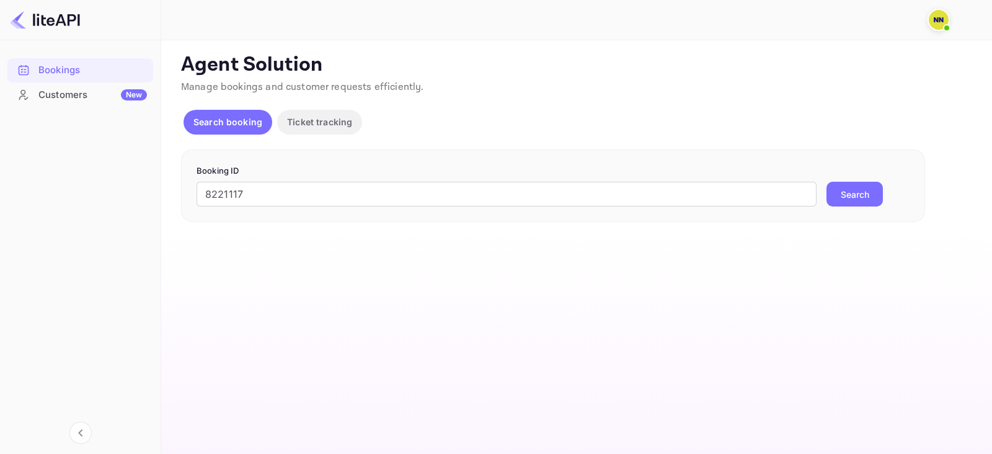
click at [839, 198] on button "Search" at bounding box center [854, 194] width 56 height 25
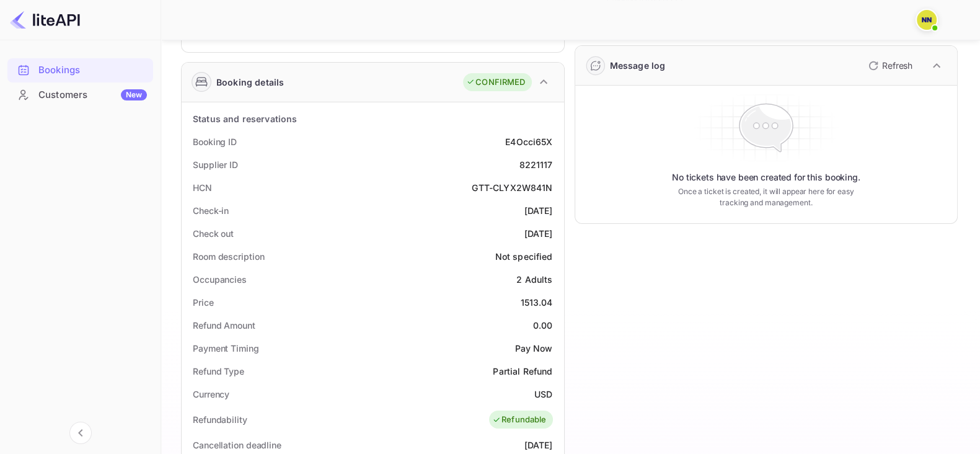
scroll to position [232, 0]
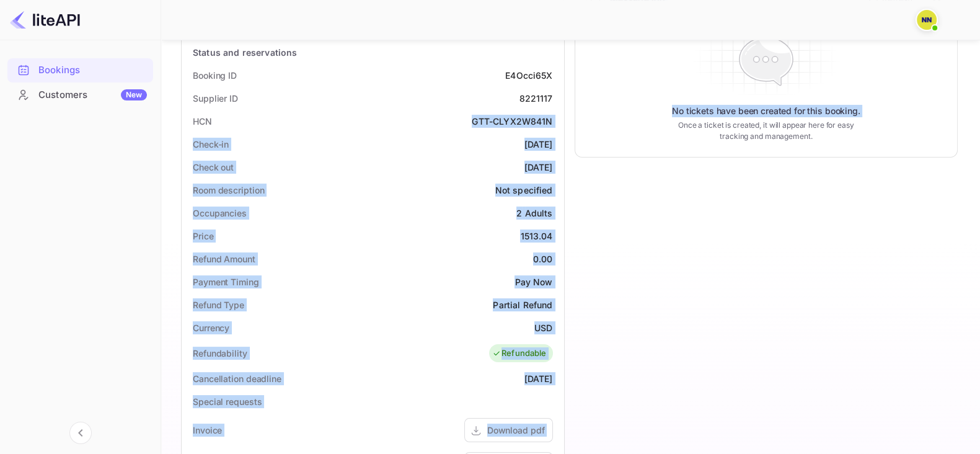
drag, startPoint x: 472, startPoint y: 118, endPoint x: 567, endPoint y: 124, distance: 95.7
click at [567, 124] on div "Guest information Full name ATIN DAWER Nationality 🇮🇳 India Email ops@tbo.com B…" at bounding box center [564, 287] width 787 height 881
copy div "GTT-CLYX2W841N Check-in 2025-09-15 Check out 2025-09-18 Room description Not sp…"
click at [529, 119] on div "GTT-CLYX2W841N" at bounding box center [512, 121] width 81 height 13
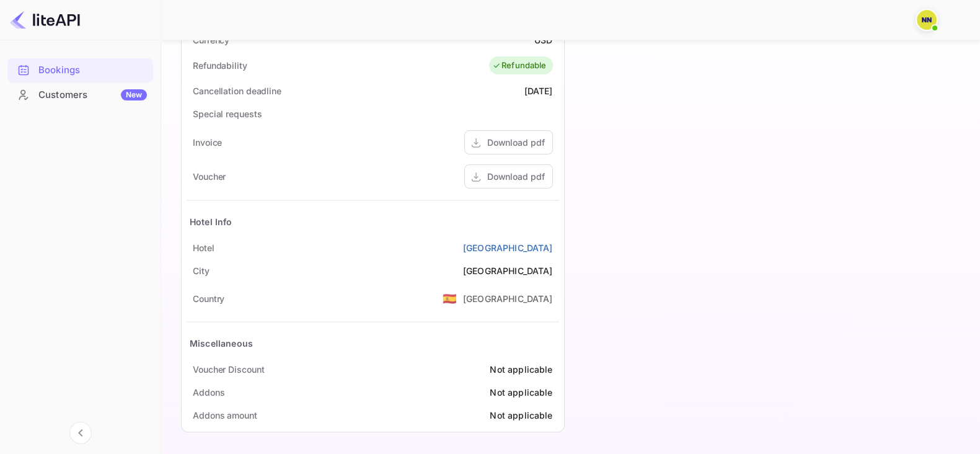
scroll to position [133, 0]
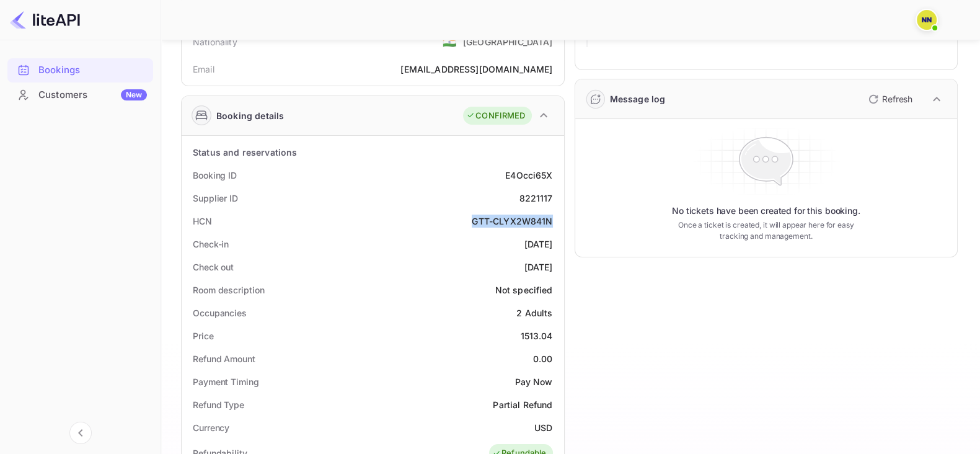
drag, startPoint x: 471, startPoint y: 217, endPoint x: 551, endPoint y: 216, distance: 79.4
click at [551, 216] on div "HCN GTT-CLYX2W841N" at bounding box center [373, 221] width 373 height 23
copy div "GTT-CLYX2W841N"
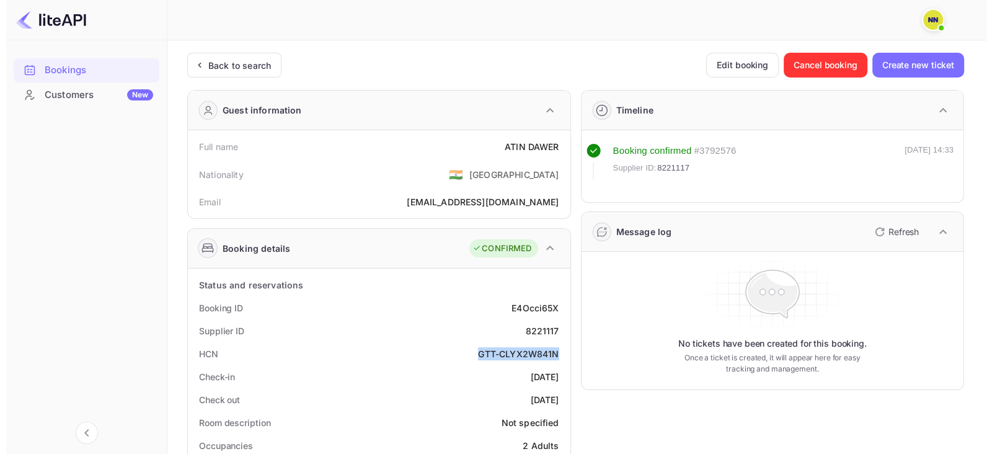
scroll to position [0, 0]
click at [221, 64] on div "Back to search" at bounding box center [233, 65] width 63 height 13
